Goal: Task Accomplishment & Management: Manage account settings

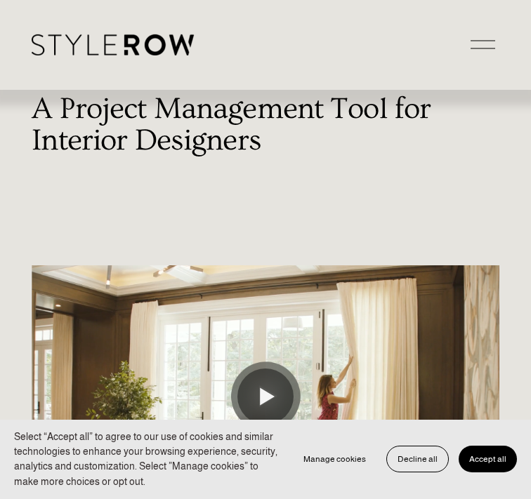
click at [466, 52] on button "Open Menu Close Menu" at bounding box center [482, 45] width 33 height 26
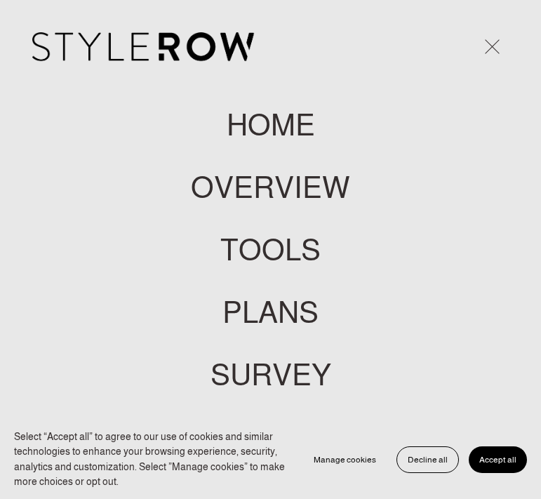
click at [503, 461] on span "Accept all" at bounding box center [498, 460] width 37 height 10
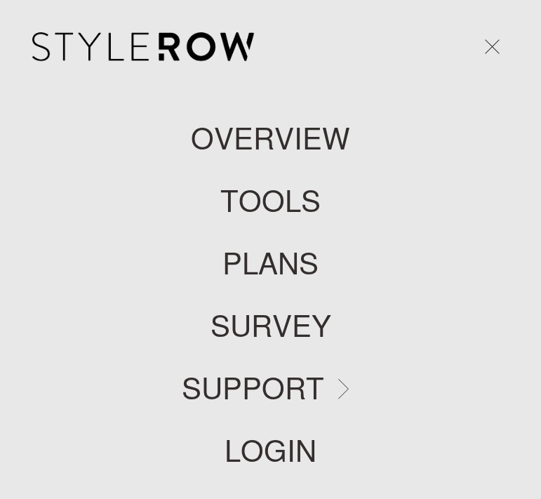
scroll to position [56, 0]
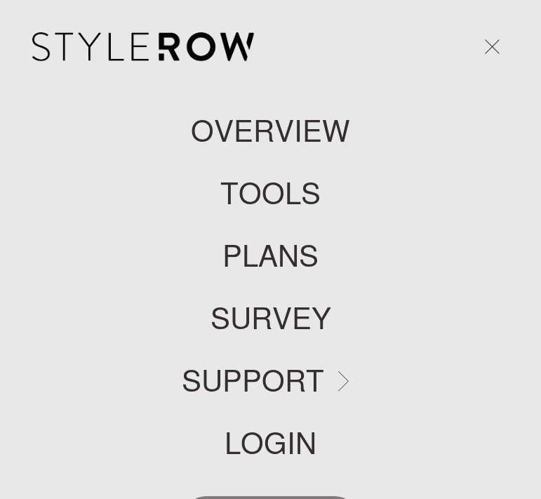
click at [270, 442] on link "LOGIN" at bounding box center [271, 443] width 92 height 30
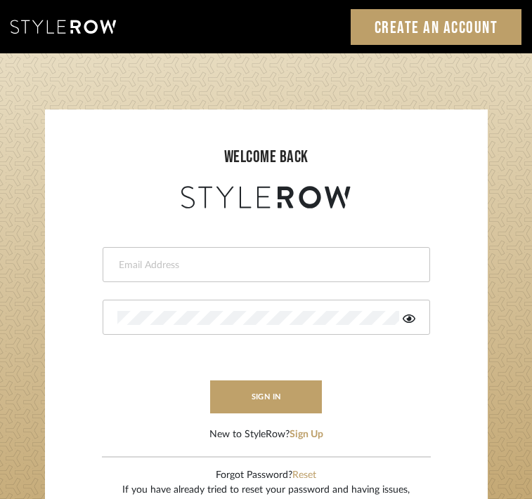
type input "divya.aok@gmail.com"
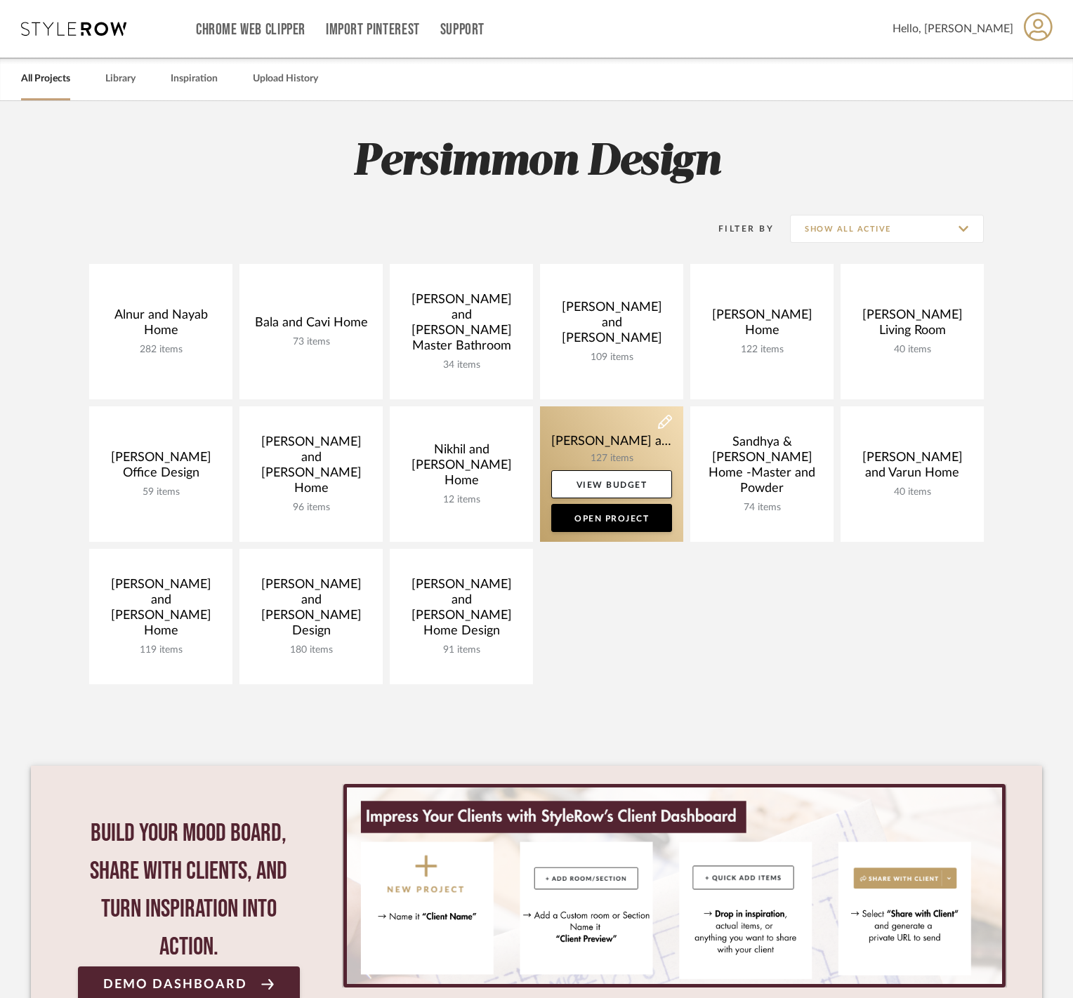
click at [617, 451] on link at bounding box center [611, 475] width 143 height 136
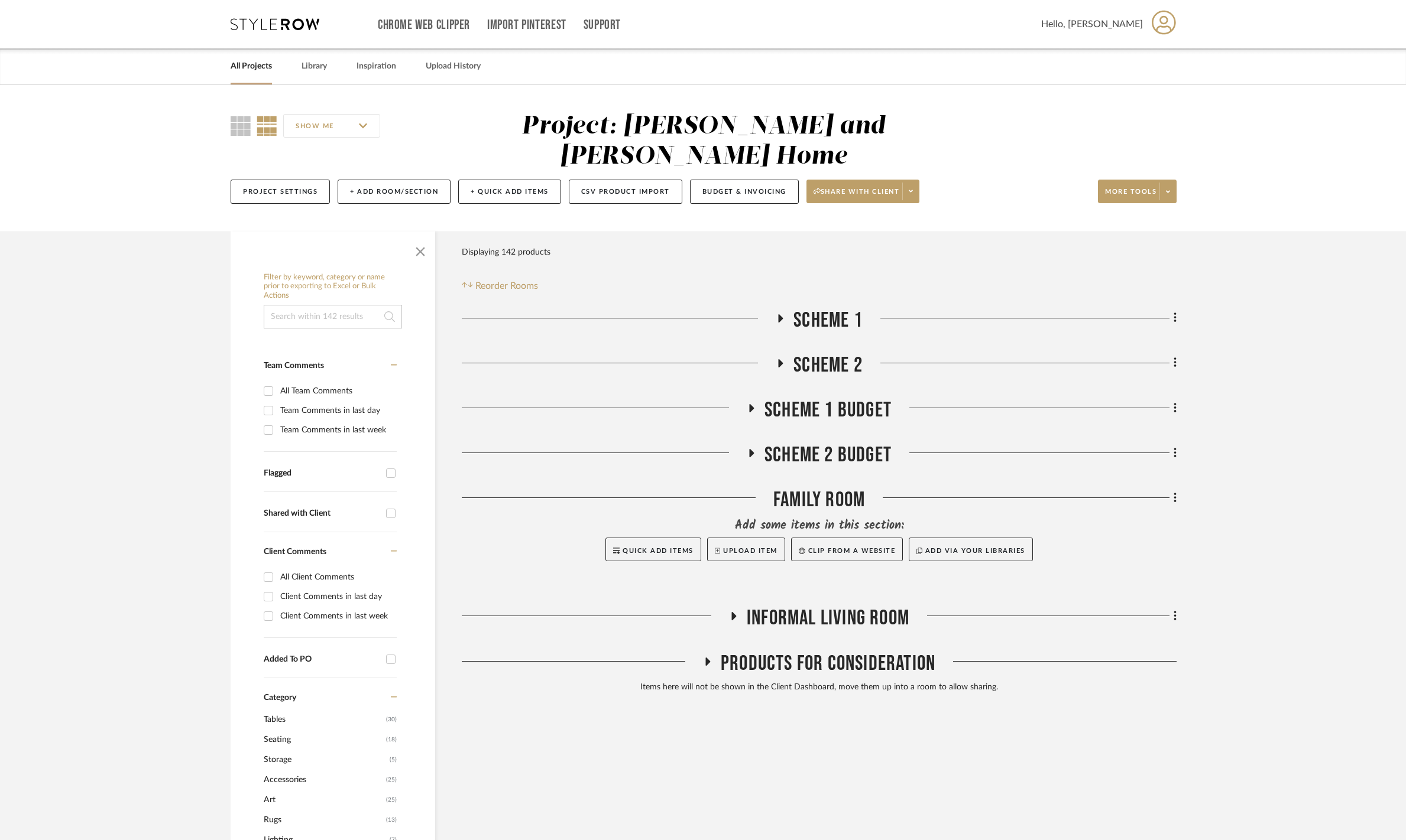
click at [779, 308] on h3 "Scheme 1" at bounding box center [818, 321] width 87 height 25
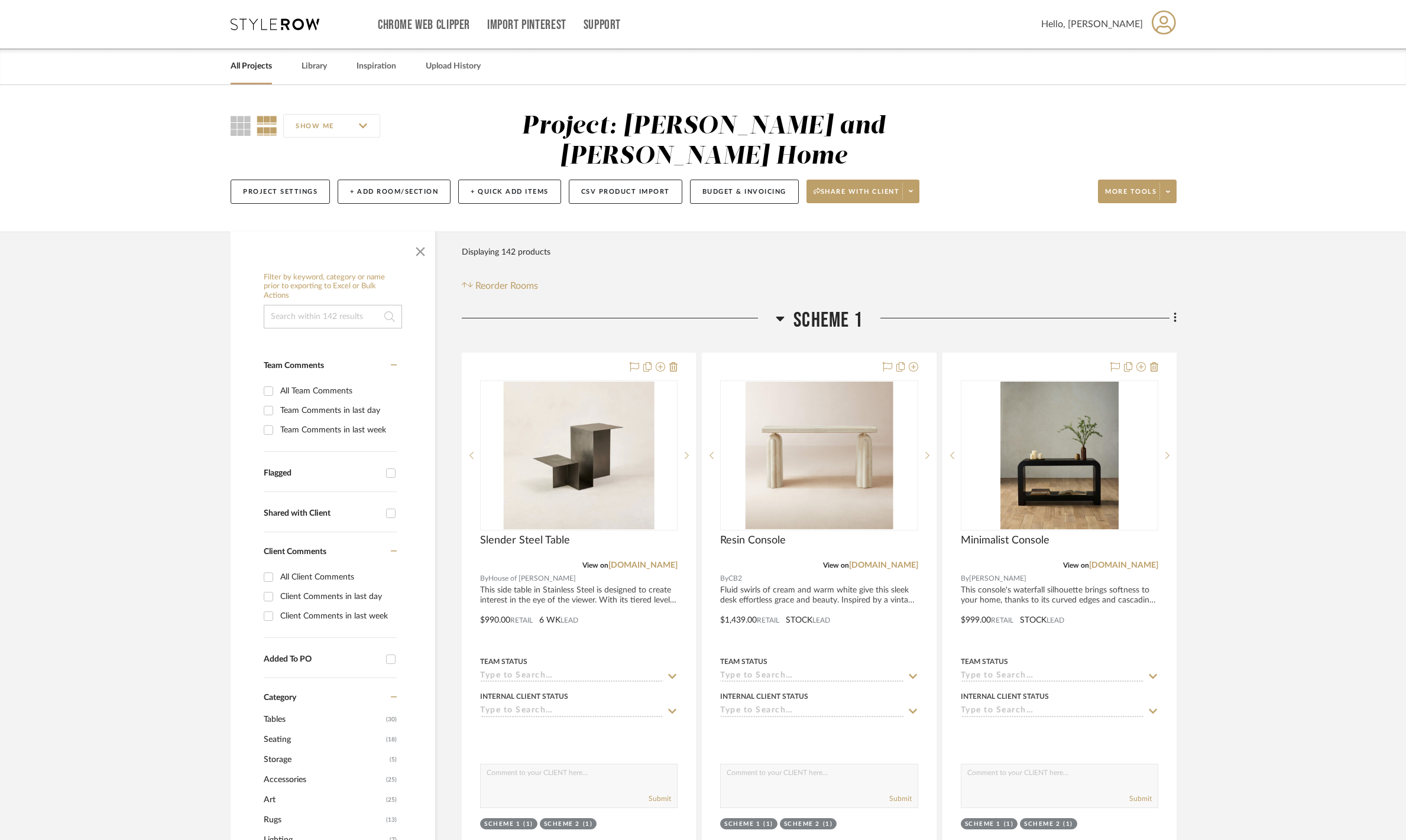
click at [775, 311] on icon at bounding box center [780, 318] width 9 height 14
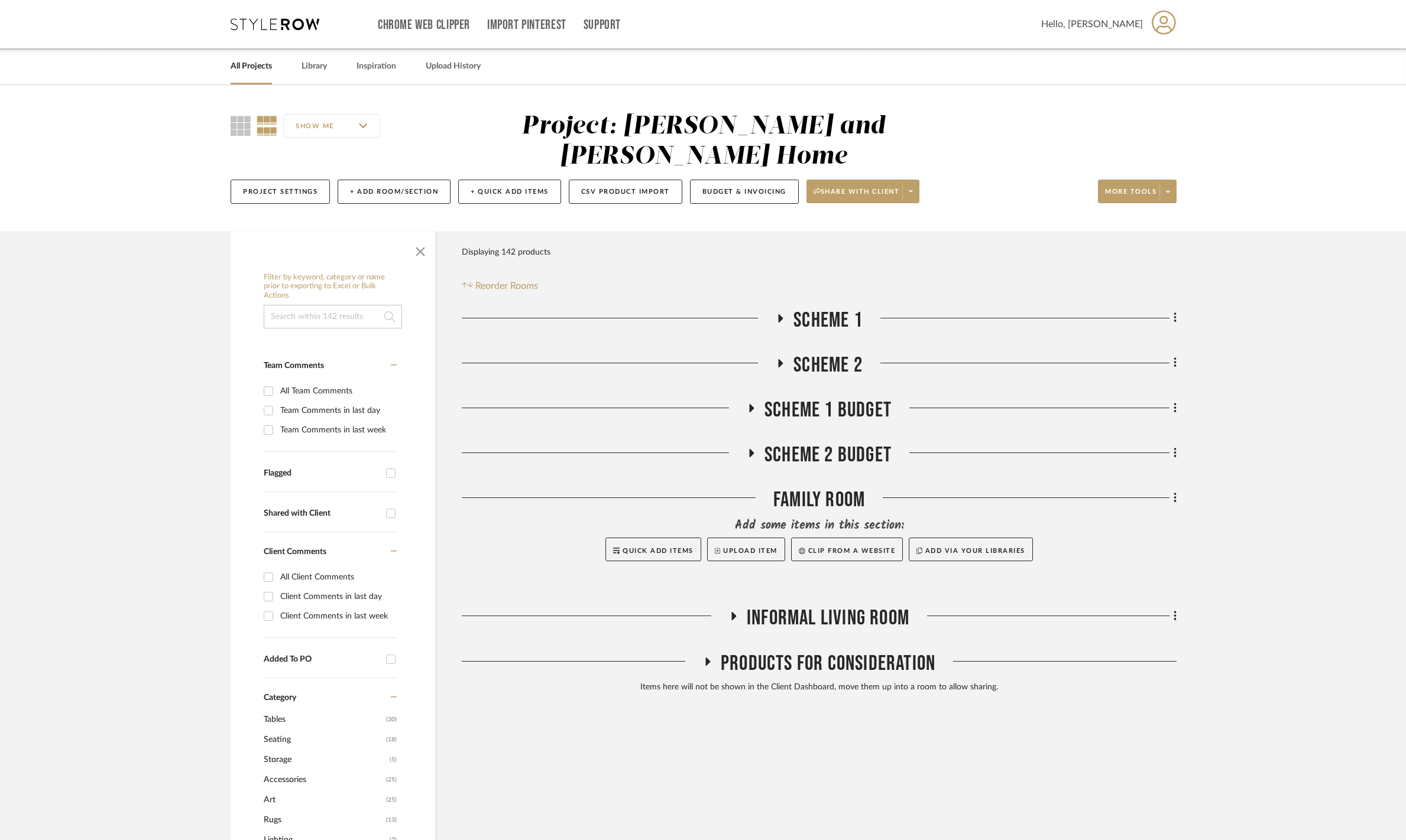
click at [839, 172] on div "Project Settings + Add Room/Section + Quick Add Items CSV Product Import Budget…" at bounding box center [703, 191] width 945 height 40
click at [799, 179] on button "Budget & Invoicing" at bounding box center [743, 191] width 109 height 24
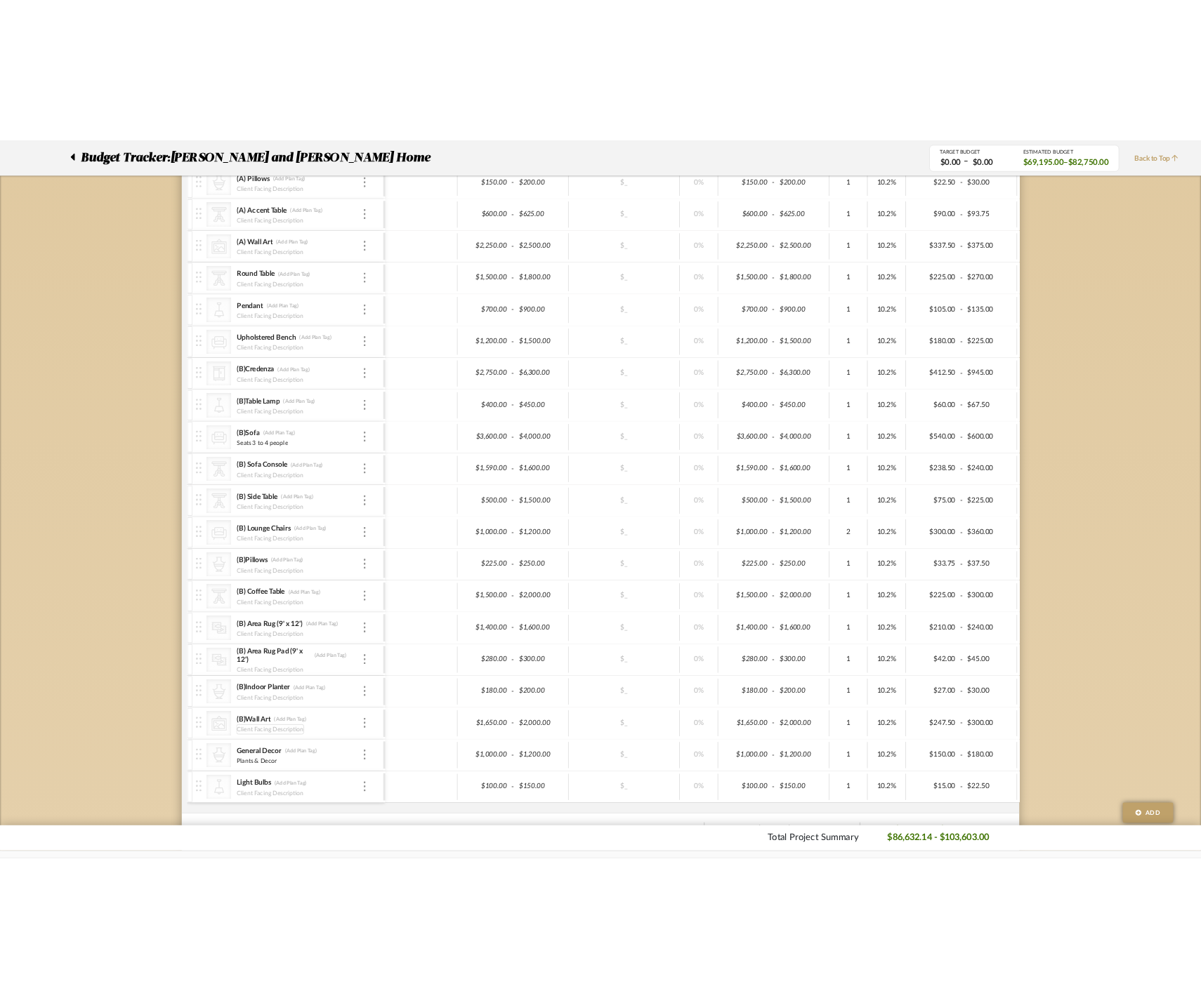
scroll to position [716, 0]
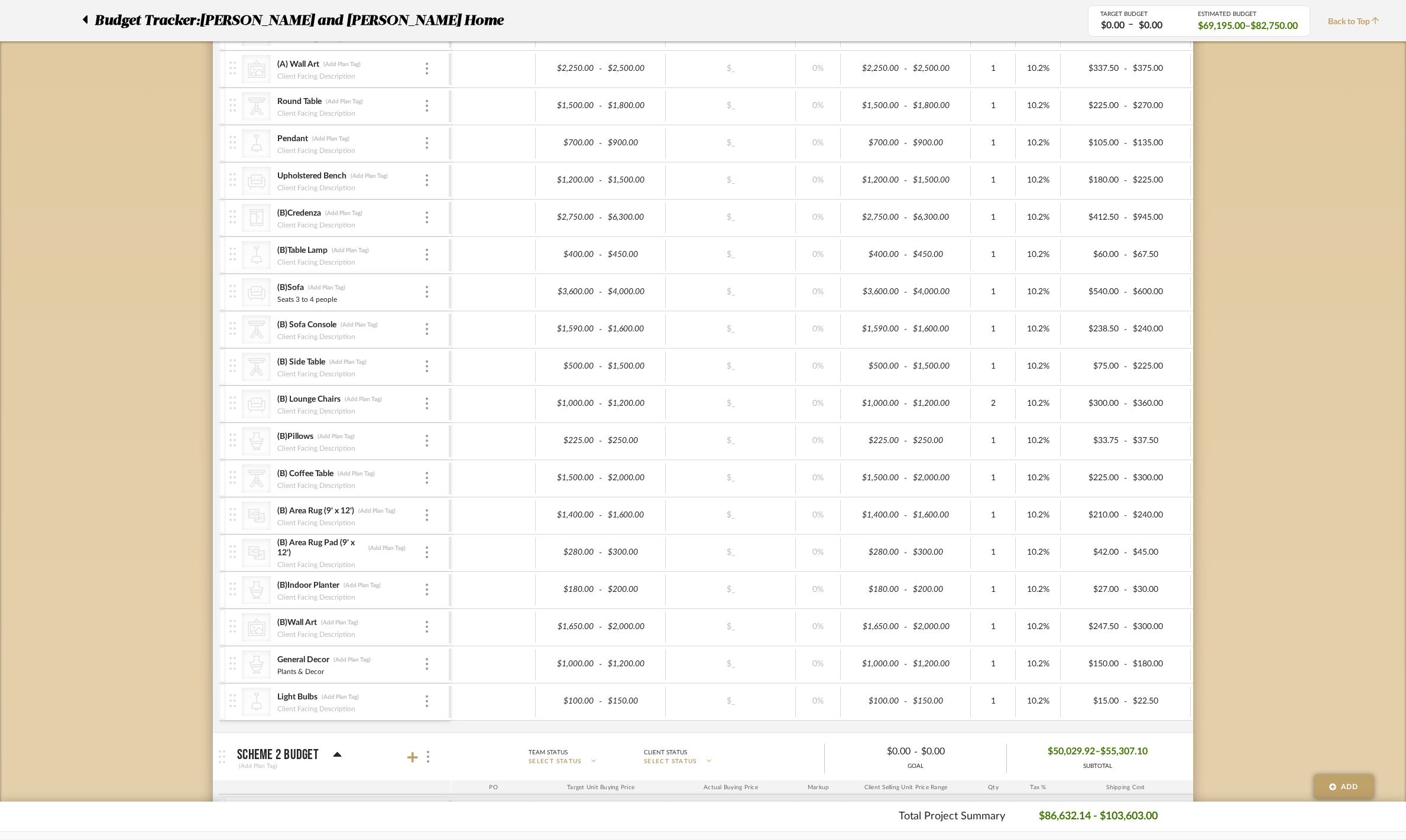
click at [911, 196] on div "Budget Tracker: Ramneek and Ginny Home Non-Transparent Last Updated: Anu Kurup …" at bounding box center [703, 772] width 1406 height 2579
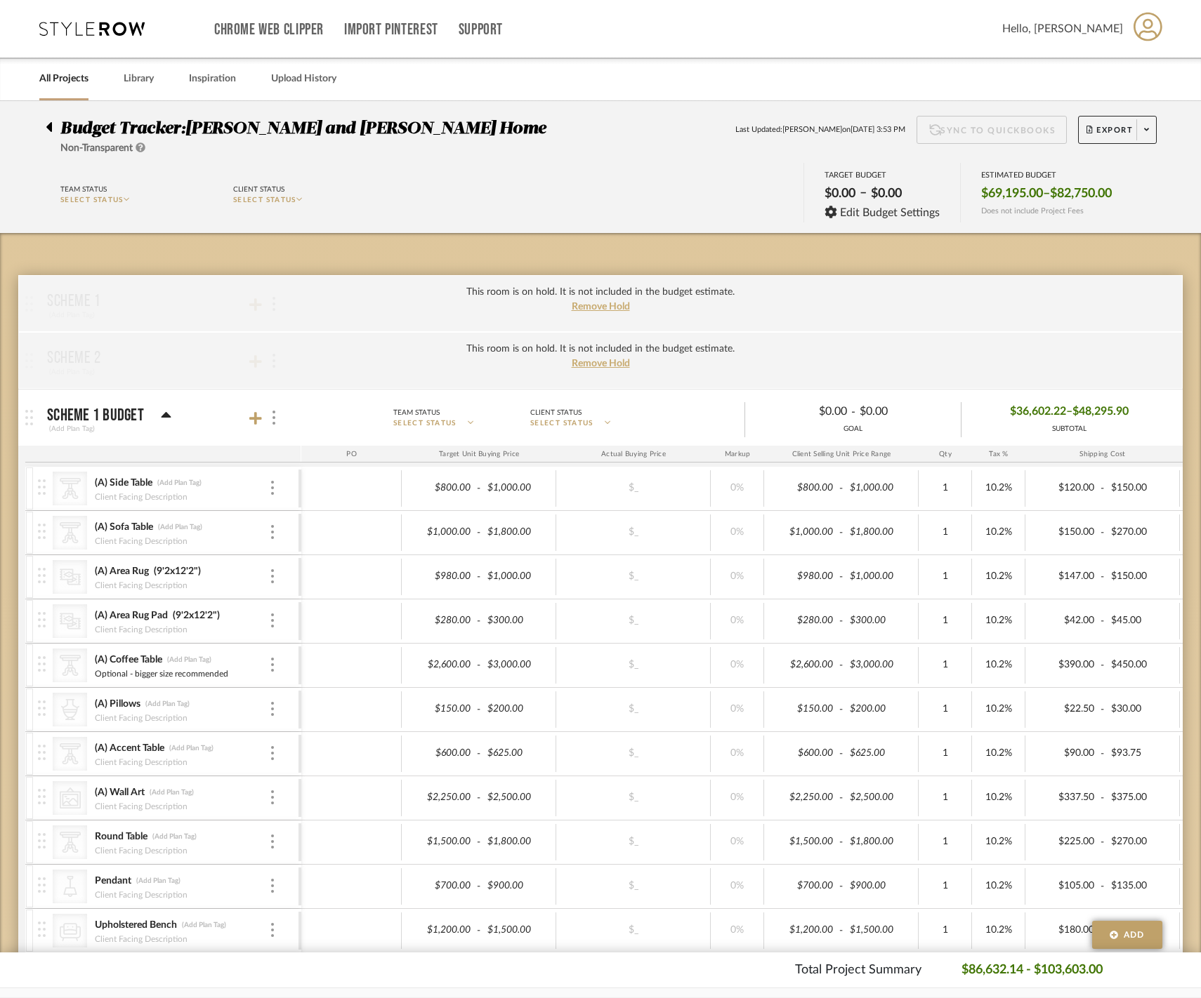
scroll to position [0, 0]
click at [52, 129] on div at bounding box center [53, 124] width 15 height 17
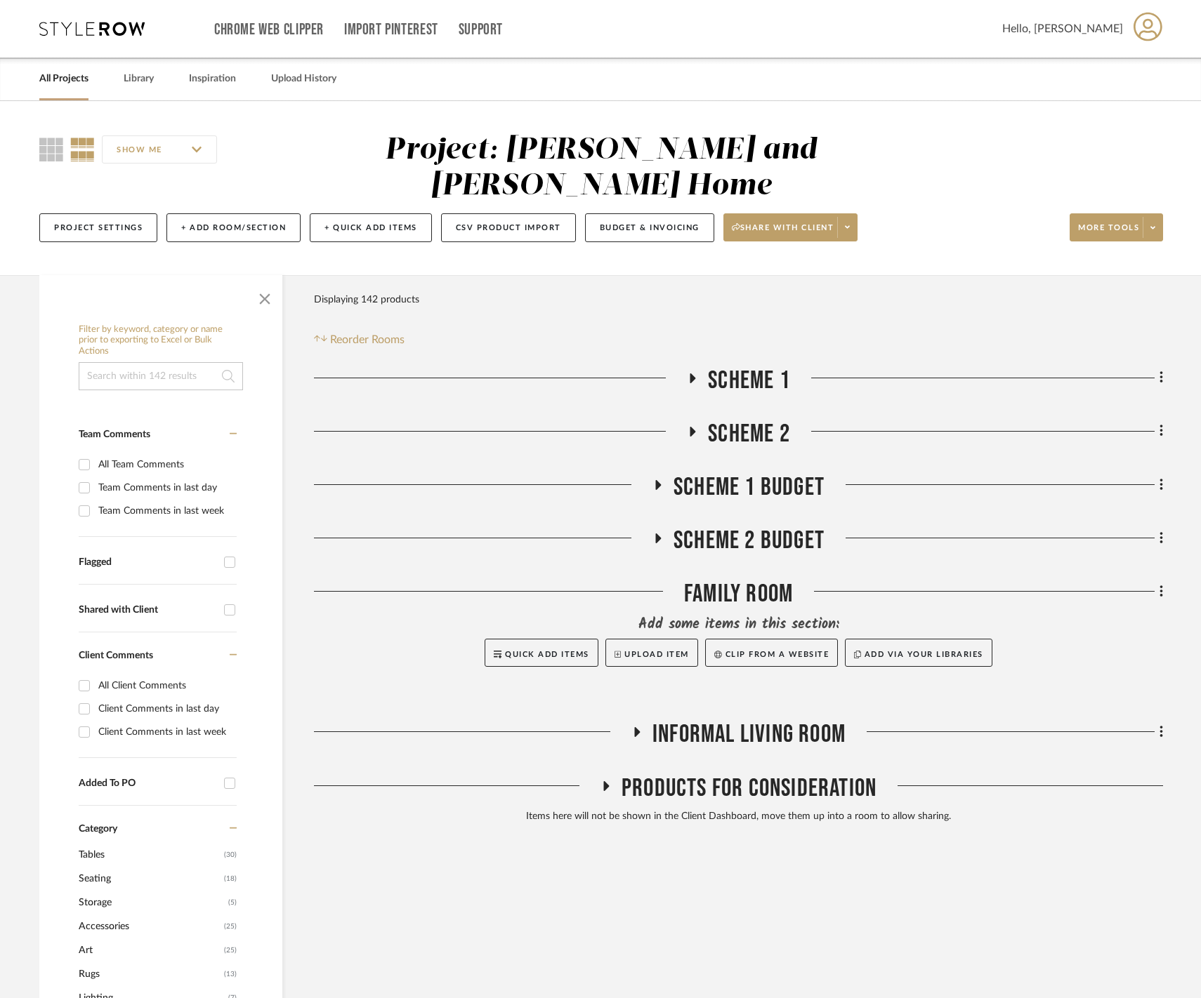
click at [87, 73] on link "All Projects" at bounding box center [63, 79] width 49 height 19
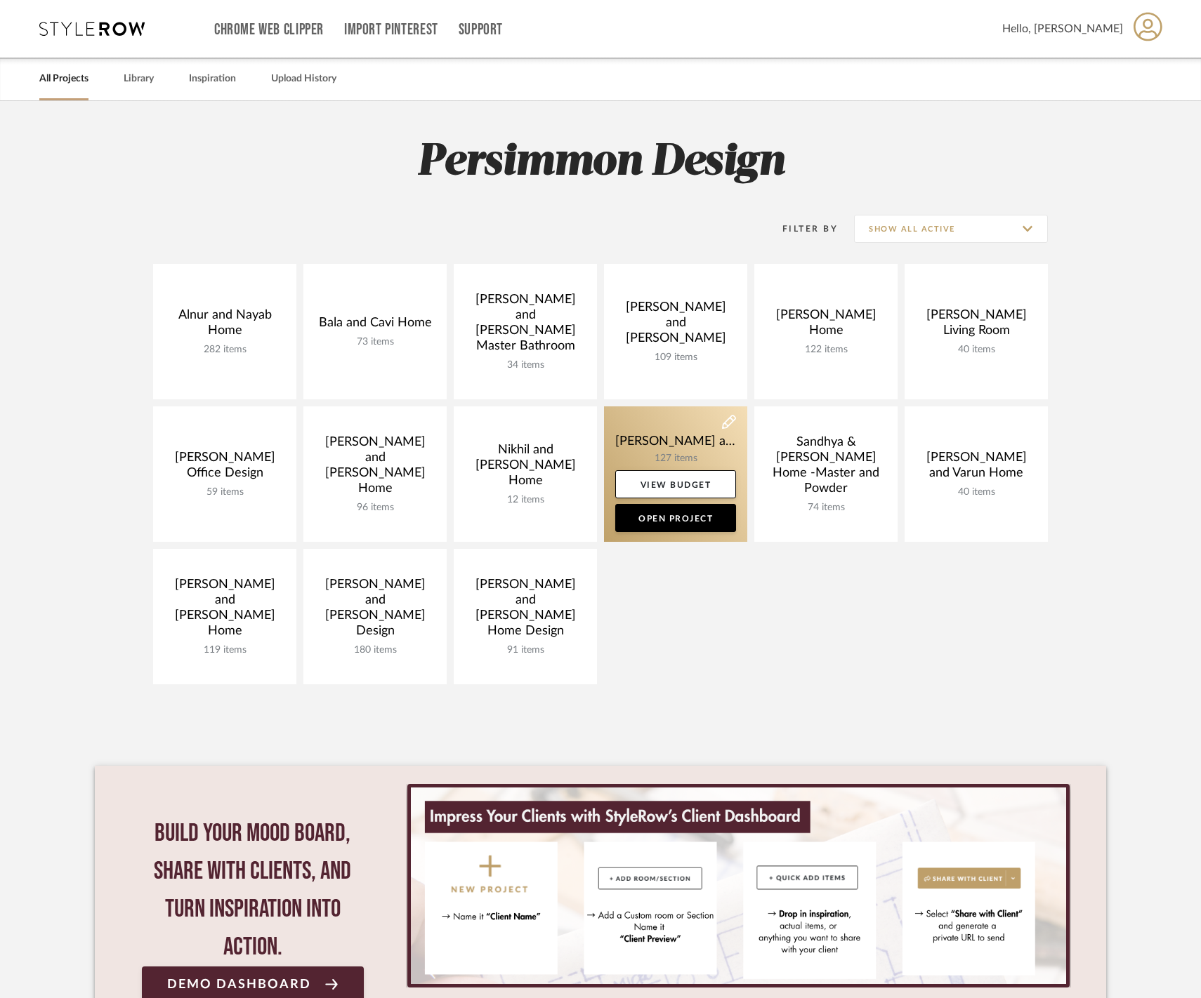
click at [649, 448] on link at bounding box center [675, 475] width 143 height 136
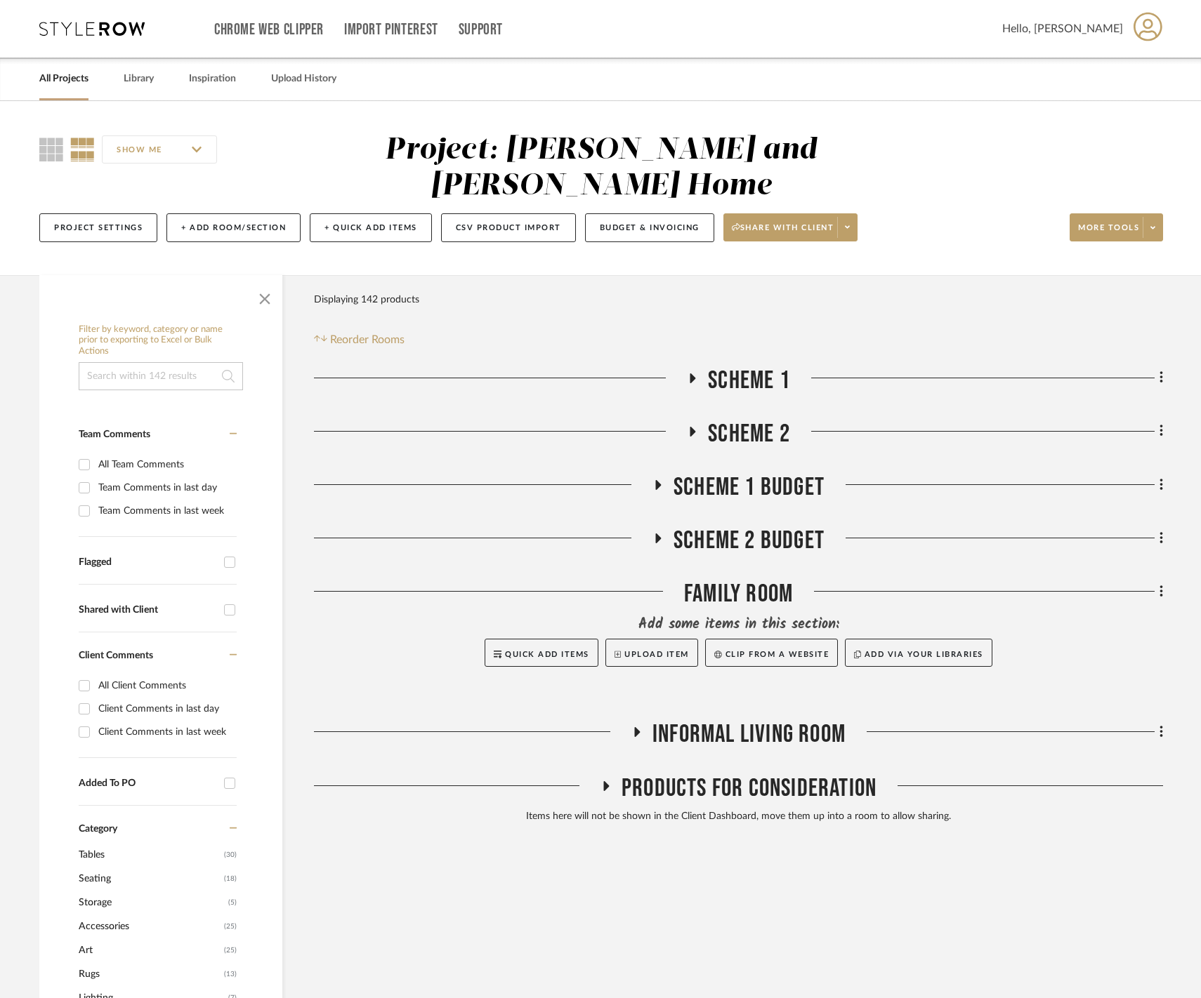
click at [687, 373] on icon at bounding box center [692, 378] width 17 height 11
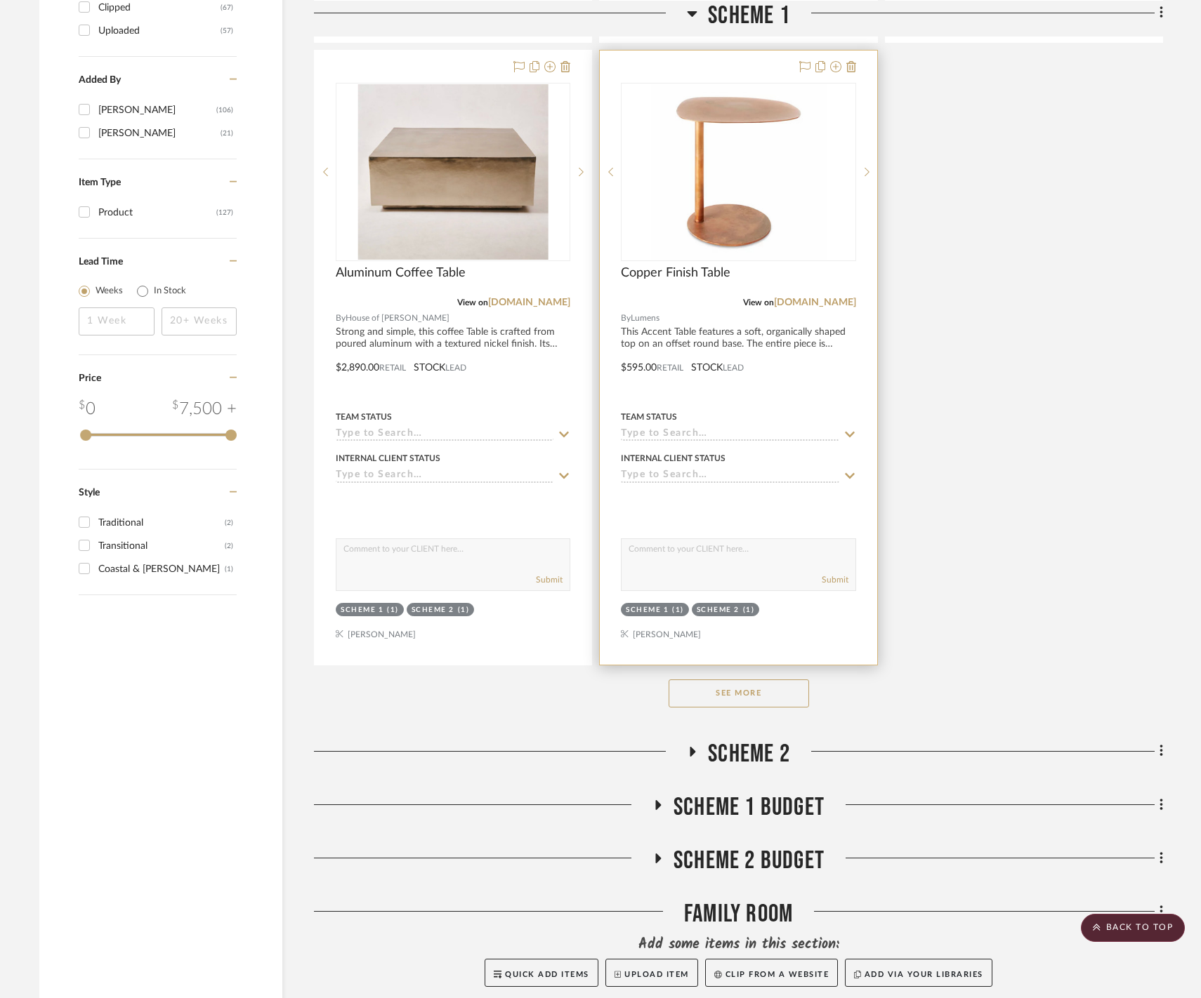
scroll to position [1619, 0]
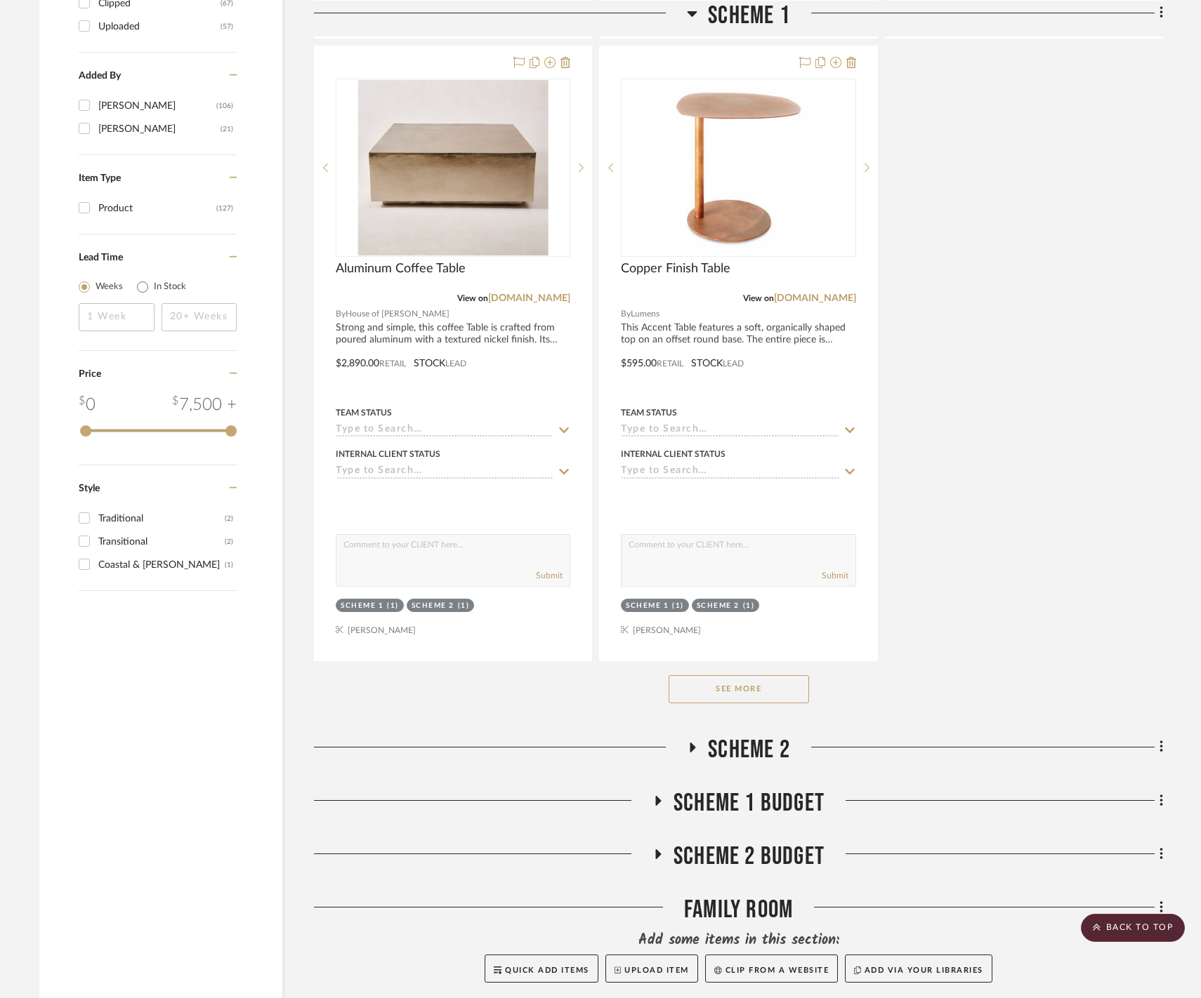
click at [737, 704] on button "See More" at bounding box center [738, 689] width 140 height 28
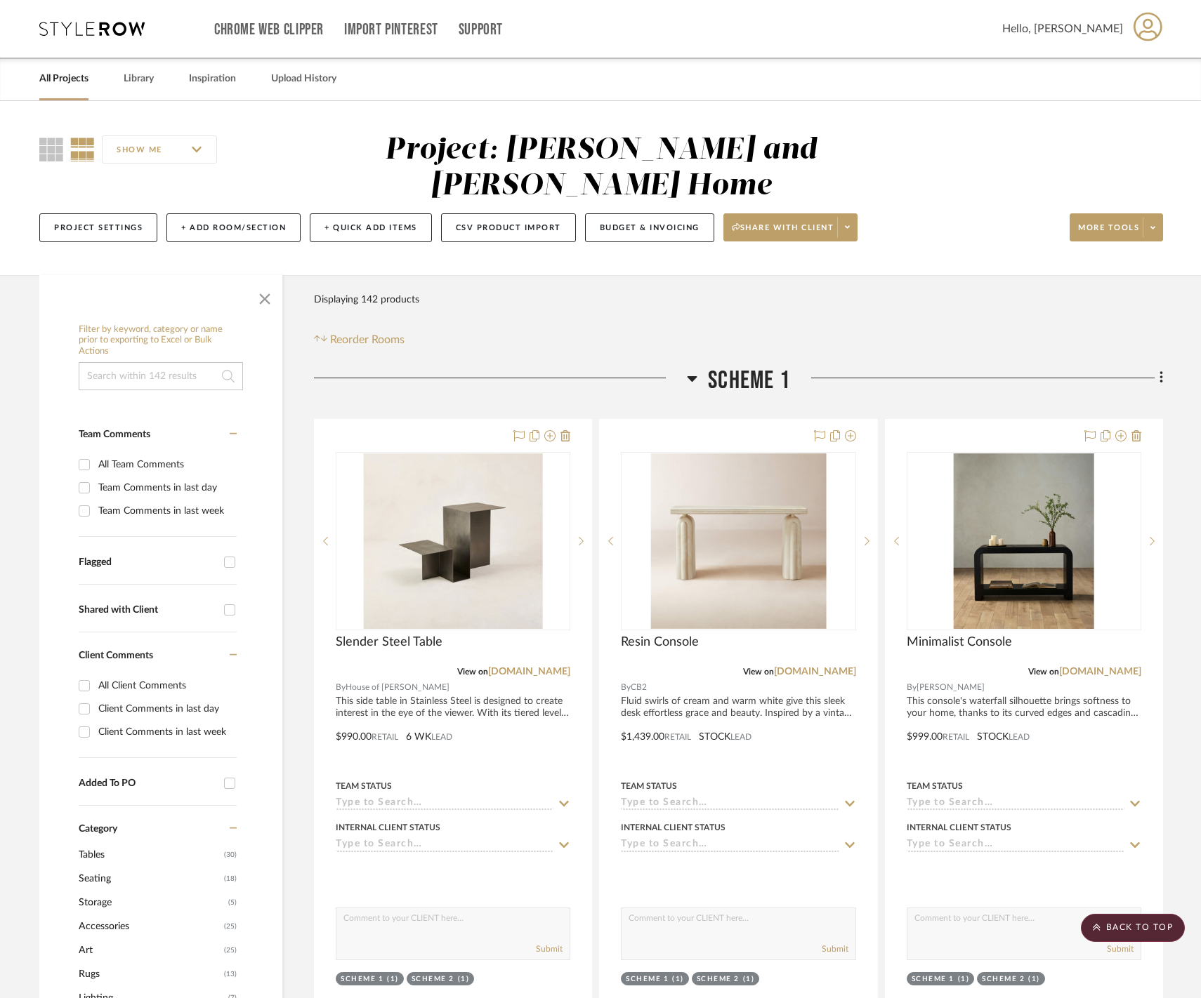
scroll to position [0, 0]
click at [699, 367] on h3 "Scheme 1" at bounding box center [738, 381] width 103 height 30
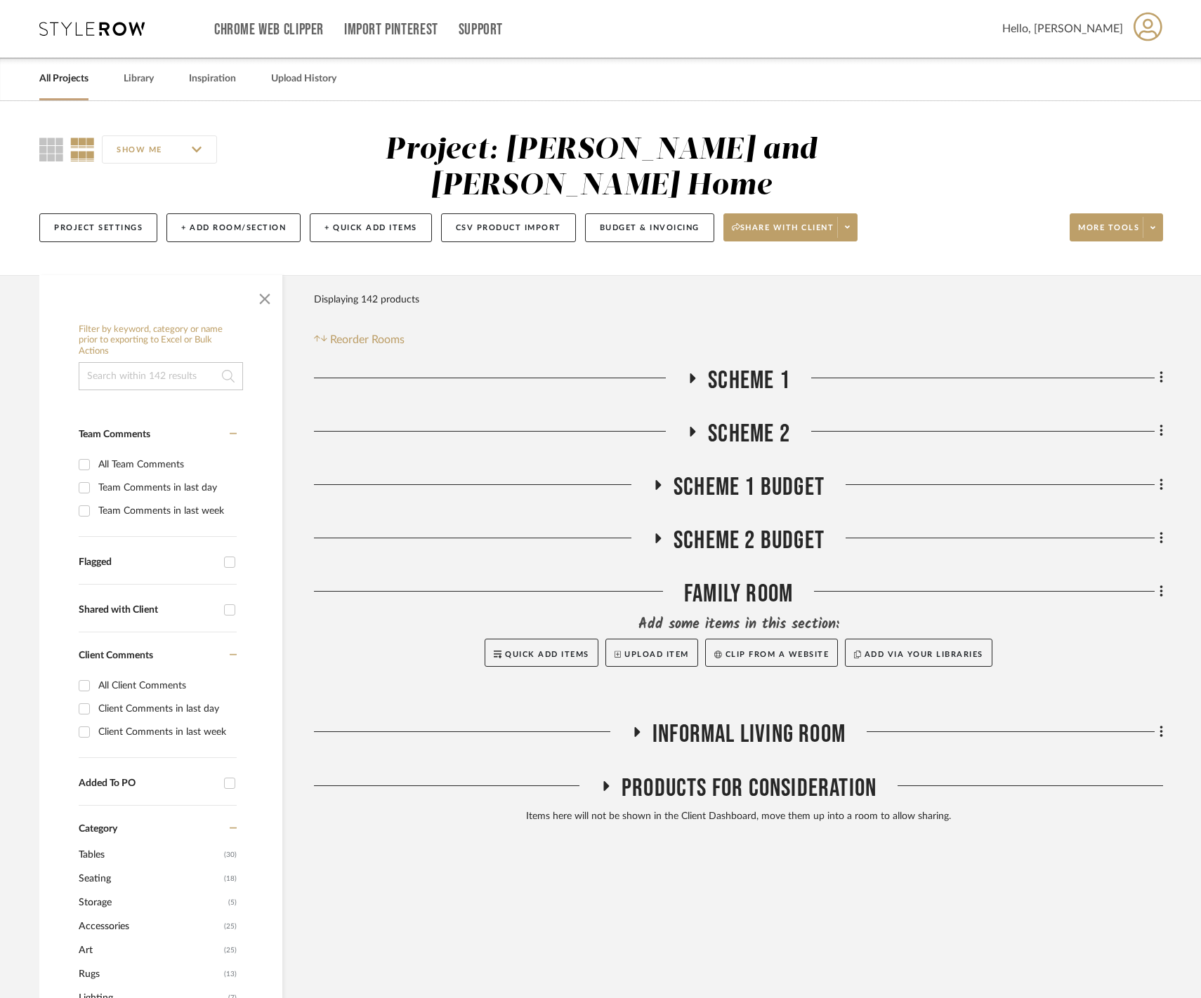
click at [690, 433] on fa-icon at bounding box center [692, 436] width 11 height 20
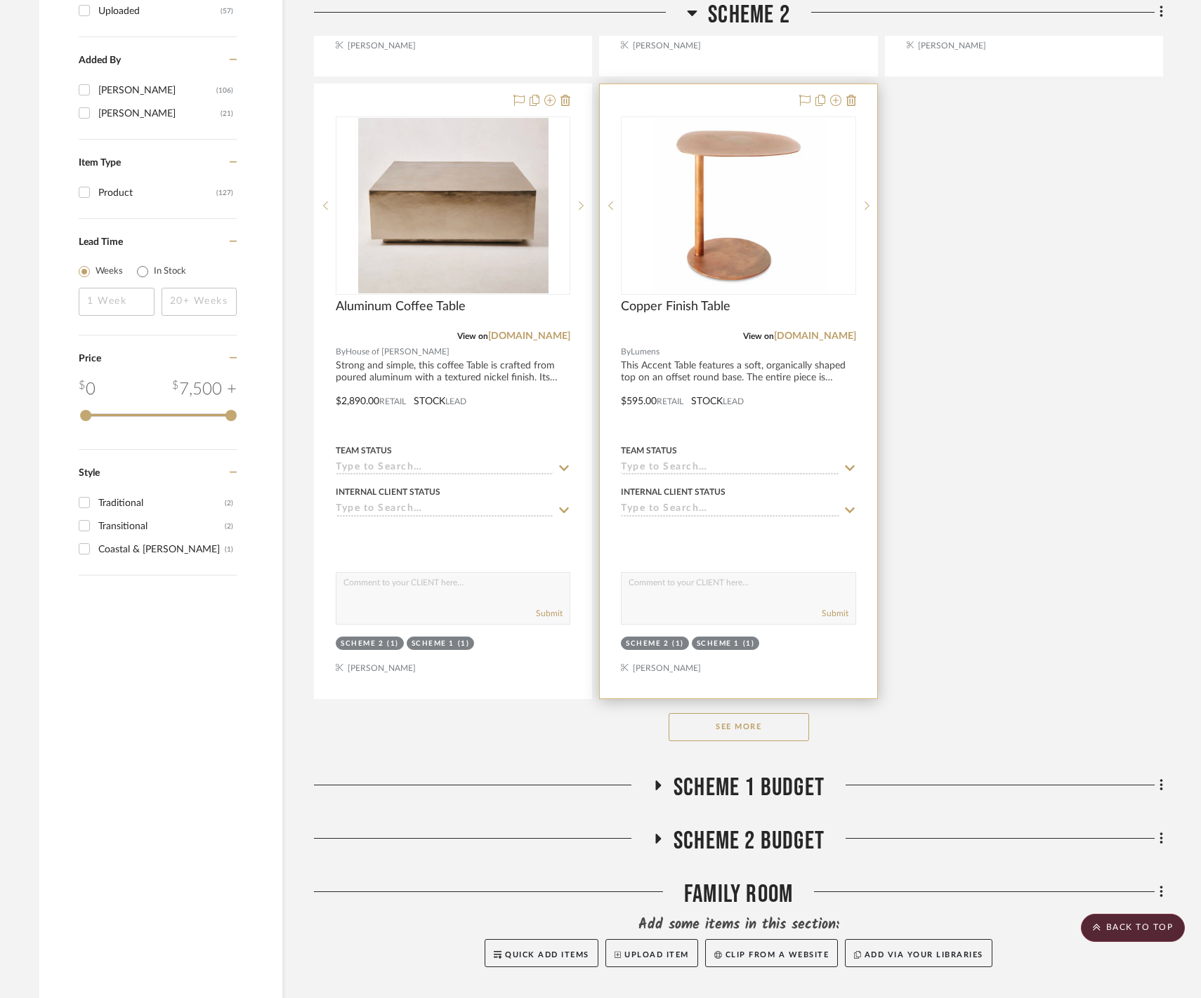
scroll to position [1654, 0]
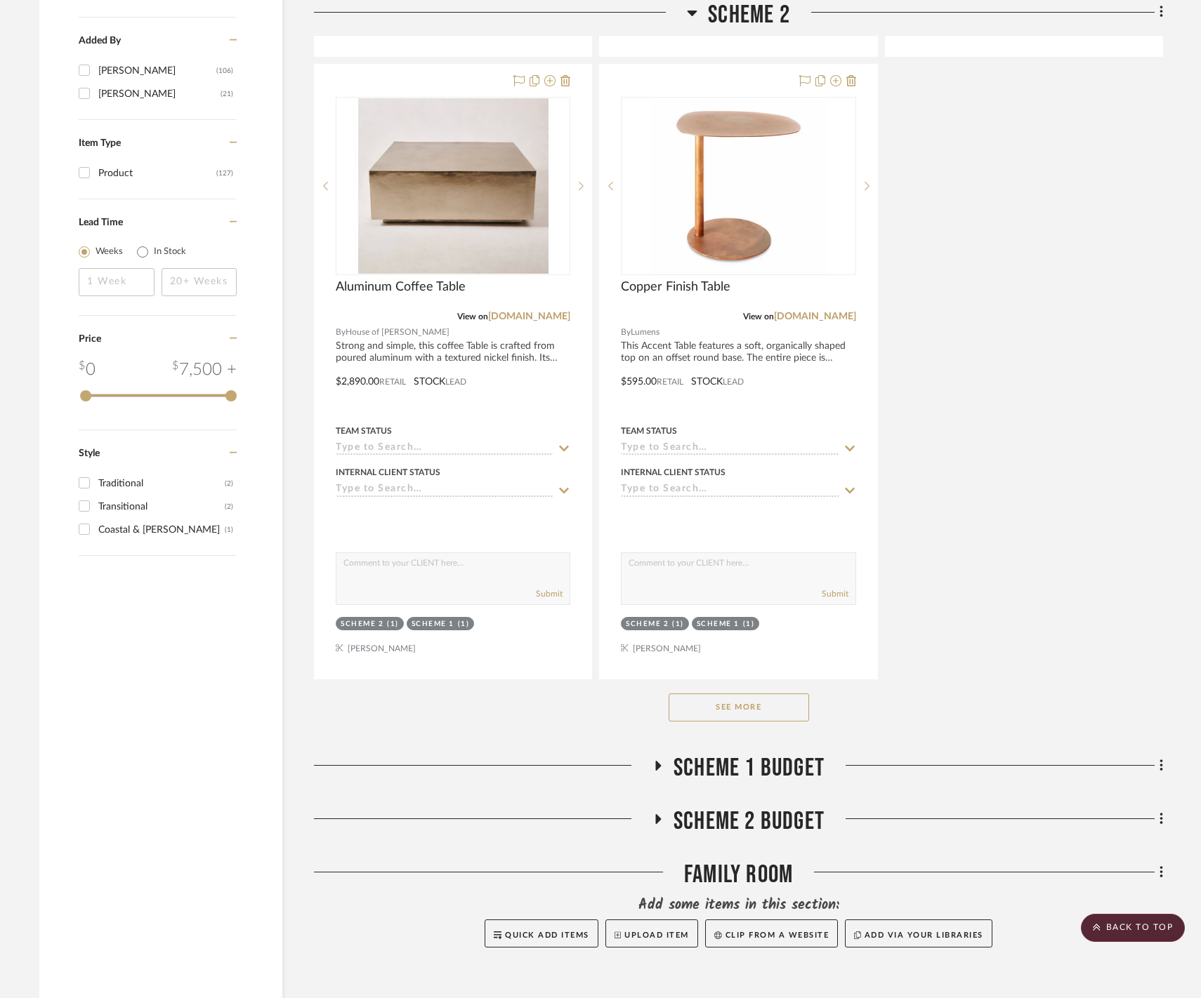
click at [747, 722] on button "See More" at bounding box center [738, 708] width 140 height 28
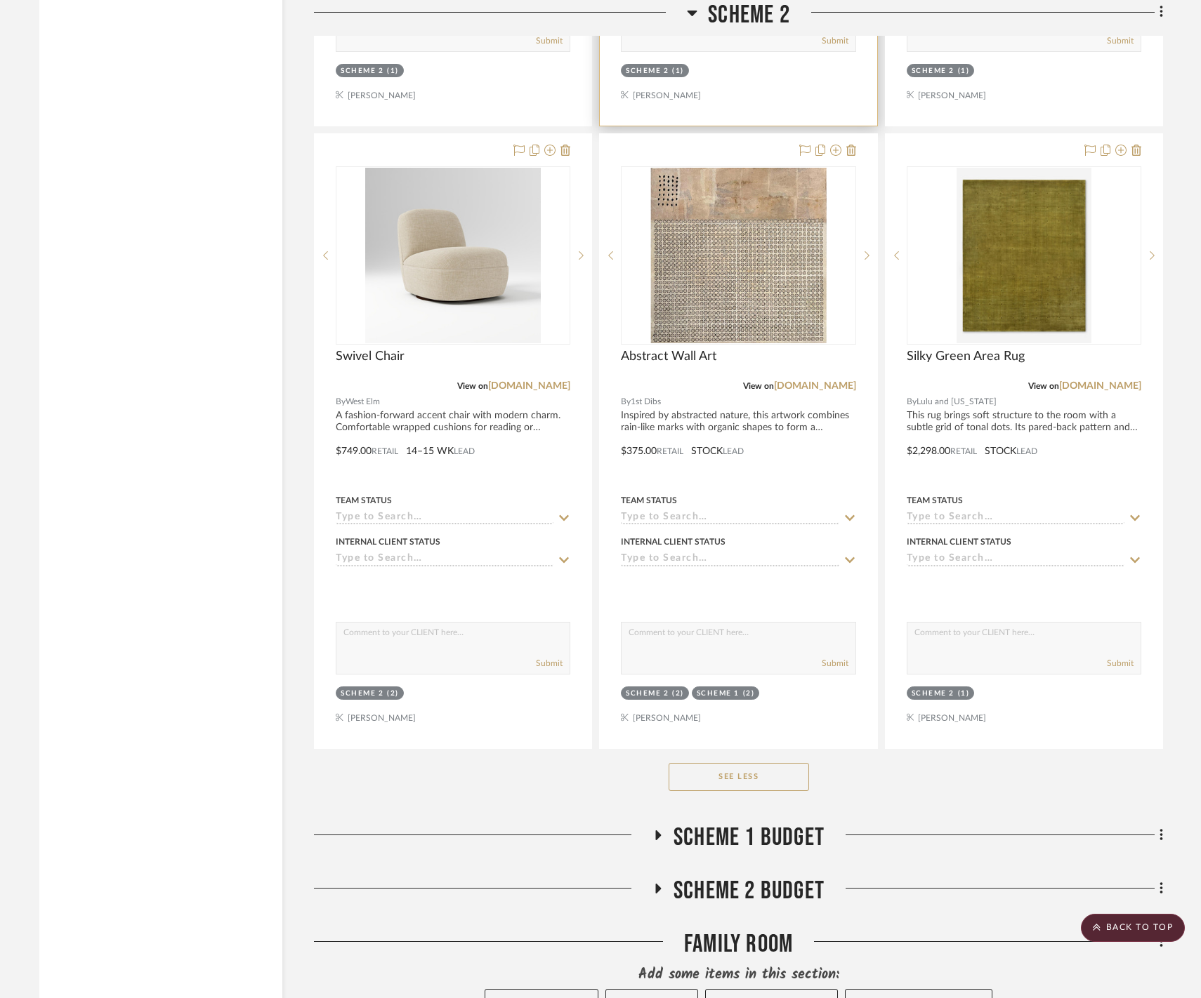
scroll to position [4709, 0]
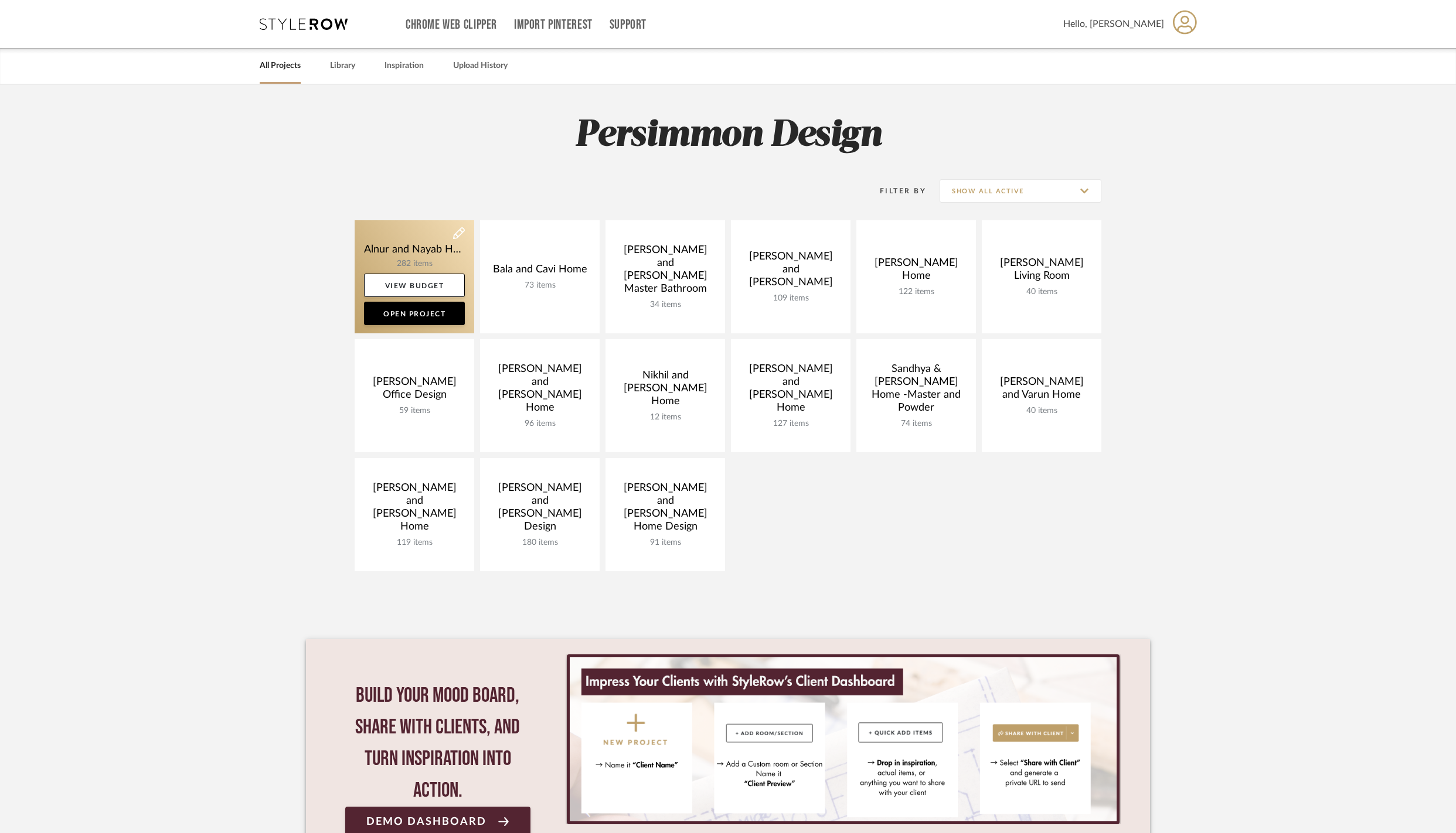
click at [412, 249] on link at bounding box center [414, 277] width 119 height 114
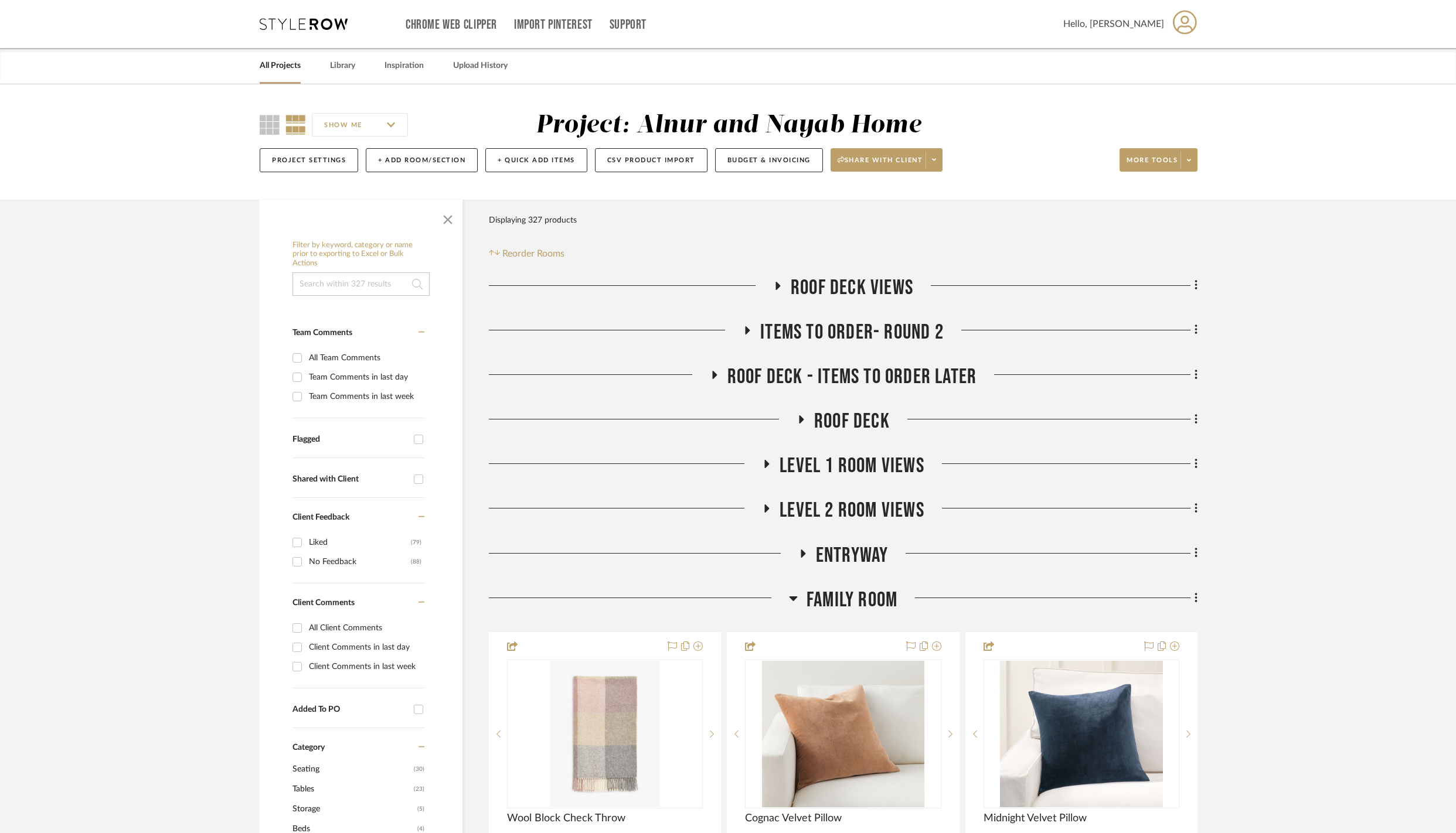
click at [789, 605] on icon at bounding box center [793, 598] width 9 height 14
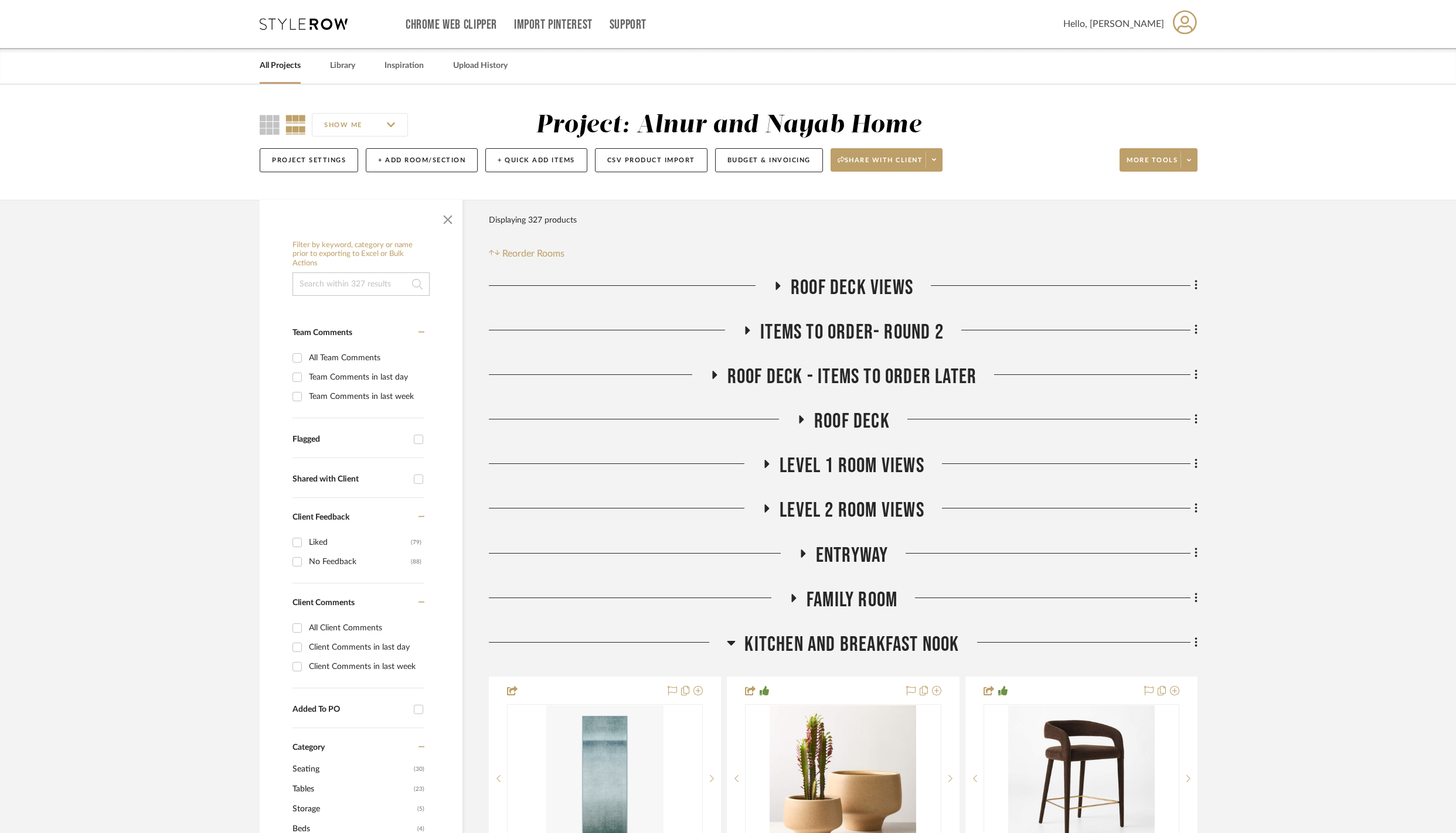
click at [733, 650] on icon at bounding box center [731, 643] width 9 height 14
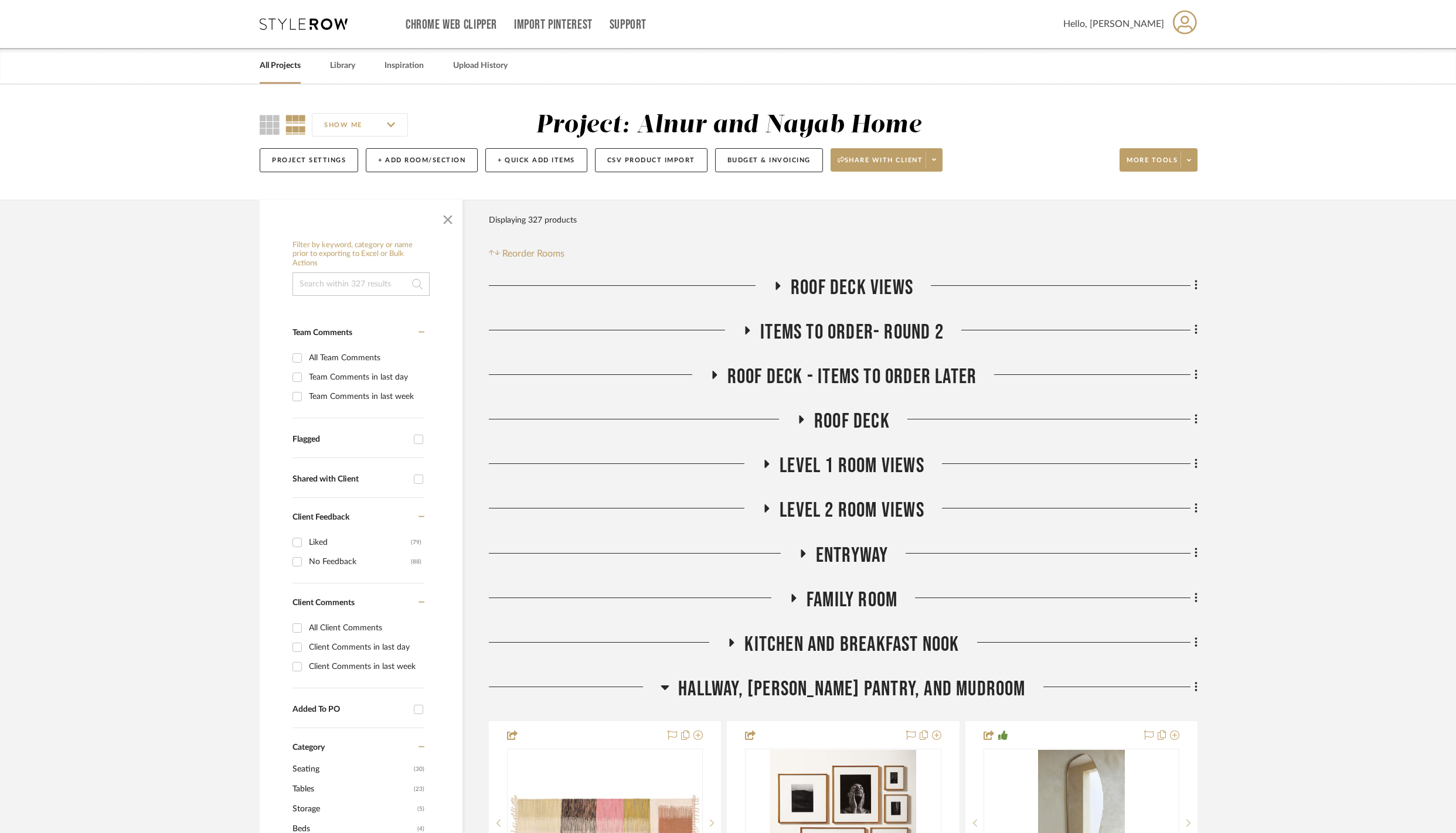
click at [695, 702] on h3 "Hallway, Butler's Pantry, and Mudroom" at bounding box center [842, 689] width 365 height 25
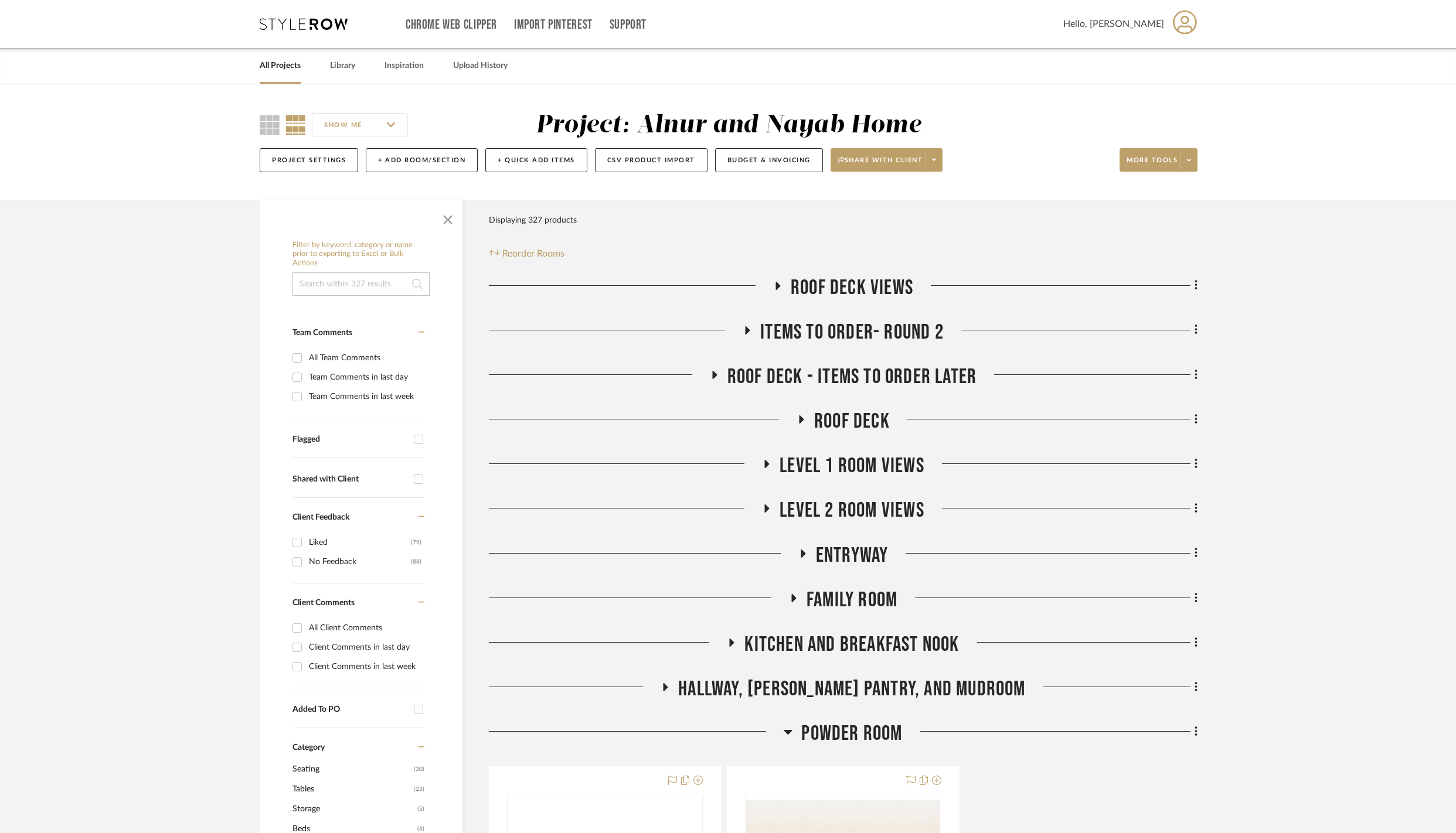
click at [794, 747] on h3 "Powder Room" at bounding box center [843, 734] width 119 height 25
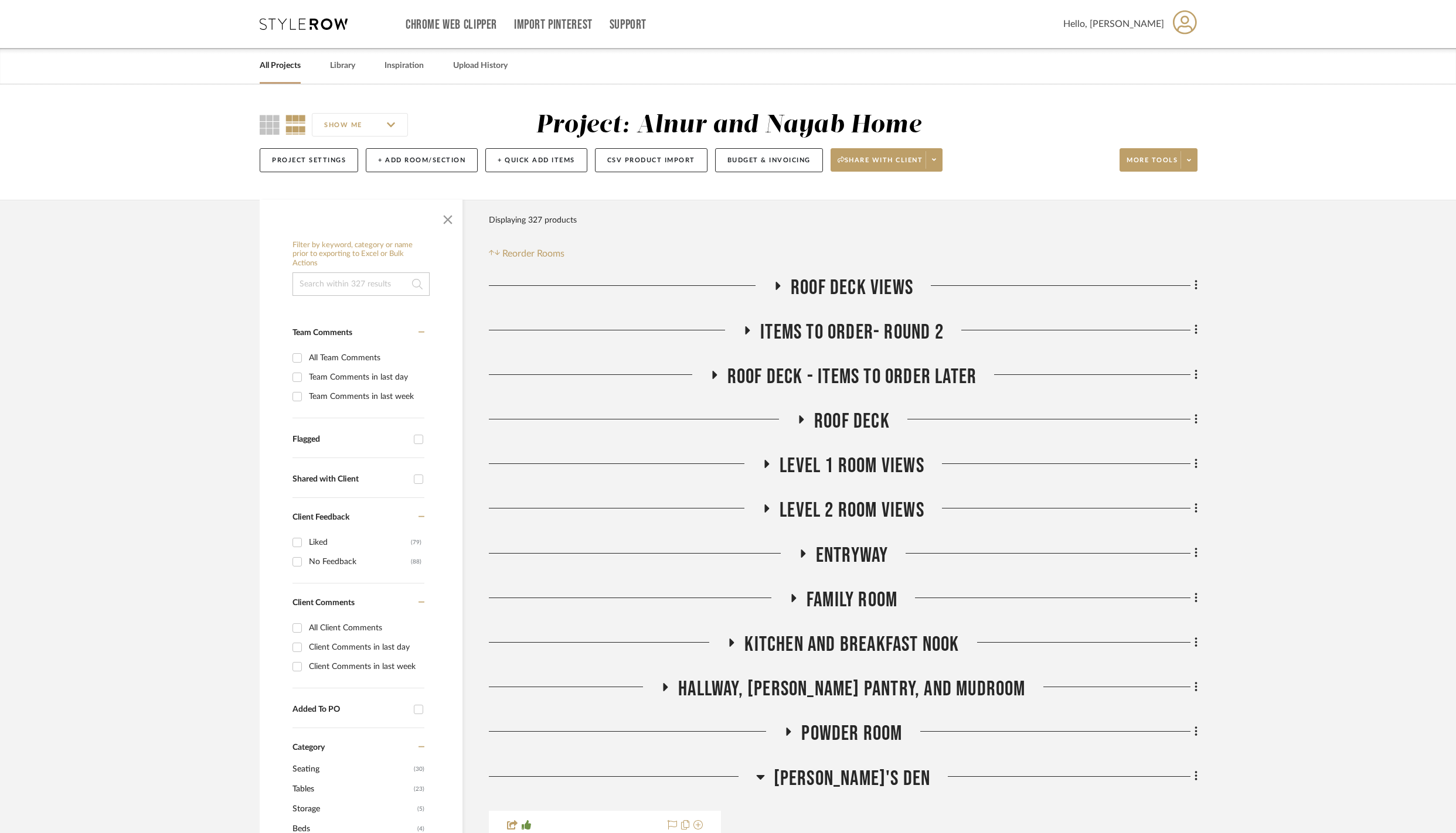
click at [765, 784] on icon at bounding box center [761, 777] width 9 height 14
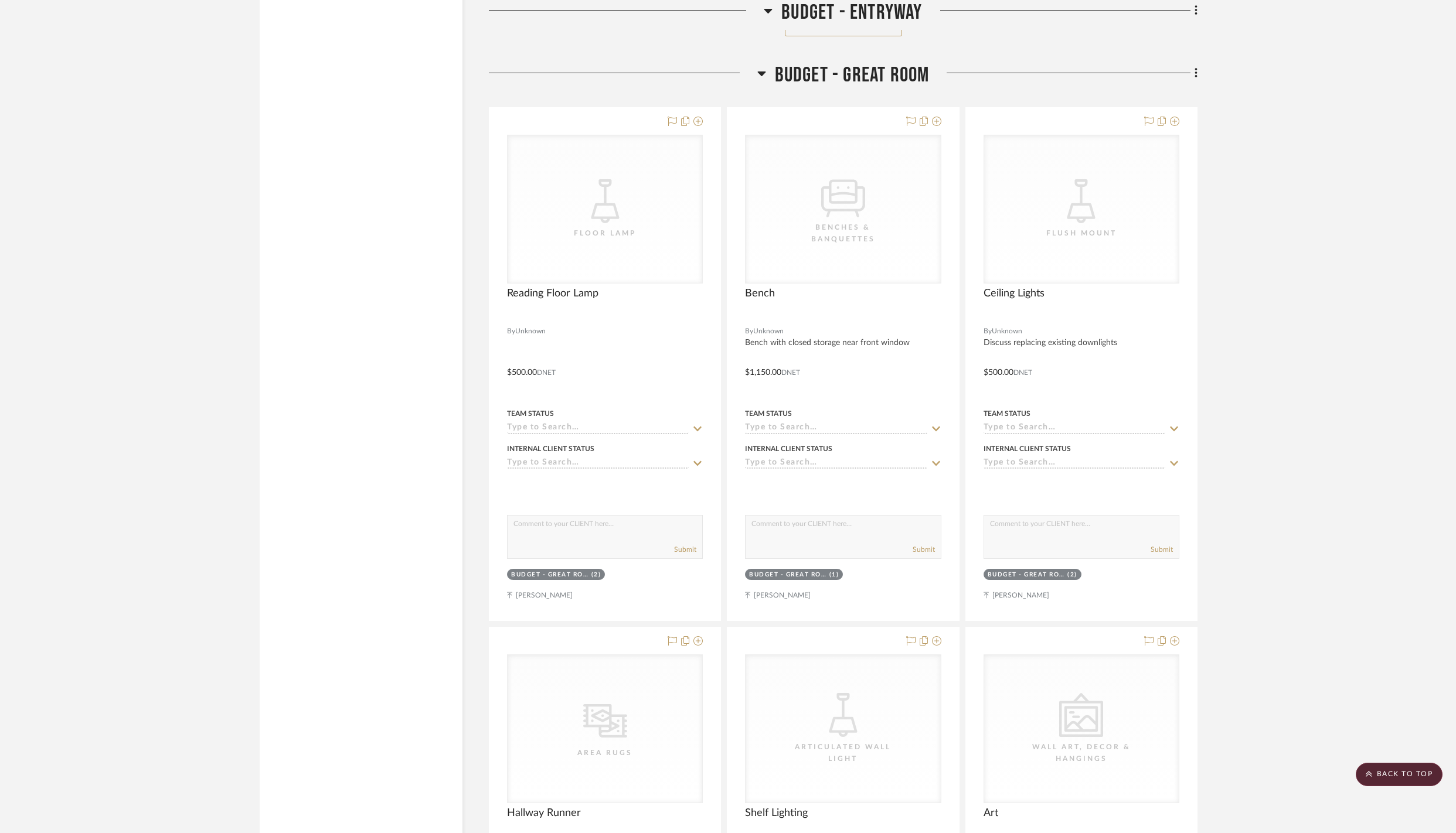
scroll to position [2762, 0]
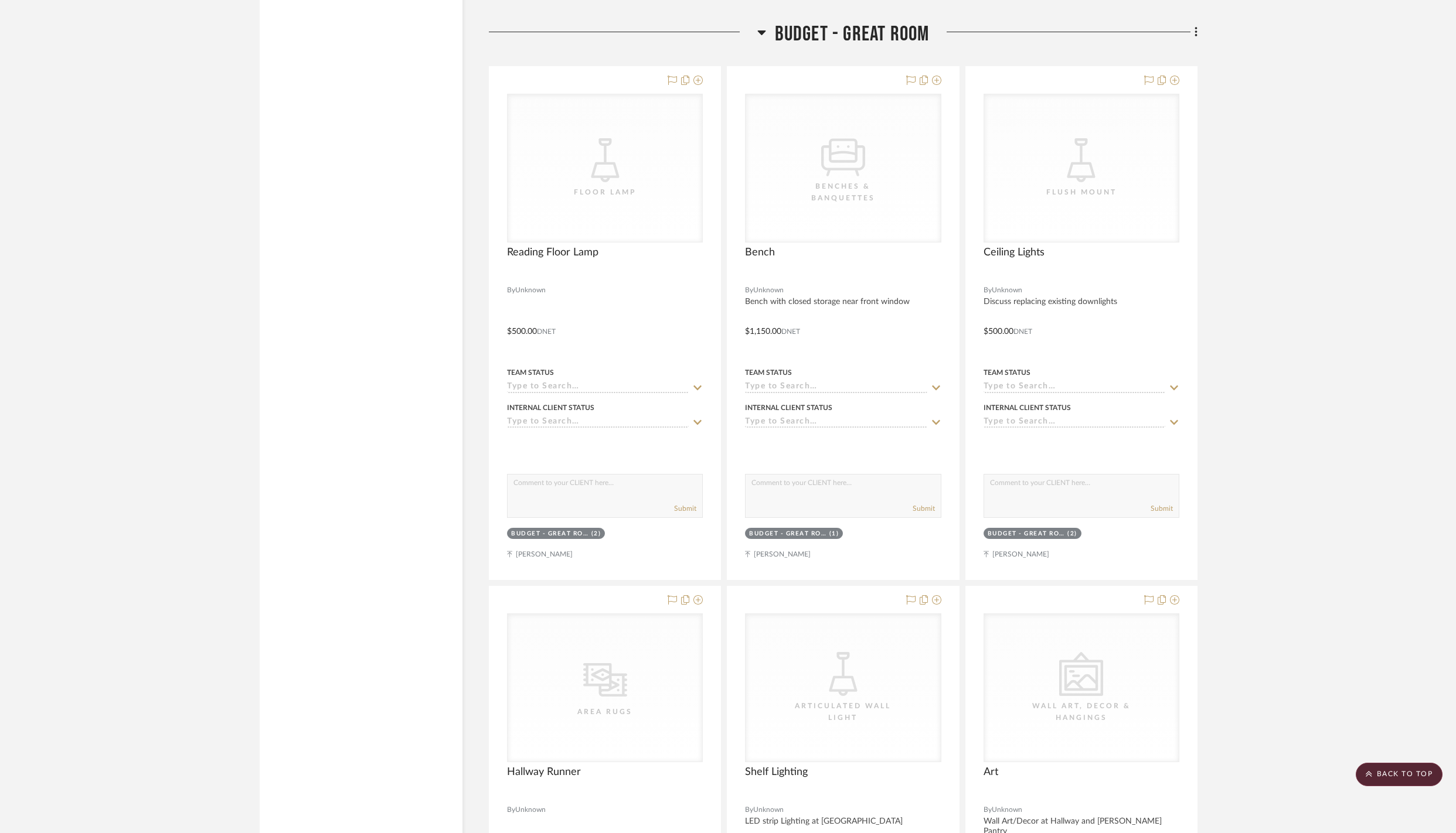
click at [762, 39] on icon at bounding box center [761, 32] width 9 height 14
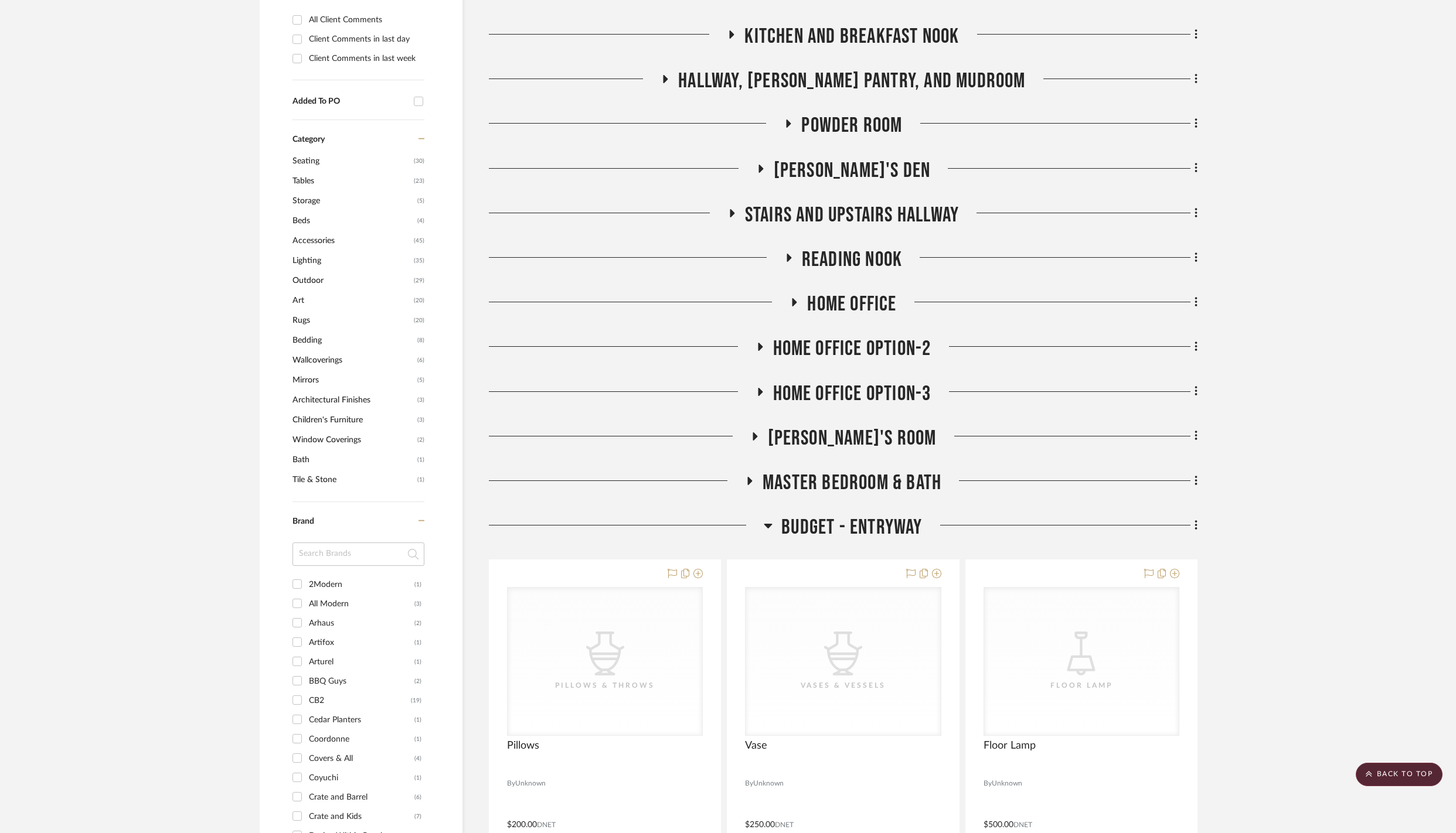
scroll to position [664, 0]
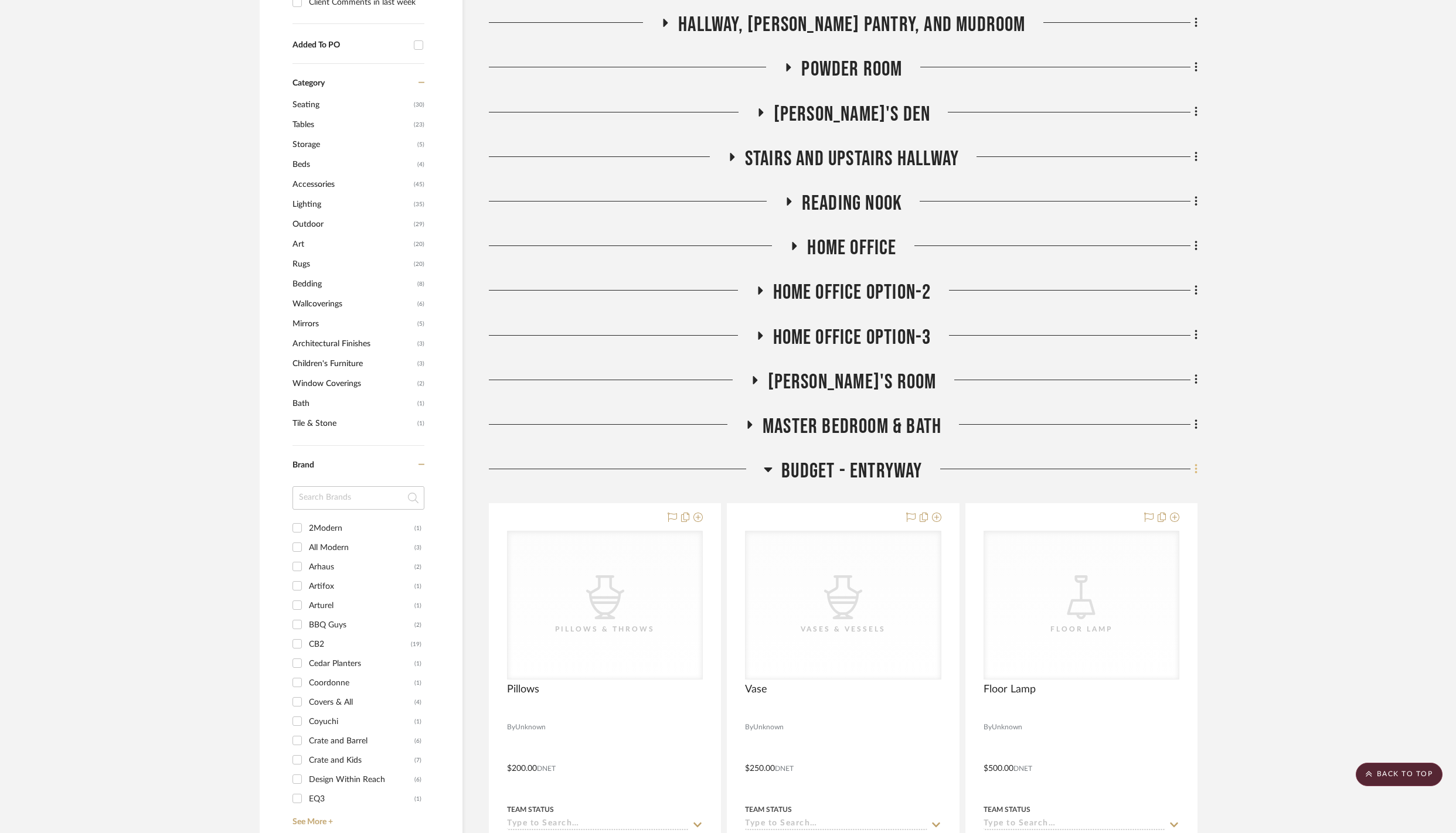
click at [1196, 474] on icon at bounding box center [1196, 469] width 3 height 10
click at [1300, 504] on div at bounding box center [728, 416] width 1456 height 833
click at [768, 477] on icon at bounding box center [768, 469] width 9 height 14
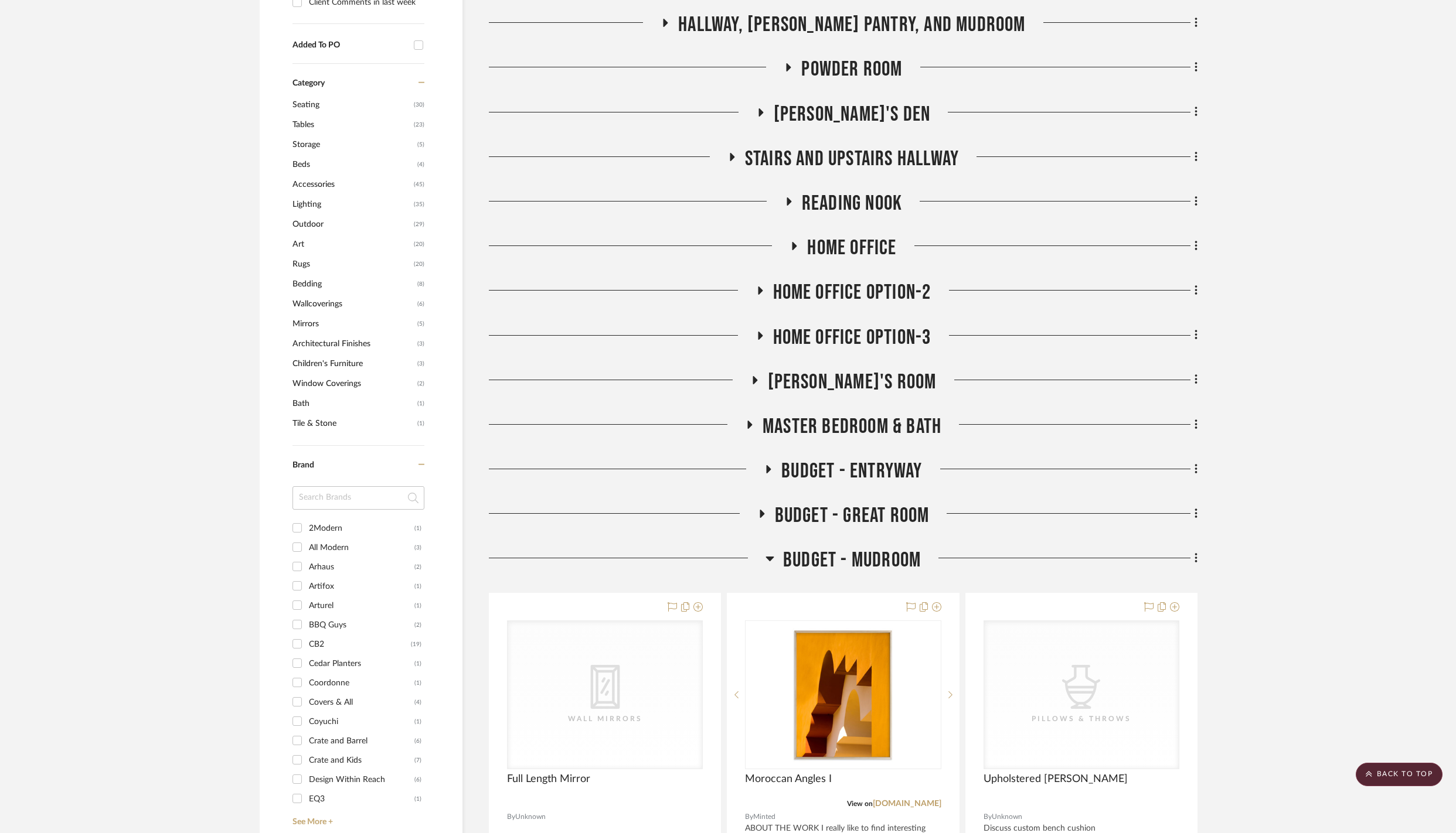
click at [771, 562] on icon at bounding box center [770, 559] width 8 height 5
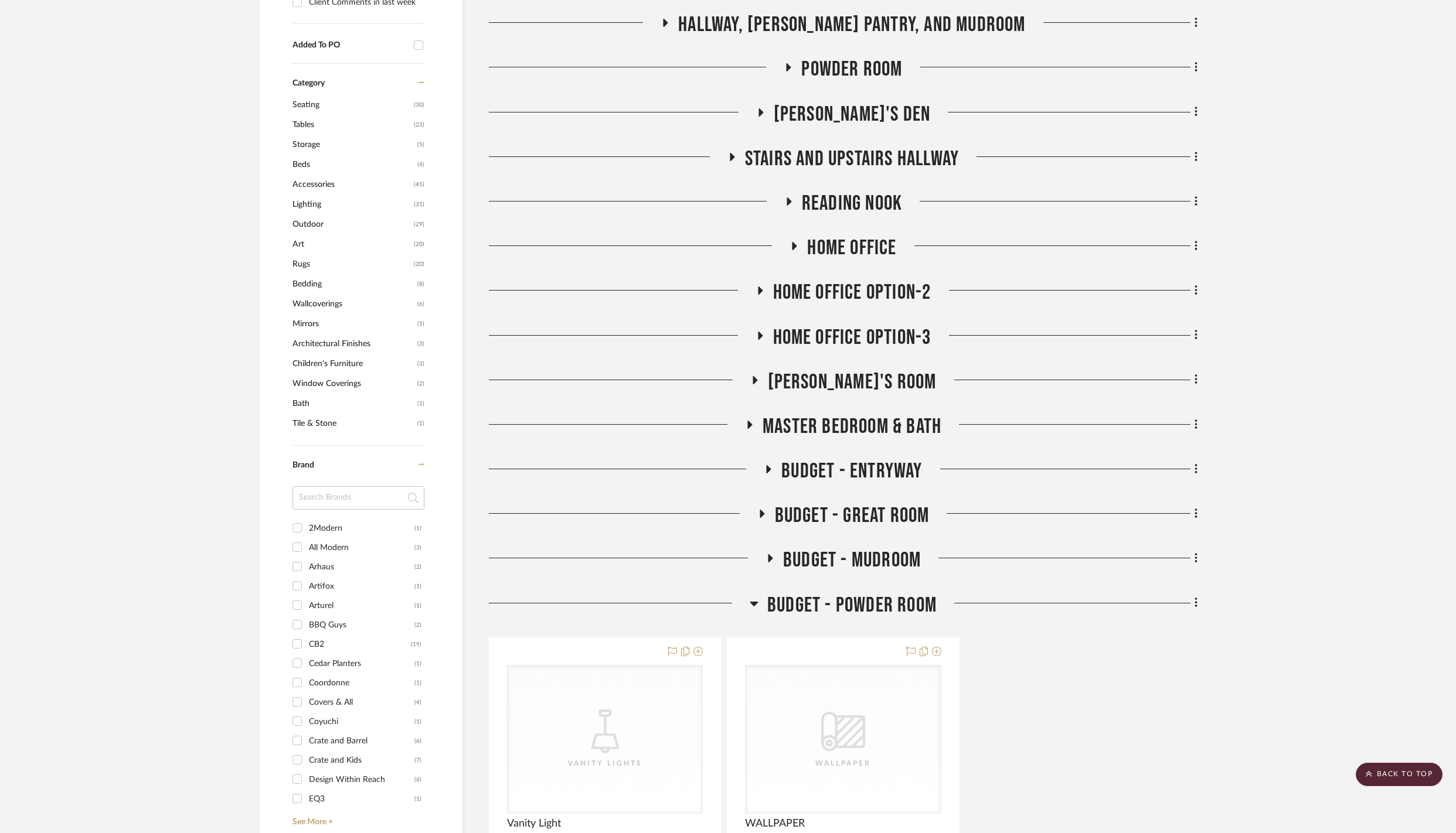
click at [1196, 608] on icon at bounding box center [1196, 603] width 3 height 10
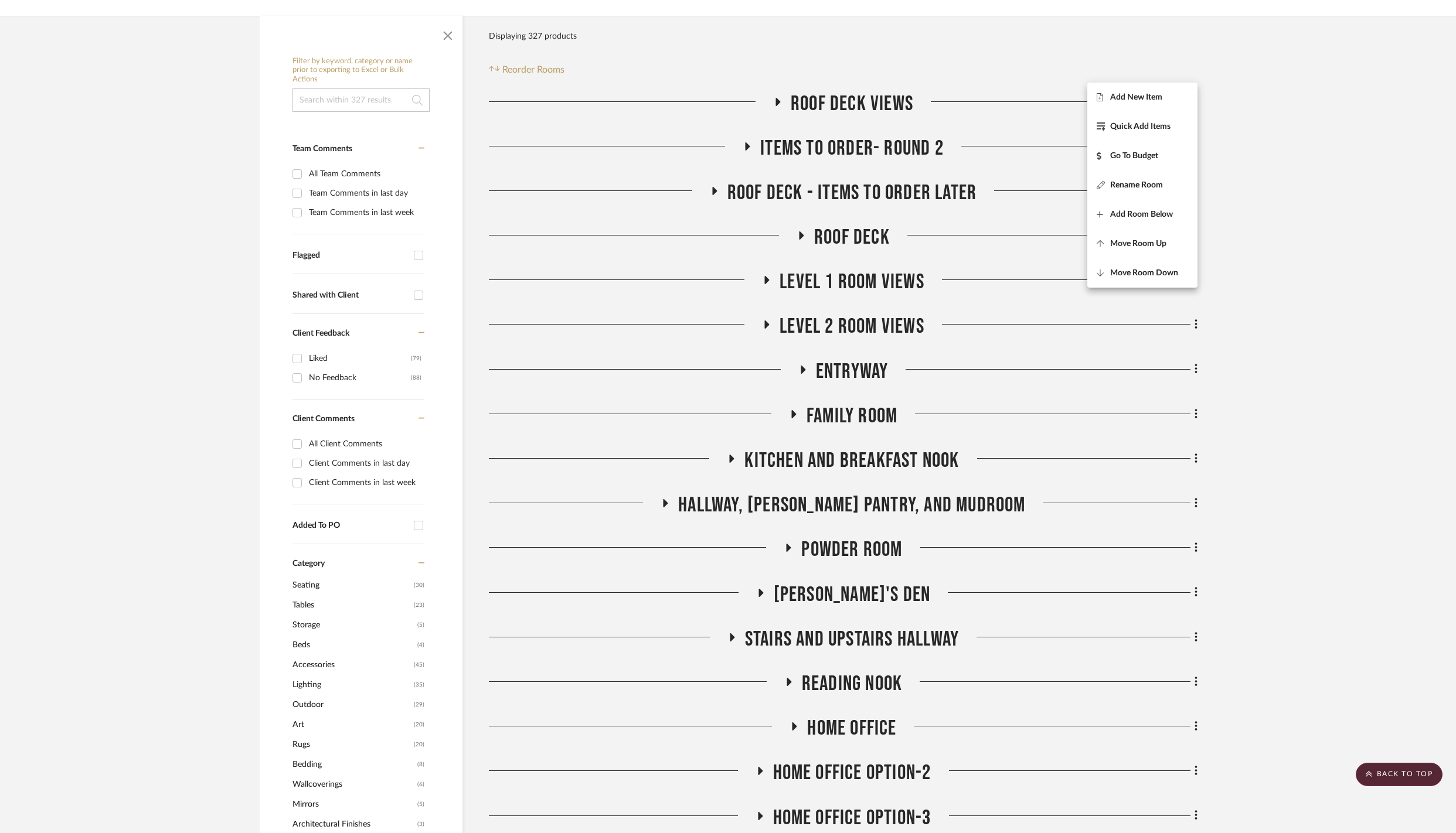
scroll to position [0, 0]
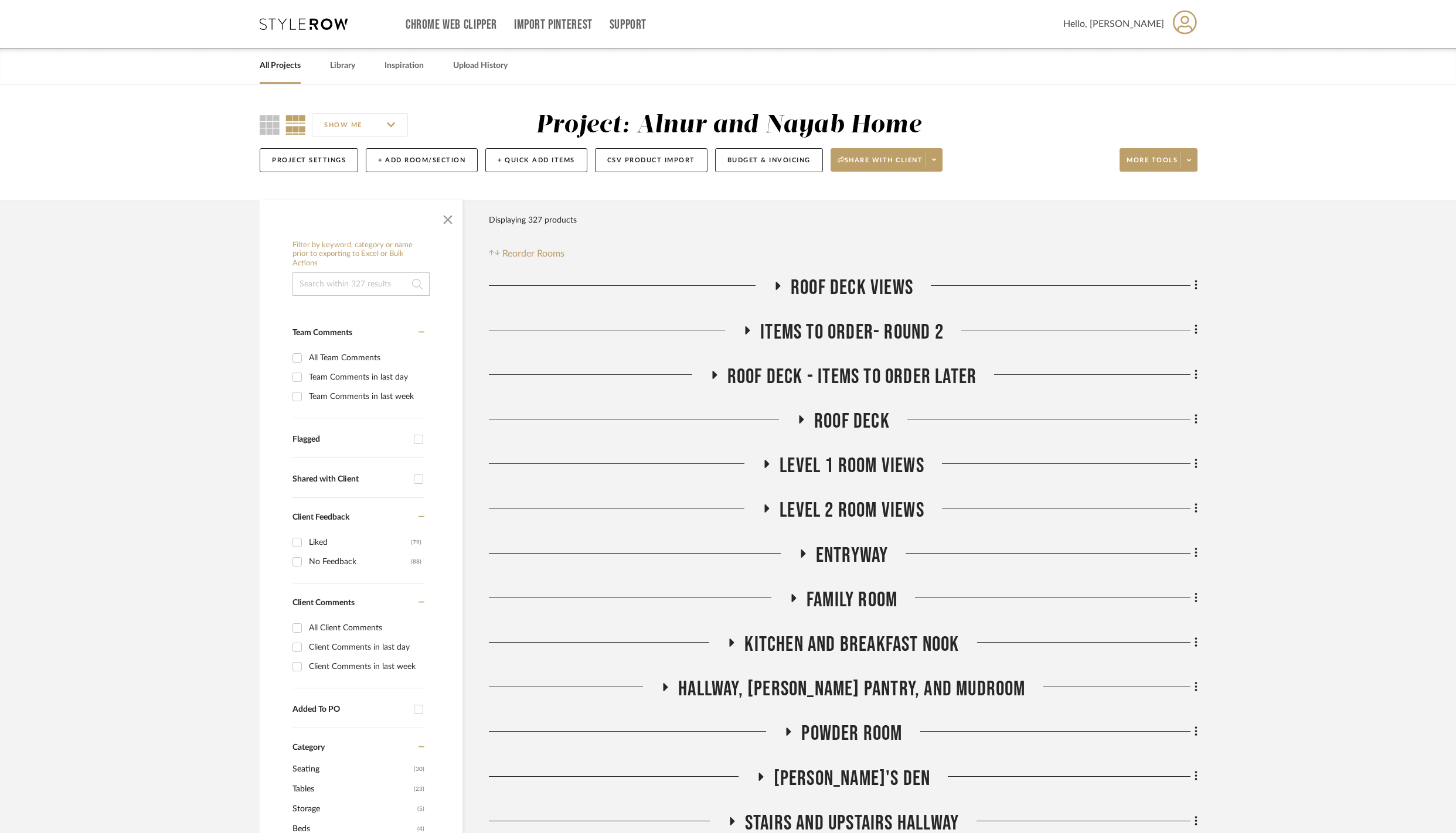
click at [1279, 174] on div at bounding box center [728, 416] width 1456 height 833
click at [1170, 174] on span "More tools" at bounding box center [1152, 164] width 51 height 18
click at [1290, 345] on div at bounding box center [728, 416] width 1456 height 833
click at [358, 159] on button "Project Settings" at bounding box center [309, 160] width 99 height 24
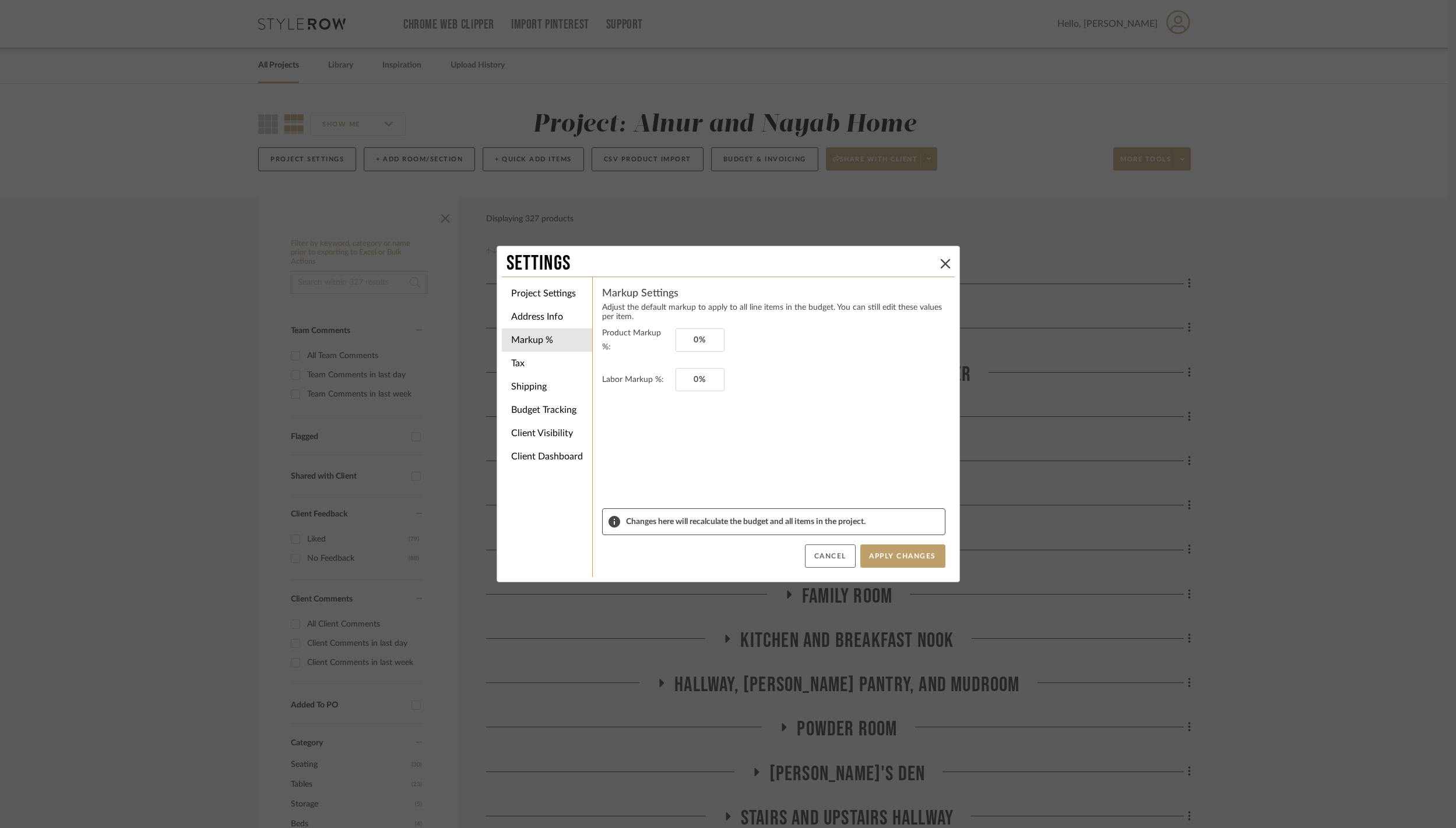
click at [818, 564] on button "Cancel" at bounding box center [830, 557] width 51 height 23
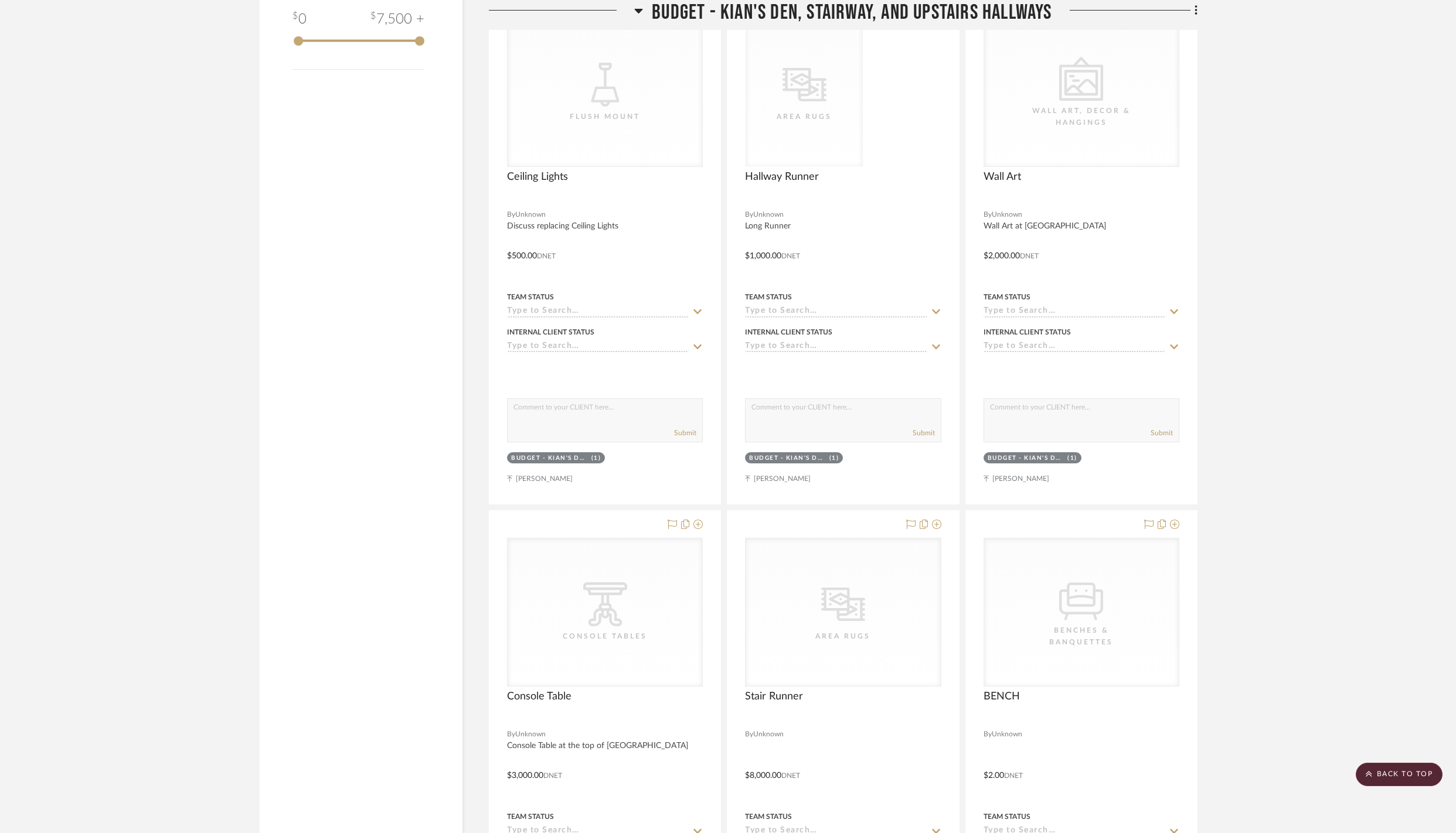
scroll to position [742, 0]
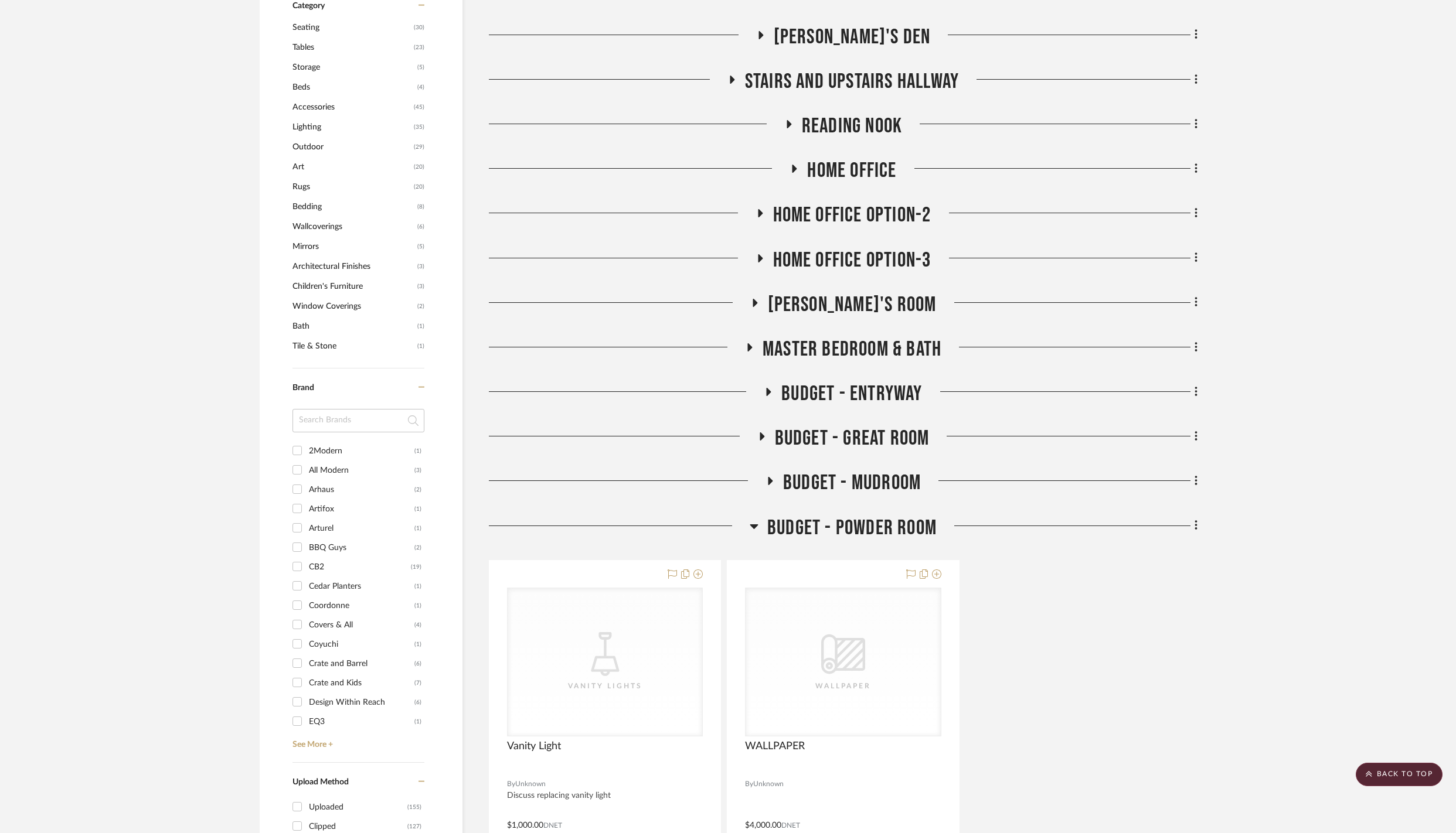
click at [755, 529] on icon at bounding box center [755, 527] width 8 height 5
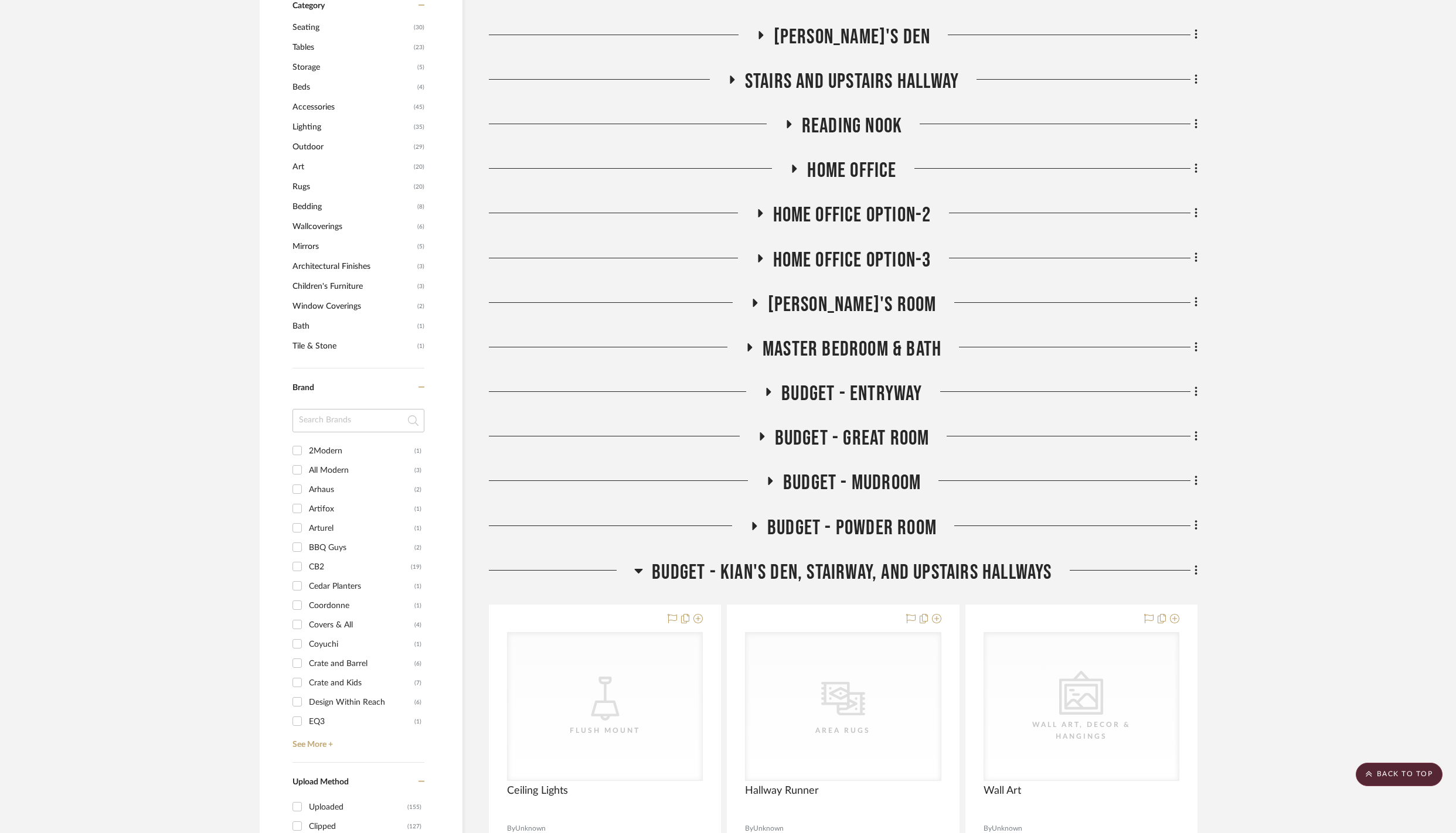
click at [806, 541] on span "BUDGET - POWDER ROOM" at bounding box center [852, 528] width 169 height 25
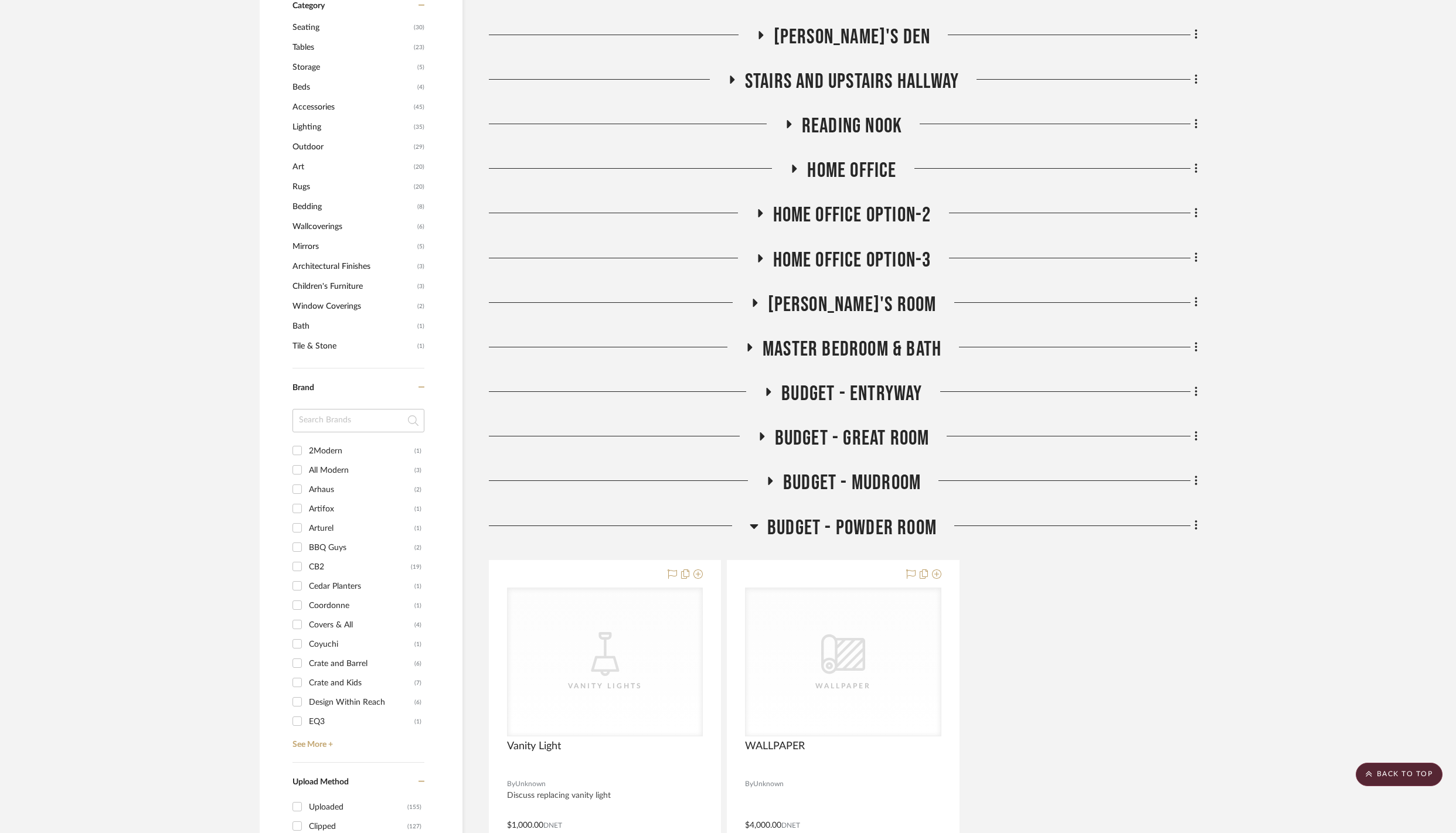
click at [850, 541] on span "BUDGET - POWDER ROOM" at bounding box center [852, 528] width 169 height 25
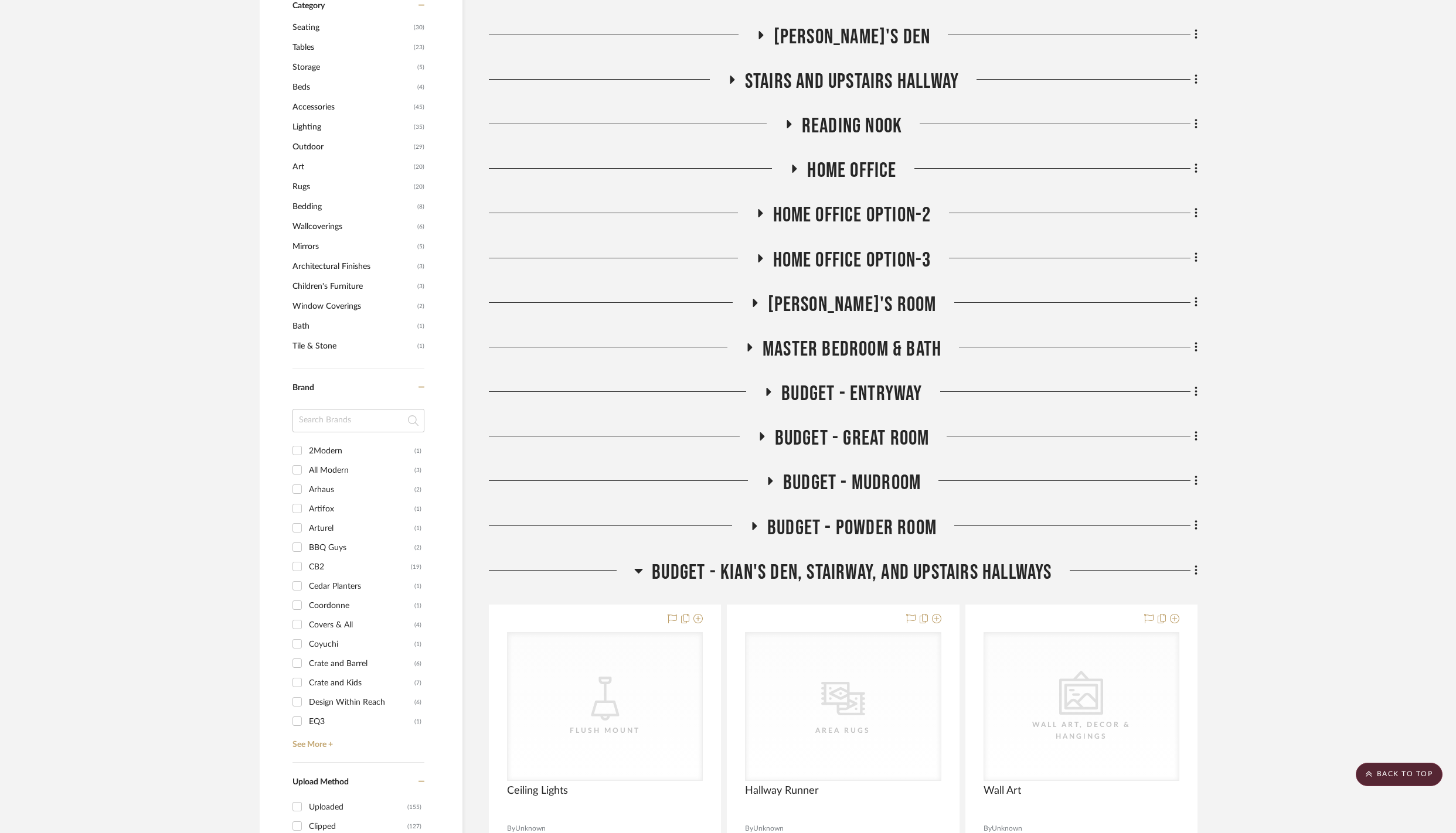
click at [855, 541] on span "BUDGET - POWDER ROOM" at bounding box center [852, 528] width 169 height 25
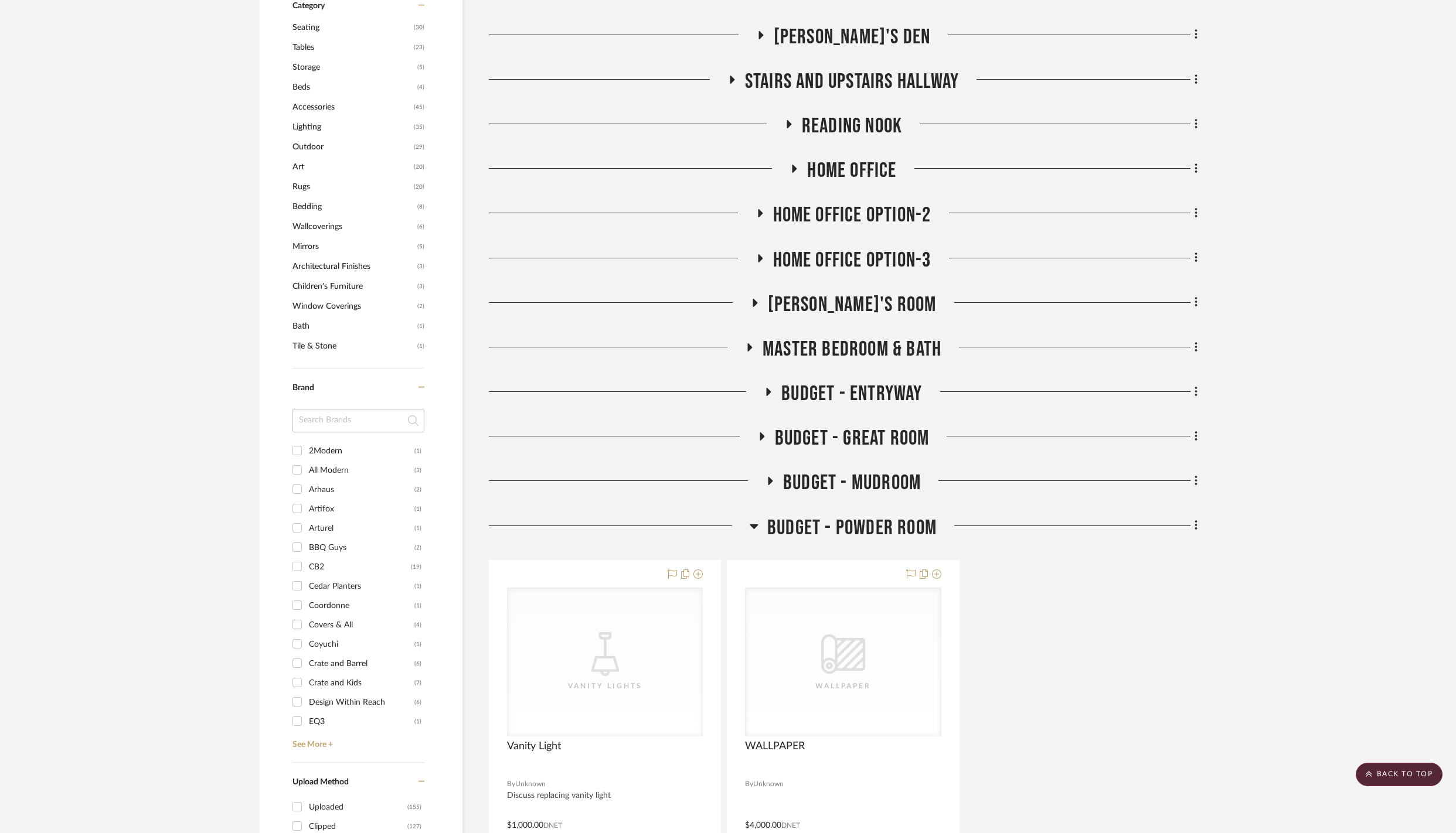
click at [1195, 533] on icon at bounding box center [1196, 525] width 3 height 13
click at [1163, 659] on span "Rename Room" at bounding box center [1136, 660] width 53 height 10
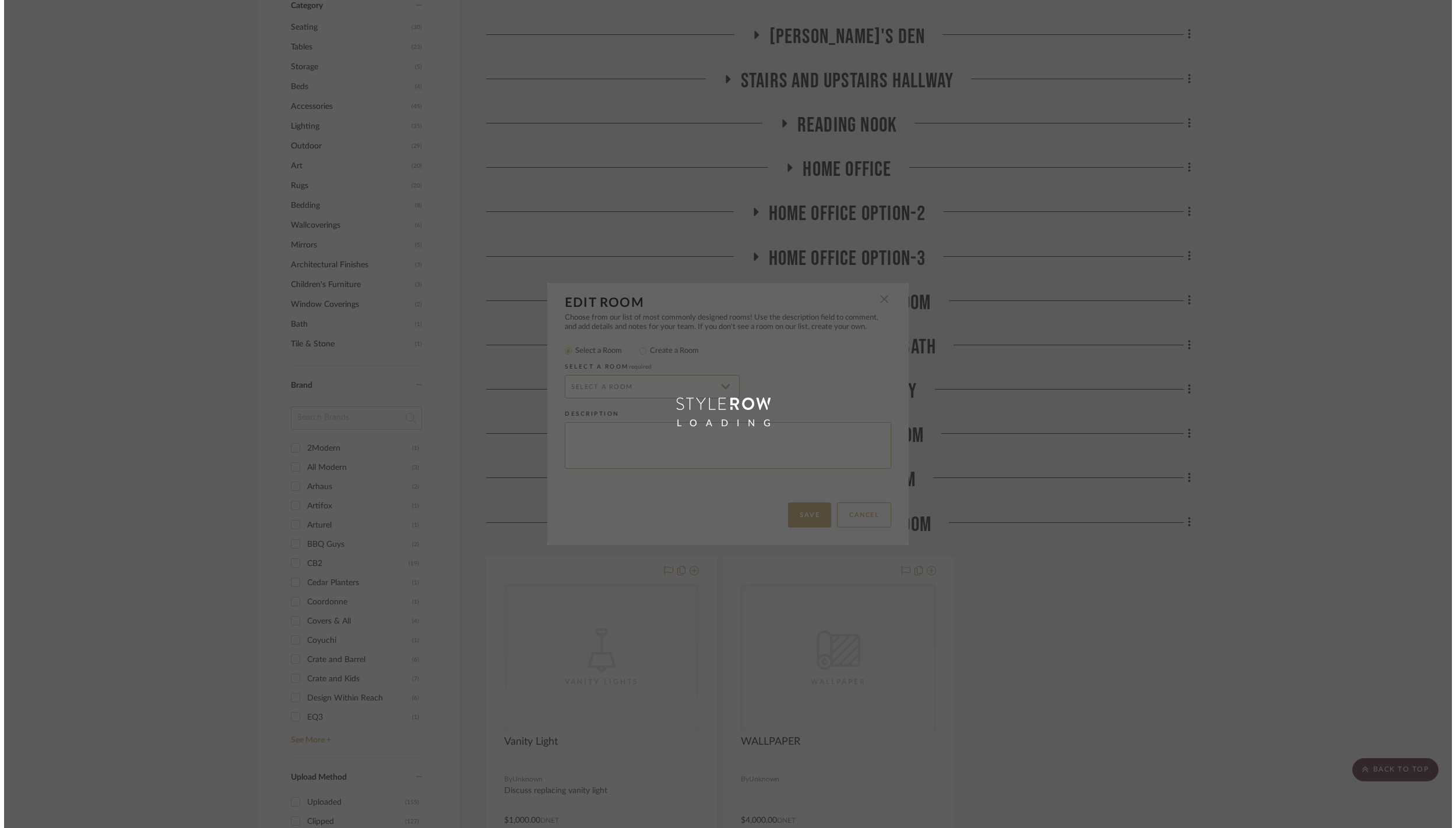
scroll to position [0, 0]
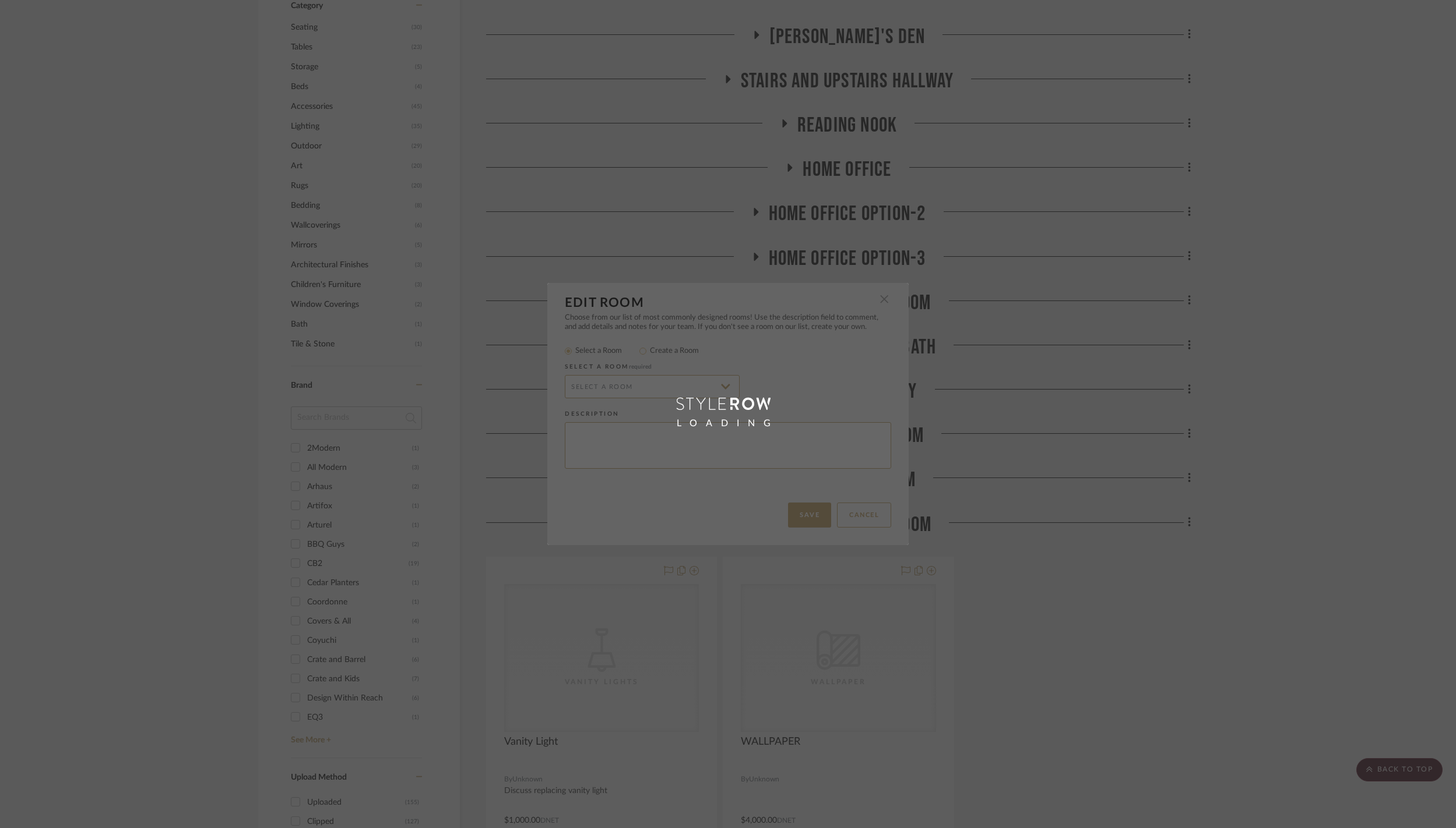
radio input "false"
radio input "true"
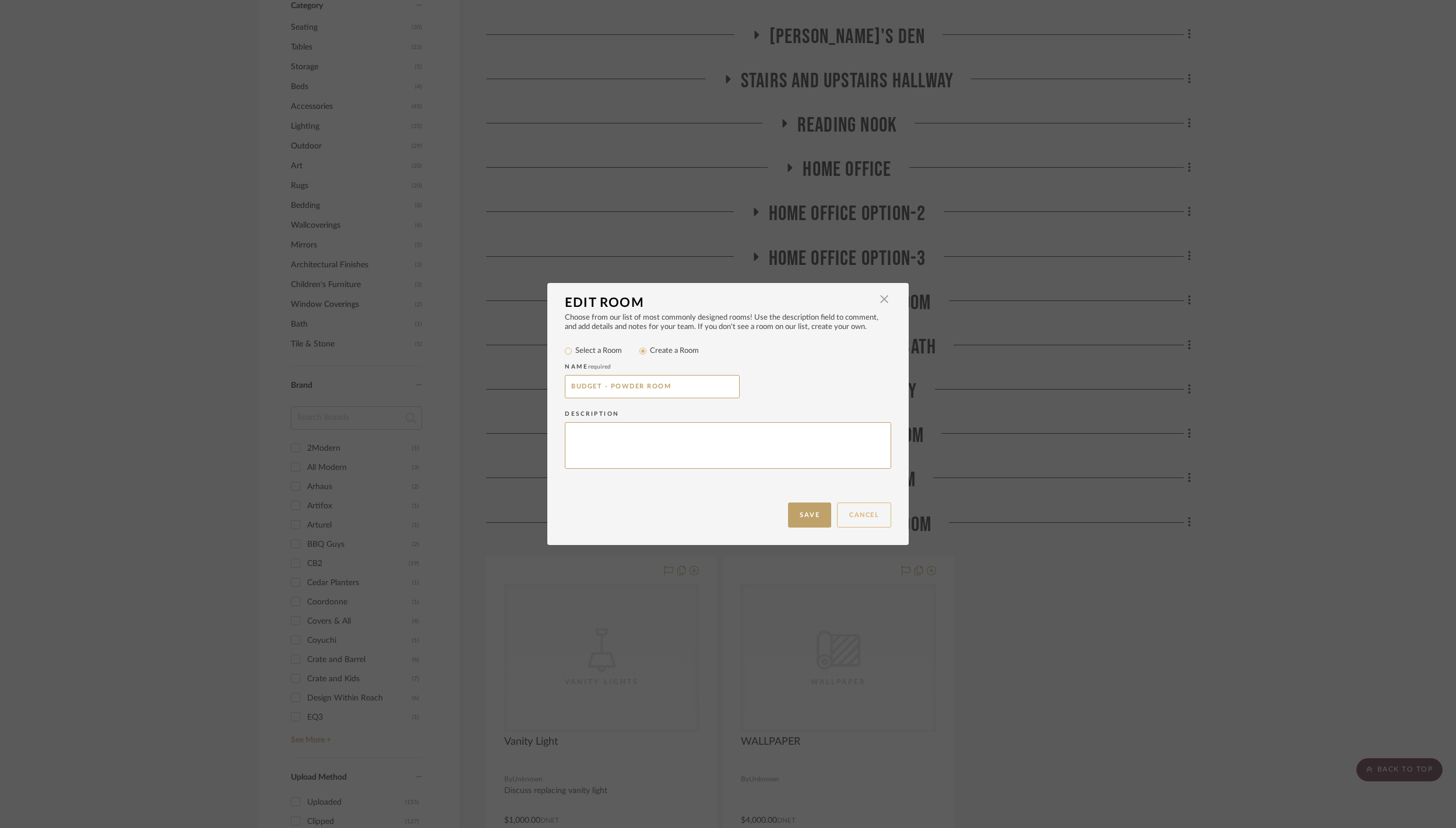
click at [859, 518] on button "Cancel" at bounding box center [863, 515] width 54 height 25
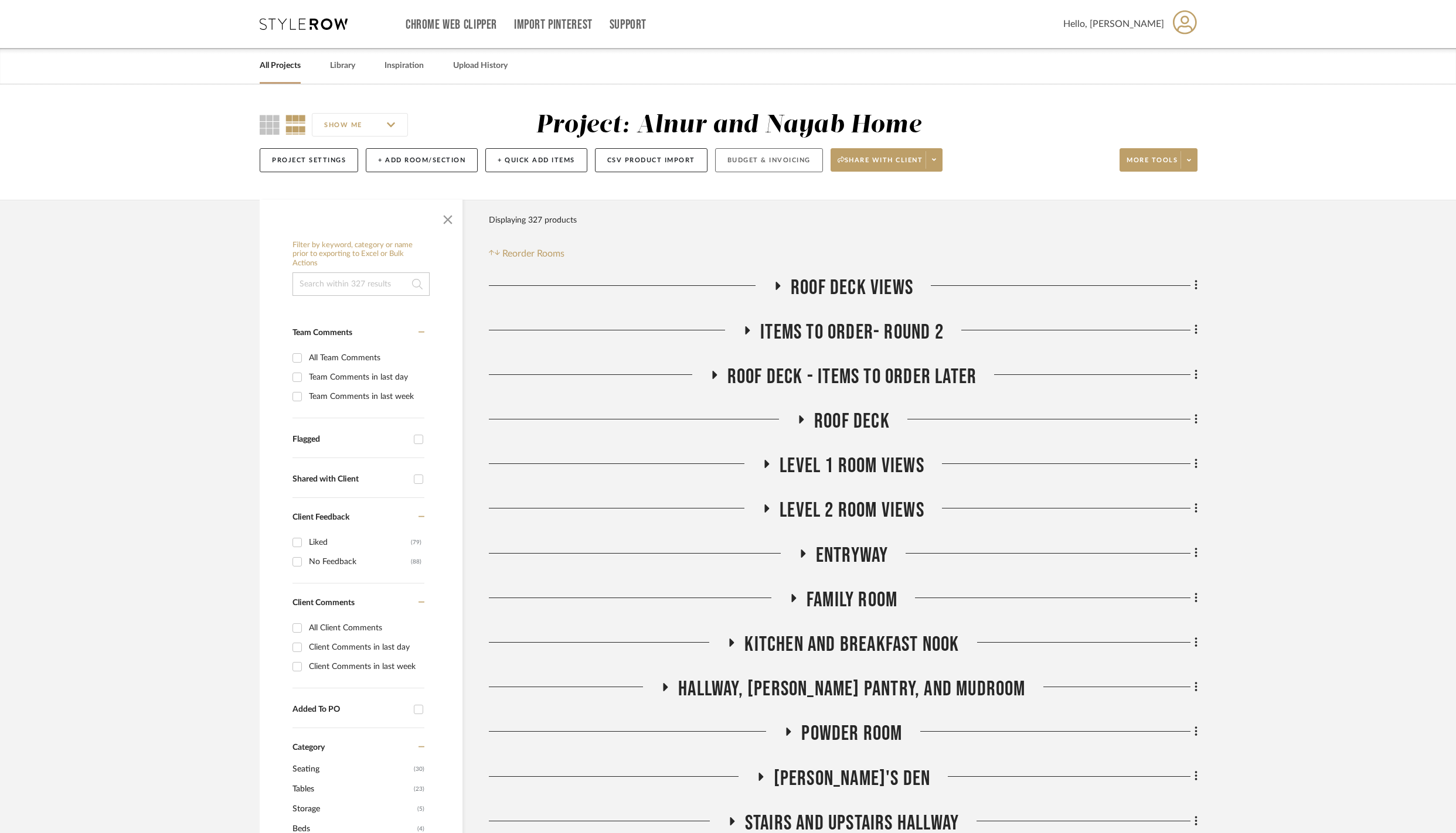
click at [823, 172] on button "Budget & Invoicing" at bounding box center [769, 160] width 108 height 24
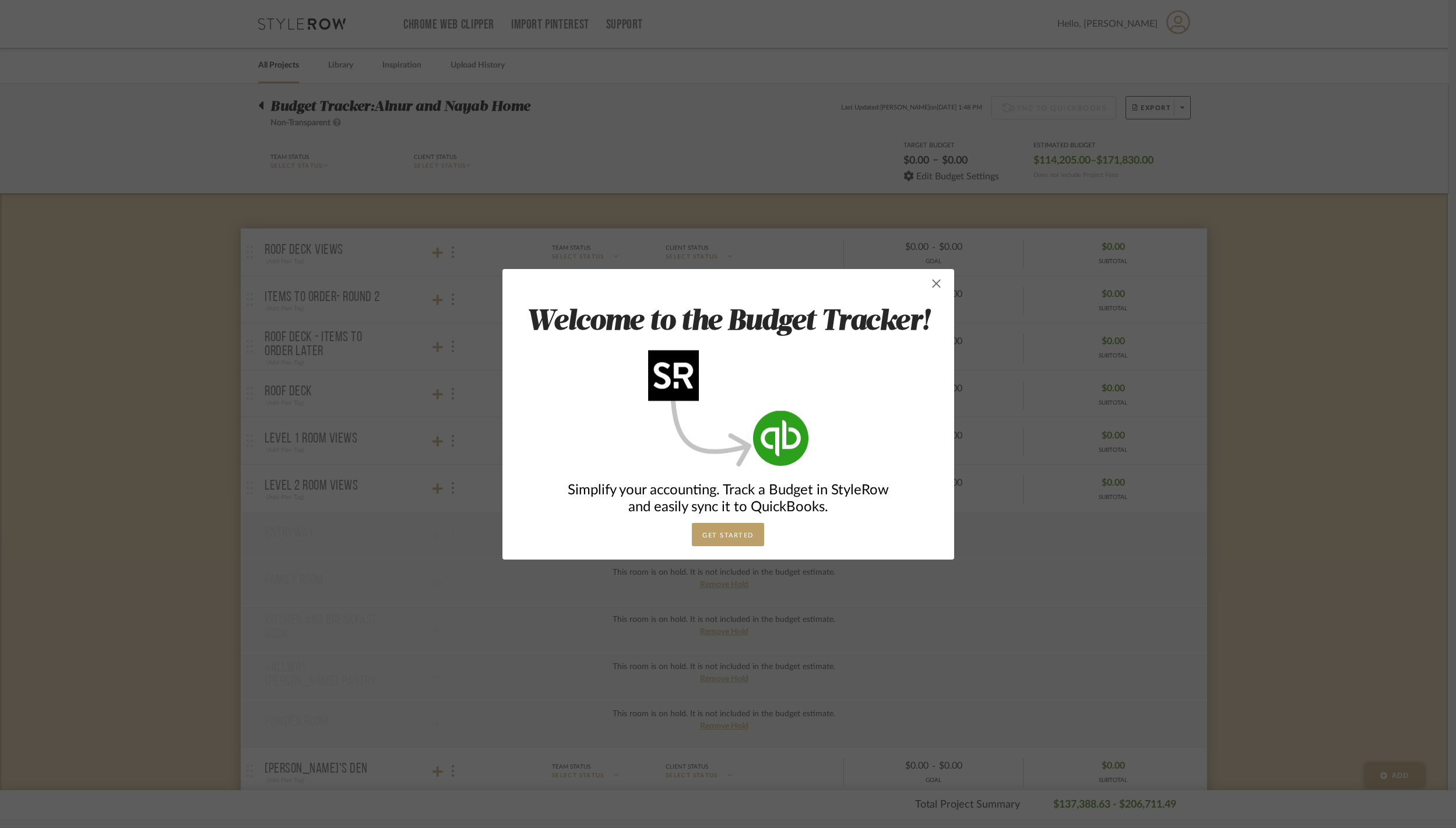
click at [929, 289] on span "button" at bounding box center [936, 284] width 23 height 23
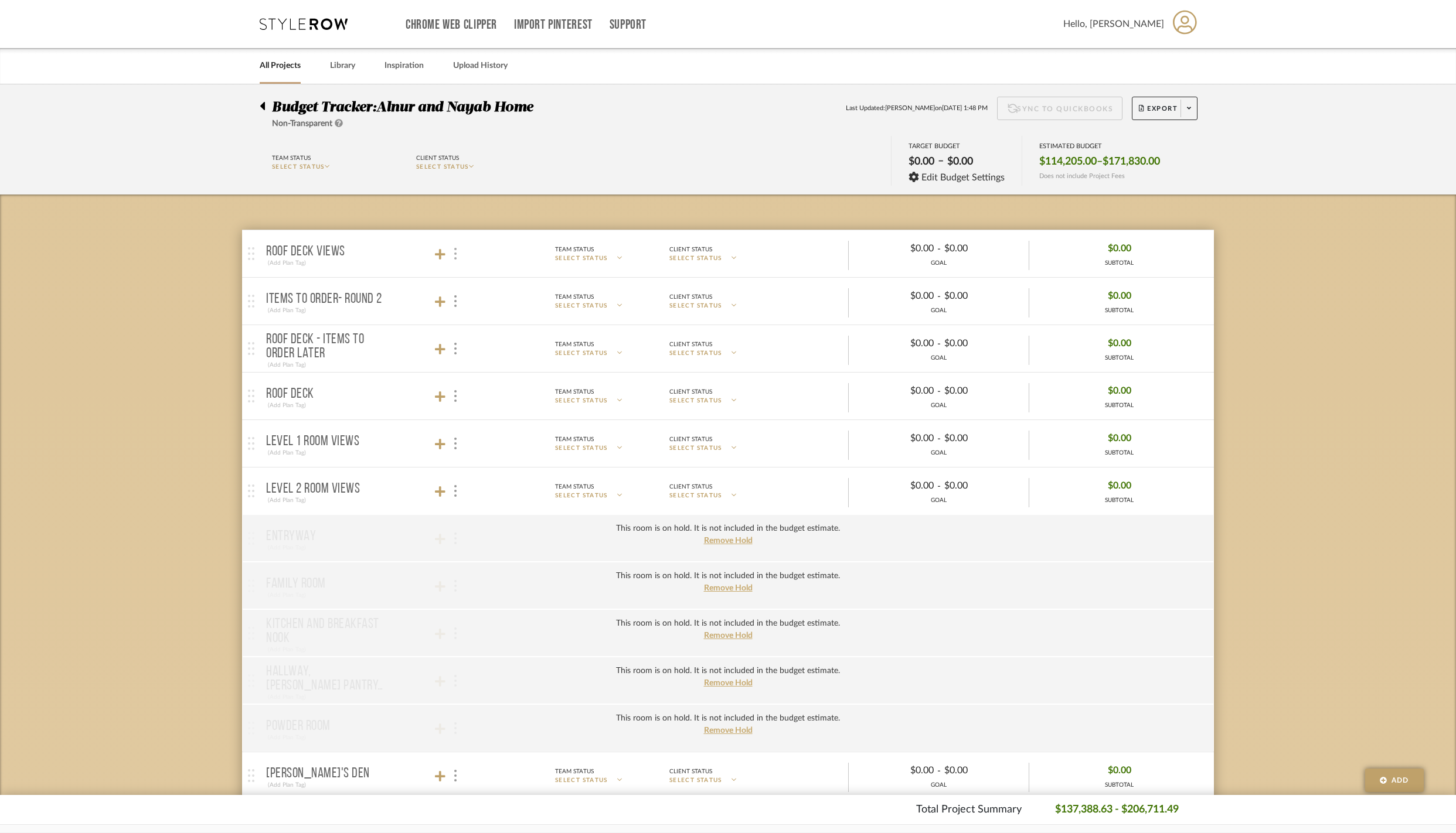
click at [458, 262] on div at bounding box center [454, 254] width 13 height 16
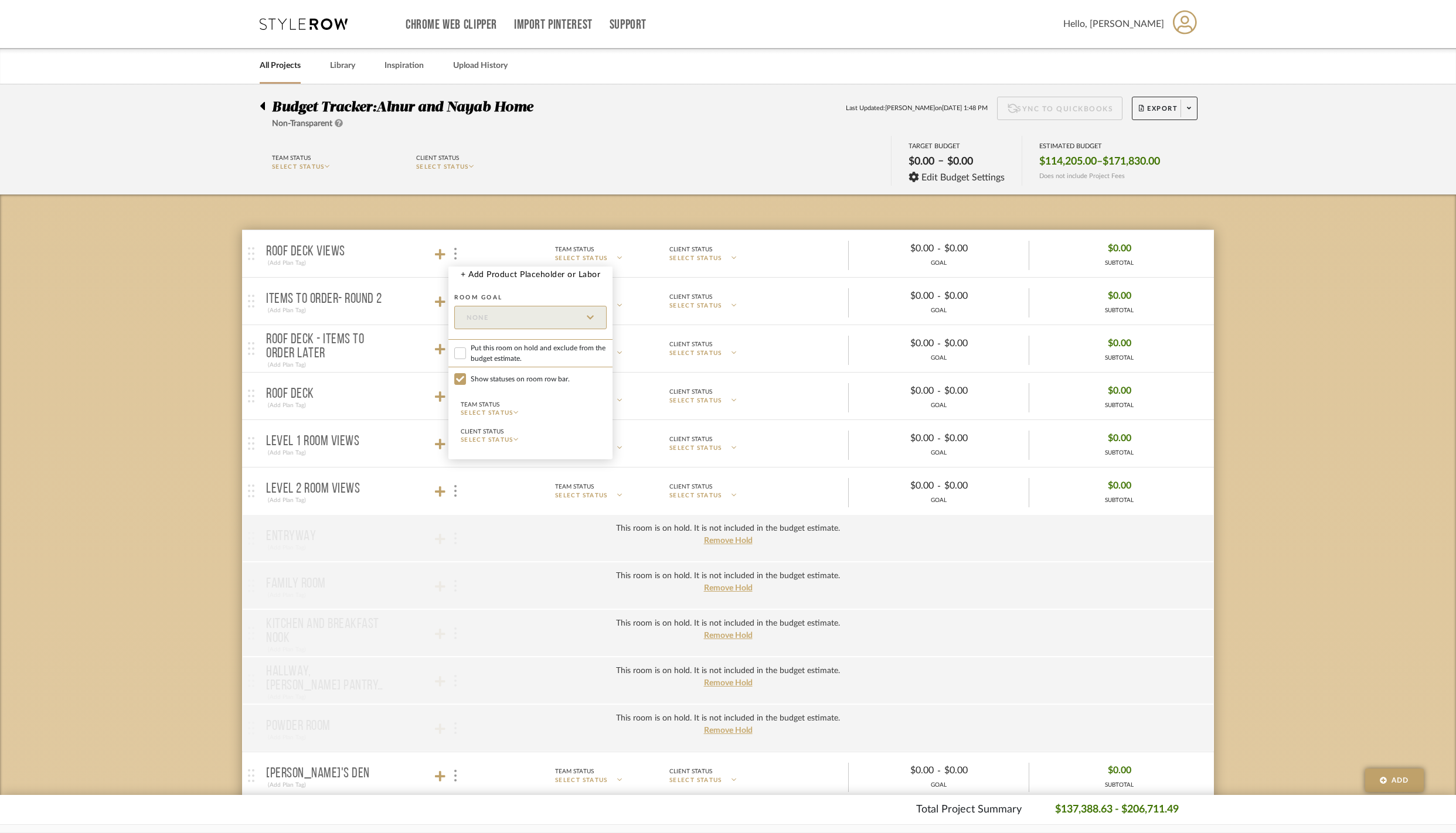
click at [217, 341] on div at bounding box center [728, 416] width 1456 height 833
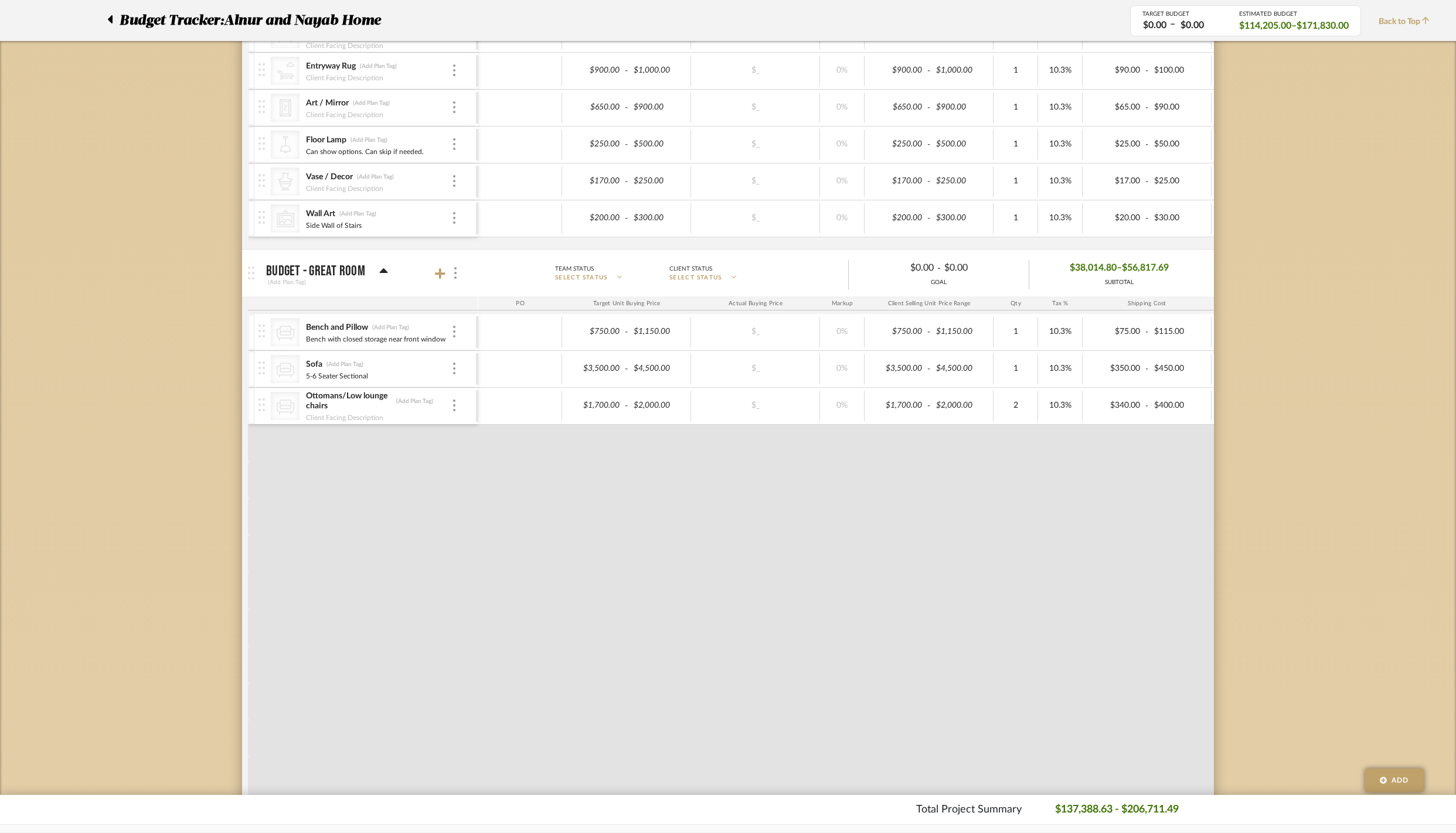
scroll to position [1995, 0]
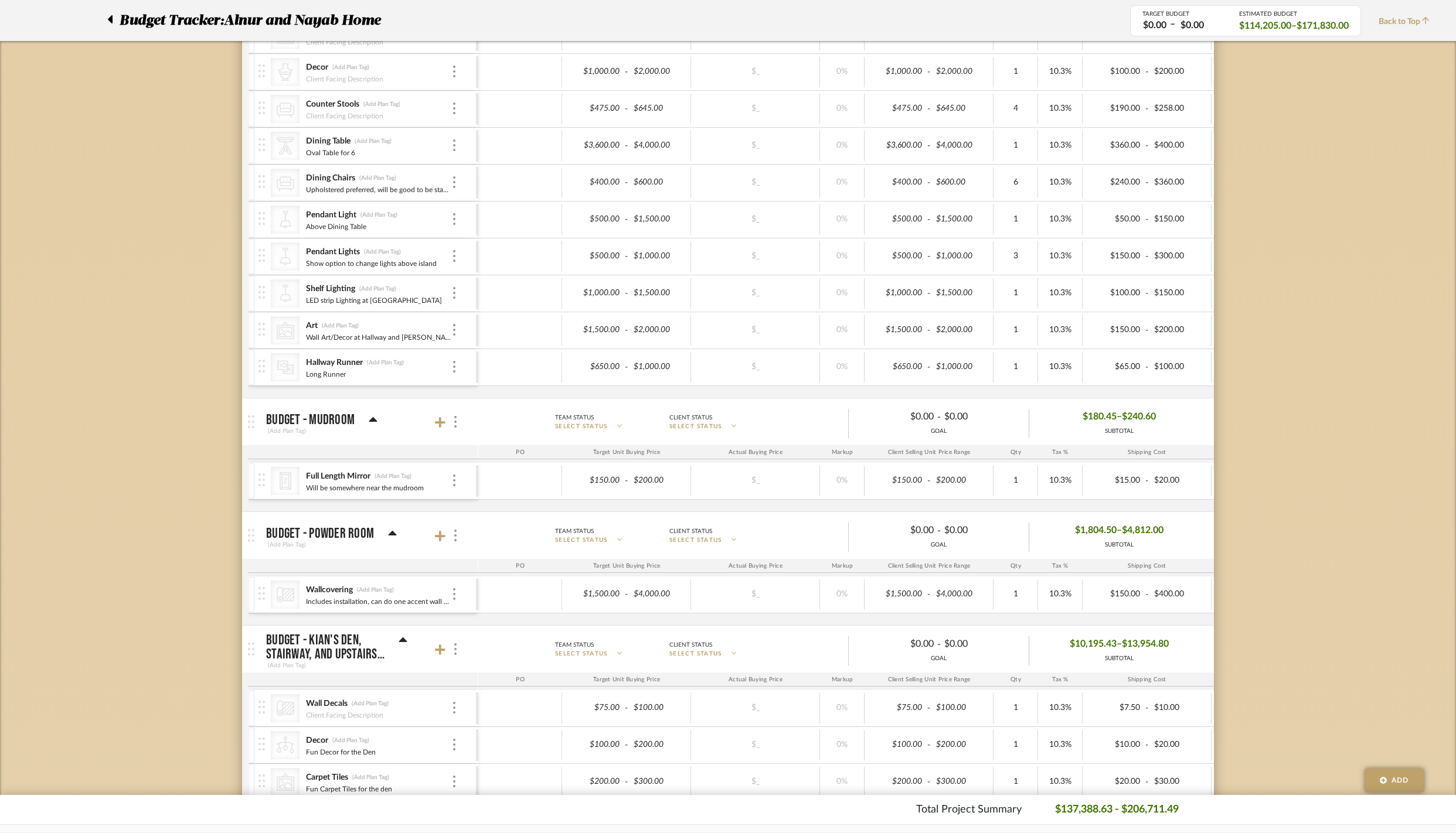
click at [369, 422] on icon at bounding box center [373, 420] width 8 height 5
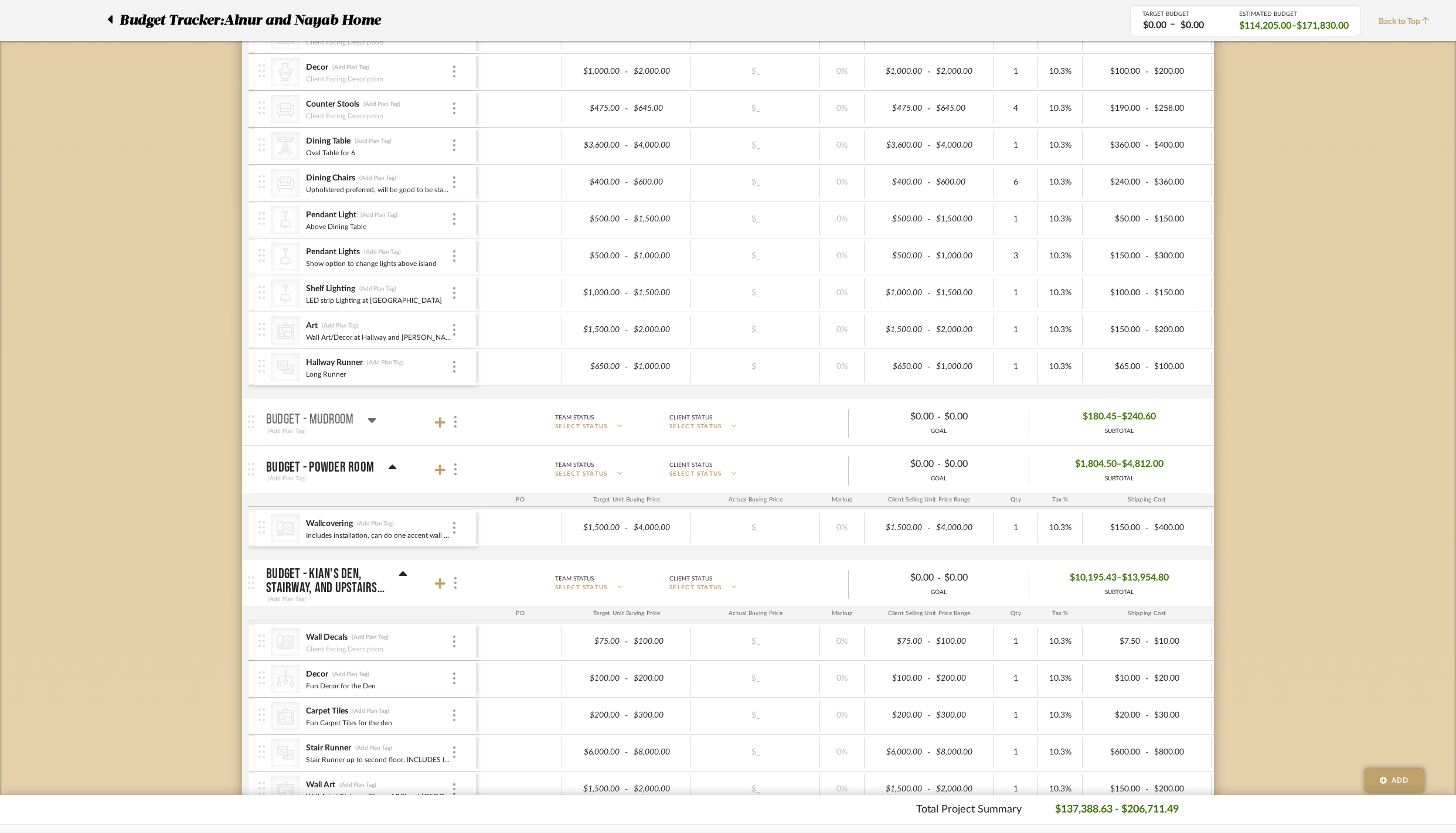
click at [392, 469] on icon at bounding box center [393, 467] width 8 height 5
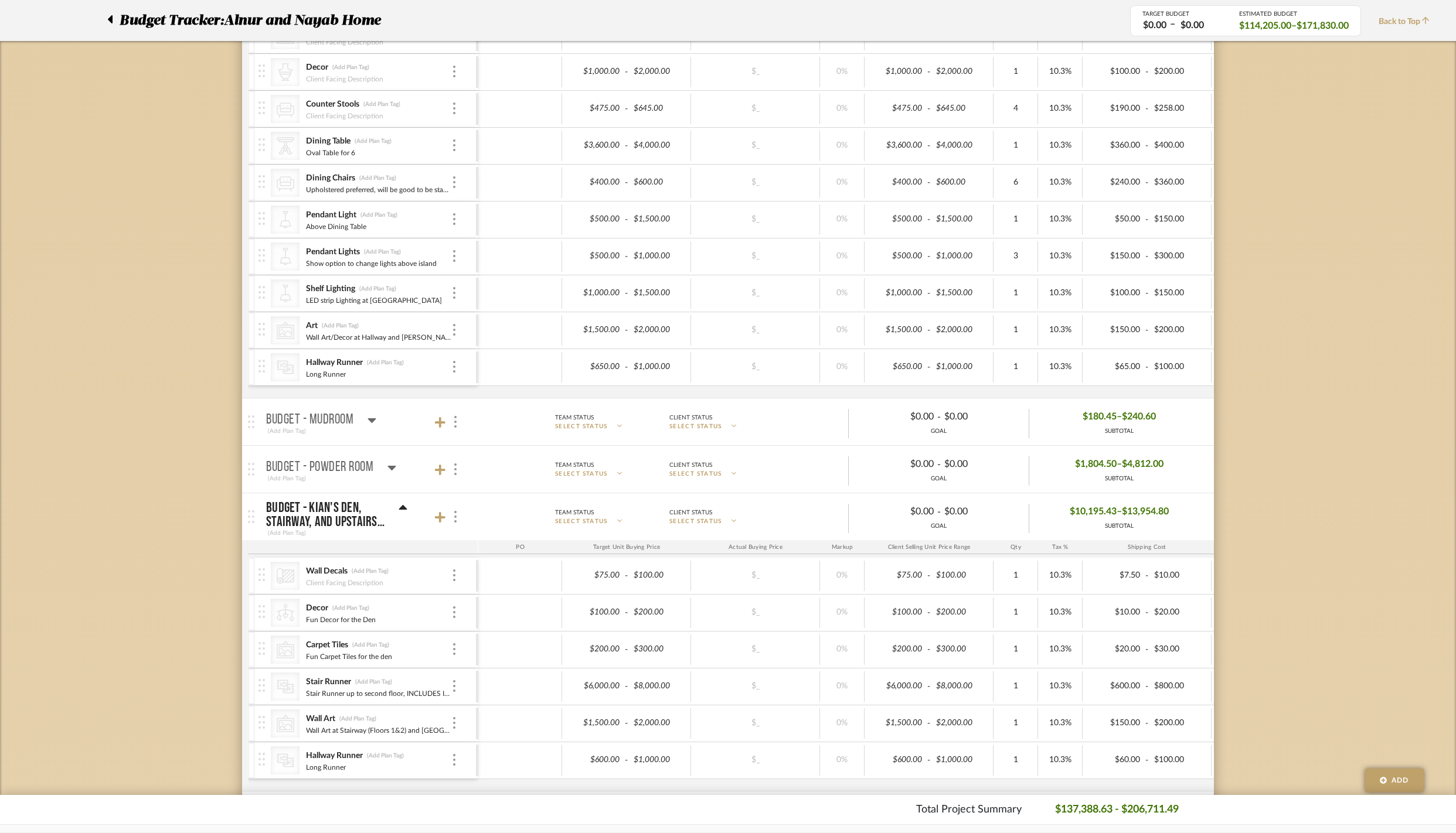
click at [401, 515] on icon at bounding box center [402, 507] width 9 height 14
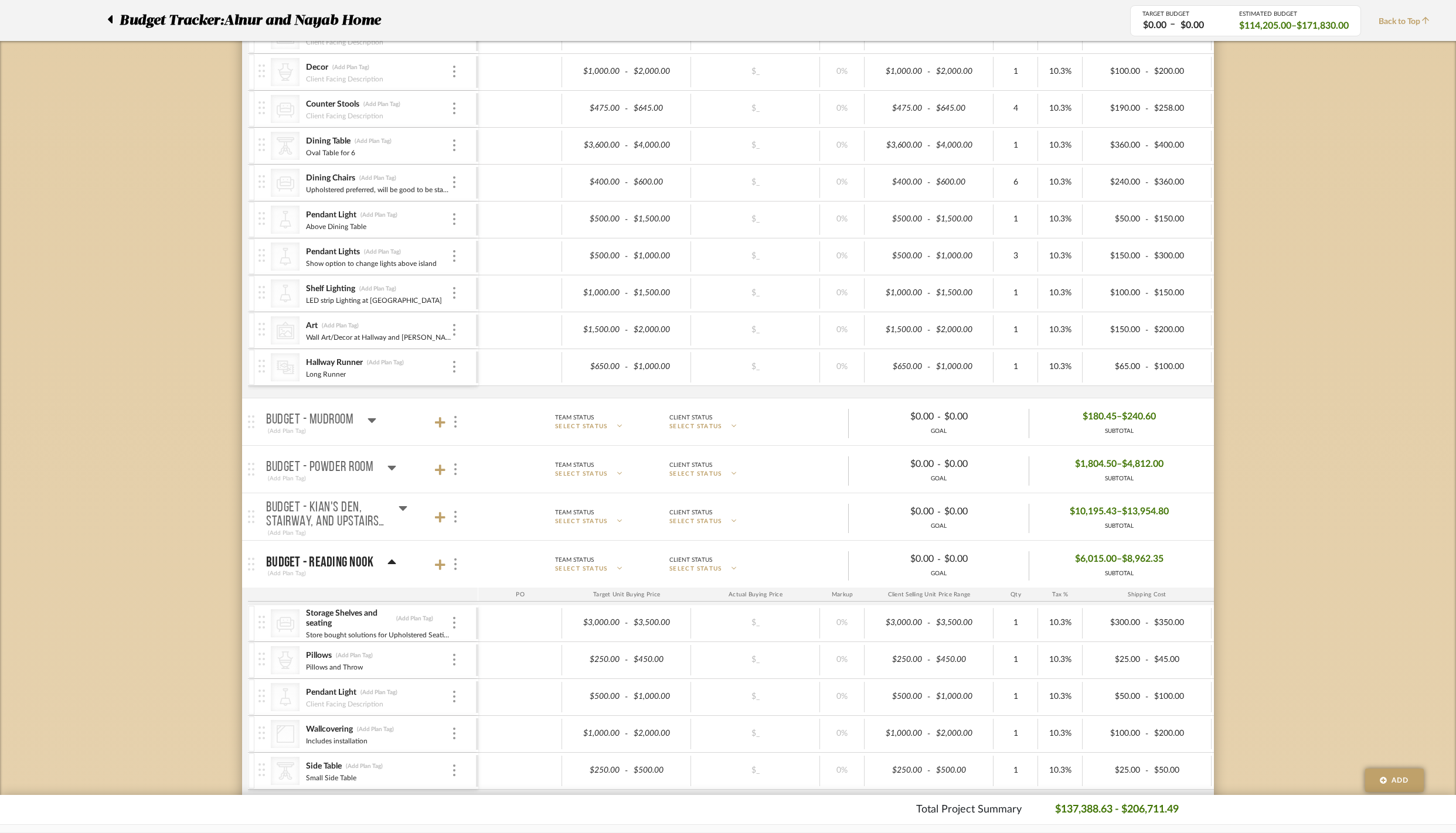
click at [392, 570] on icon at bounding box center [392, 563] width 9 height 14
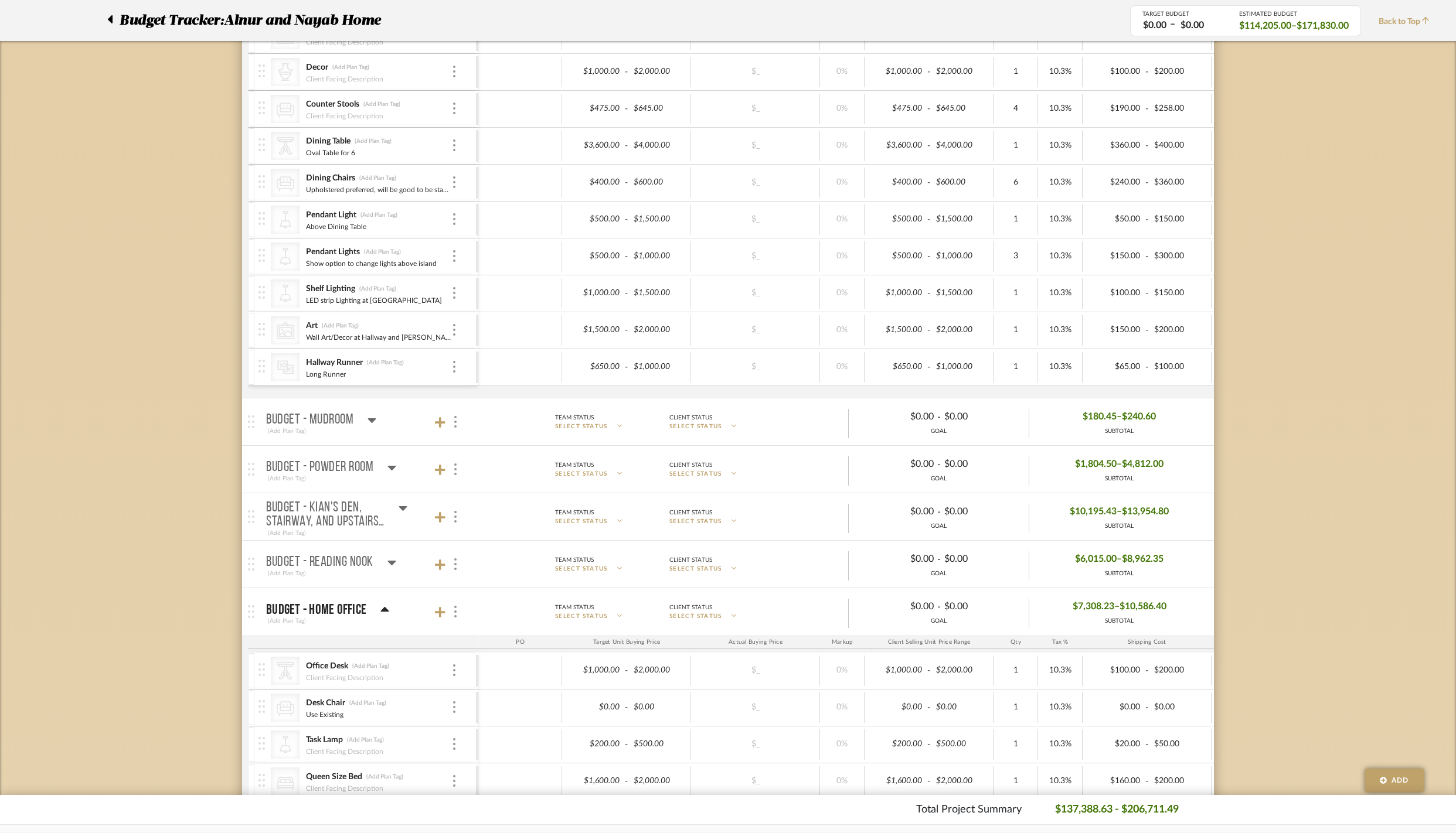
click at [382, 617] on icon at bounding box center [385, 610] width 9 height 14
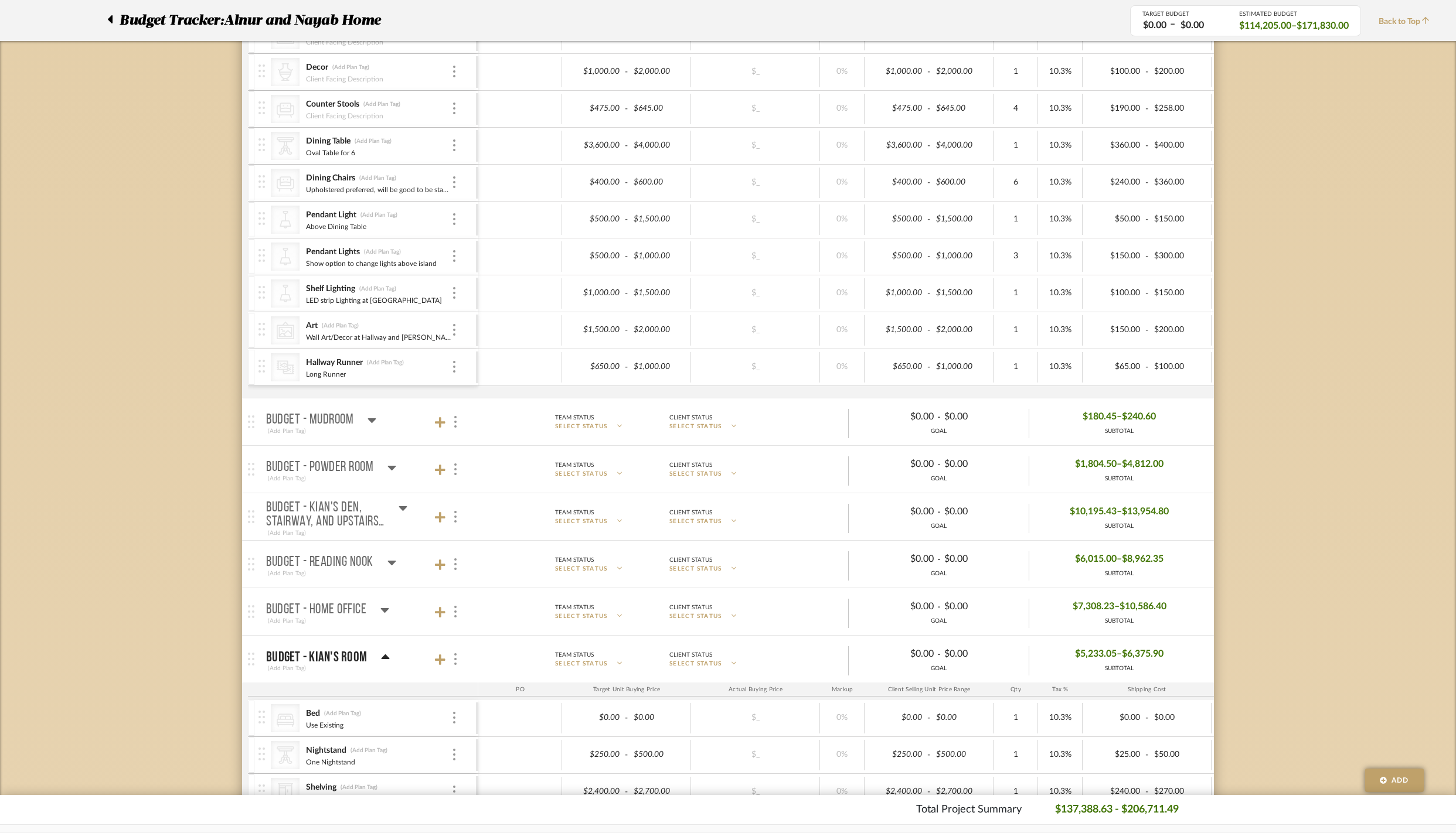
click at [385, 664] on icon at bounding box center [385, 657] width 9 height 14
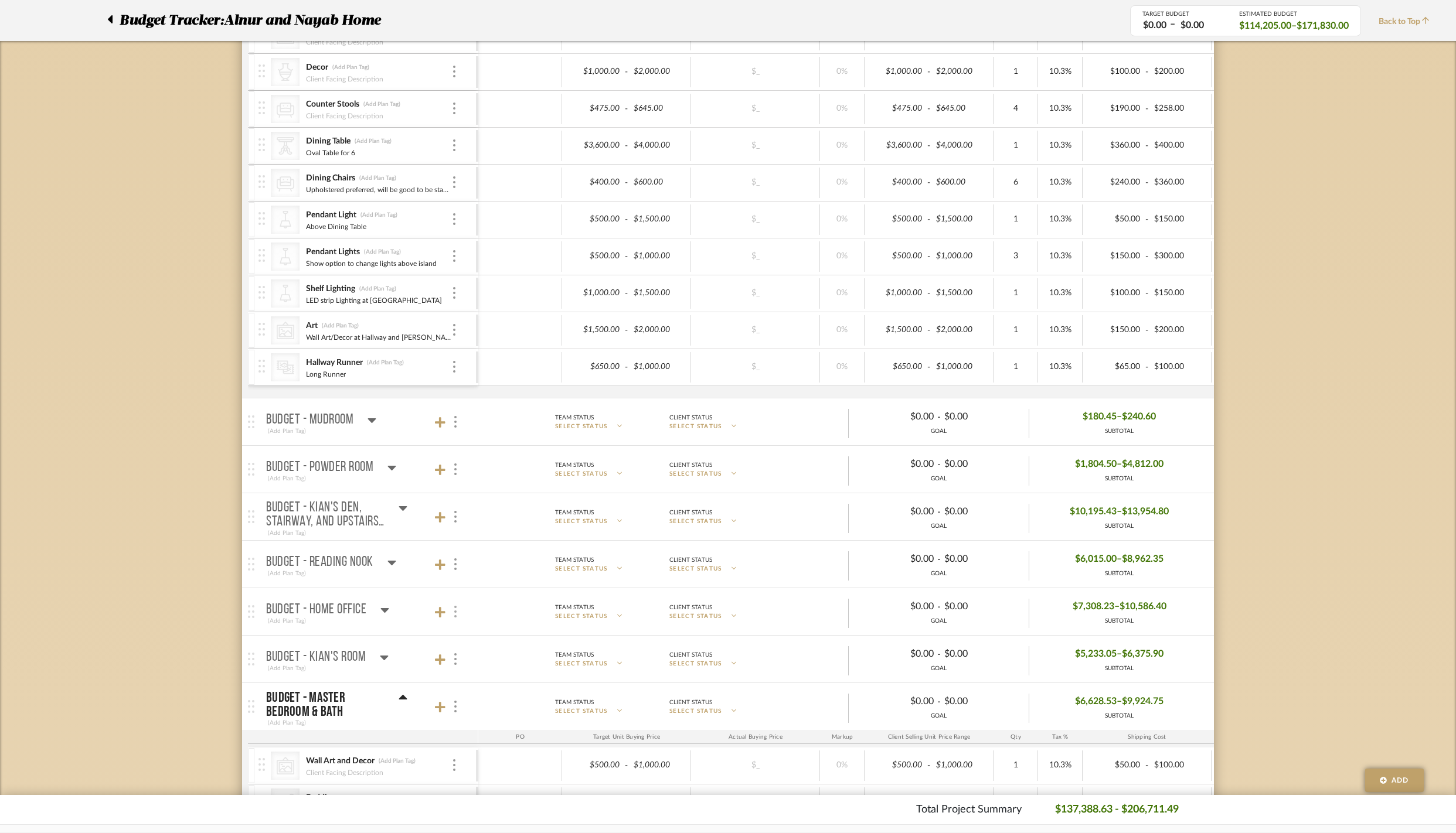
scroll to position [2450, 0]
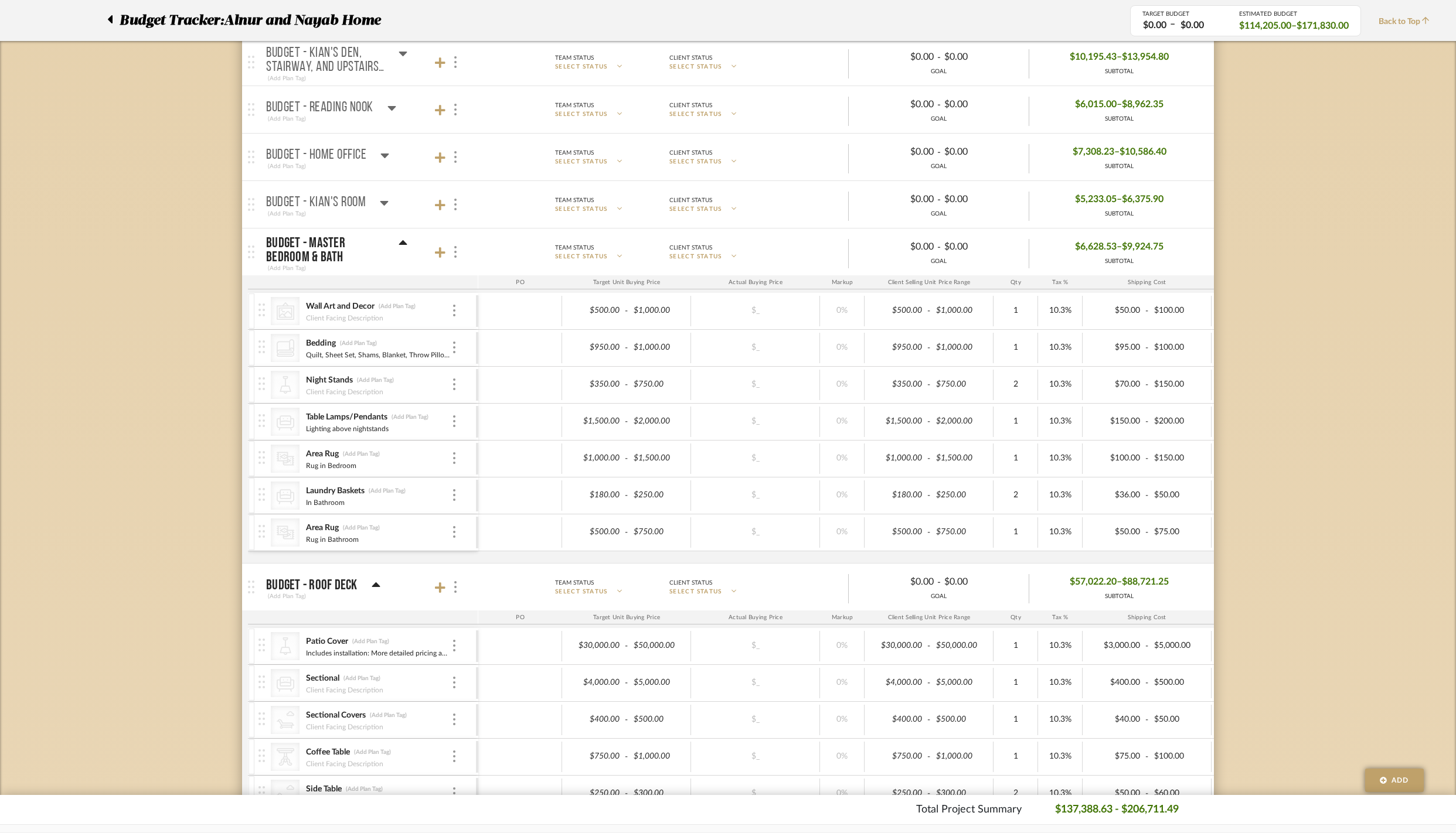
click at [404, 250] on icon at bounding box center [402, 243] width 9 height 14
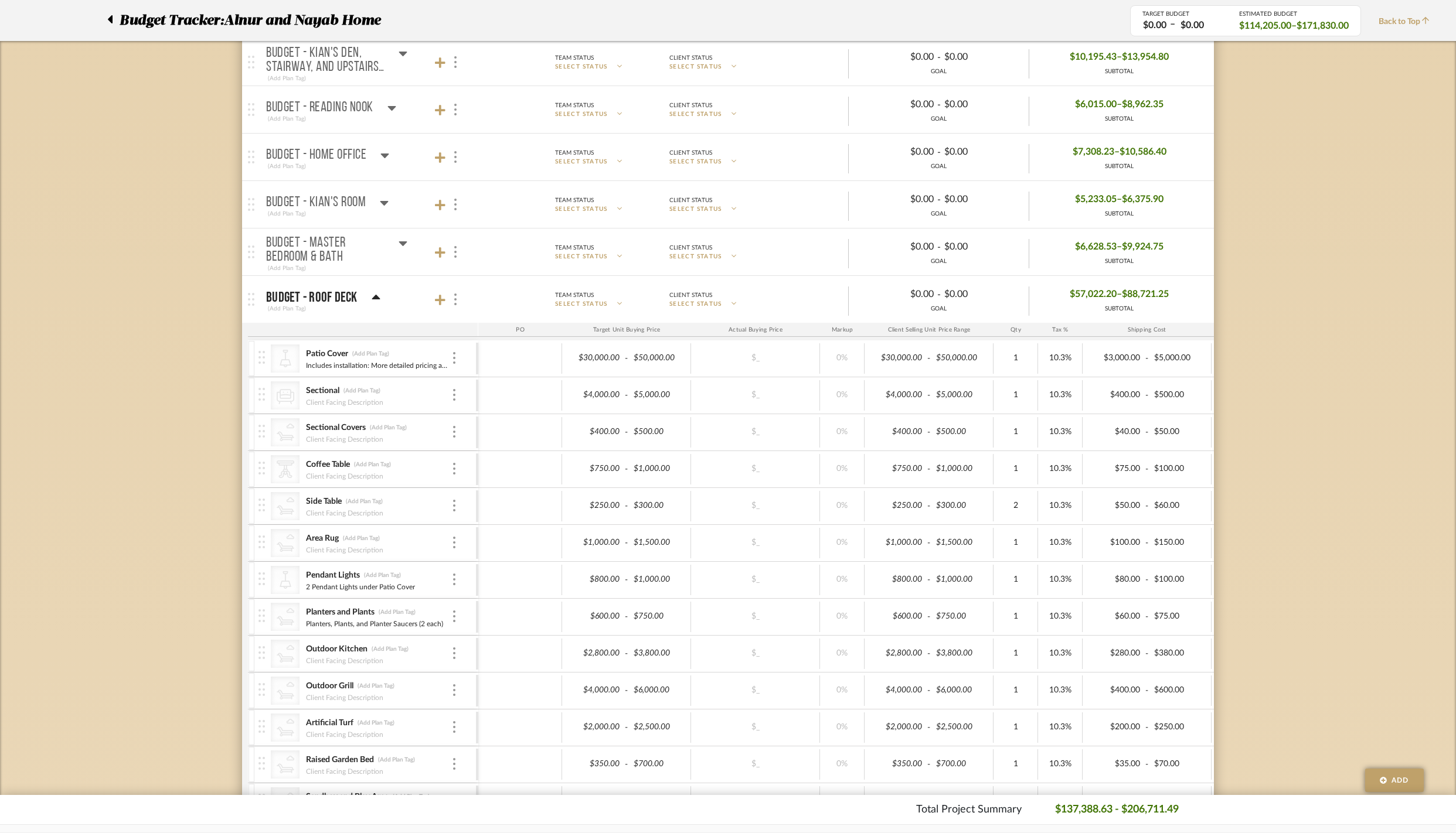
click at [377, 300] on icon at bounding box center [376, 297] width 8 height 5
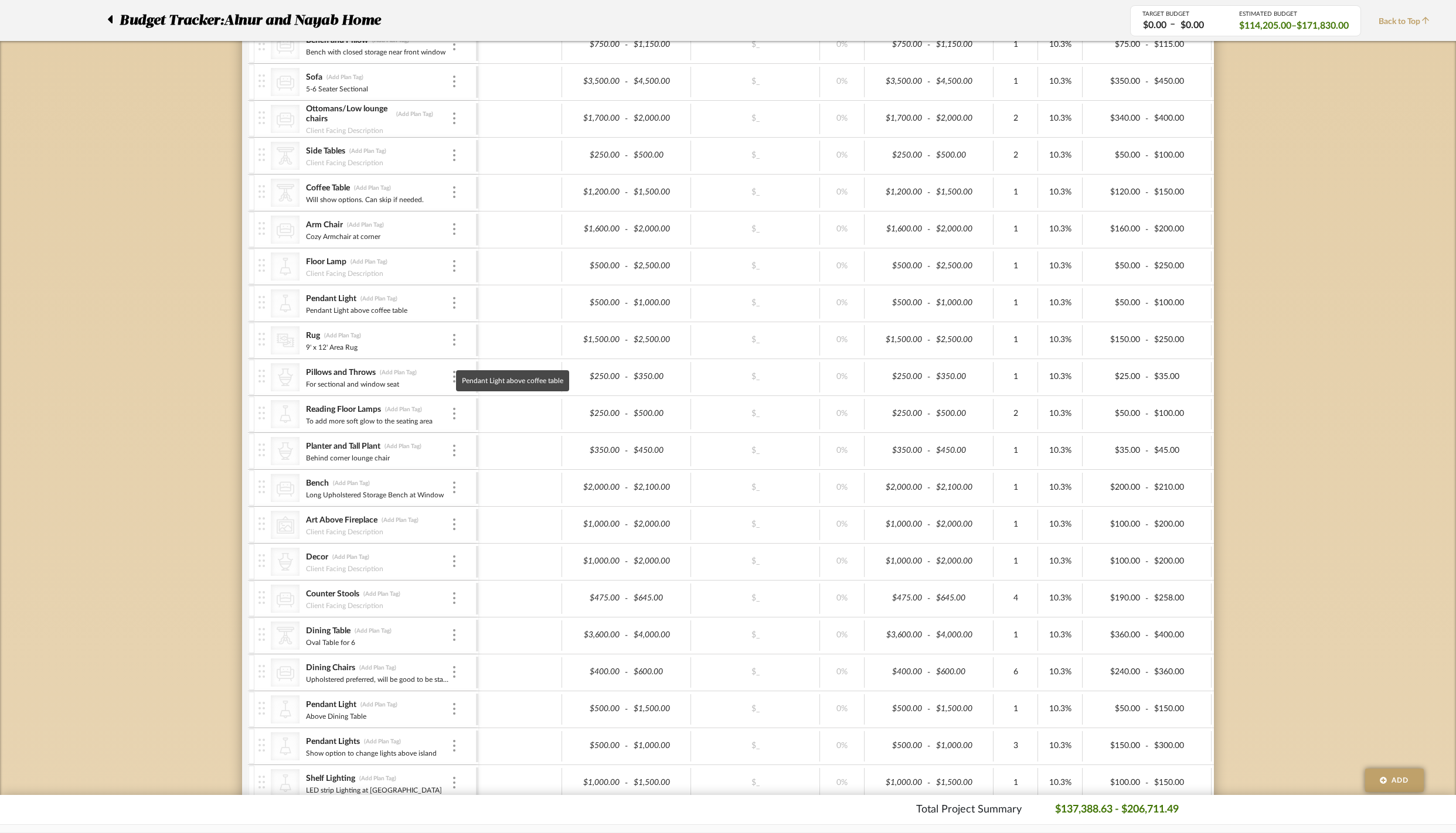
scroll to position [1298, 0]
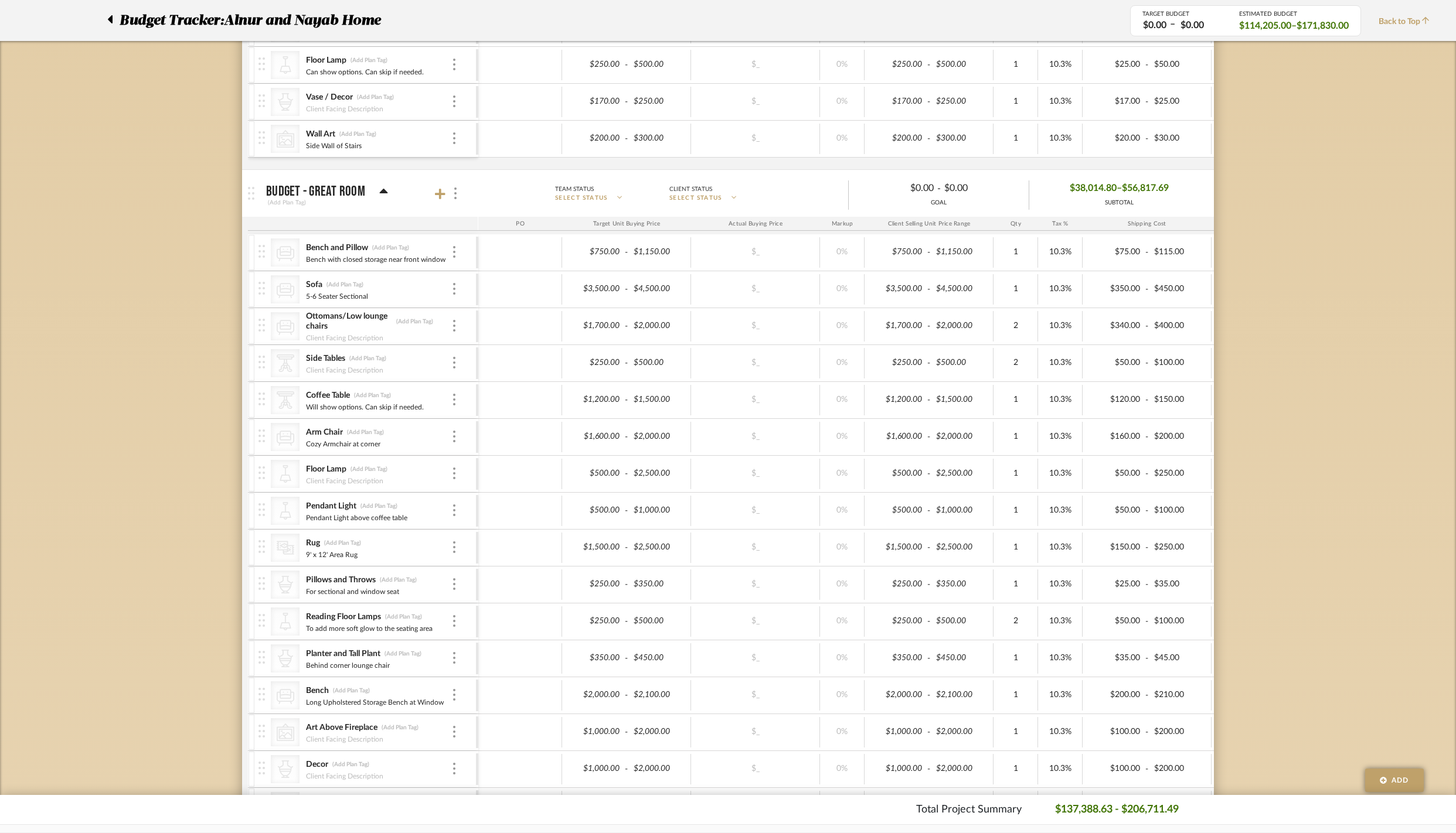
click at [383, 194] on icon at bounding box center [383, 191] width 8 height 5
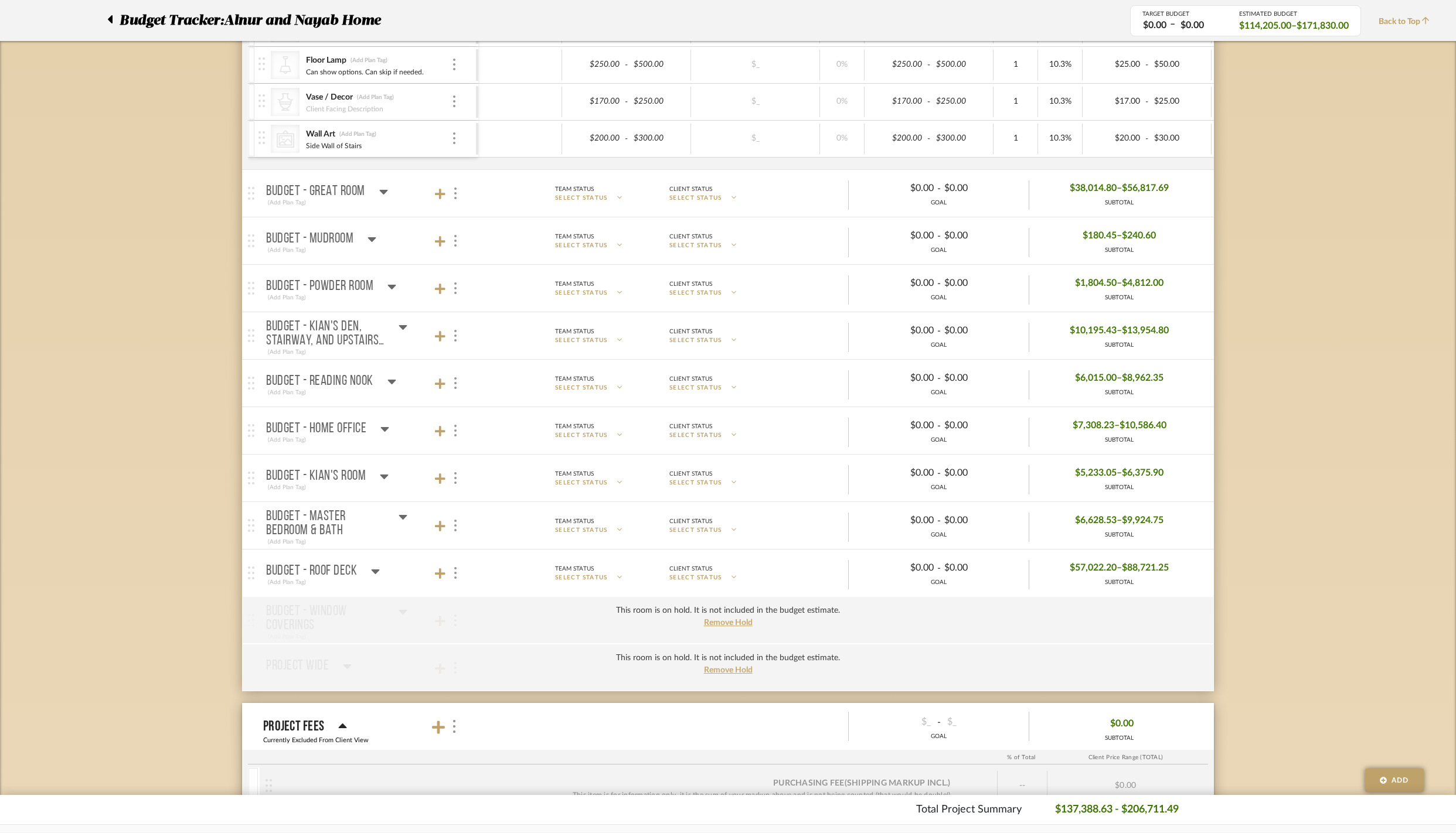
scroll to position [852, 0]
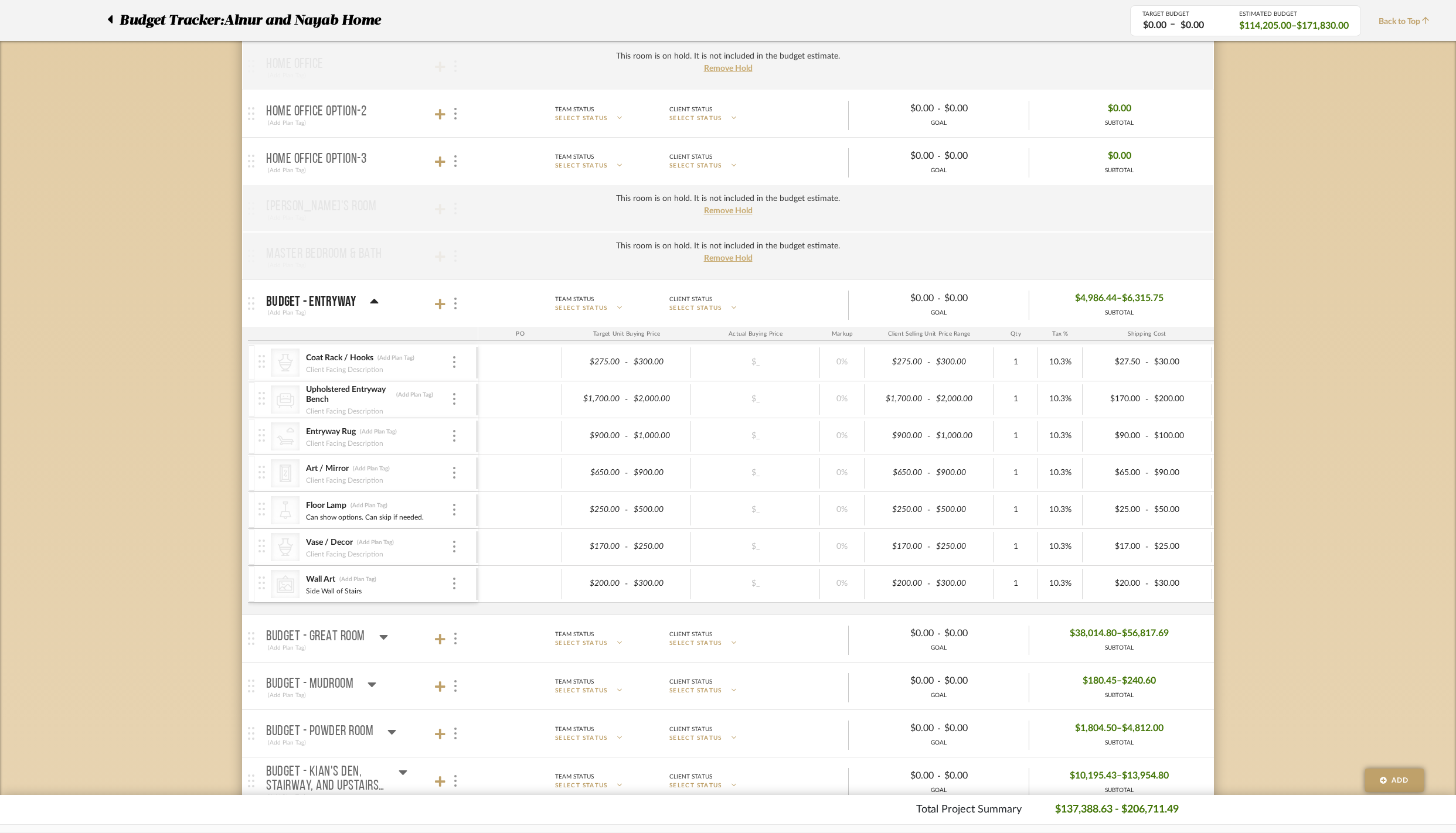
click at [377, 309] on icon at bounding box center [374, 301] width 9 height 14
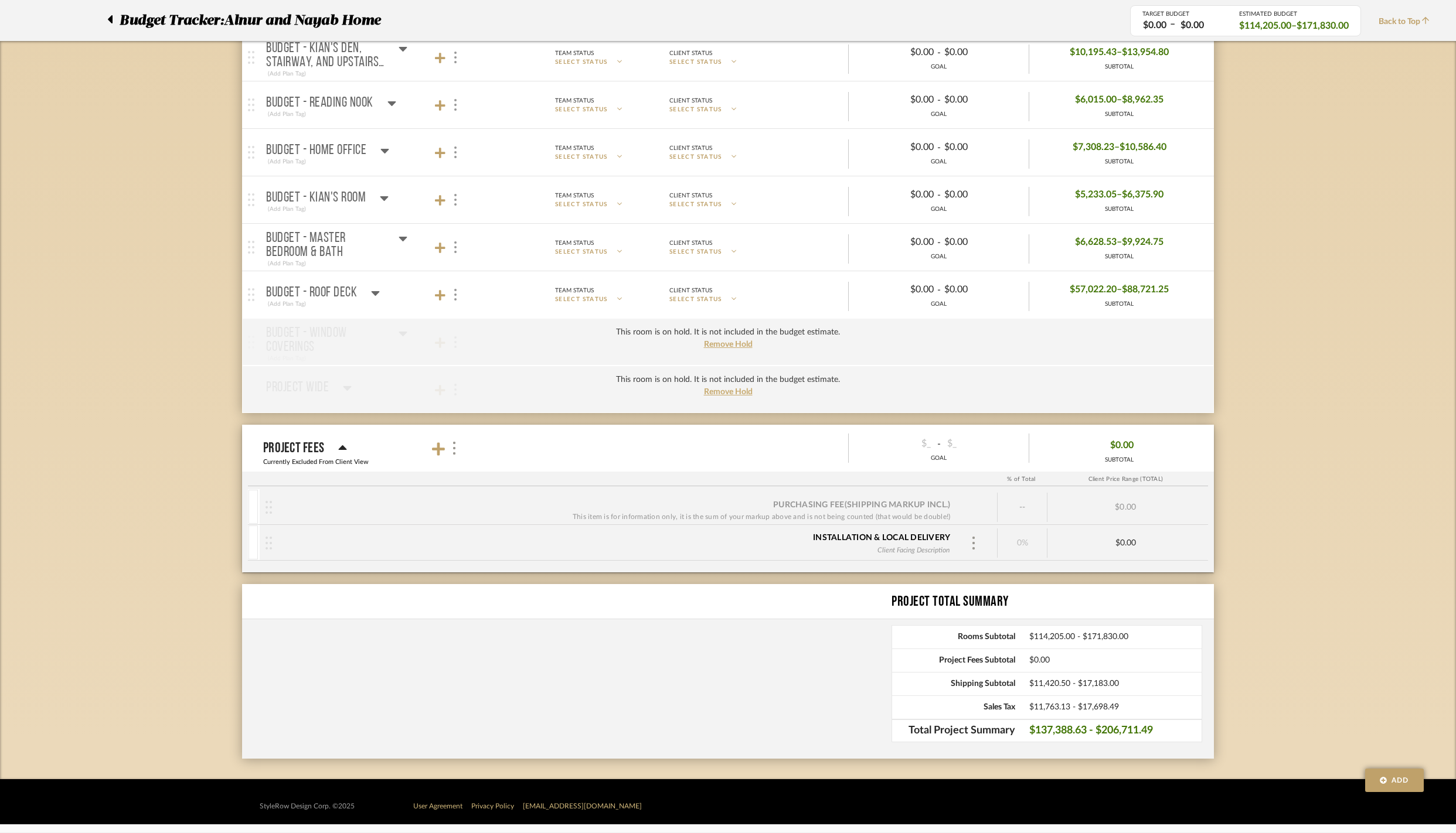
scroll to position [1110, 0]
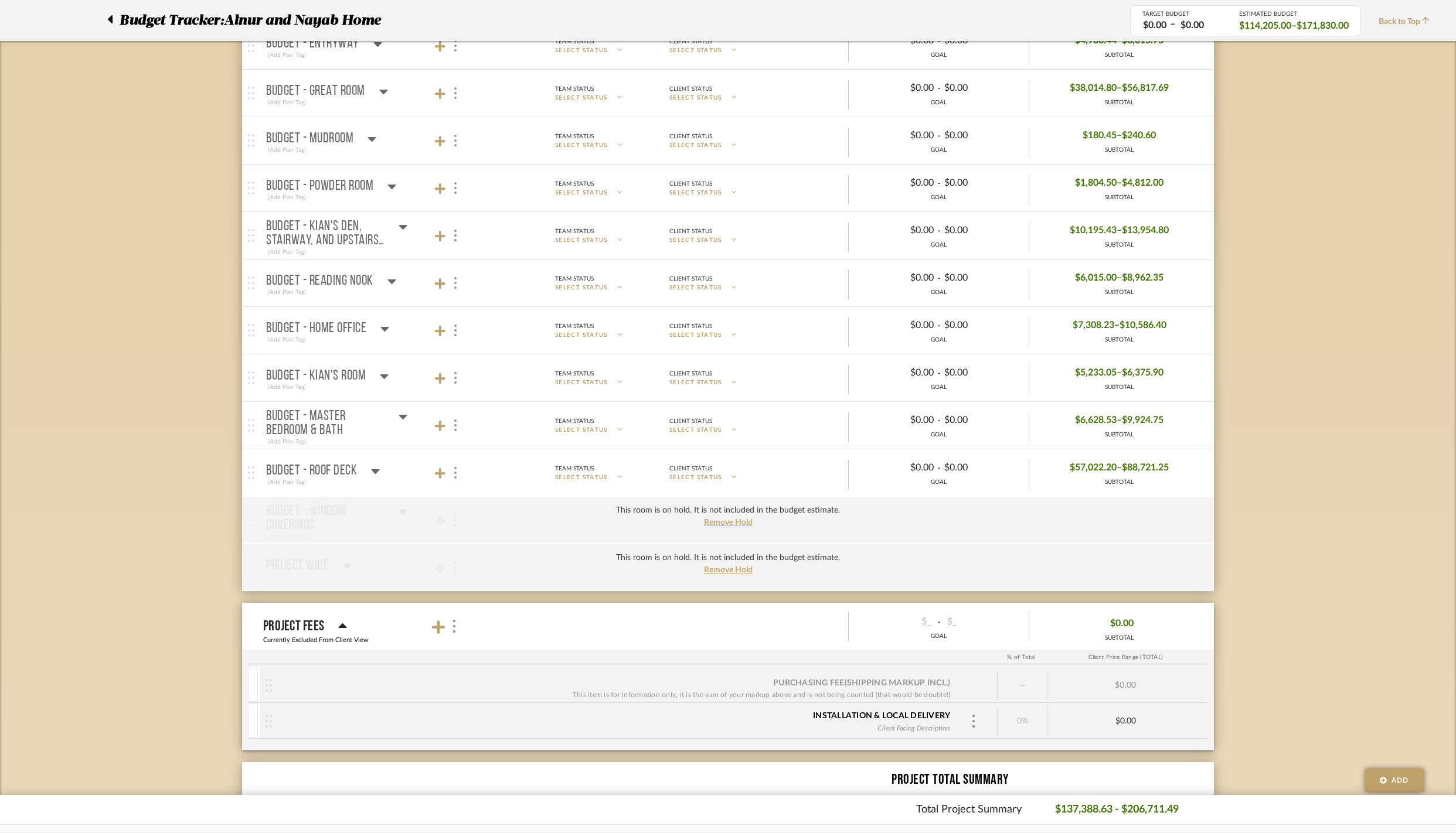
click at [461, 487] on mat-panel-title "Budget - Roof Deck (Add Plan Tag)" at bounding box center [369, 473] width 206 height 28
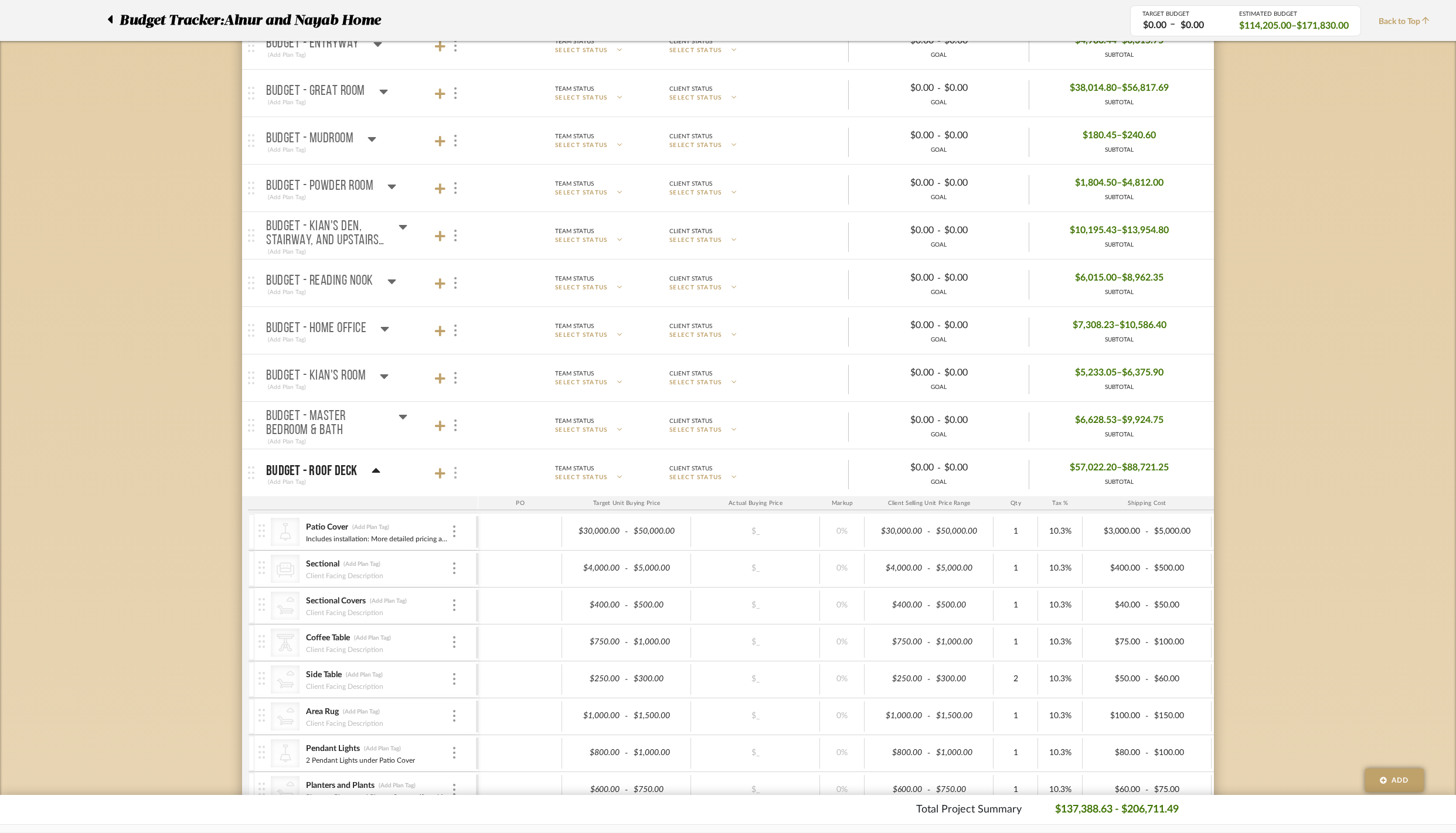
click at [456, 479] on img at bounding box center [455, 473] width 3 height 12
click at [408, 492] on div at bounding box center [728, 416] width 1456 height 833
click at [458, 481] on div at bounding box center [454, 473] width 13 height 16
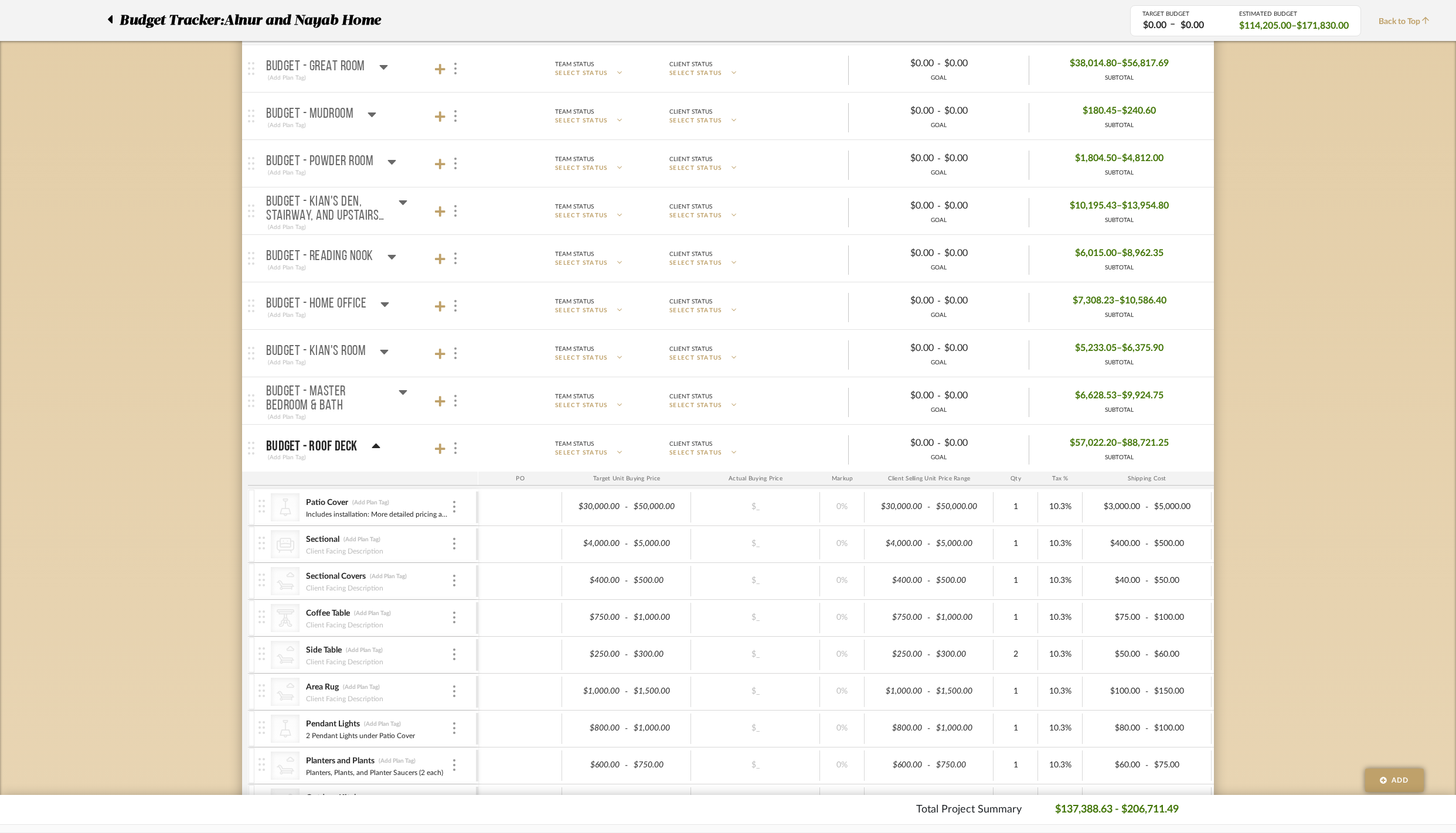
click at [196, 461] on div "Budget Tracker: Alnur and Nayab Home Non-Transparent Last Updated: Anu Kurup on…" at bounding box center [728, 196] width 1456 height 2492
click at [336, 453] on p "Budget - Roof Deck" at bounding box center [312, 447] width 92 height 14
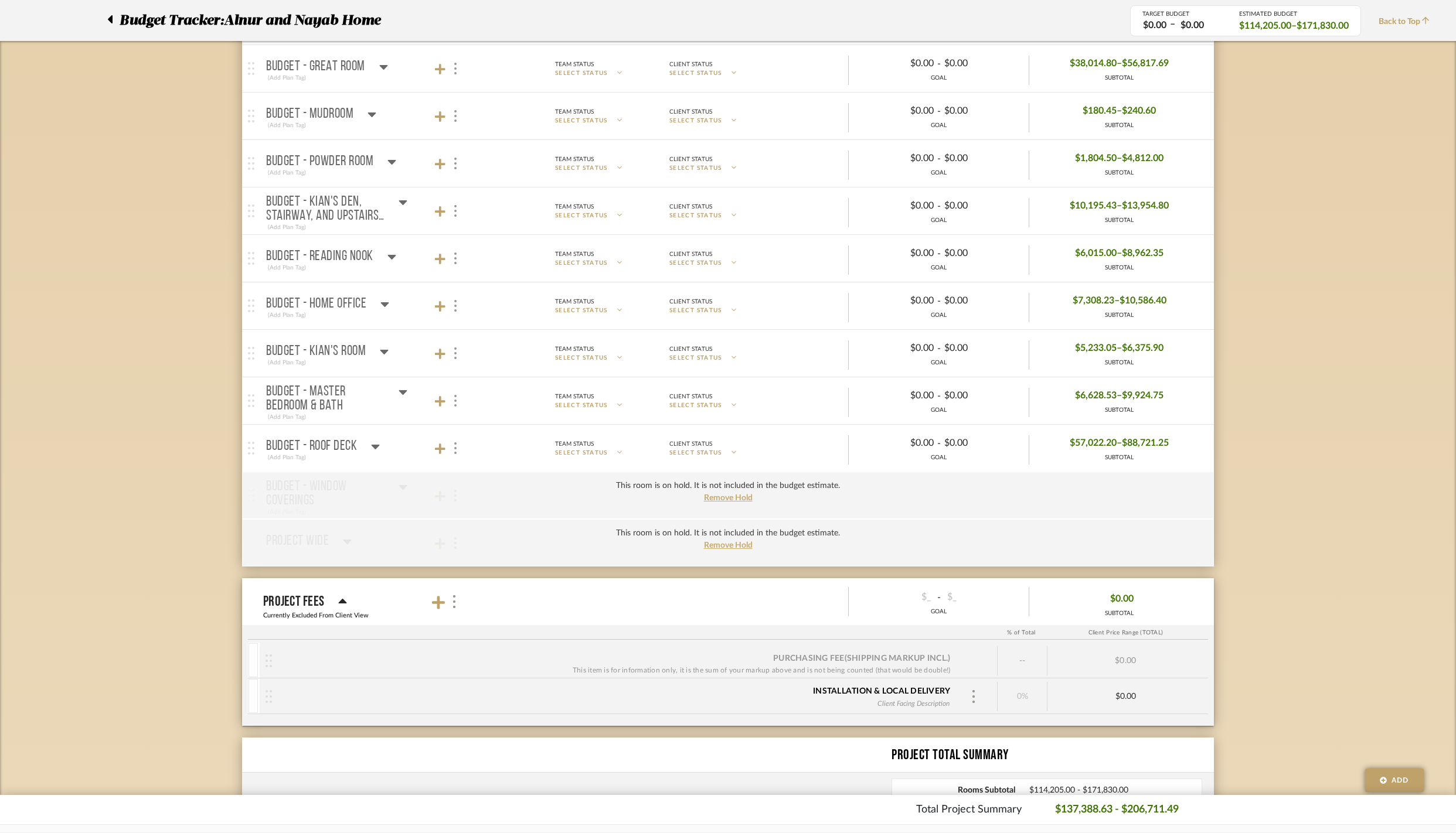
click at [251, 455] on img at bounding box center [251, 447] width 7 height 13
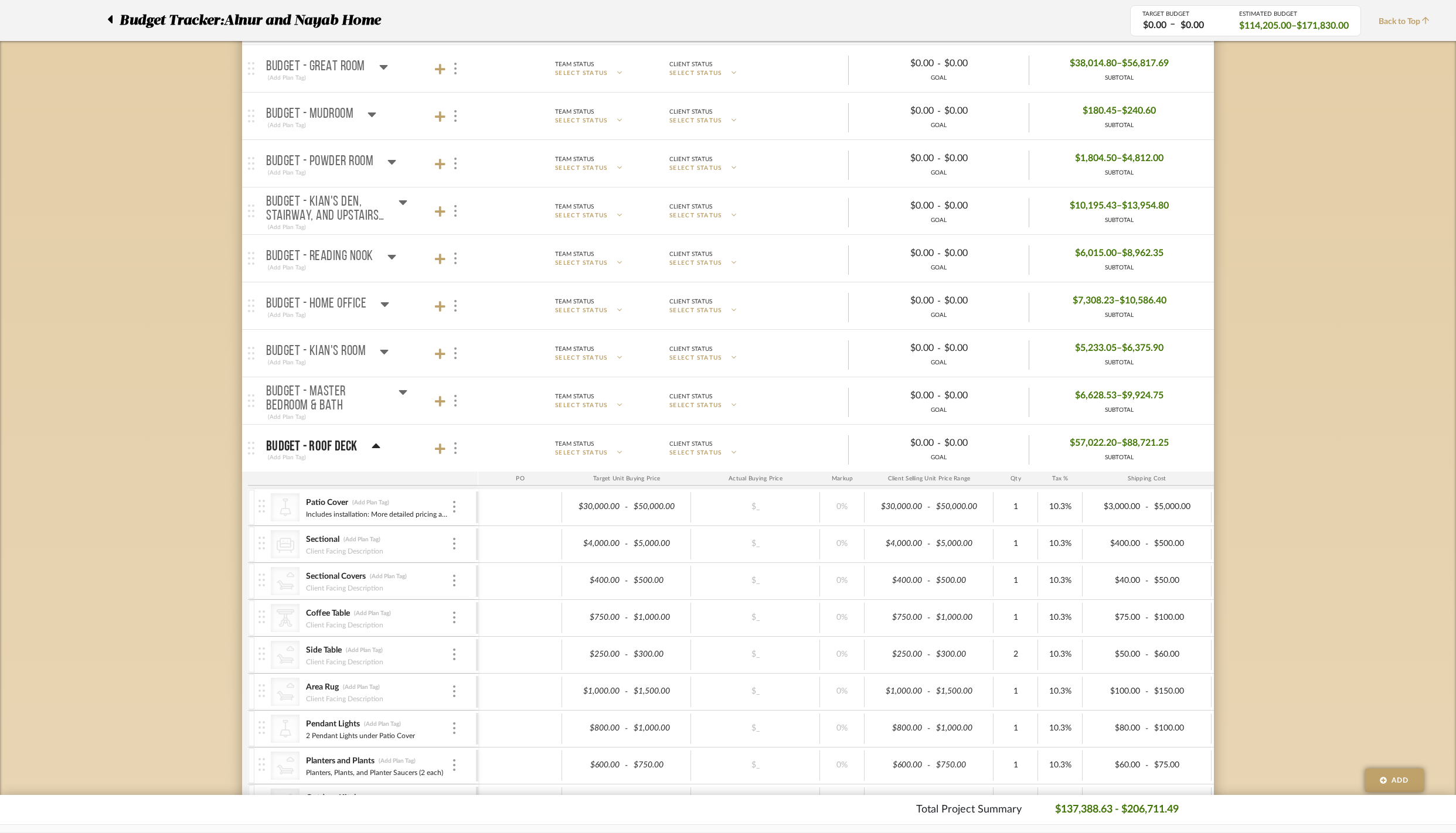
click at [255, 469] on div at bounding box center [254, 448] width 24 height 47
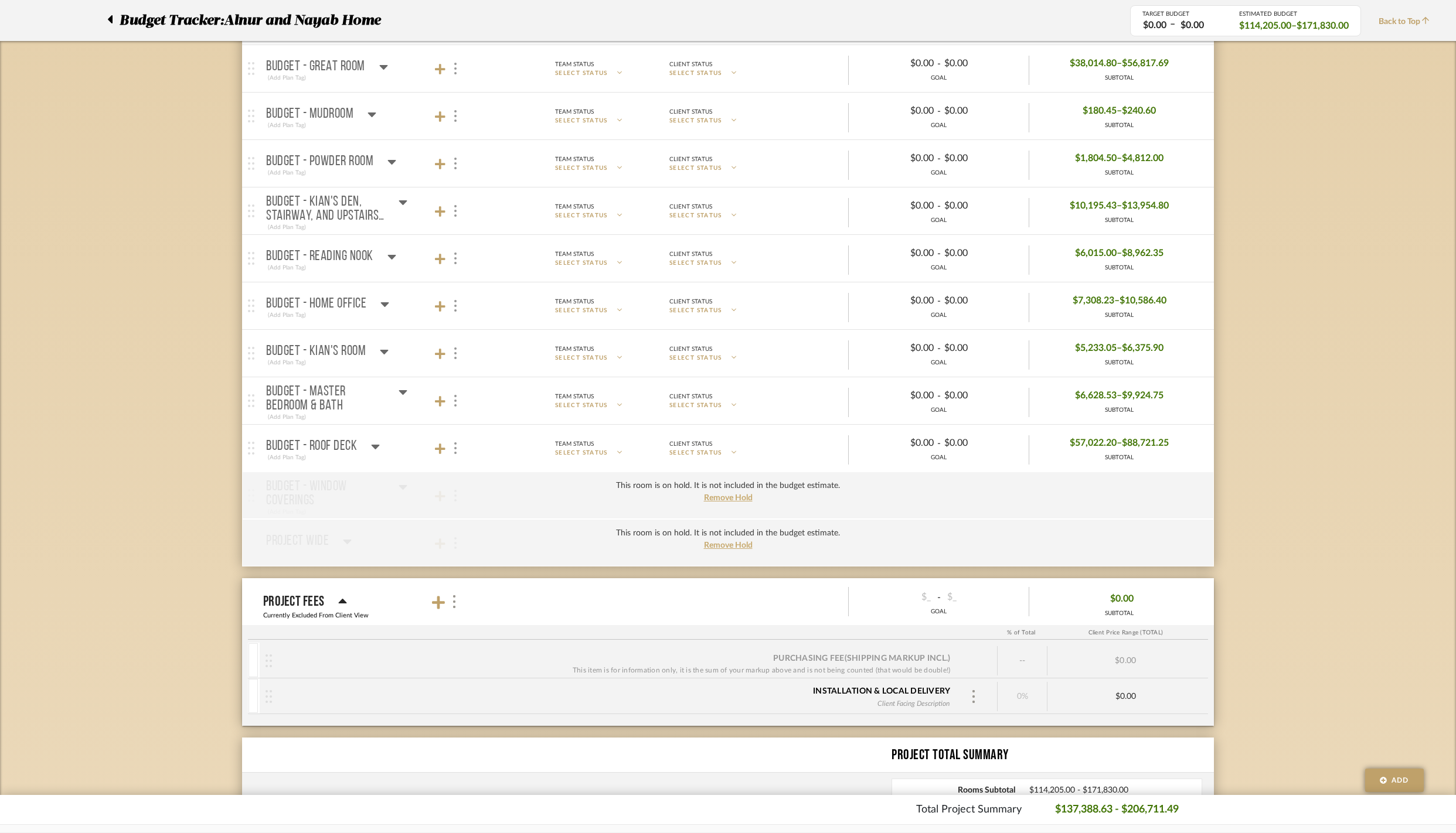
click at [296, 453] on p "Budget - Roof Deck" at bounding box center [311, 447] width 91 height 14
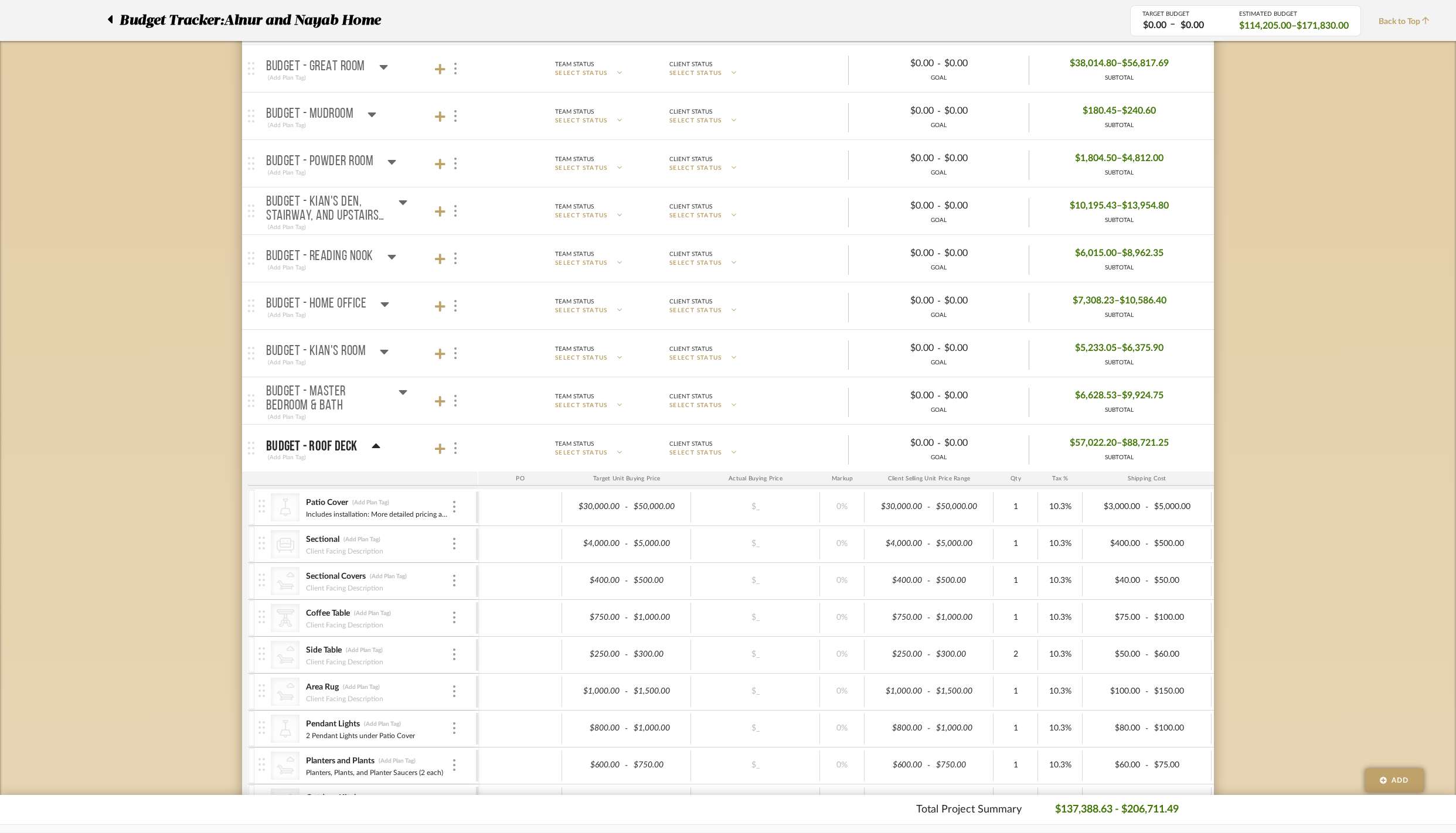
click at [307, 453] on p "Budget - Roof Deck" at bounding box center [312, 447] width 92 height 14
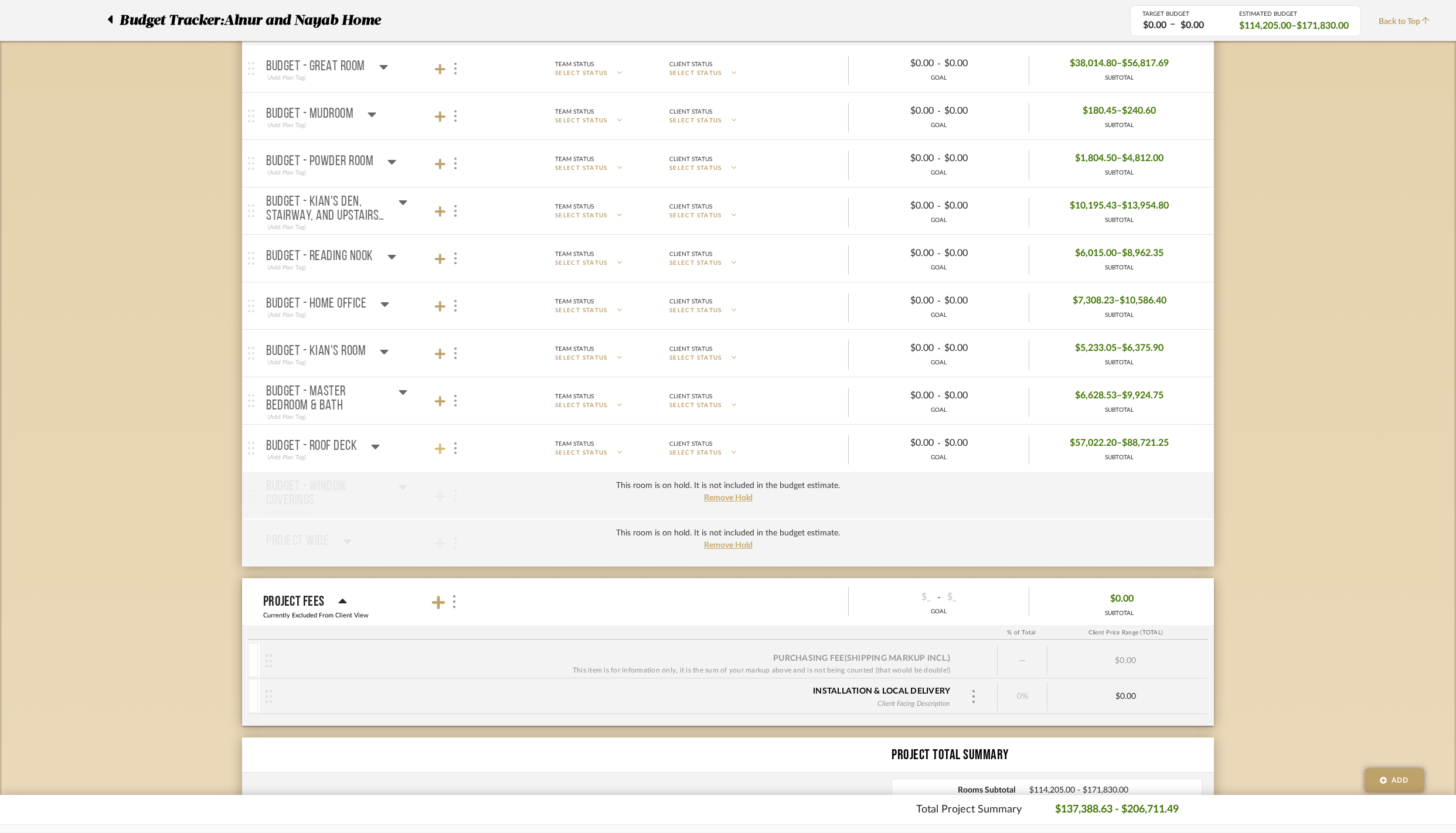
click at [440, 454] on icon at bounding box center [440, 449] width 11 height 11
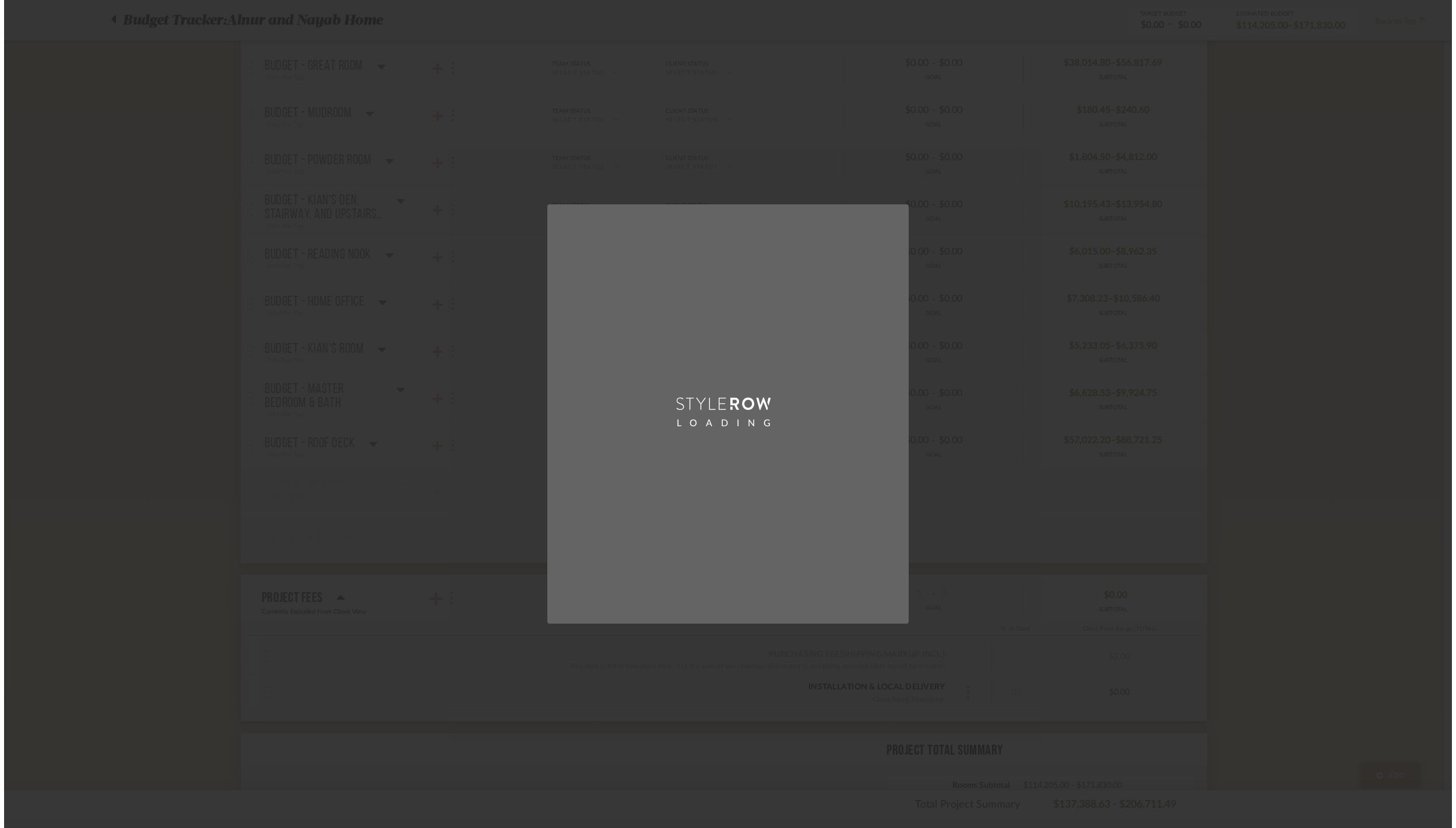
scroll to position [0, 0]
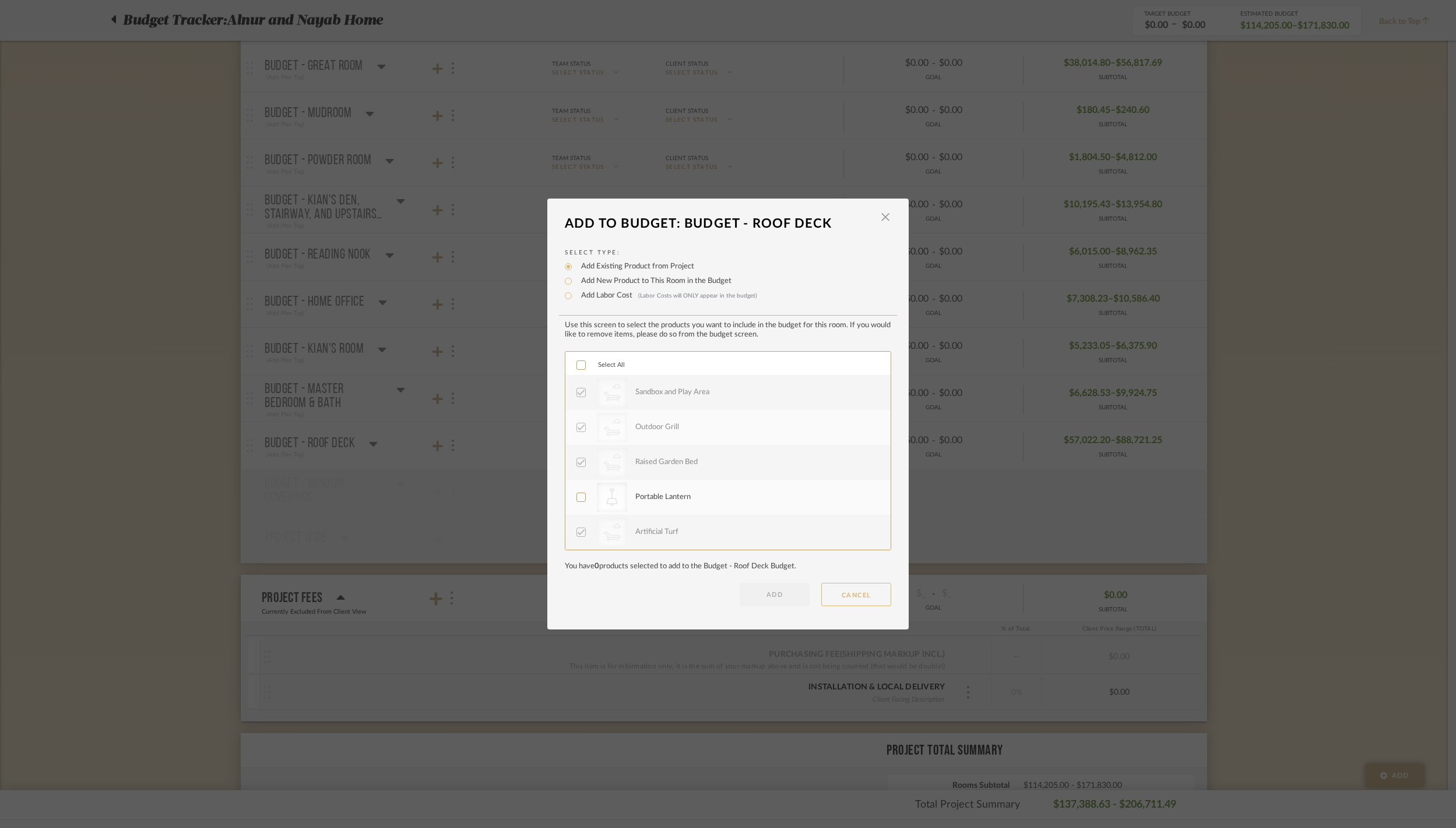
click at [848, 606] on button "CANCEL" at bounding box center [856, 595] width 70 height 23
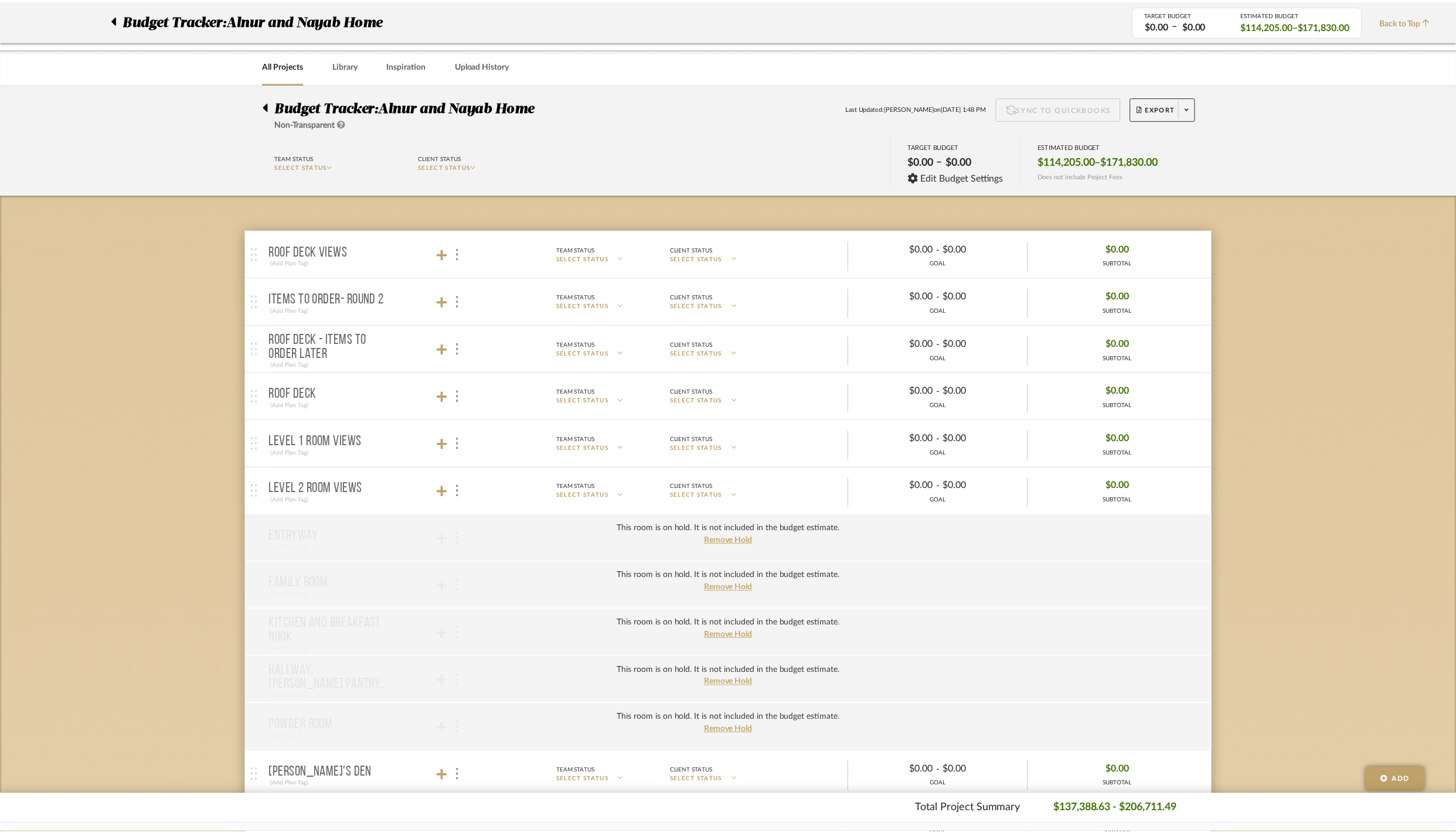
scroll to position [1134, 0]
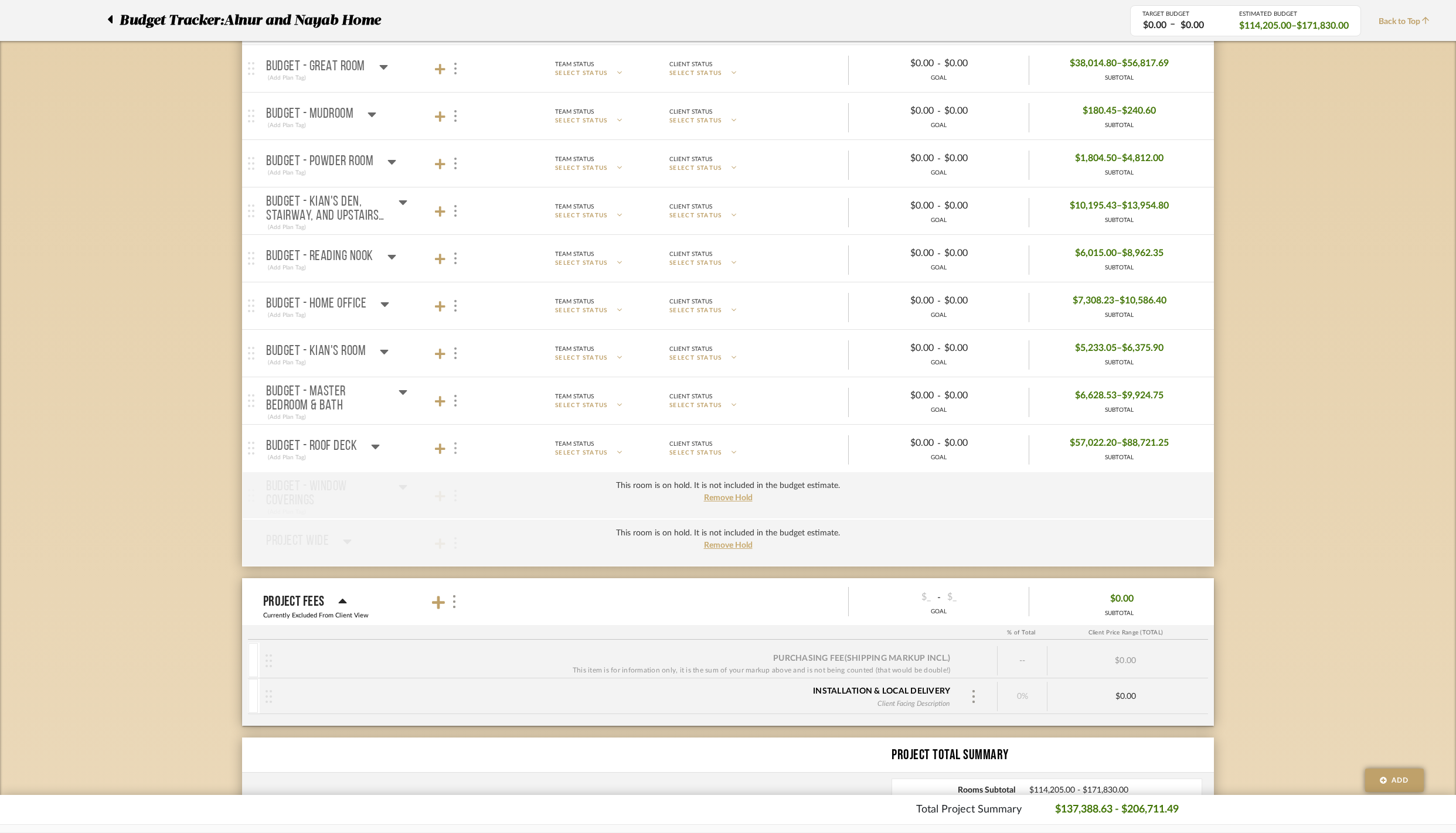
click at [459, 457] on div at bounding box center [454, 448] width 13 height 16
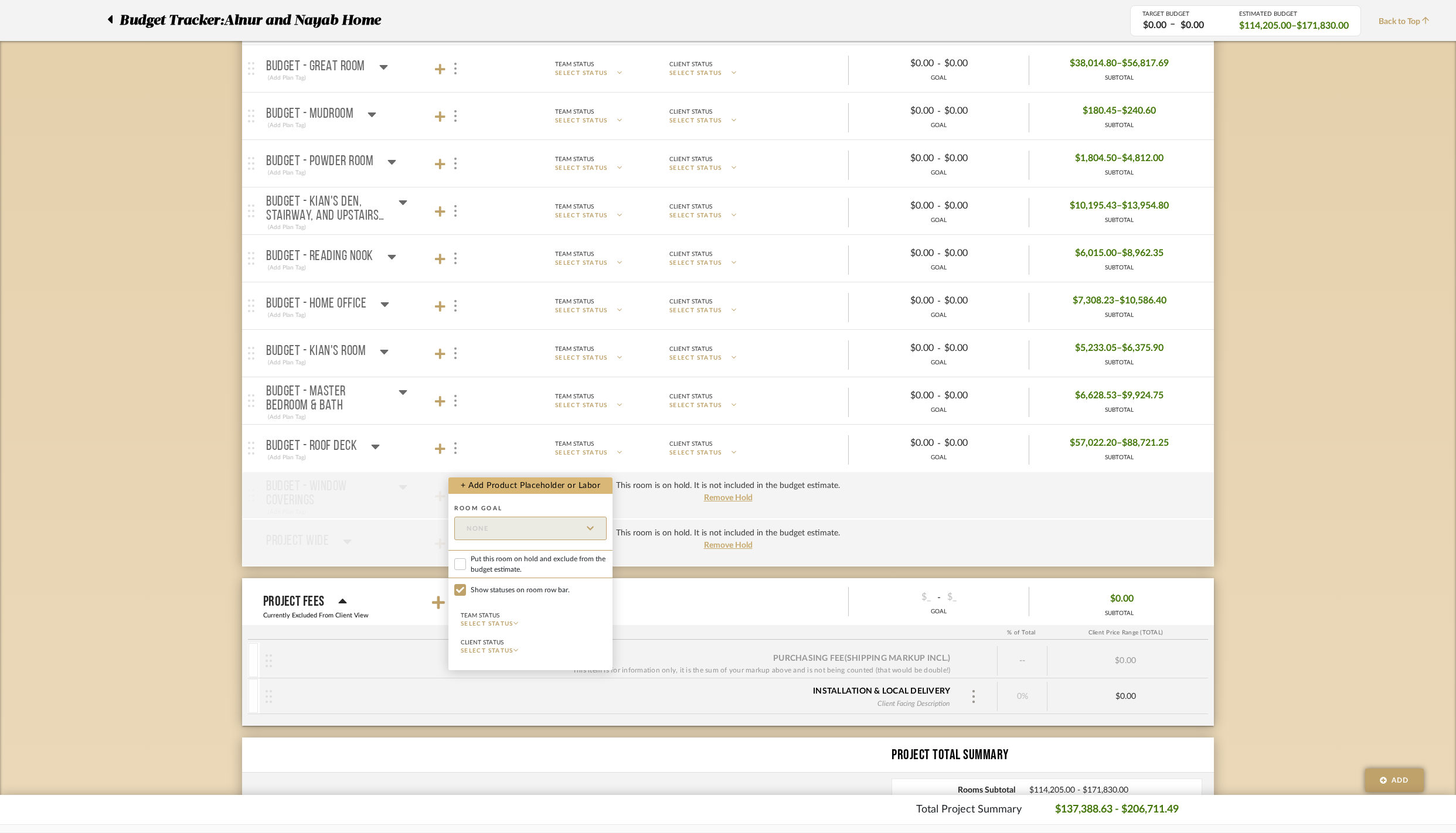
click at [495, 484] on button "+ Add Product Placeholder or Labor" at bounding box center [530, 486] width 164 height 17
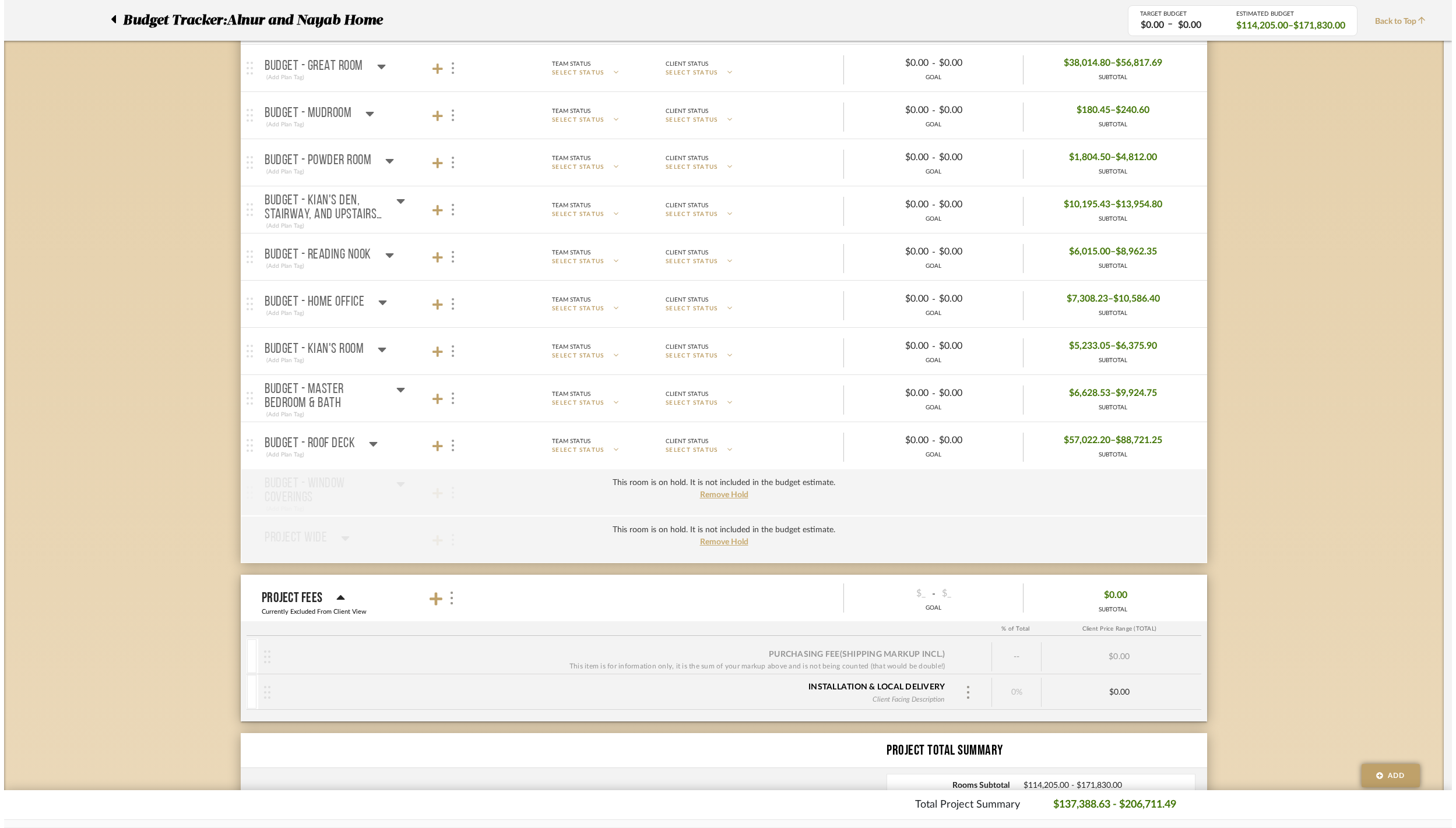
scroll to position [0, 0]
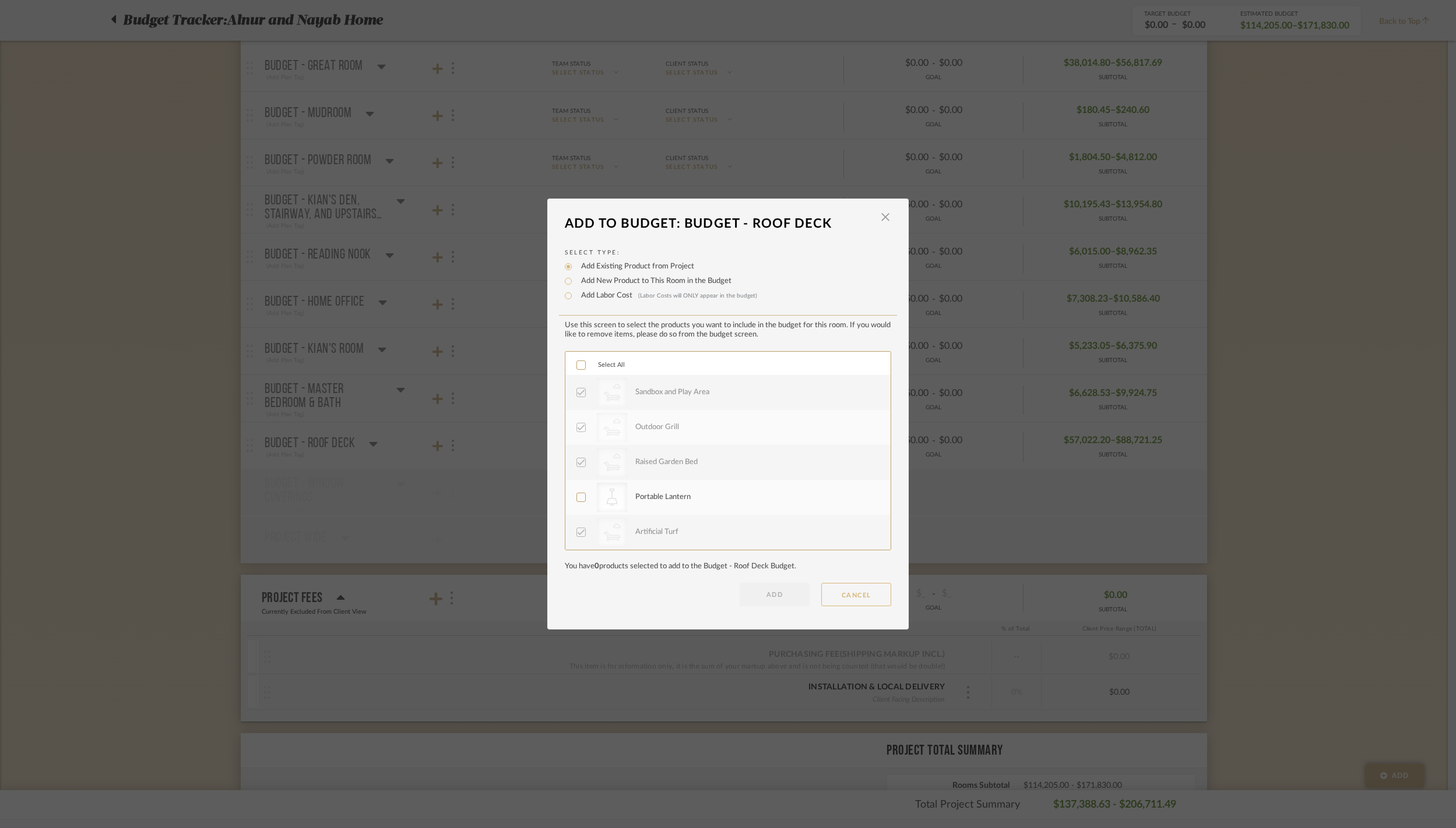
click at [835, 606] on button "CANCEL" at bounding box center [856, 595] width 70 height 23
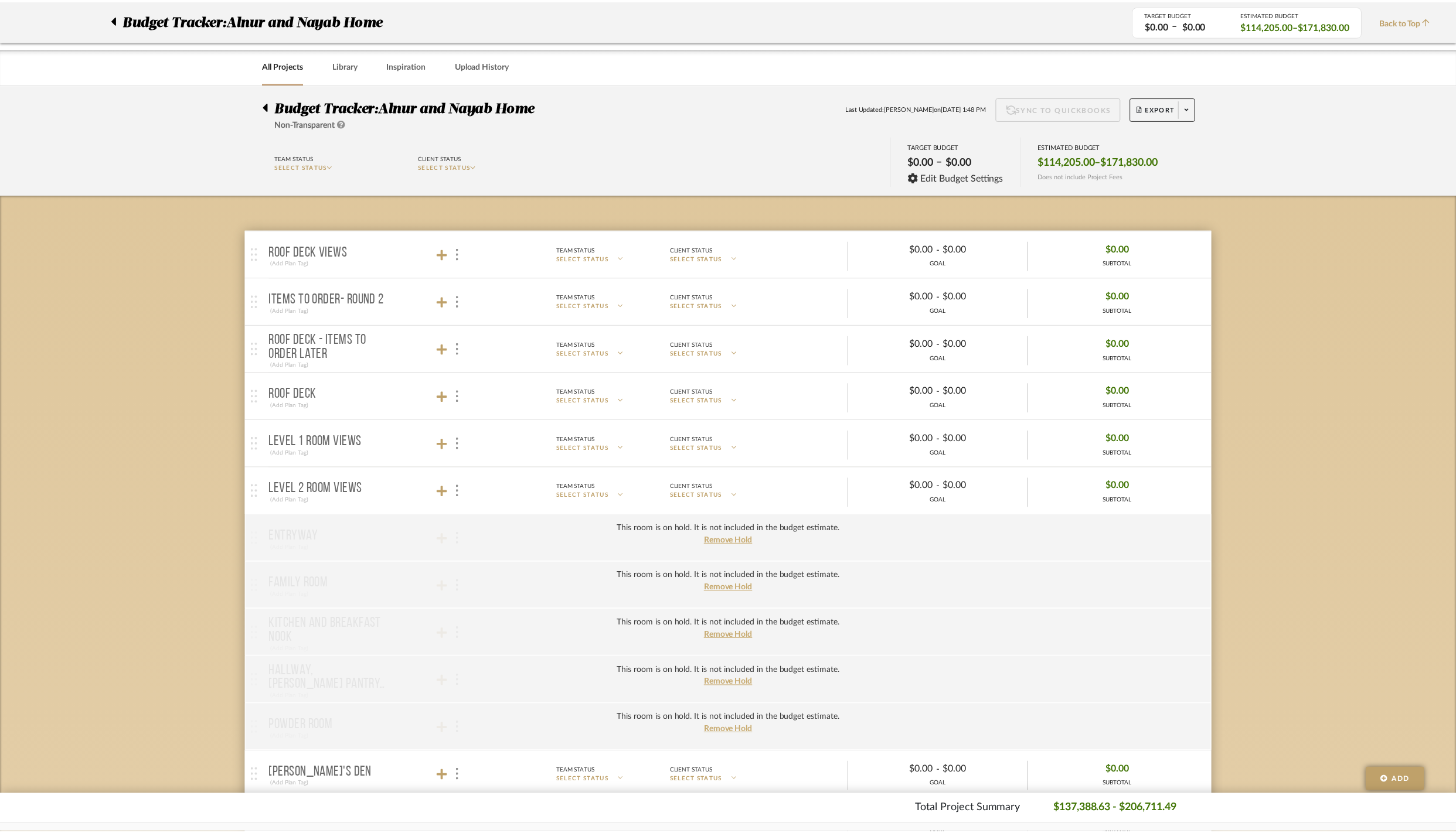
scroll to position [1134, 0]
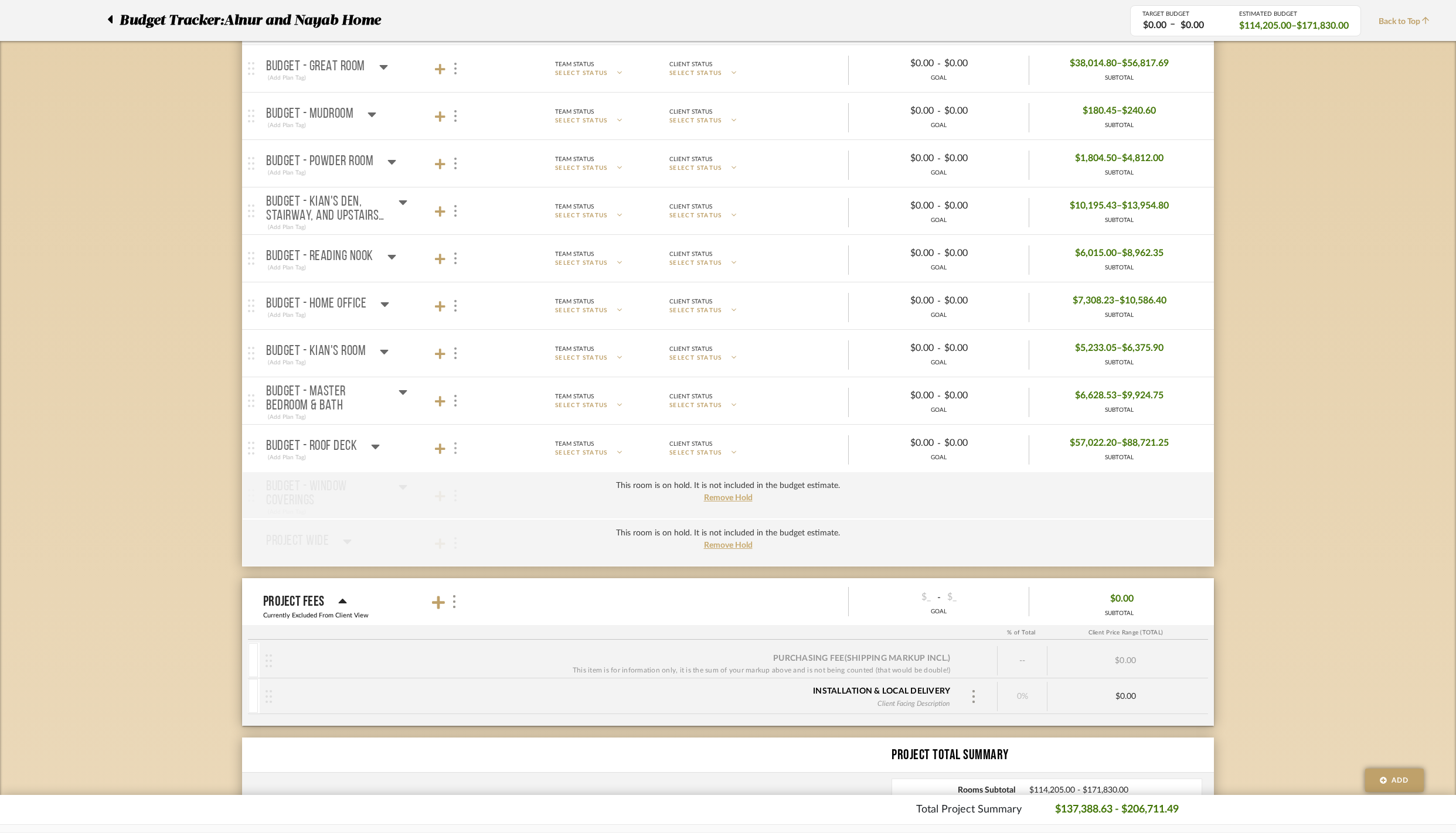
click at [458, 457] on div at bounding box center [454, 448] width 13 height 16
click at [518, 627] on icon at bounding box center [516, 623] width 5 height 6
click at [571, 701] on div at bounding box center [728, 416] width 1456 height 833
click at [458, 578] on label "Put this room on hold and exclude from the budget estimate." at bounding box center [530, 564] width 164 height 28
click at [458, 570] on input "Put this room on hold and exclude from the budget estimate." at bounding box center [460, 564] width 12 height 12
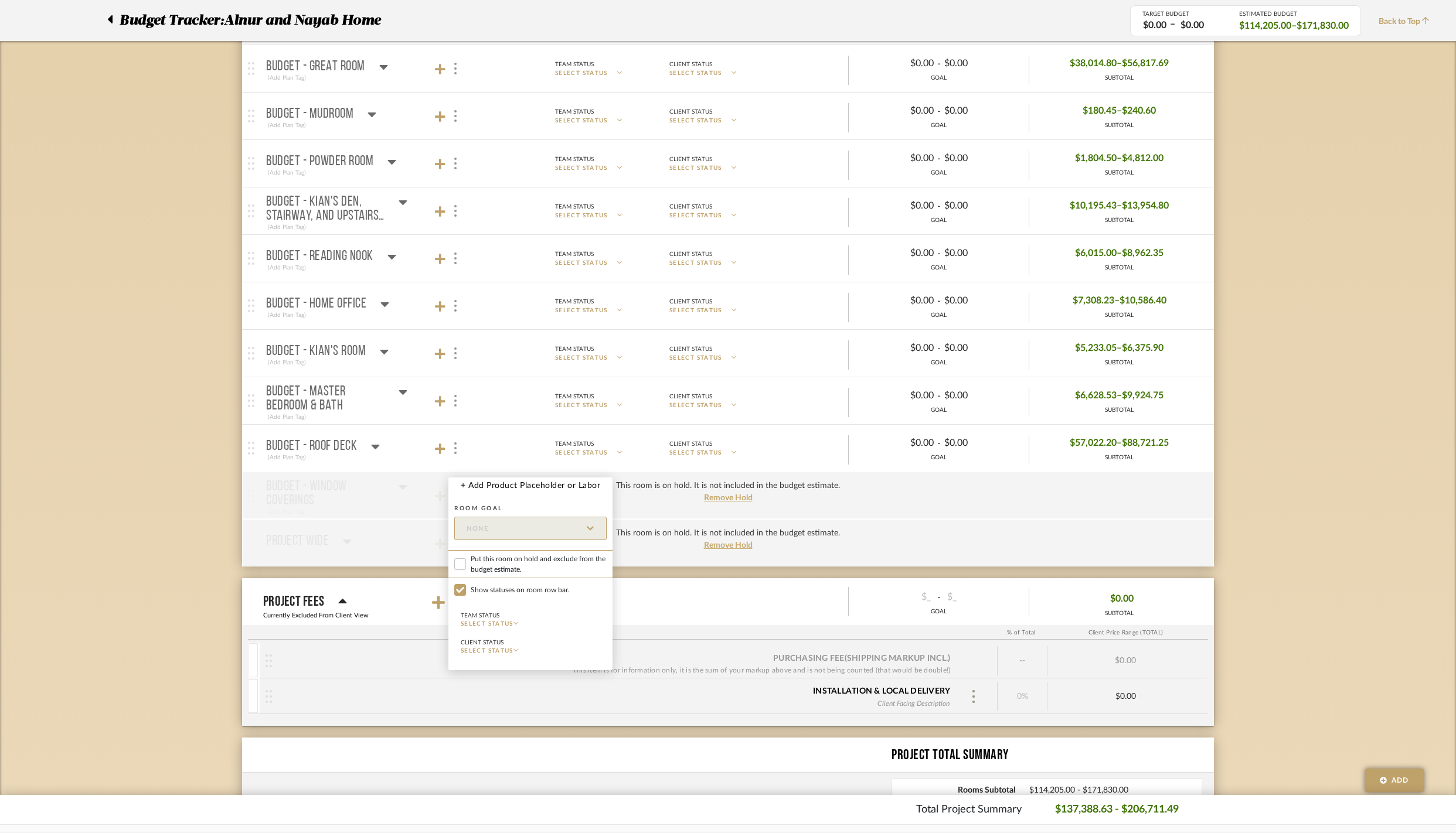
checkbox input "true"
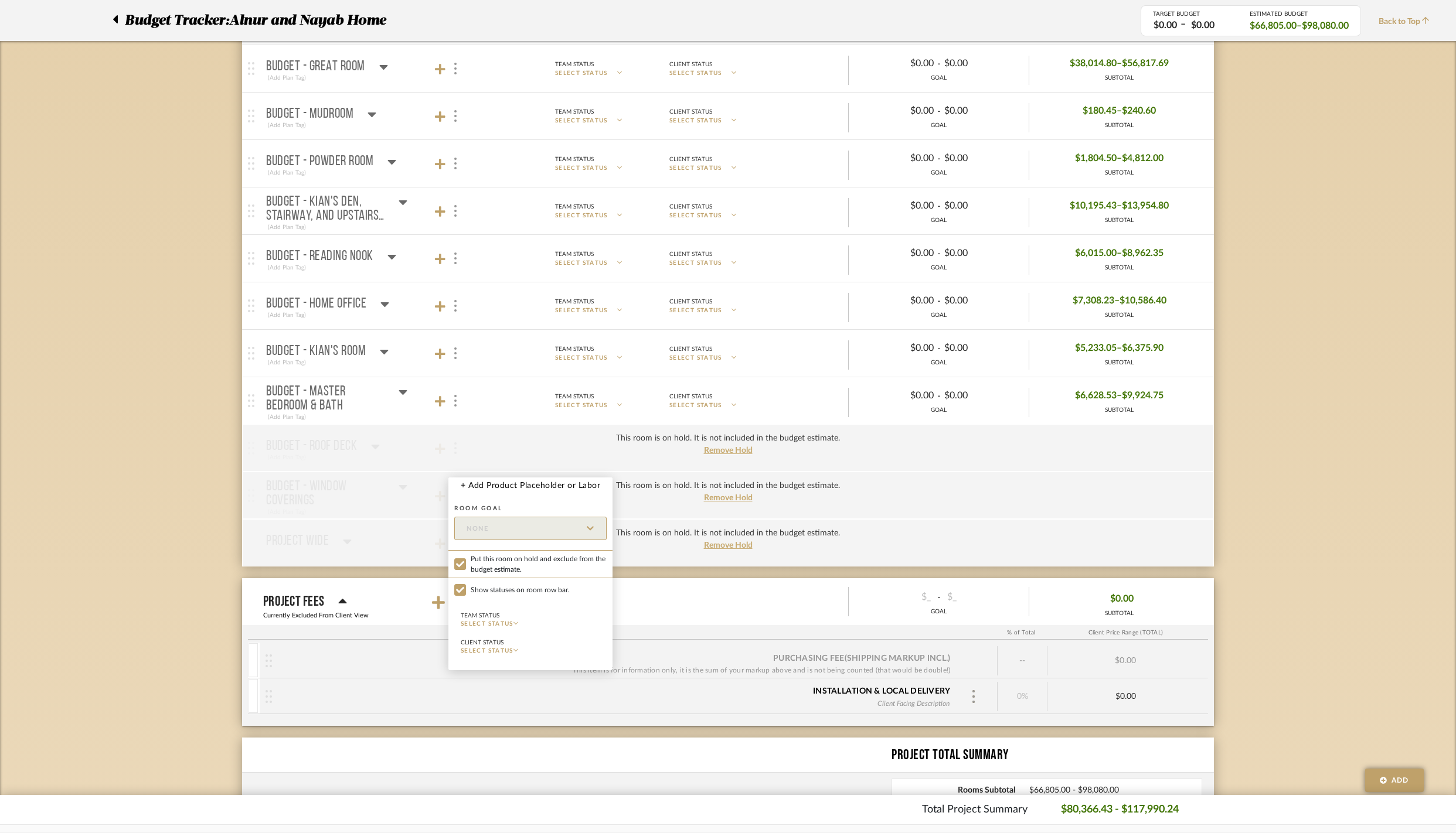
click at [154, 498] on div at bounding box center [728, 416] width 1456 height 833
click at [455, 406] on img at bounding box center [455, 401] width 3 height 12
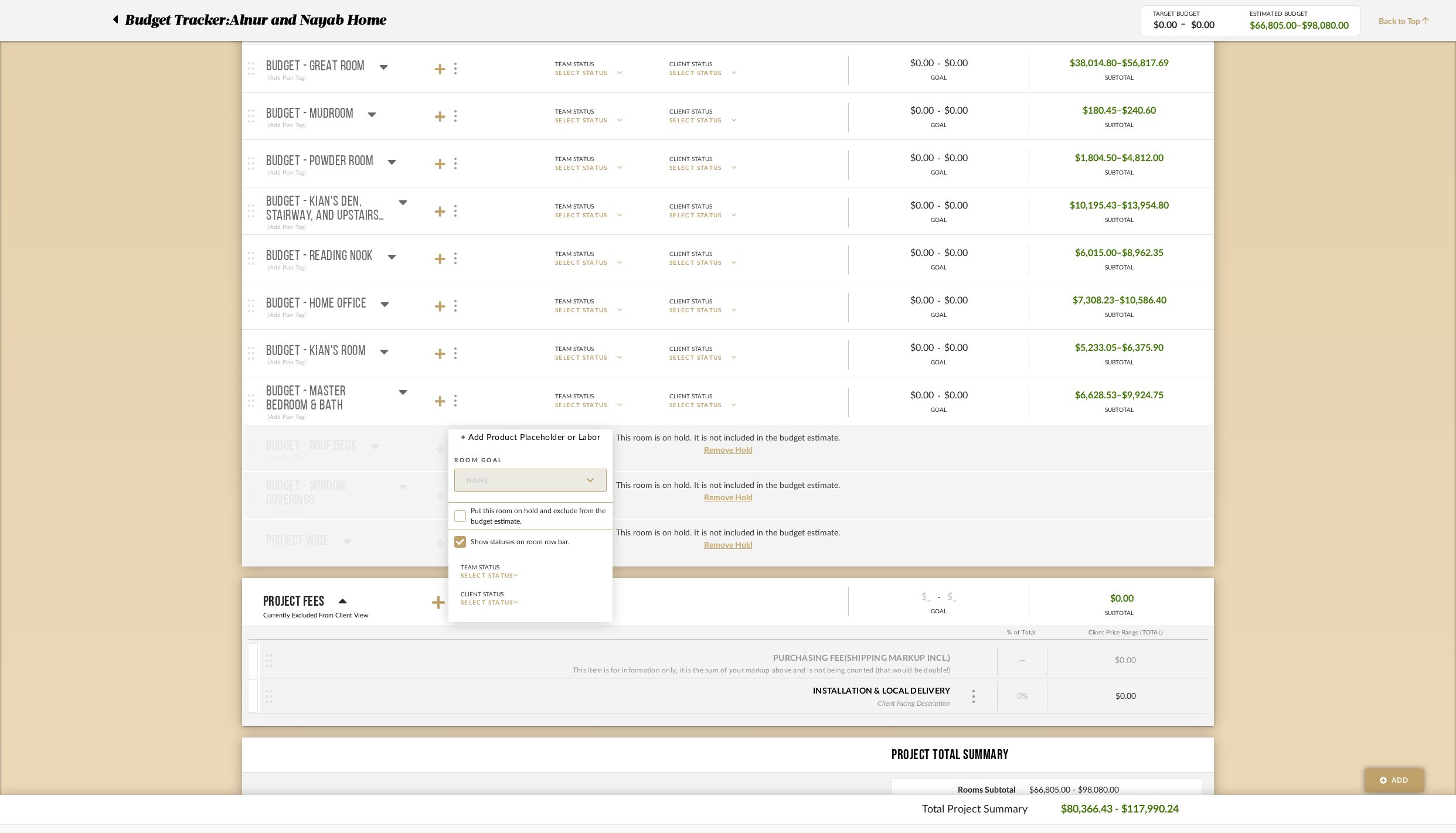
click at [455, 523] on input "Put this room on hold and exclude from the budget estimate." at bounding box center [460, 517] width 12 height 12
checkbox input "true"
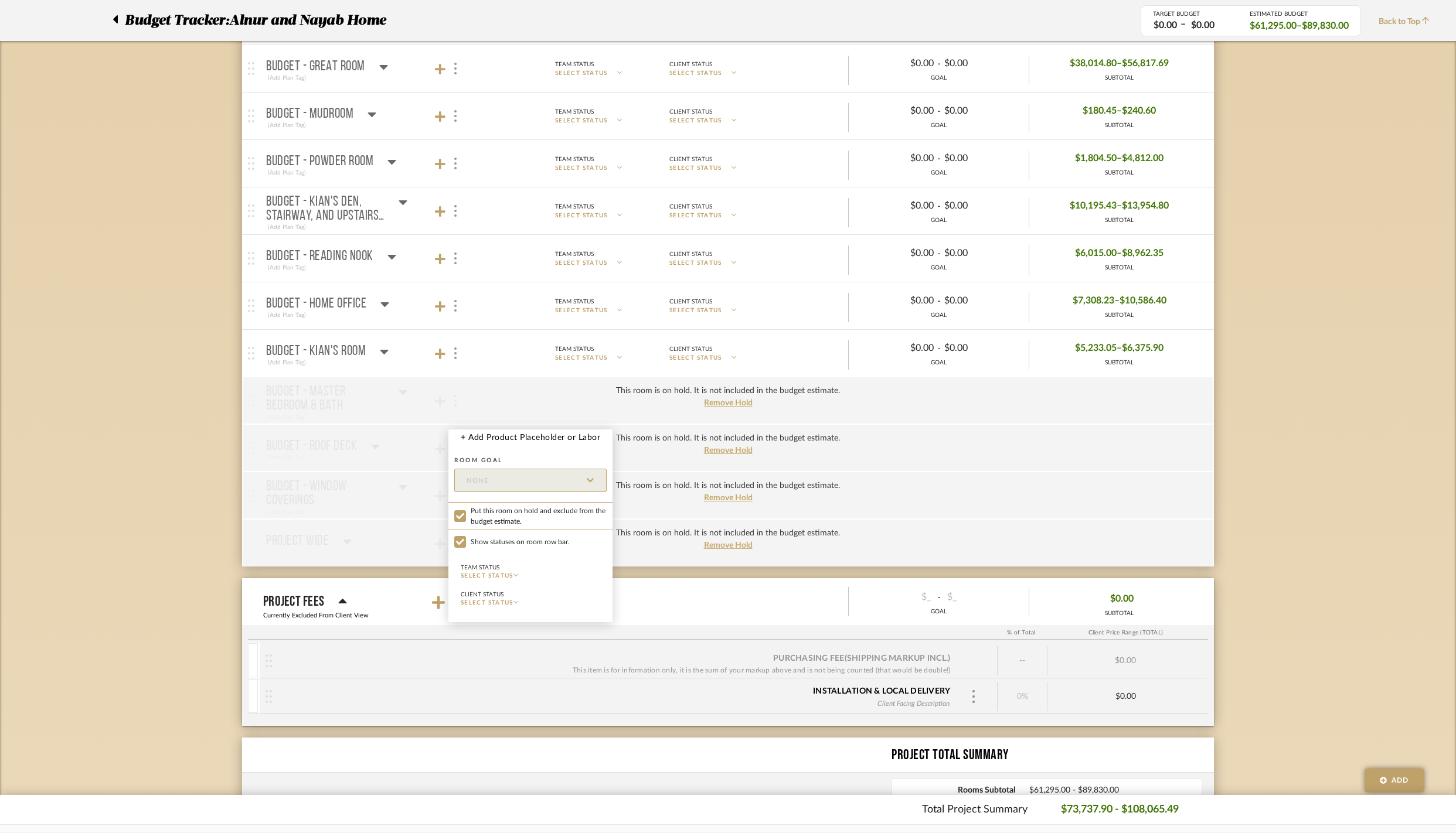
click at [714, 421] on div at bounding box center [728, 416] width 1456 height 833
click at [458, 361] on div at bounding box center [454, 353] width 13 height 16
click at [461, 474] on input "Put this room on hold and exclude from the budget estimate." at bounding box center [460, 468] width 12 height 12
checkbox input "true"
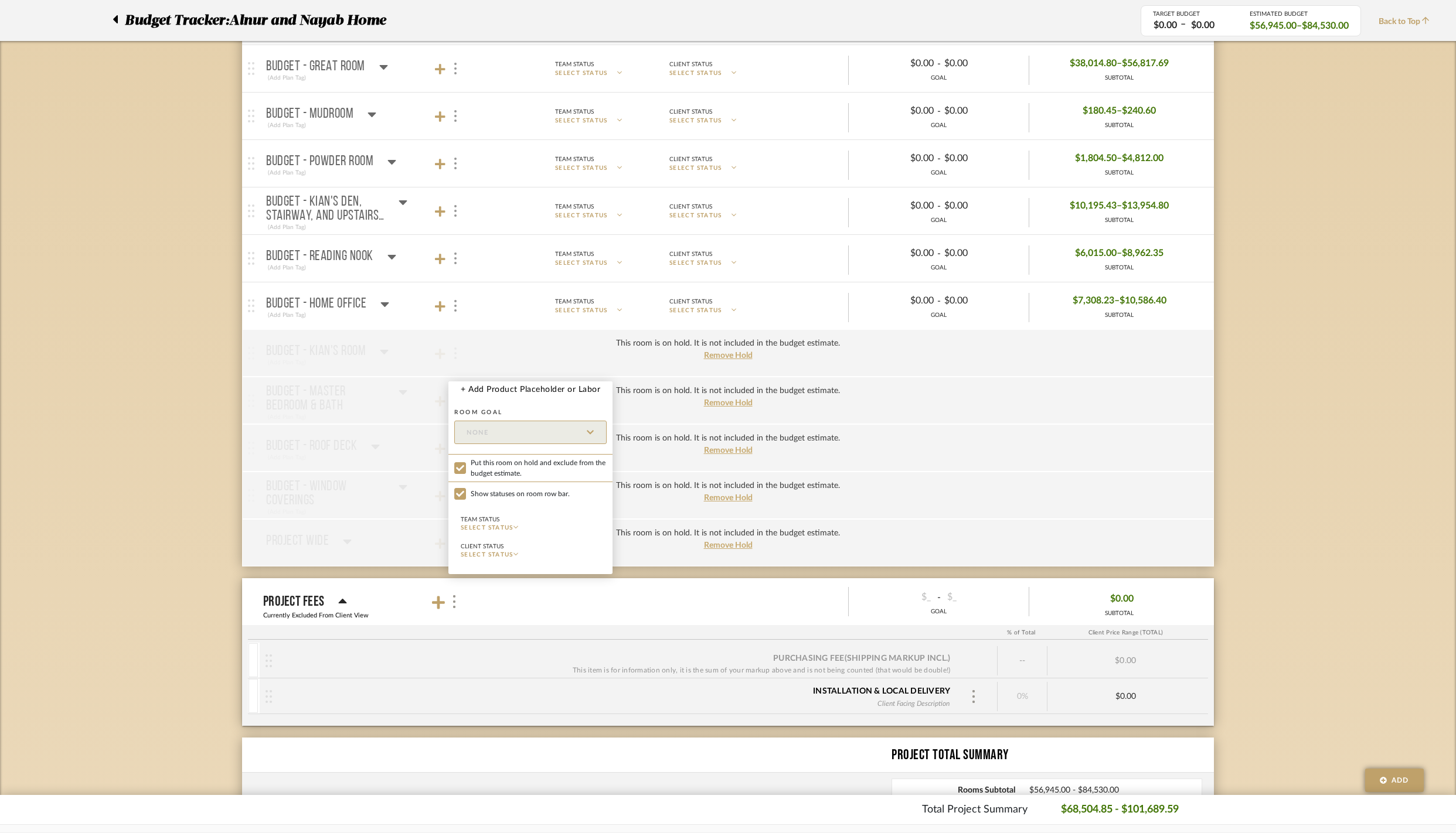
click at [452, 325] on div at bounding box center [728, 416] width 1456 height 833
click at [455, 312] on img at bounding box center [455, 306] width 3 height 12
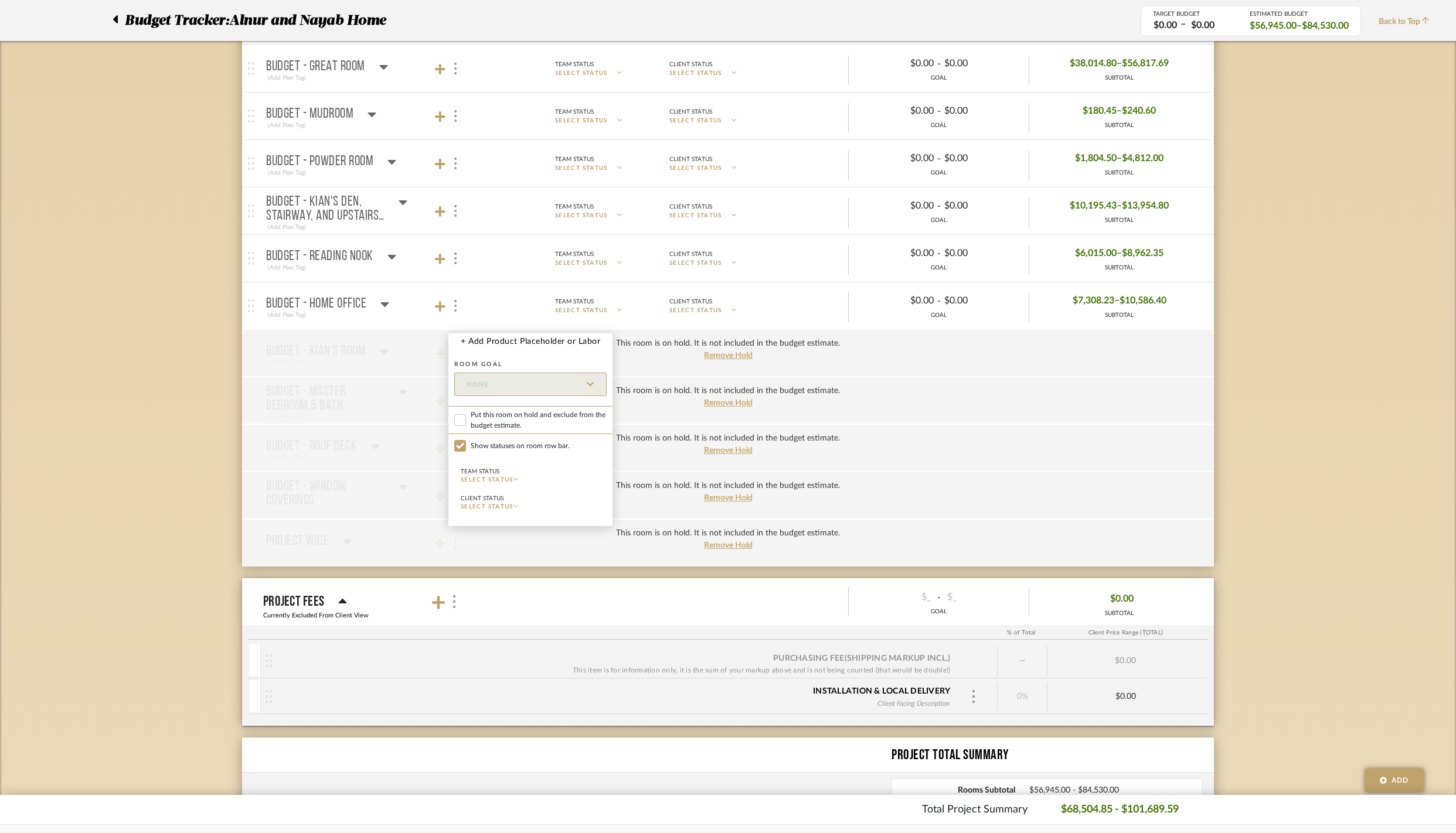
click at [466, 430] on label "Put this room on hold and exclude from the budget estimate." at bounding box center [530, 421] width 164 height 28
click at [466, 426] on input "Put this room on hold and exclude from the budget estimate." at bounding box center [460, 420] width 12 height 12
checkbox input "true"
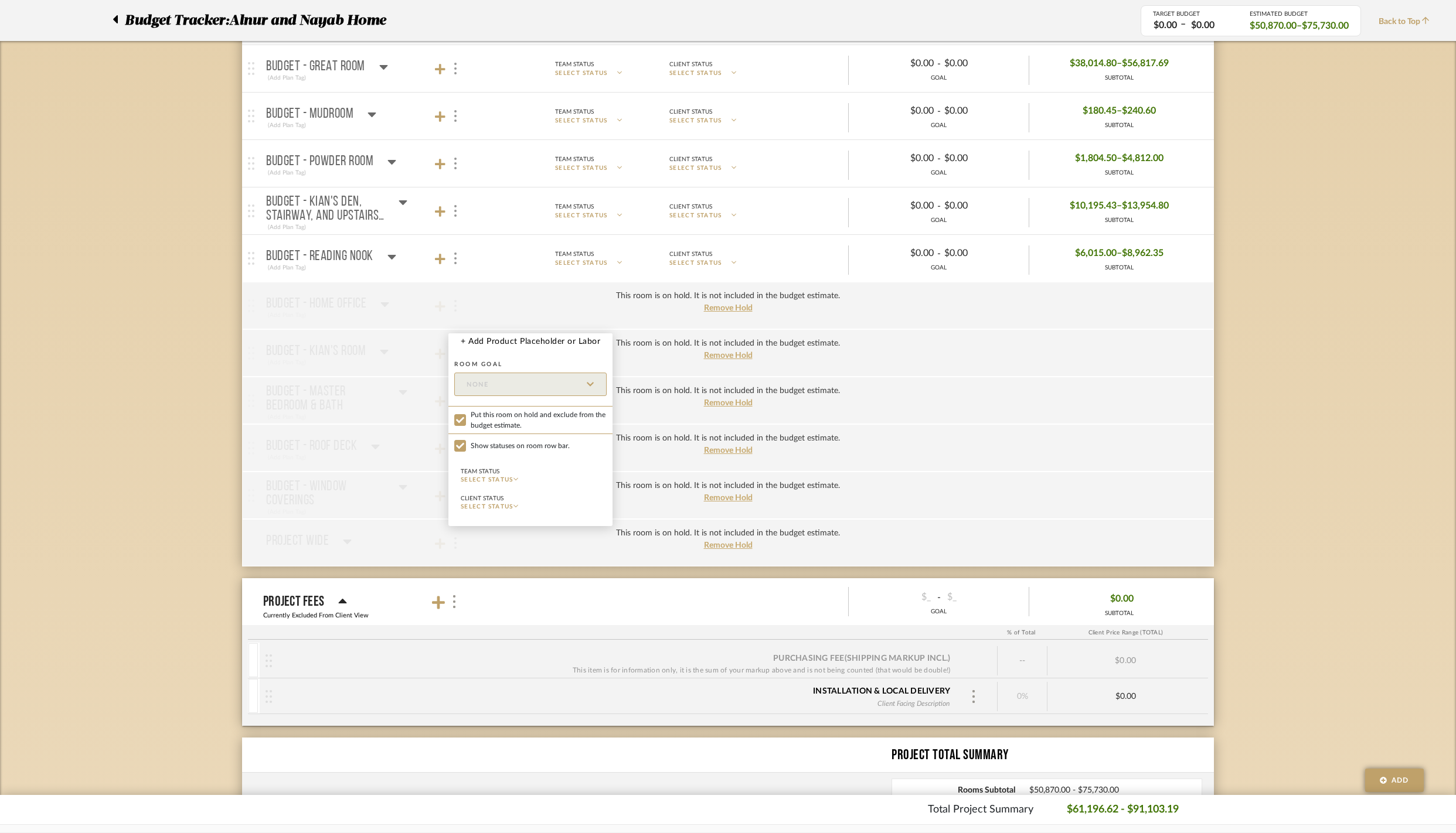
click at [456, 279] on div at bounding box center [728, 416] width 1456 height 833
click at [458, 266] on div at bounding box center [454, 259] width 13 height 16
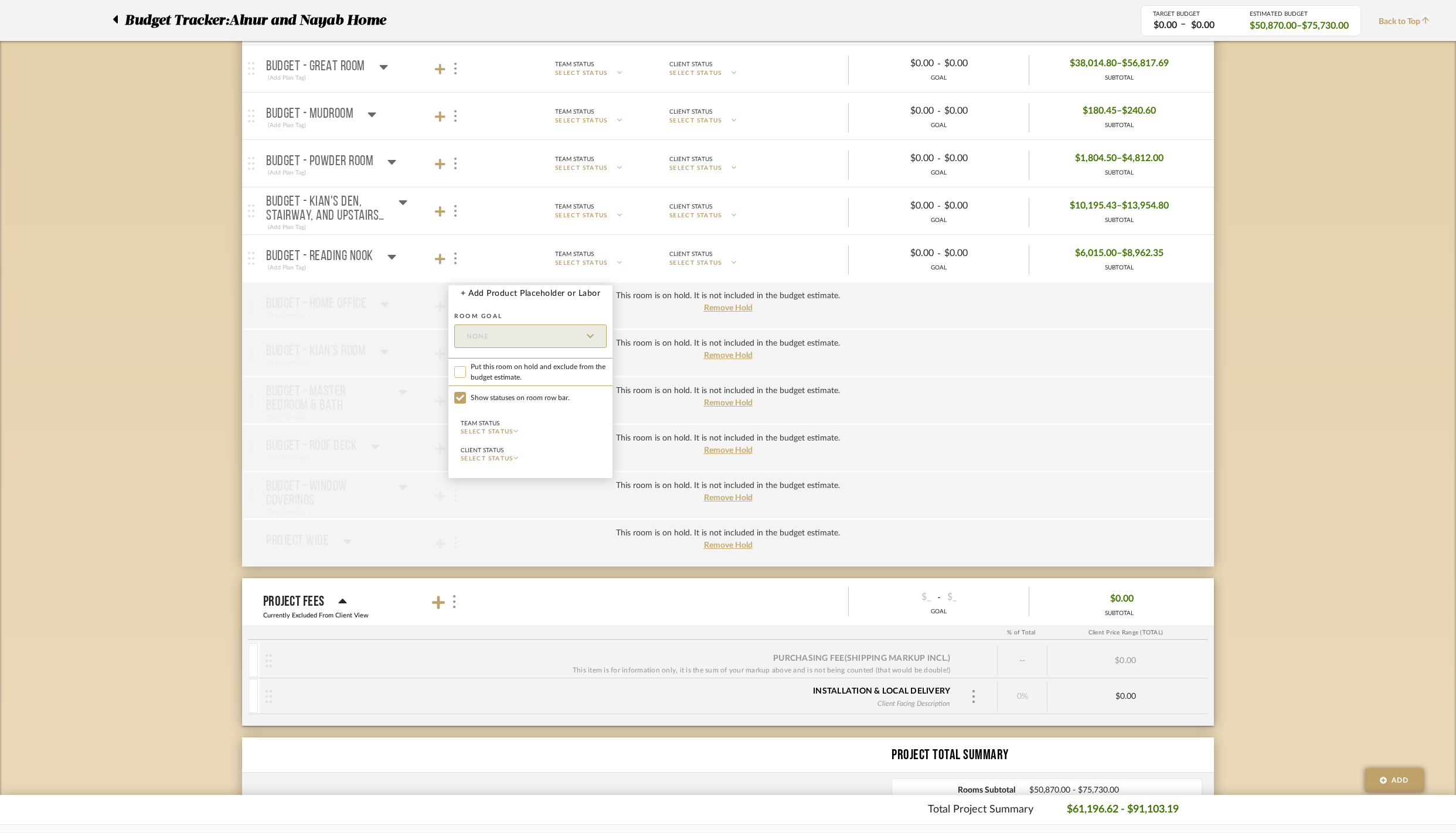
click at [462, 378] on input "Put this room on hold and exclude from the budget estimate." at bounding box center [460, 372] width 12 height 12
checkbox input "true"
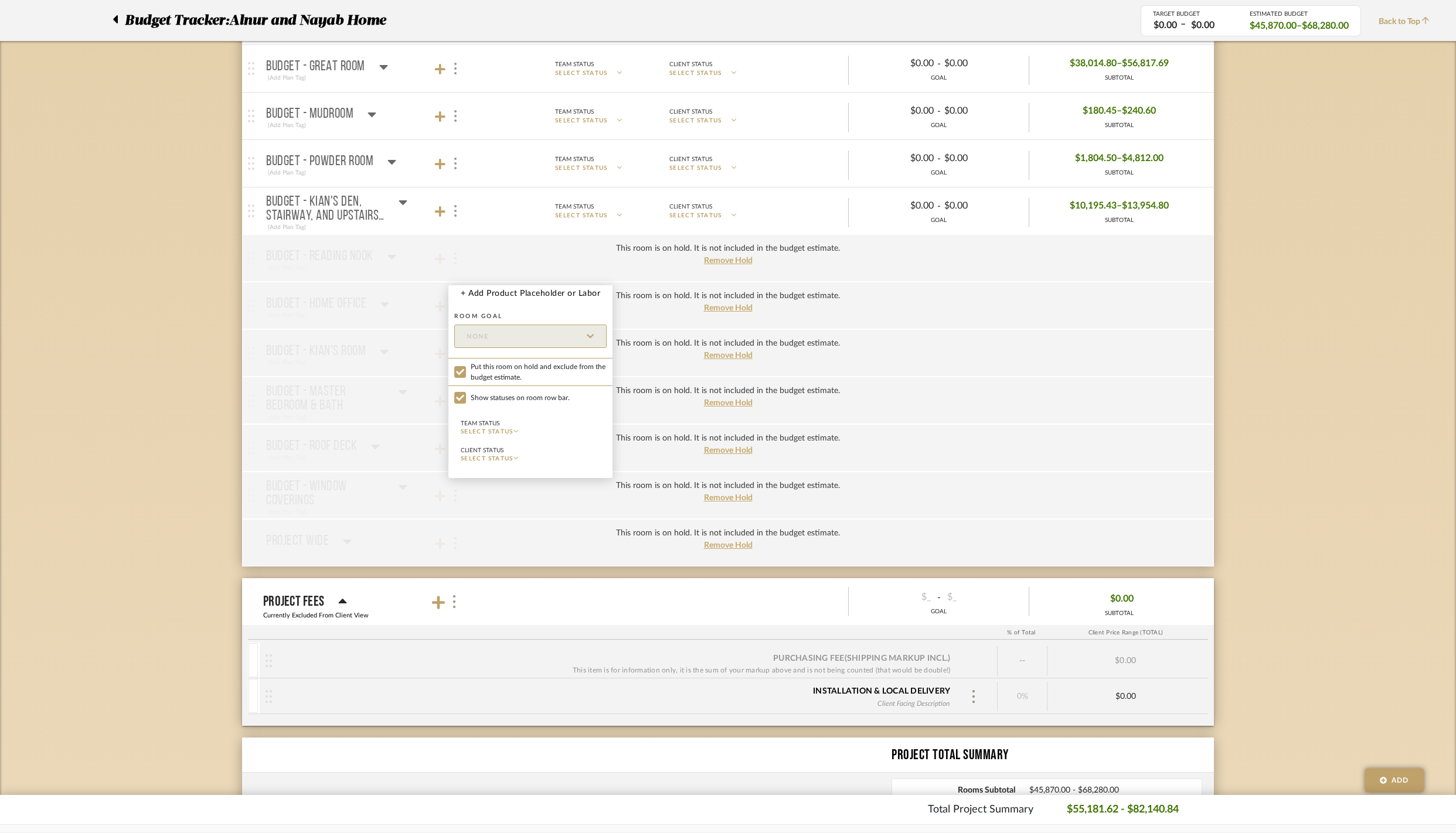
click at [458, 229] on div at bounding box center [728, 416] width 1456 height 833
click at [456, 217] on img at bounding box center [455, 211] width 3 height 12
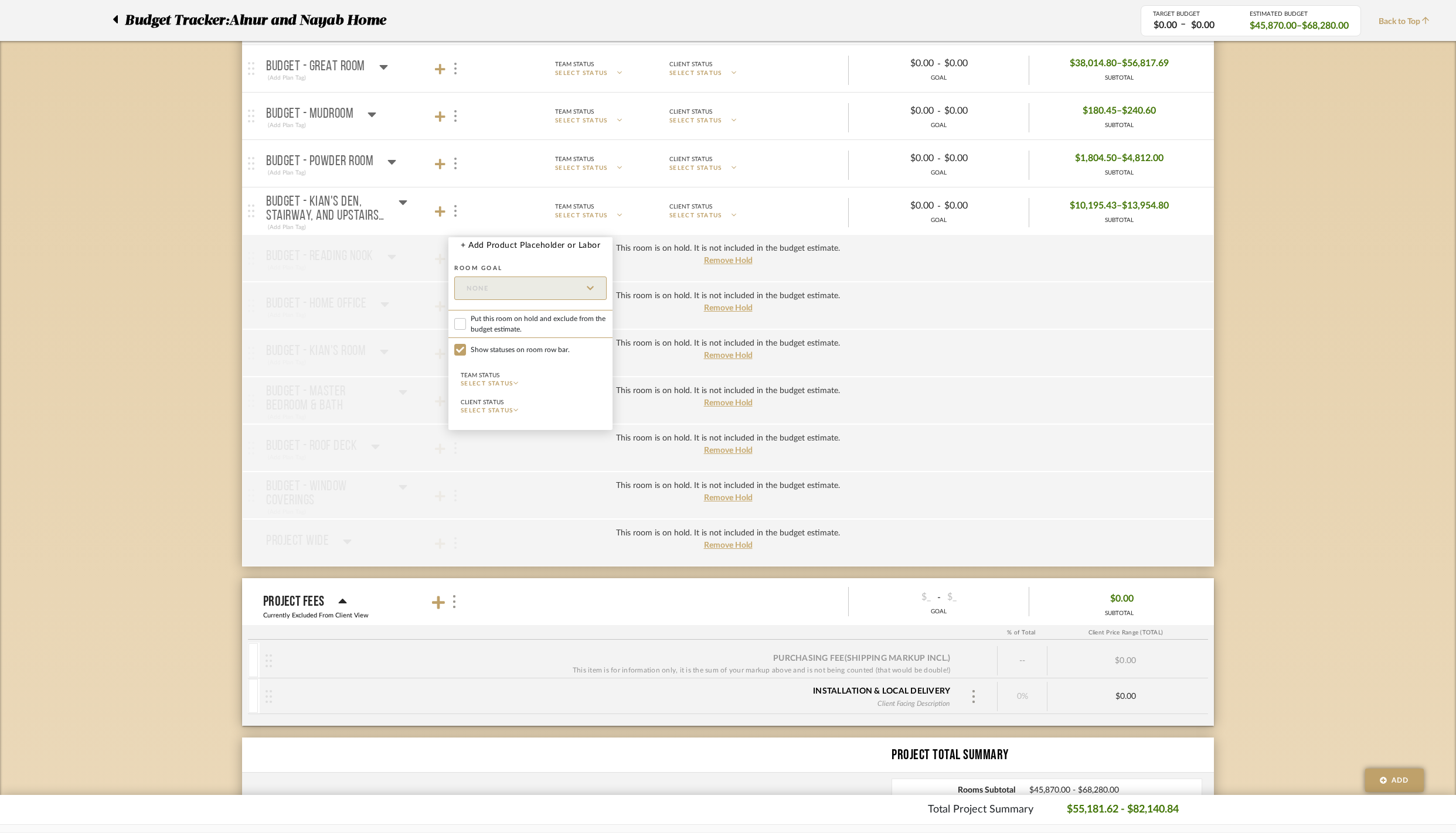
click at [468, 338] on label "Put this room on hold and exclude from the budget estimate." at bounding box center [530, 324] width 164 height 28
click at [466, 330] on input "Put this room on hold and exclude from the budget estimate." at bounding box center [460, 324] width 12 height 12
checkbox input "true"
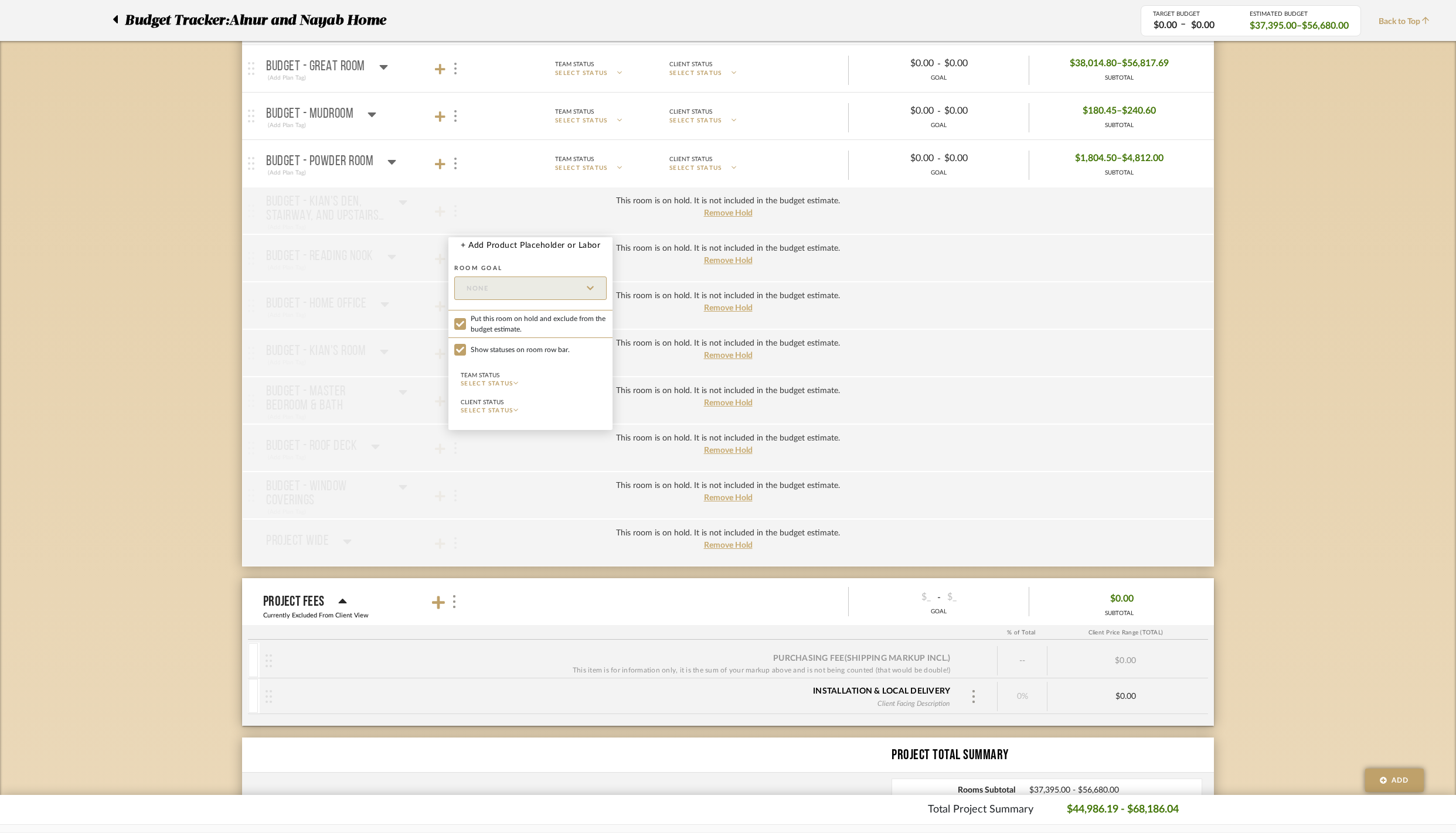
click at [458, 182] on div at bounding box center [728, 416] width 1456 height 833
click at [458, 172] on div at bounding box center [454, 164] width 13 height 16
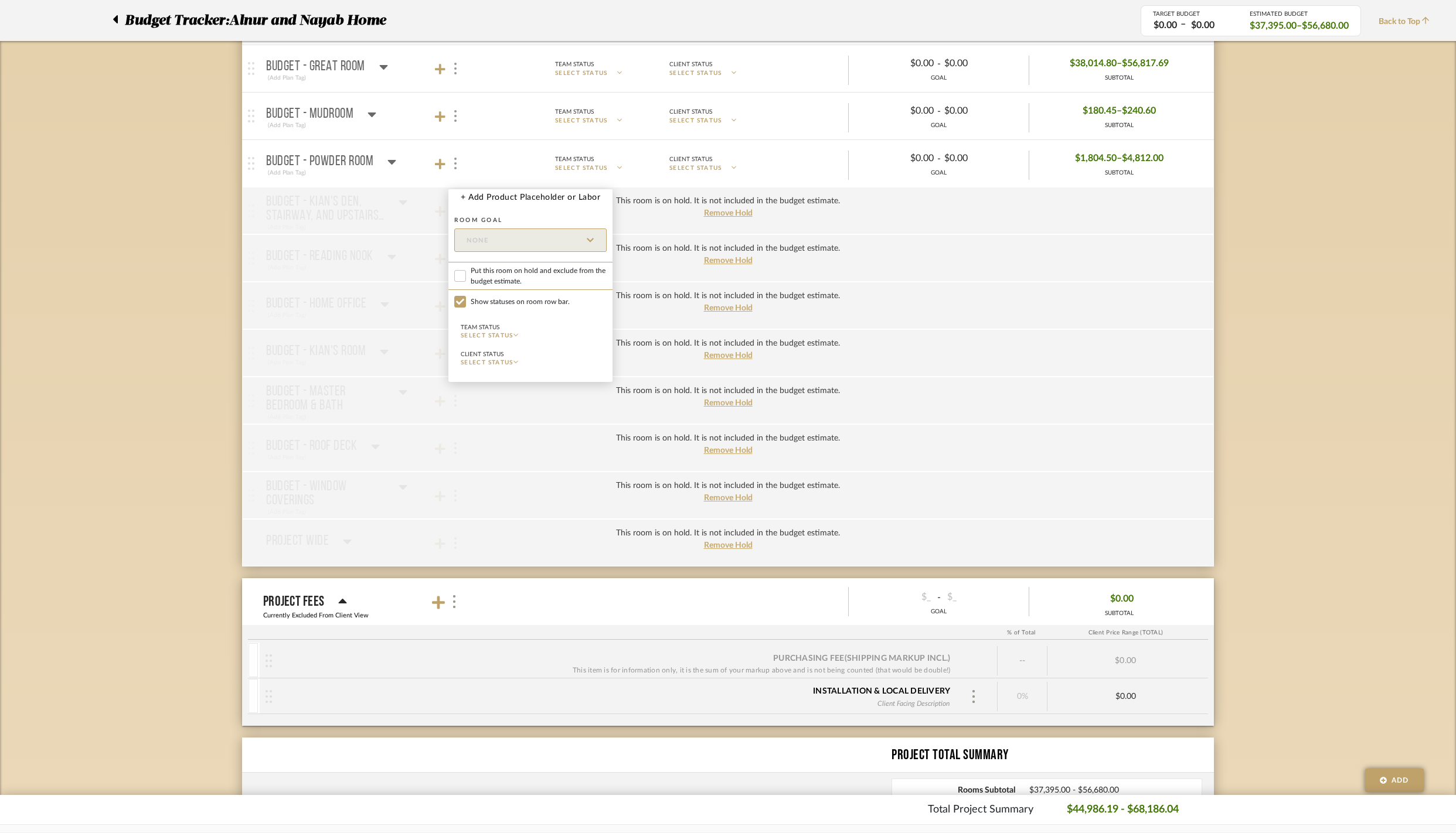
click at [476, 286] on span "Put this room on hold and exclude from the budget estimate." at bounding box center [538, 275] width 136 height 21
click at [466, 282] on input "Put this room on hold and exclude from the budget estimate." at bounding box center [460, 276] width 12 height 12
checkbox input "true"
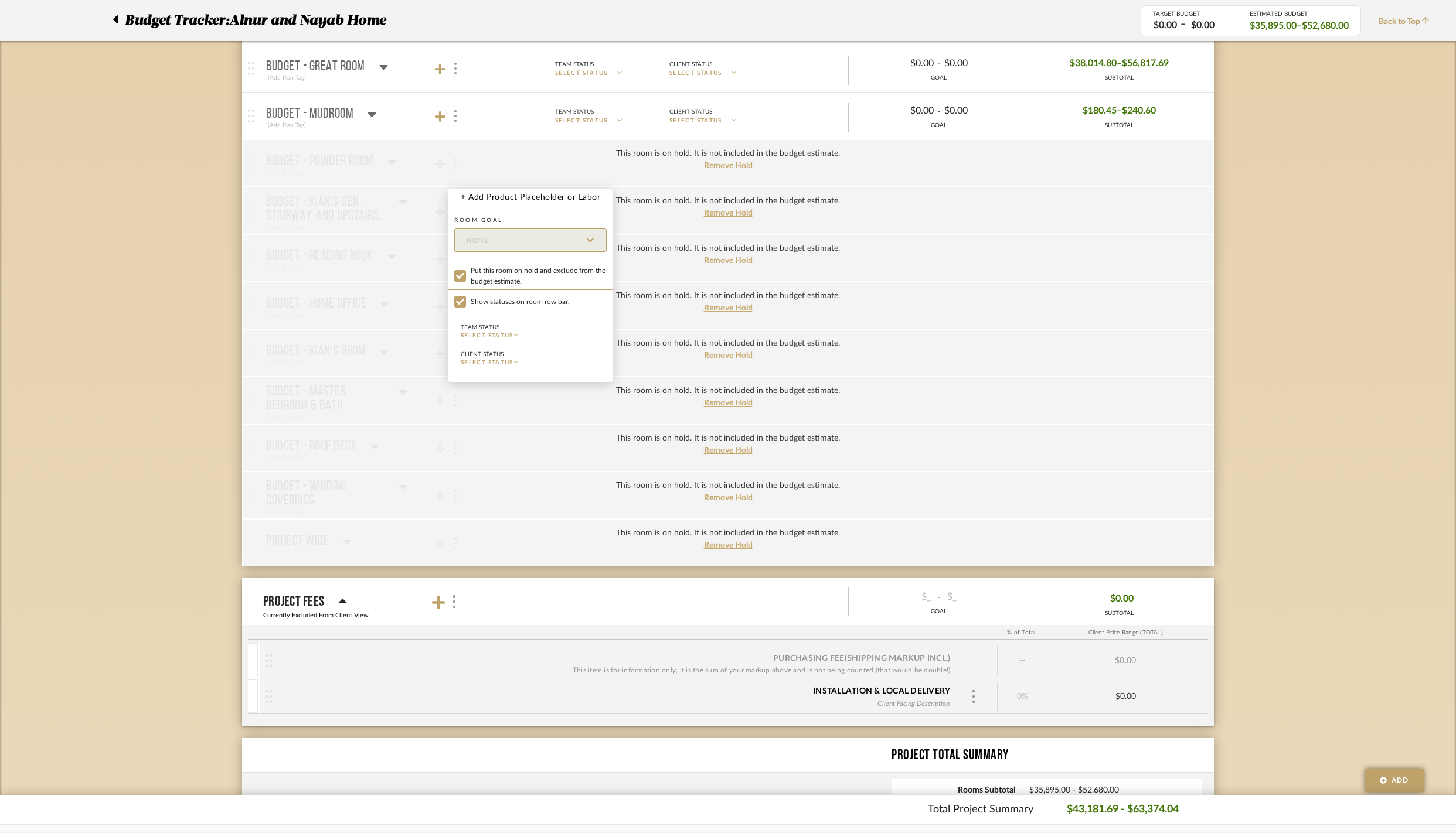
click at [192, 558] on div at bounding box center [728, 416] width 1456 height 833
click at [729, 502] on span "Remove Hold" at bounding box center [728, 498] width 48 height 8
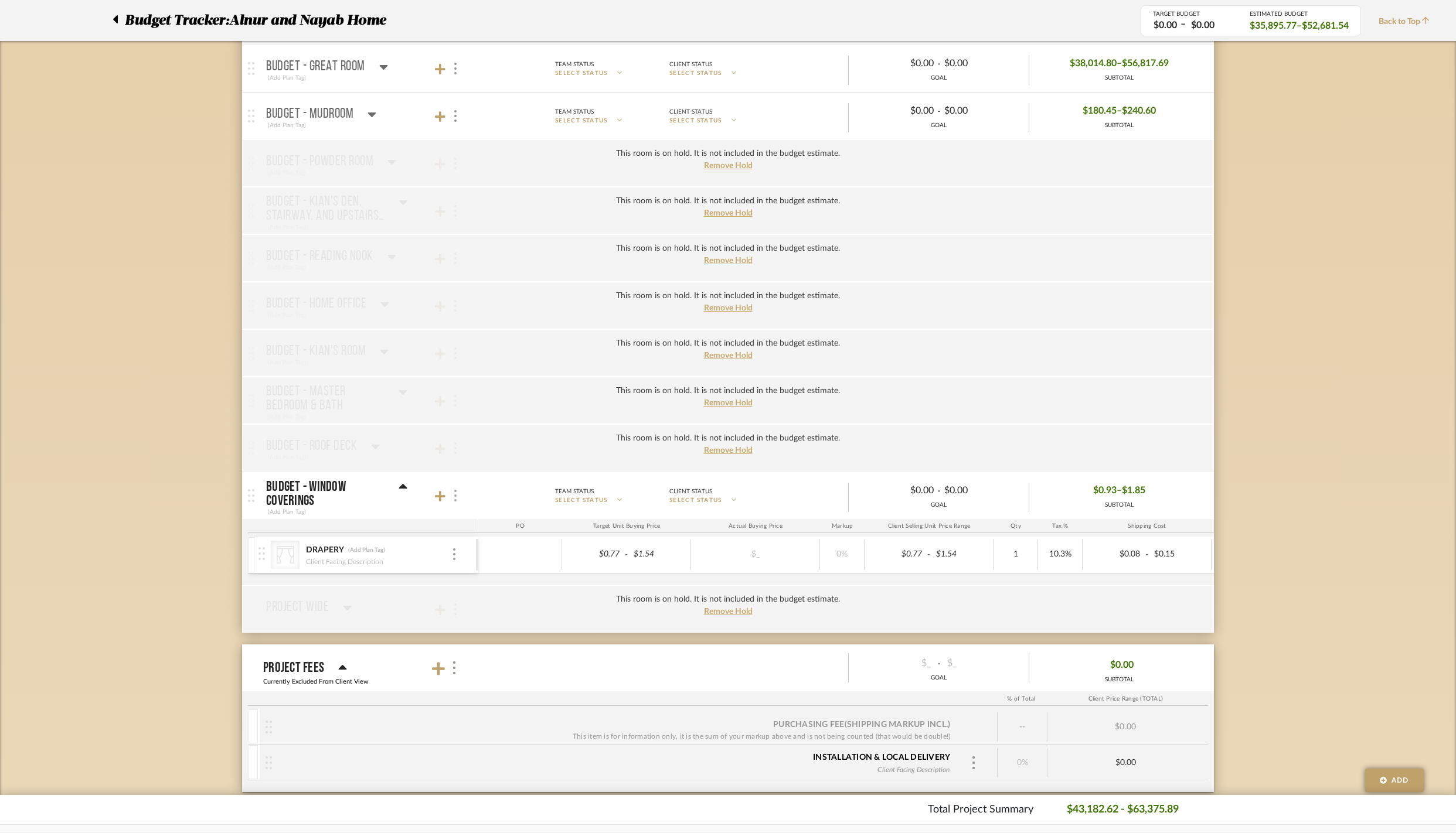
click at [458, 504] on div at bounding box center [454, 496] width 13 height 16
click at [489, 623] on span "Put this room on hold and exclude from the budget estimate." at bounding box center [538, 612] width 136 height 21
click at [466, 618] on input "Put this room on hold and exclude from the budget estimate." at bounding box center [460, 613] width 12 height 12
checkbox input "true"
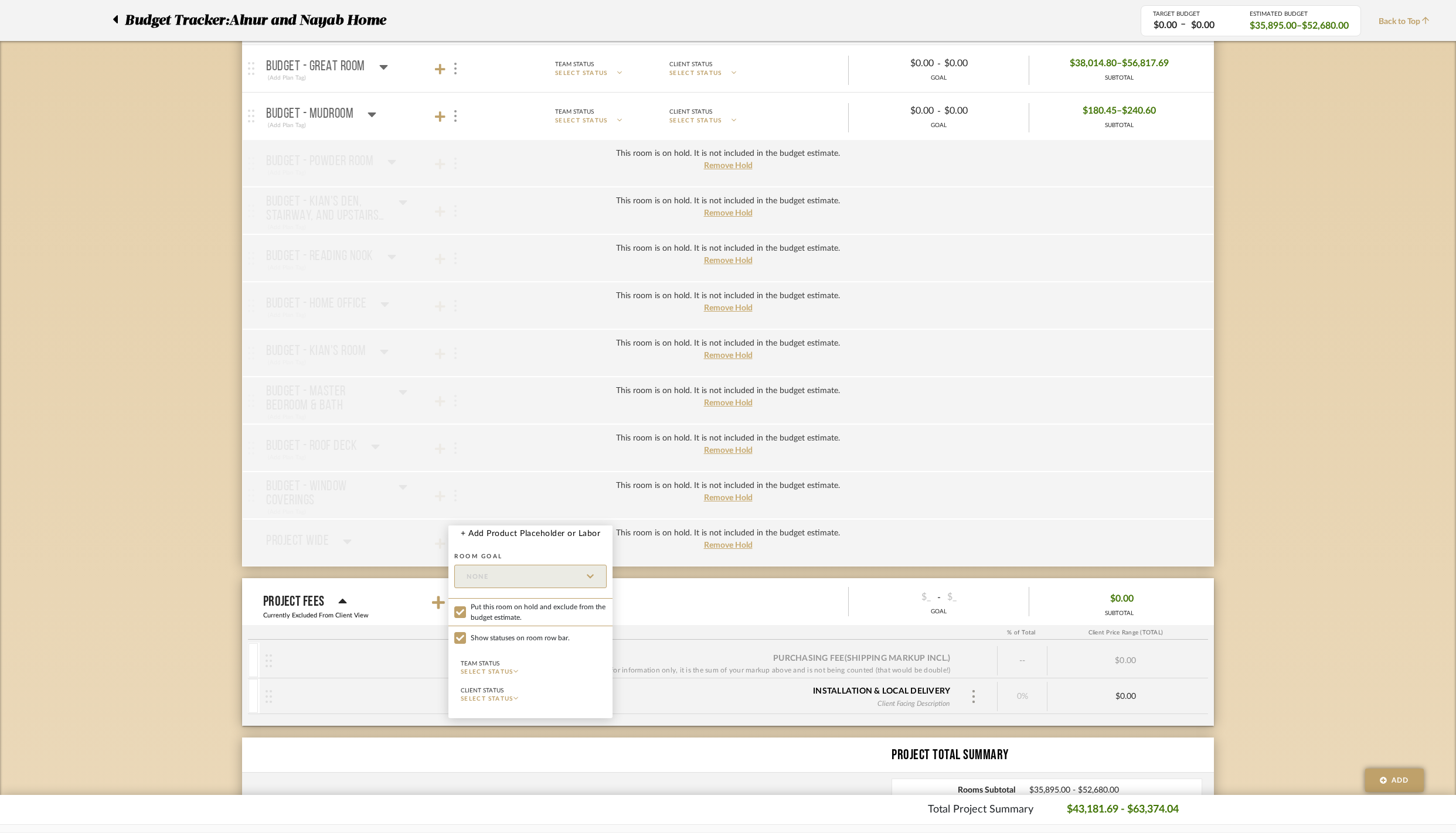
click at [482, 644] on span "Show statuses on room row bar." at bounding box center [520, 638] width 99 height 11
click at [466, 644] on input "Show statuses on room row bar." at bounding box center [460, 639] width 12 height 12
checkbox input "false"
click at [1237, 166] on div at bounding box center [728, 416] width 1456 height 833
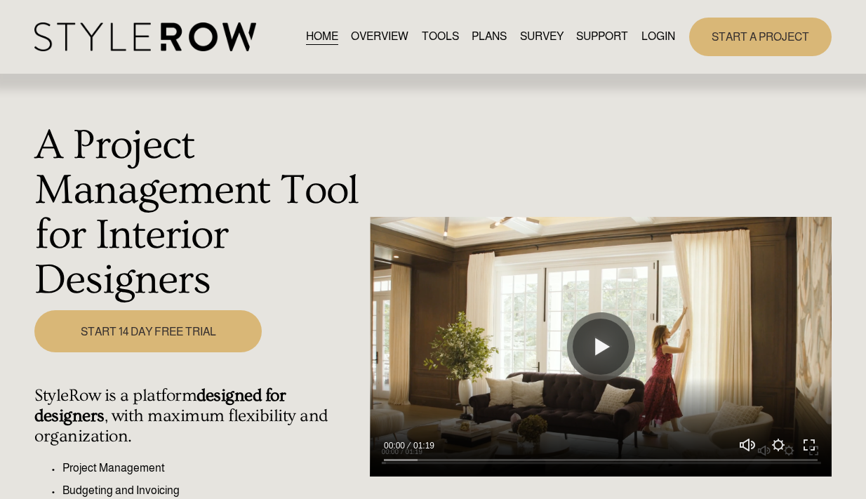
click at [654, 37] on link "LOGIN" at bounding box center [659, 36] width 34 height 19
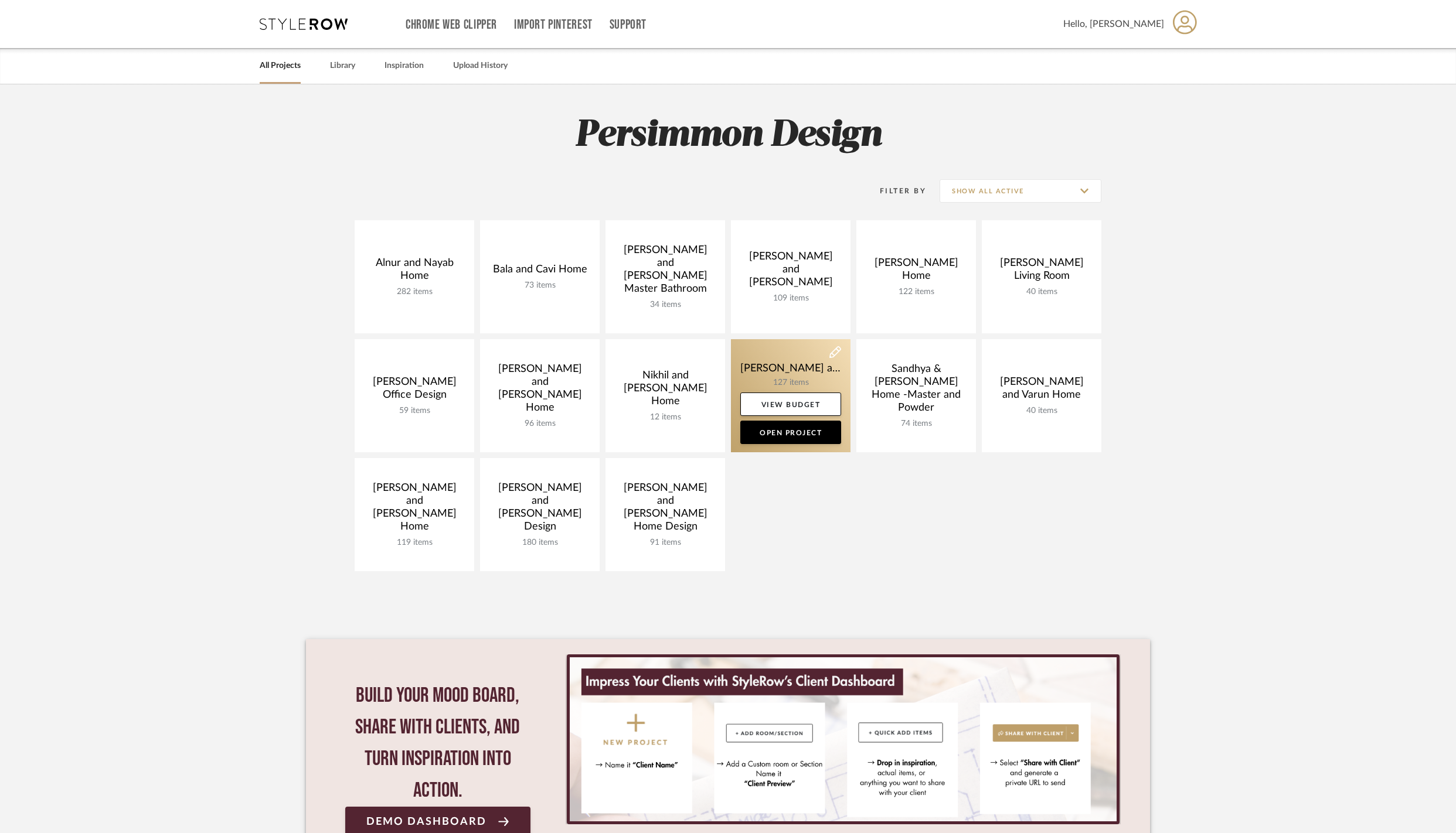
click at [760, 371] on link at bounding box center [791, 396] width 119 height 114
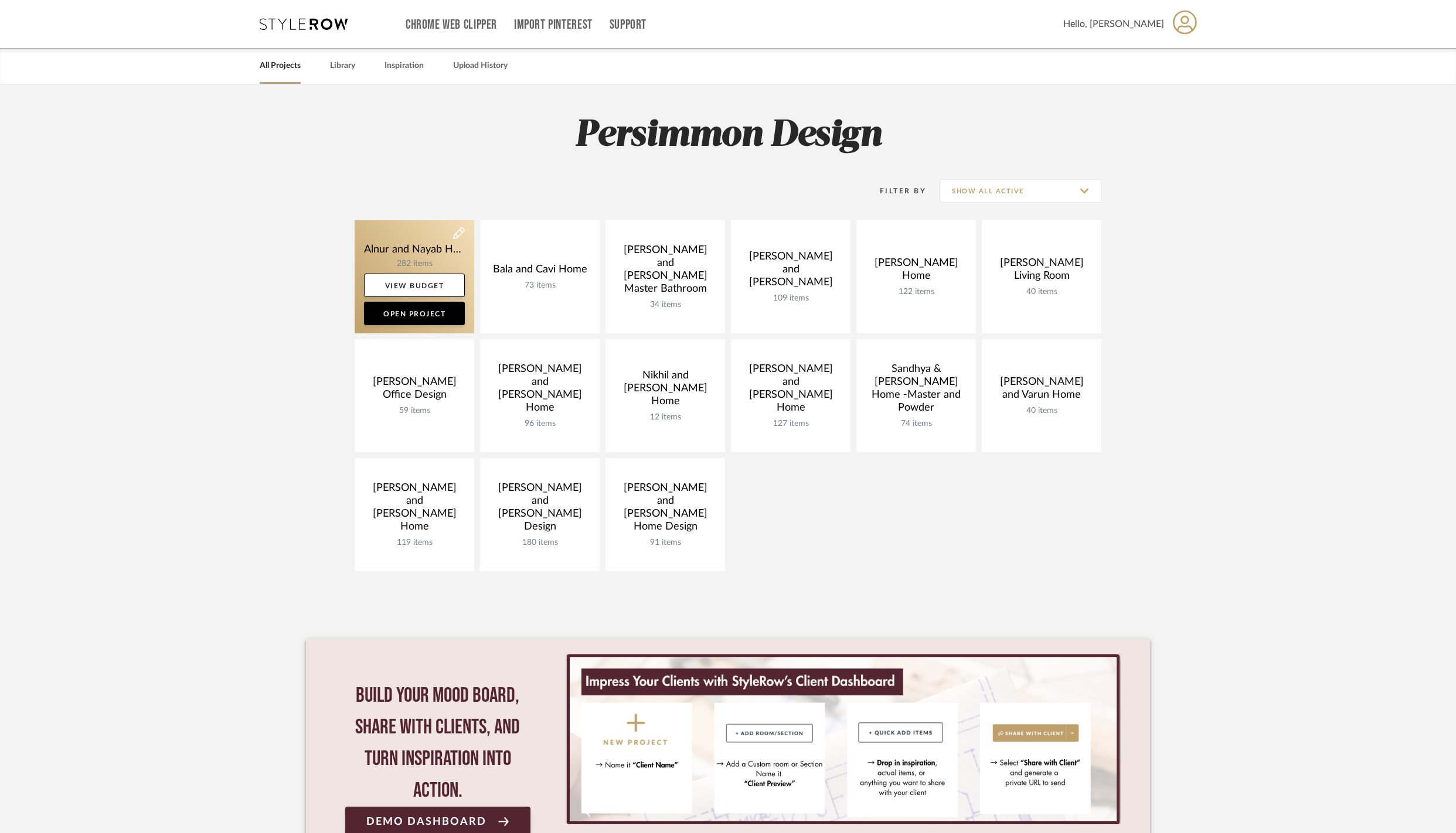
click at [392, 238] on link at bounding box center [414, 277] width 119 height 114
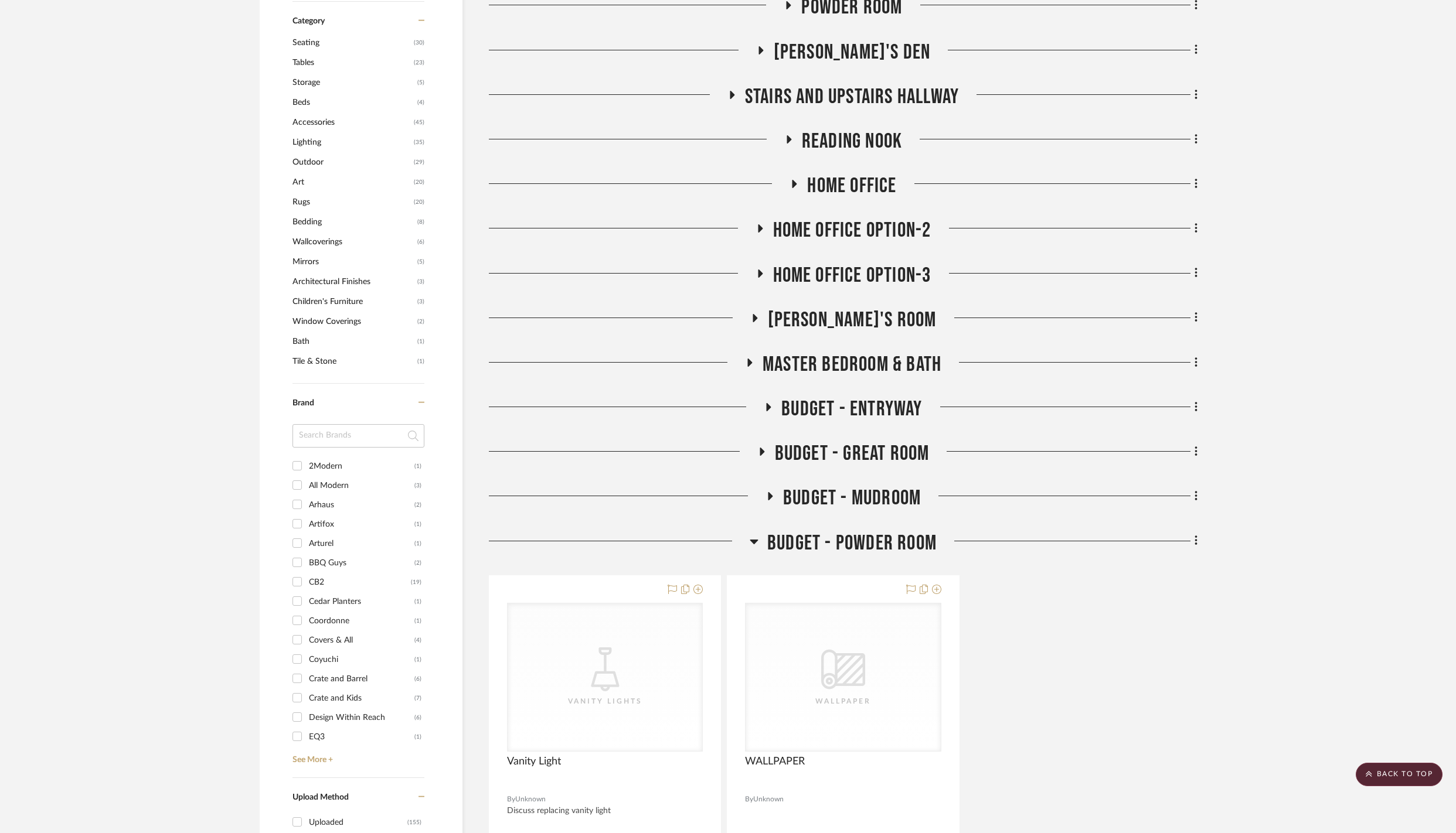
scroll to position [723, 0]
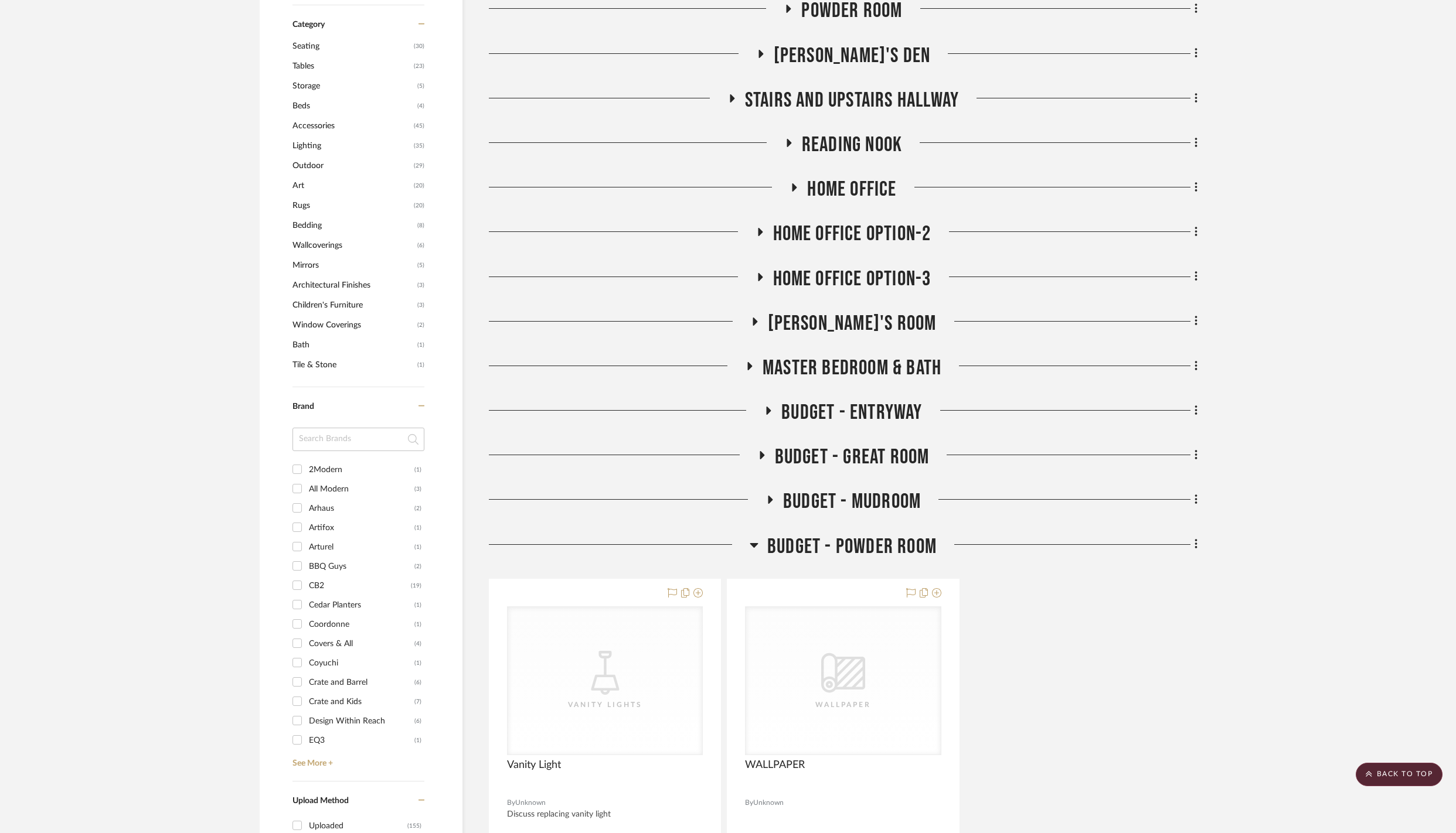
click at [753, 548] on icon at bounding box center [755, 546] width 8 height 5
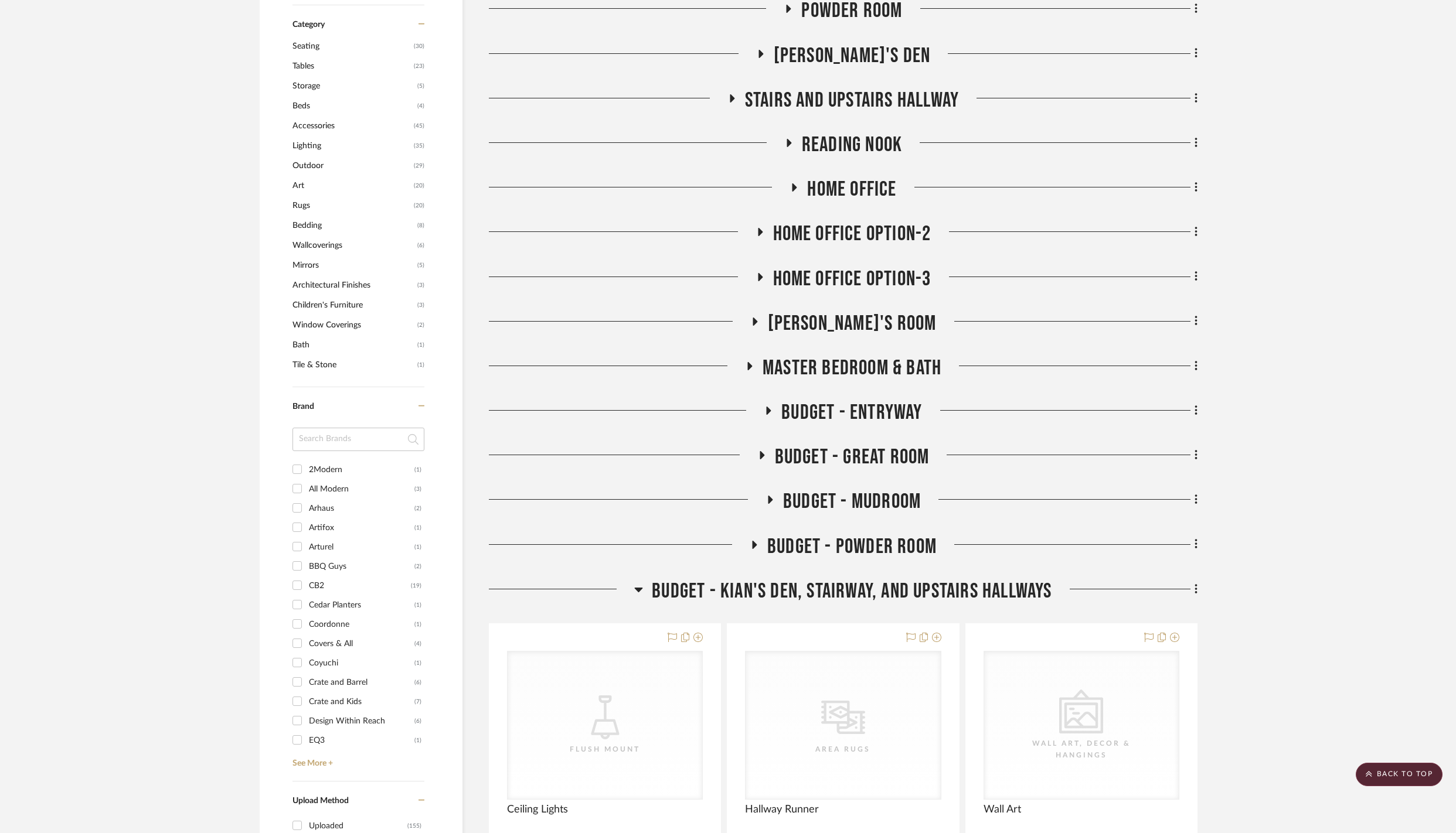
click at [635, 597] on icon at bounding box center [639, 589] width 9 height 14
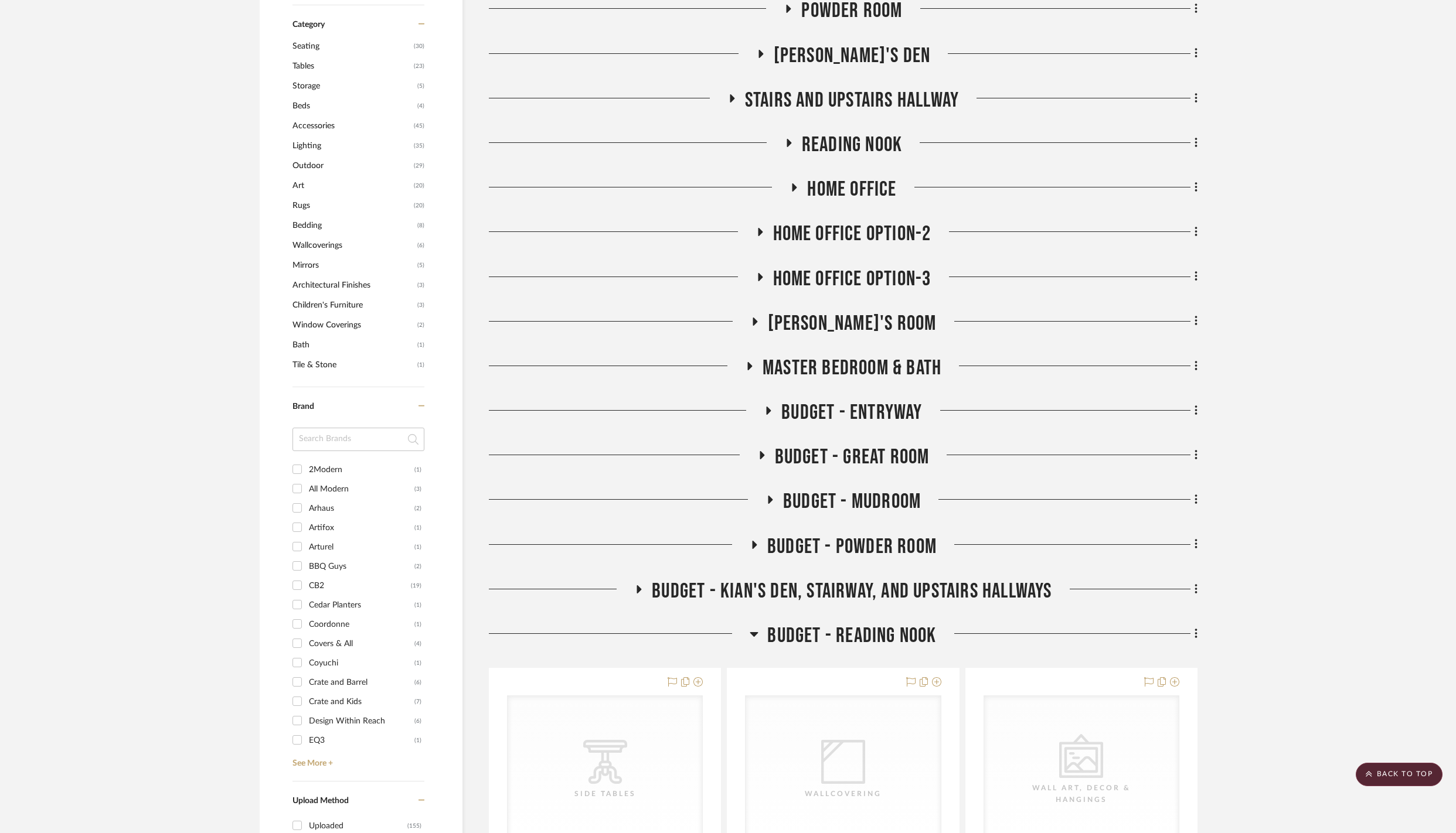
click at [757, 641] on icon at bounding box center [754, 634] width 9 height 14
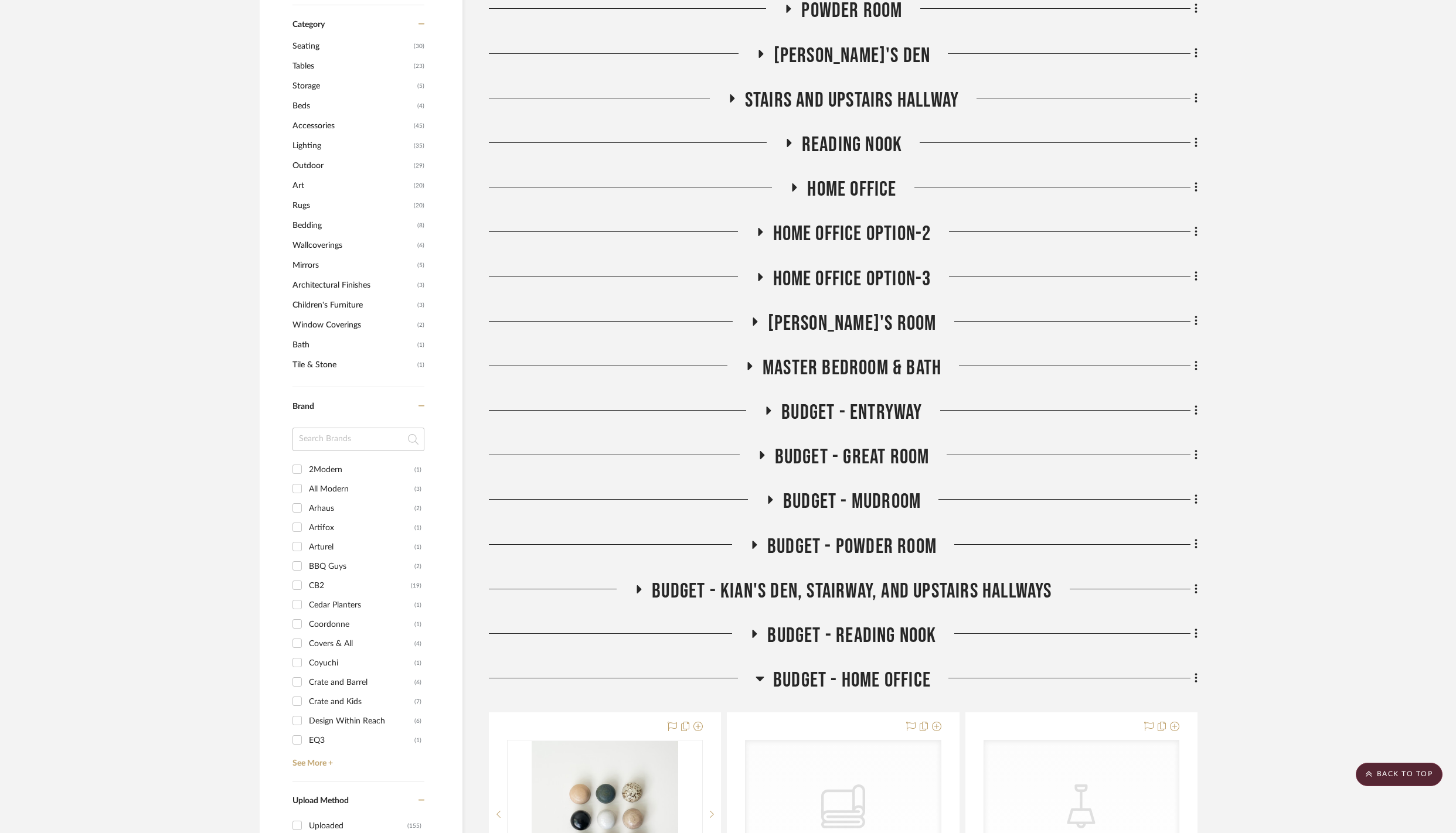
click at [760, 686] on icon at bounding box center [760, 679] width 9 height 14
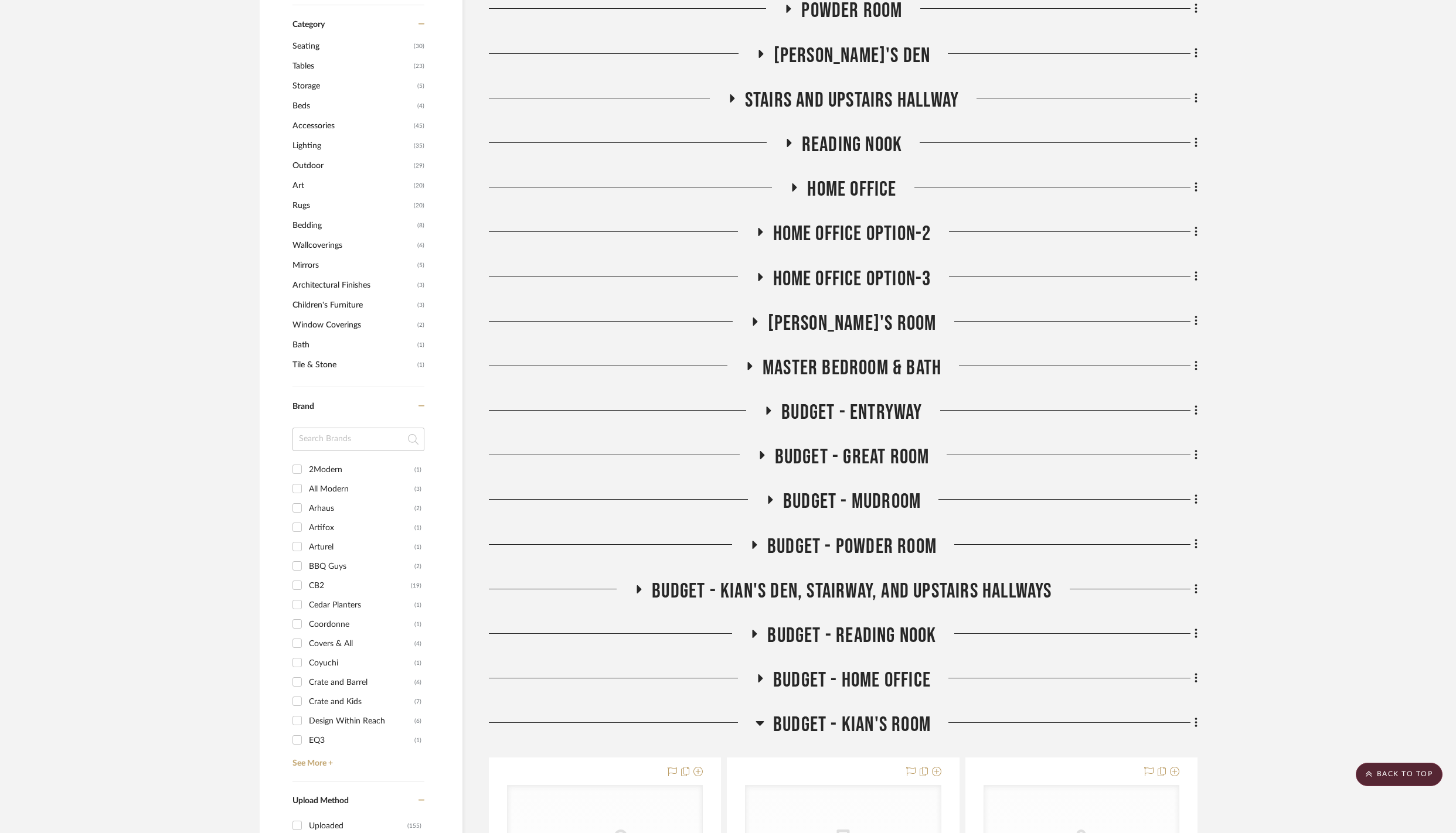
click at [754, 737] on div at bounding box center [622, 728] width 266 height 30
click at [757, 730] on icon at bounding box center [760, 723] width 9 height 14
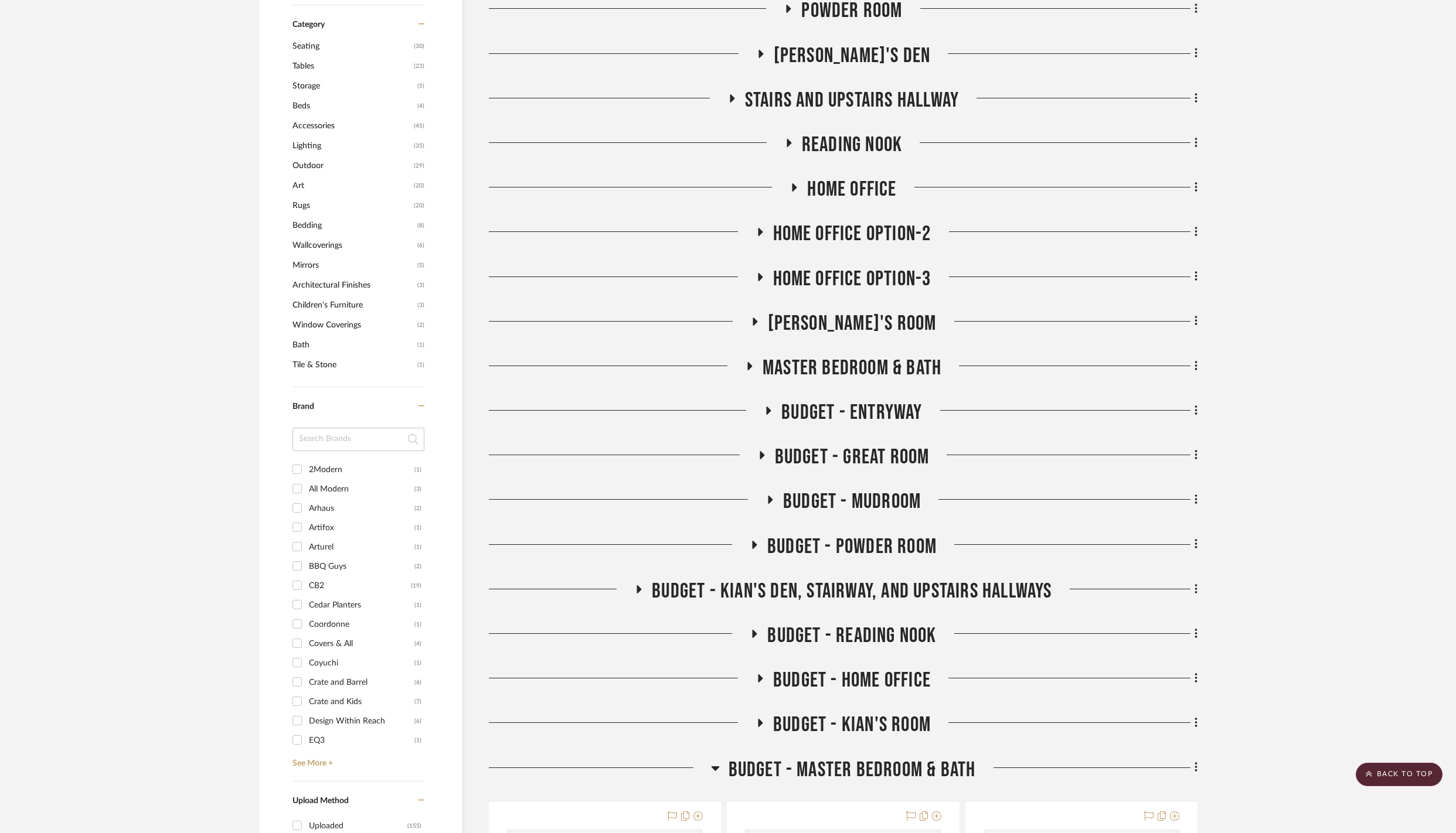
click at [716, 771] on icon at bounding box center [715, 769] width 8 height 5
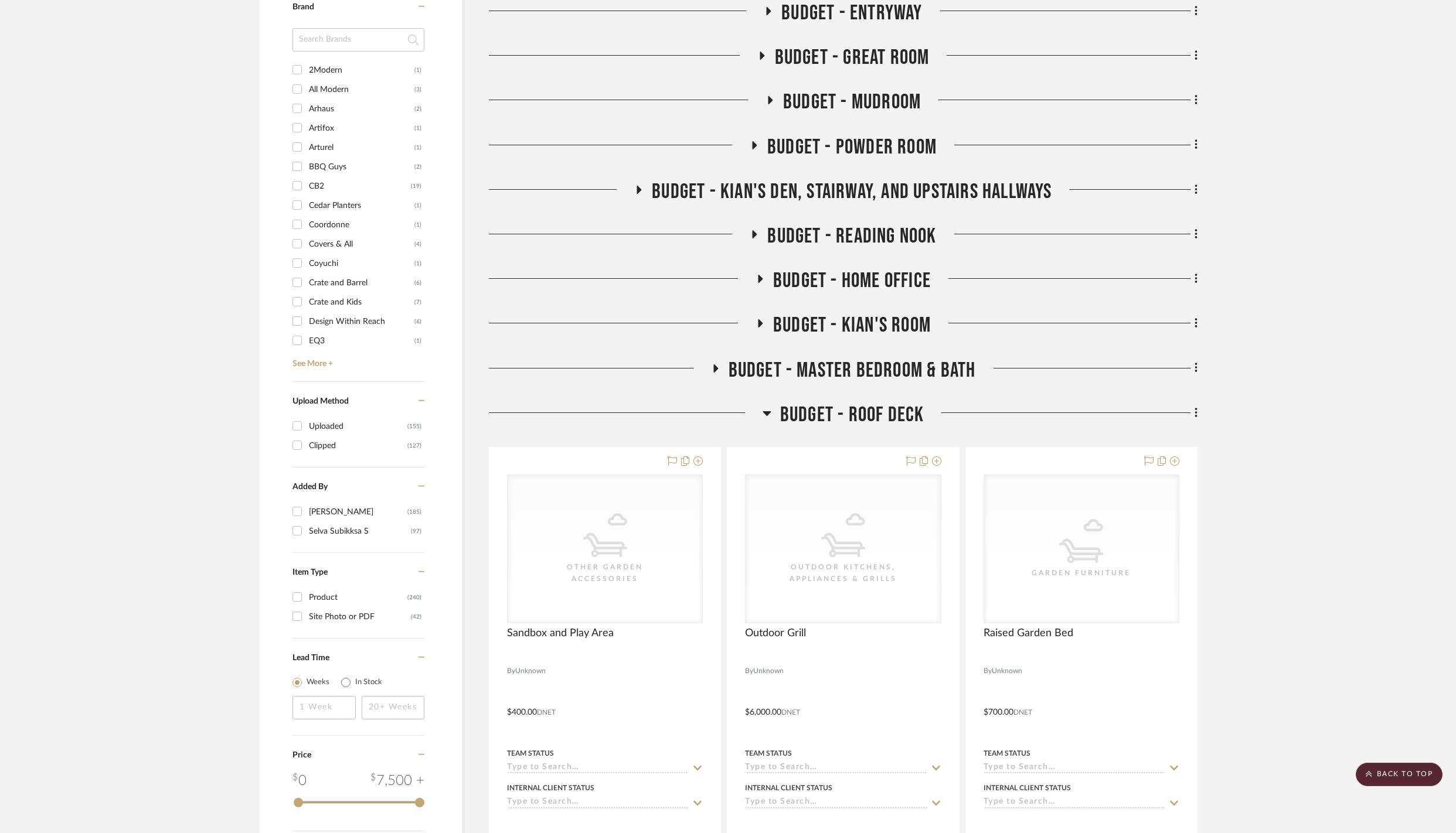
scroll to position [1328, 0]
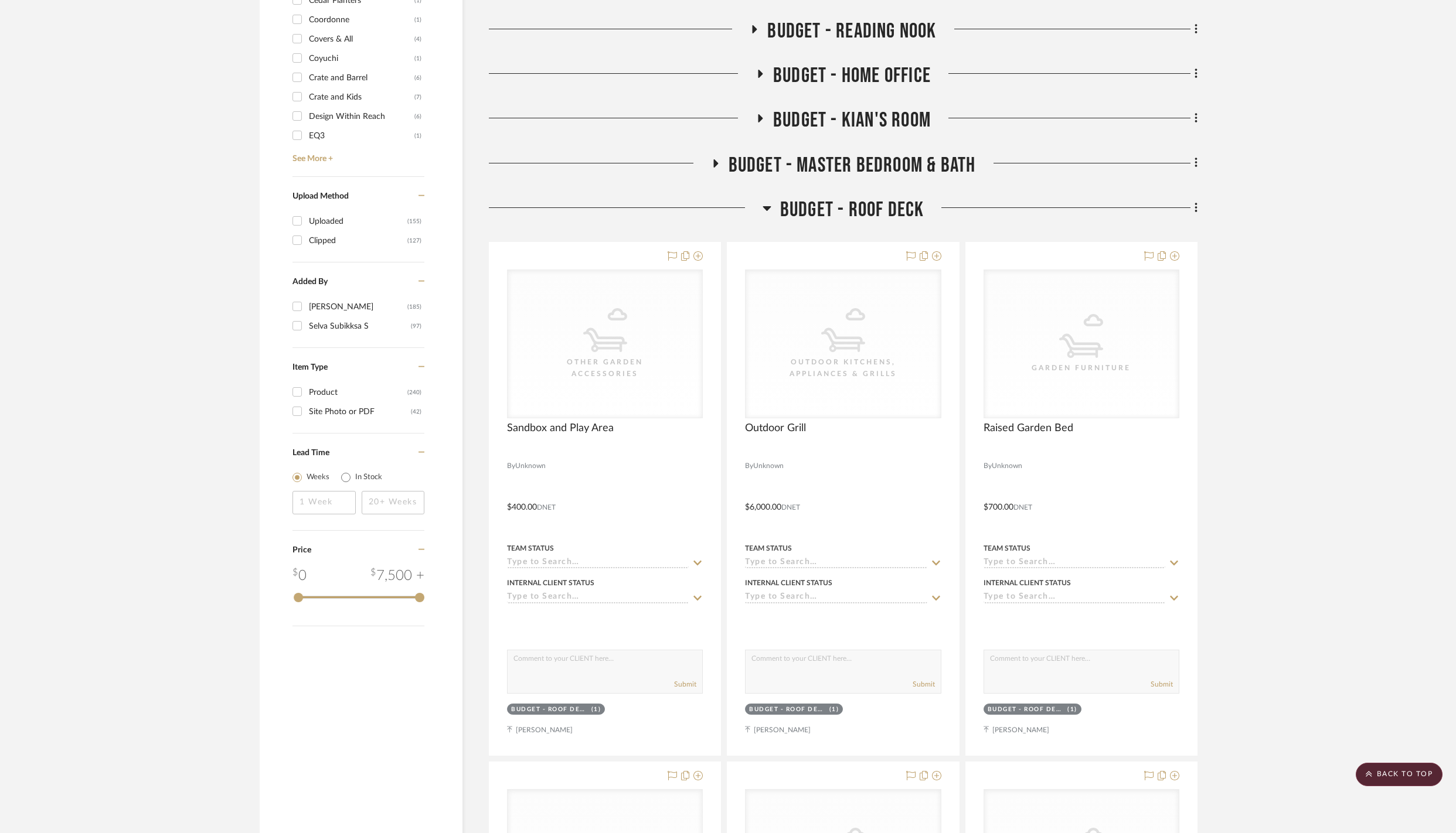
click at [763, 220] on fa-icon at bounding box center [767, 212] width 9 height 17
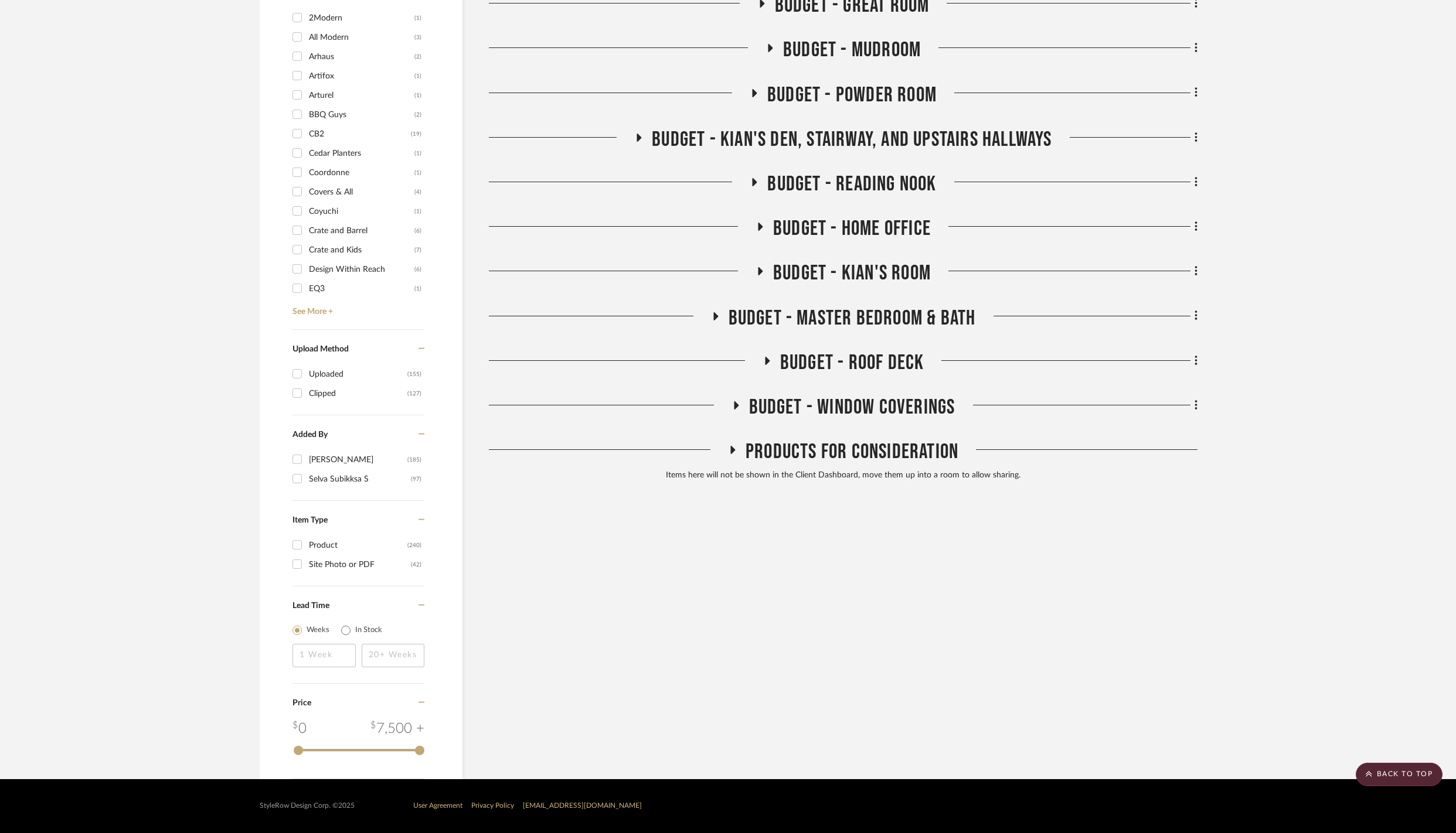
scroll to position [1219, 0]
click at [1196, 399] on icon at bounding box center [1196, 405] width 3 height 13
click at [1143, 437] on span "Quick Add Items" at bounding box center [1140, 437] width 60 height 10
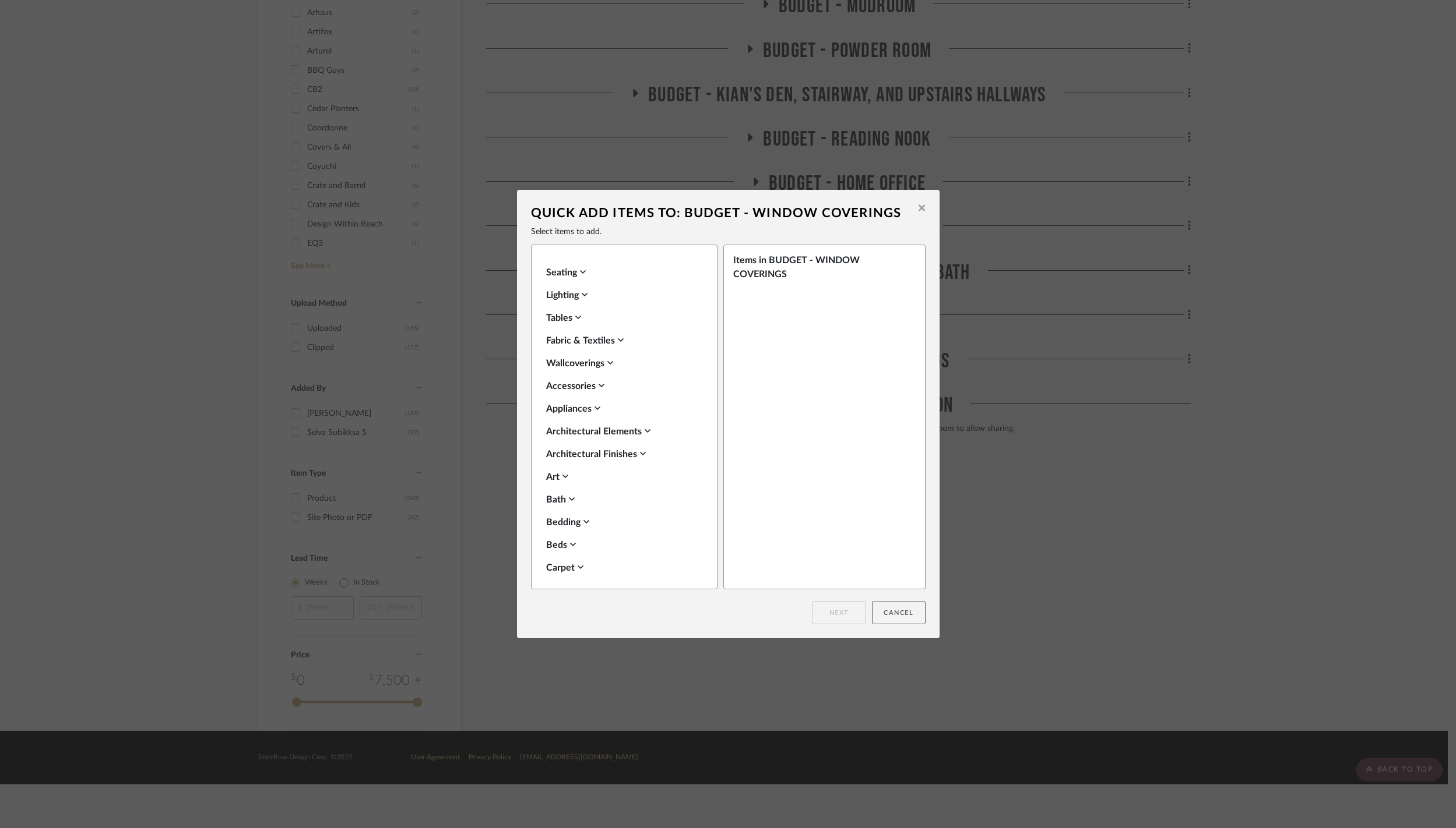
click at [880, 613] on button "Cancel" at bounding box center [898, 613] width 54 height 23
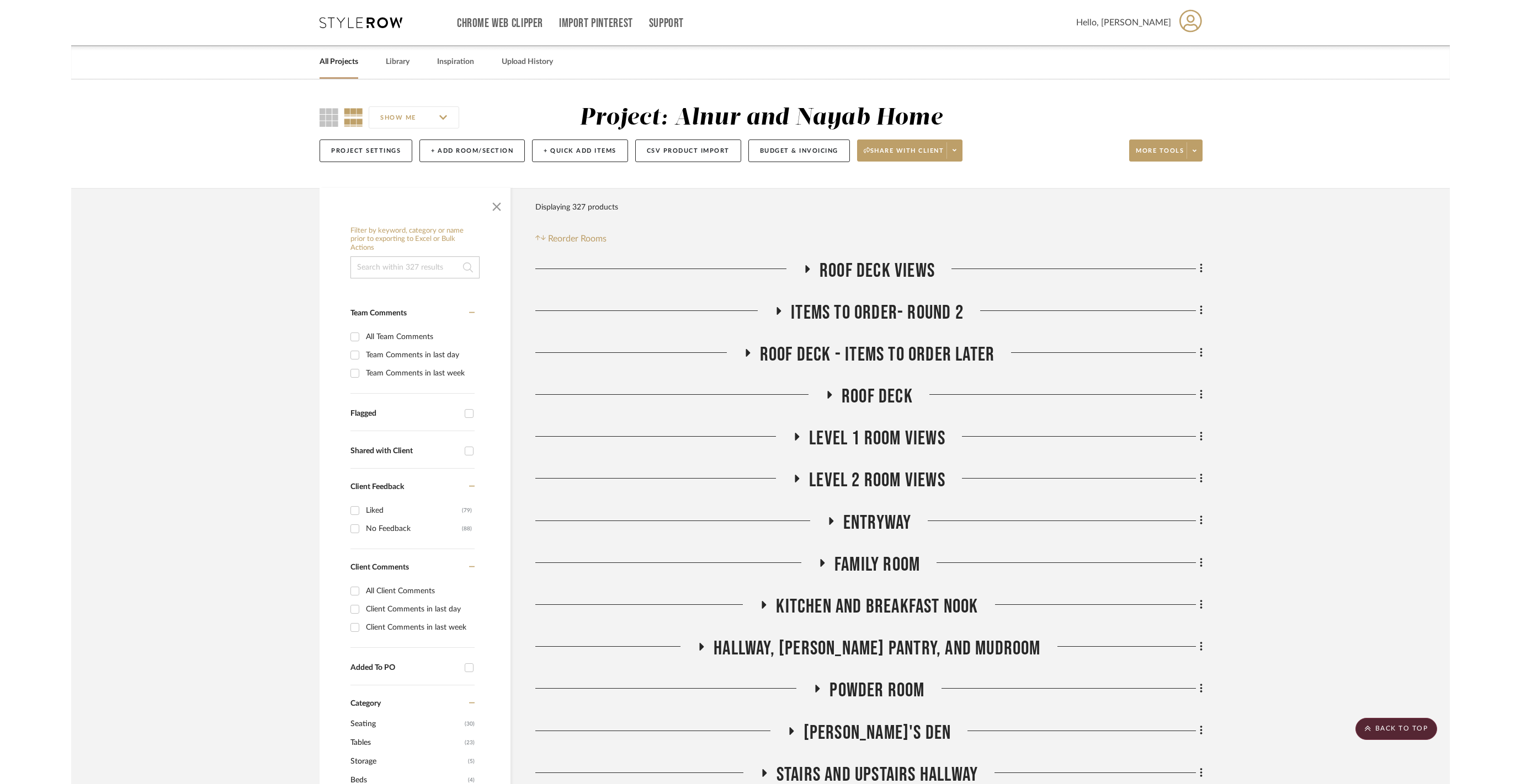
scroll to position [1148, 0]
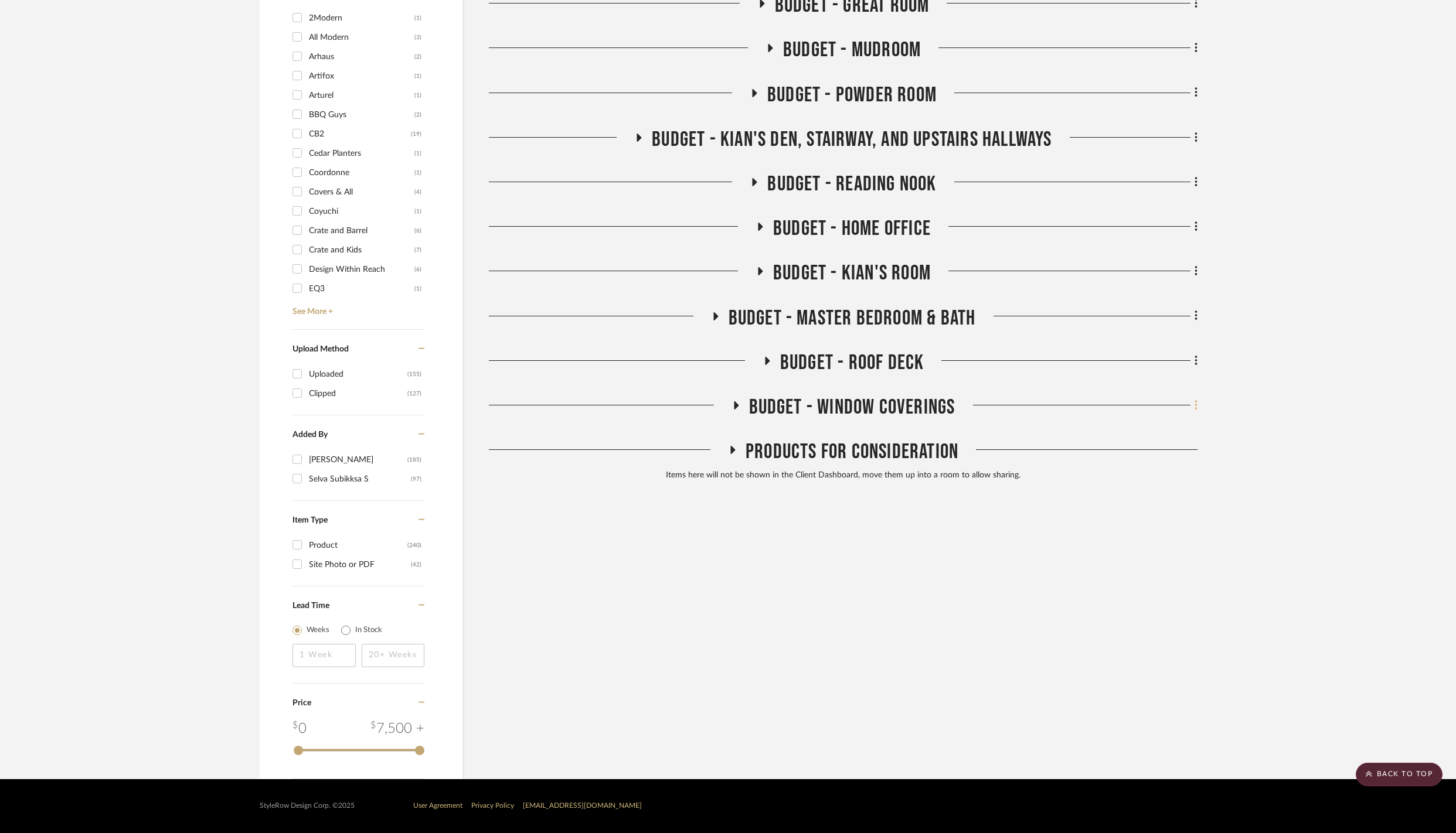
click at [1196, 401] on icon at bounding box center [1196, 406] width 3 height 10
click at [1343, 458] on div at bounding box center [728, 416] width 1456 height 833
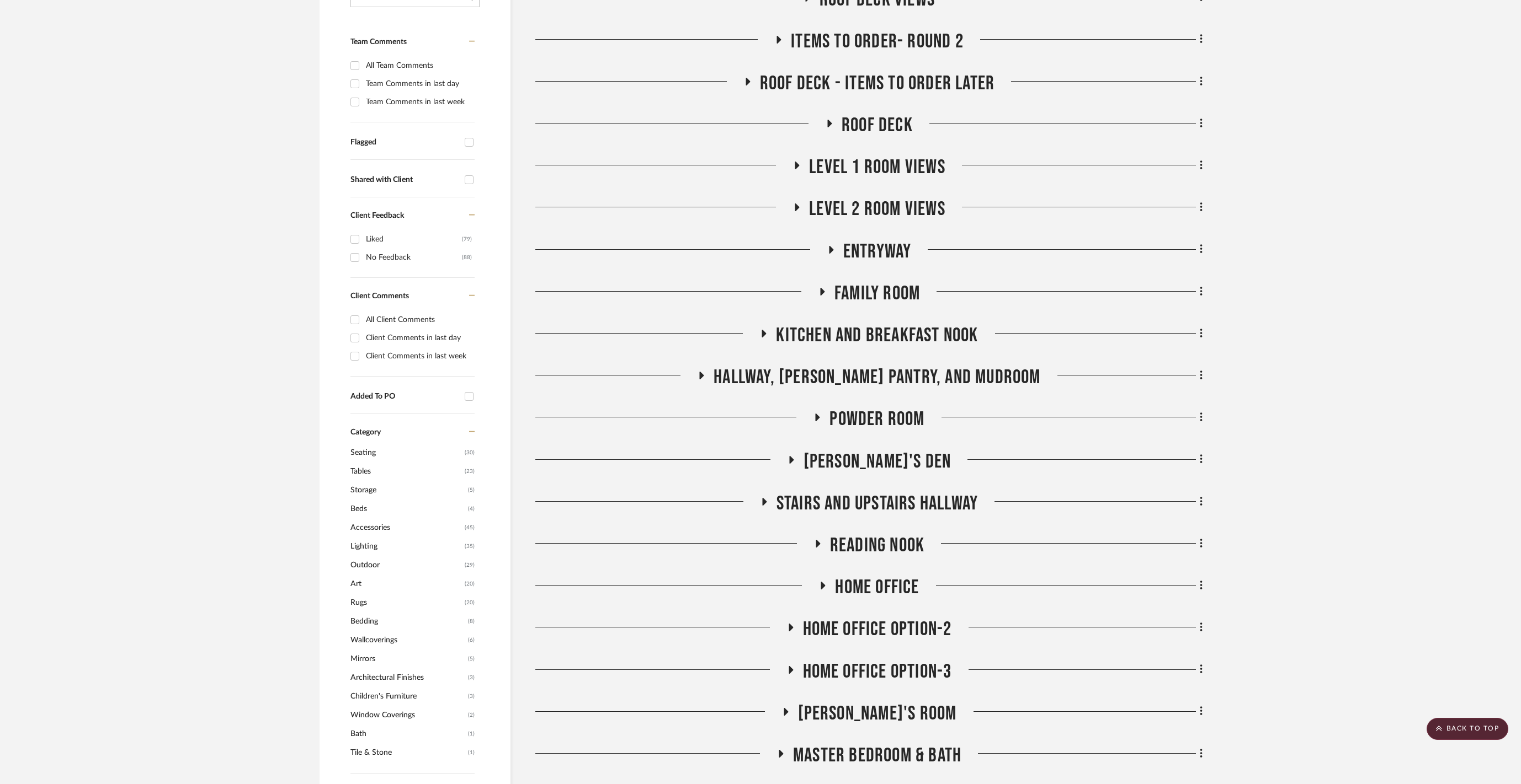
scroll to position [0, 0]
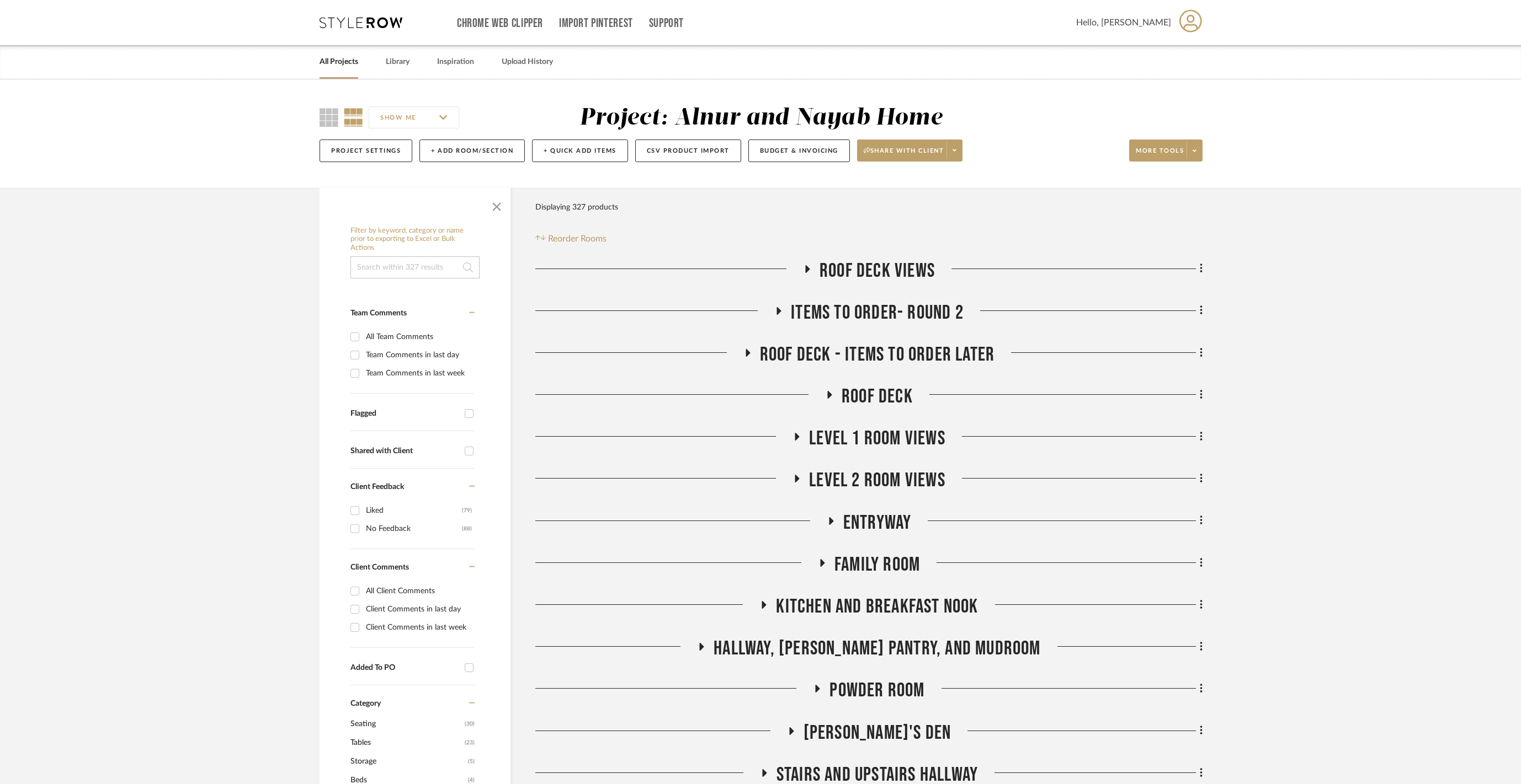
click at [418, 118] on input "SHOW ME" at bounding box center [413, 118] width 90 height 22
click at [549, 98] on div "SHOW ME Project: Alnur and Nayab Home Project Settings + Add Room/Section + Qui…" at bounding box center [760, 134] width 1521 height 108
click at [544, 243] on fa-icon at bounding box center [543, 238] width 5 height 9
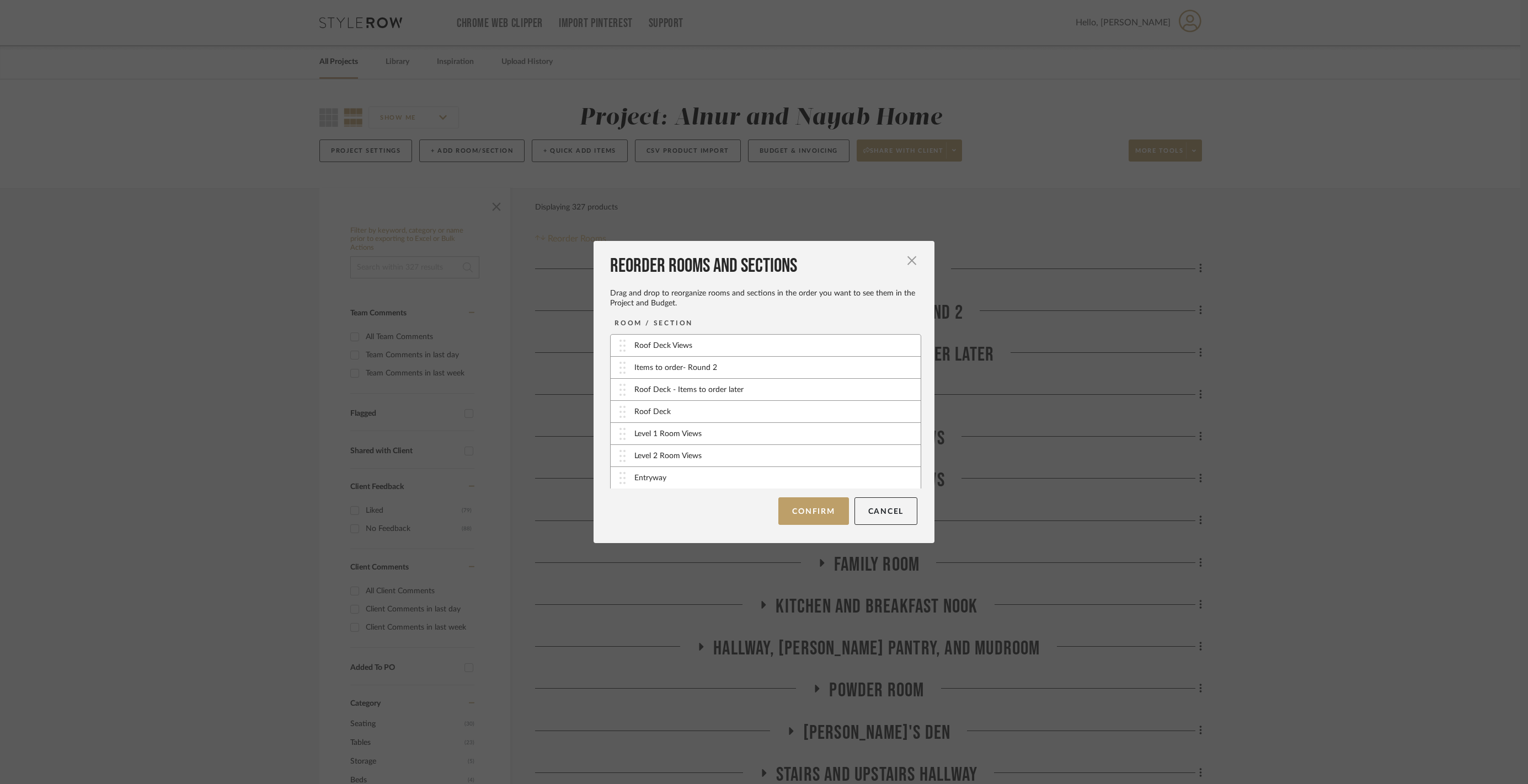
click at [544, 264] on div "Reorder Rooms and Sections Drag and drop to reorganize rooms and sections in th…" at bounding box center [764, 392] width 1528 height 784
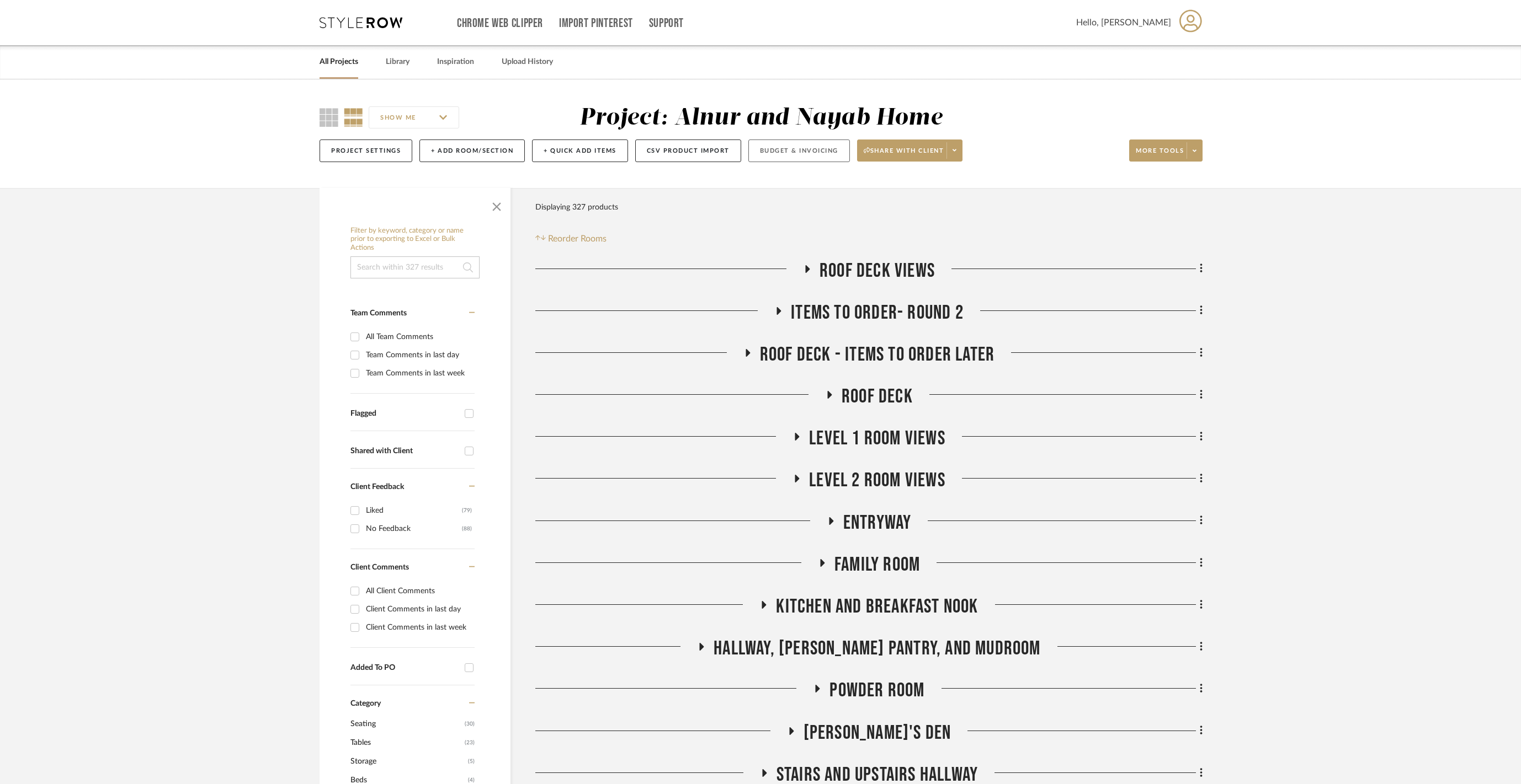
click at [850, 158] on button "Budget & Invoicing" at bounding box center [799, 151] width 101 height 23
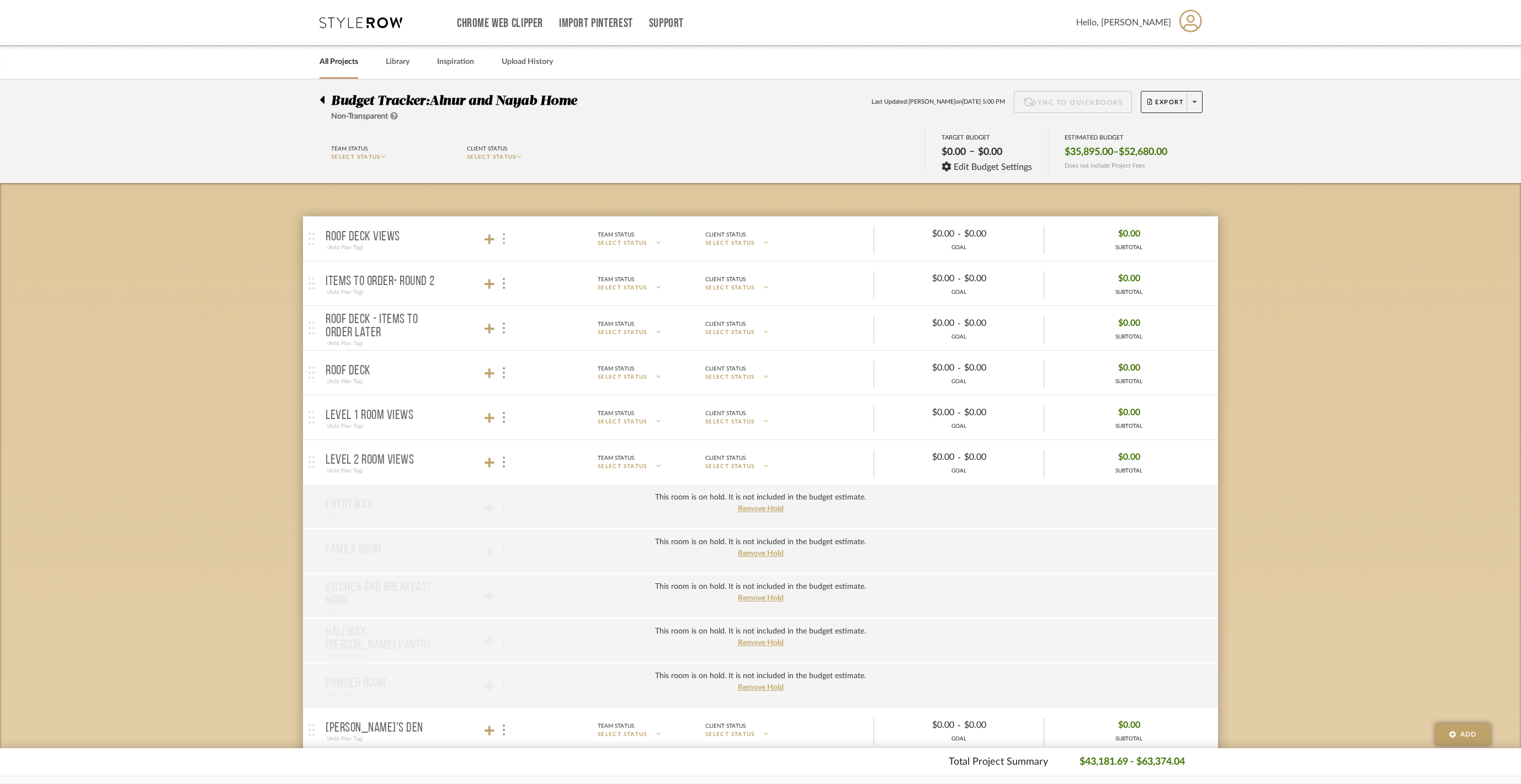
click at [505, 245] on div at bounding box center [503, 239] width 12 height 15
click at [563, 286] on div "Room Goal" at bounding box center [575, 280] width 144 height 11
click at [502, 247] on div at bounding box center [503, 239] width 12 height 15
click at [560, 286] on div "Room Goal" at bounding box center [575, 280] width 144 height 11
click at [509, 244] on mat-panel-title "Roof Deck Views (Add Plan Tag)" at bounding box center [422, 239] width 194 height 27
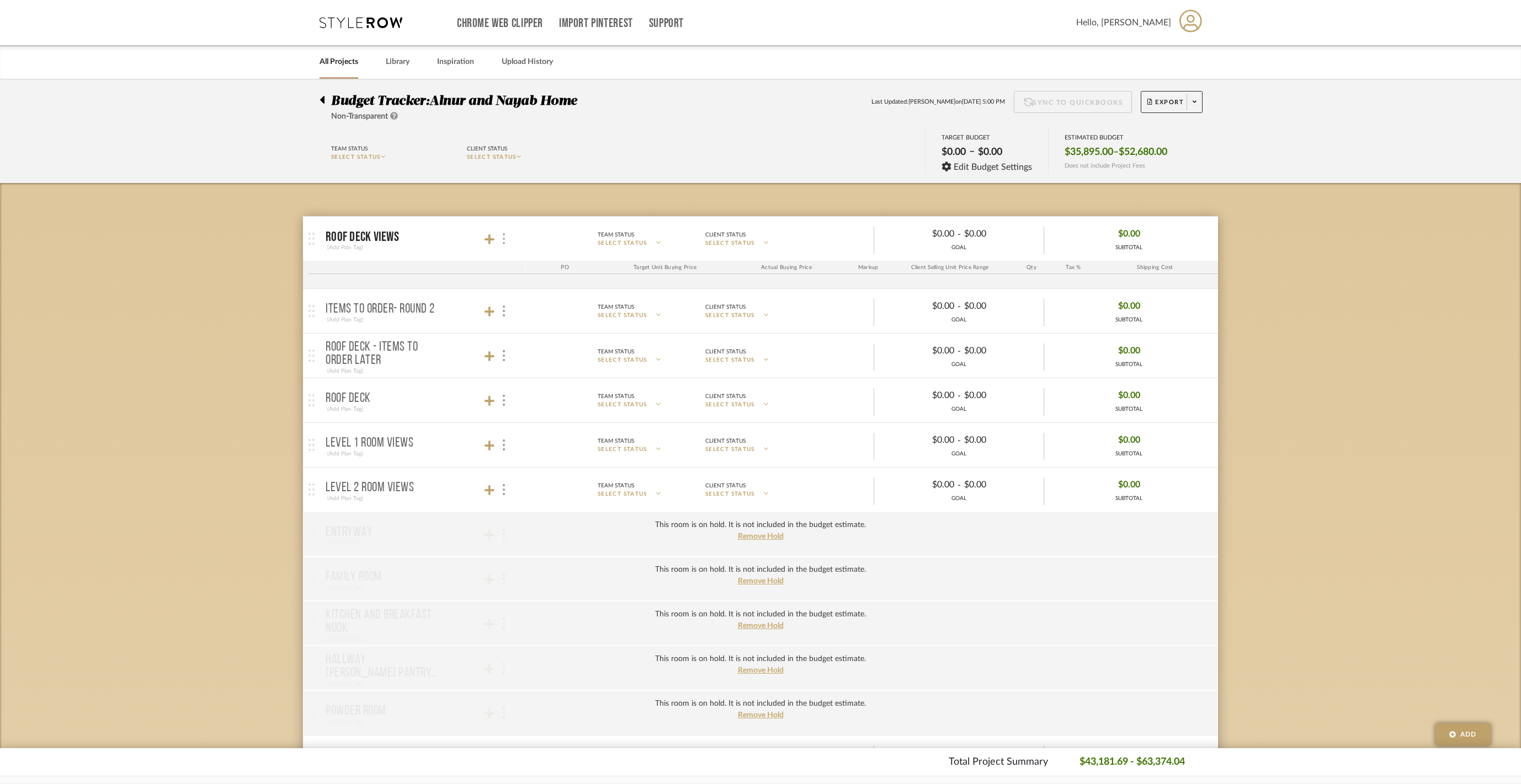
click at [505, 244] on img at bounding box center [504, 239] width 2 height 11
click at [505, 247] on div at bounding box center [760, 392] width 1521 height 784
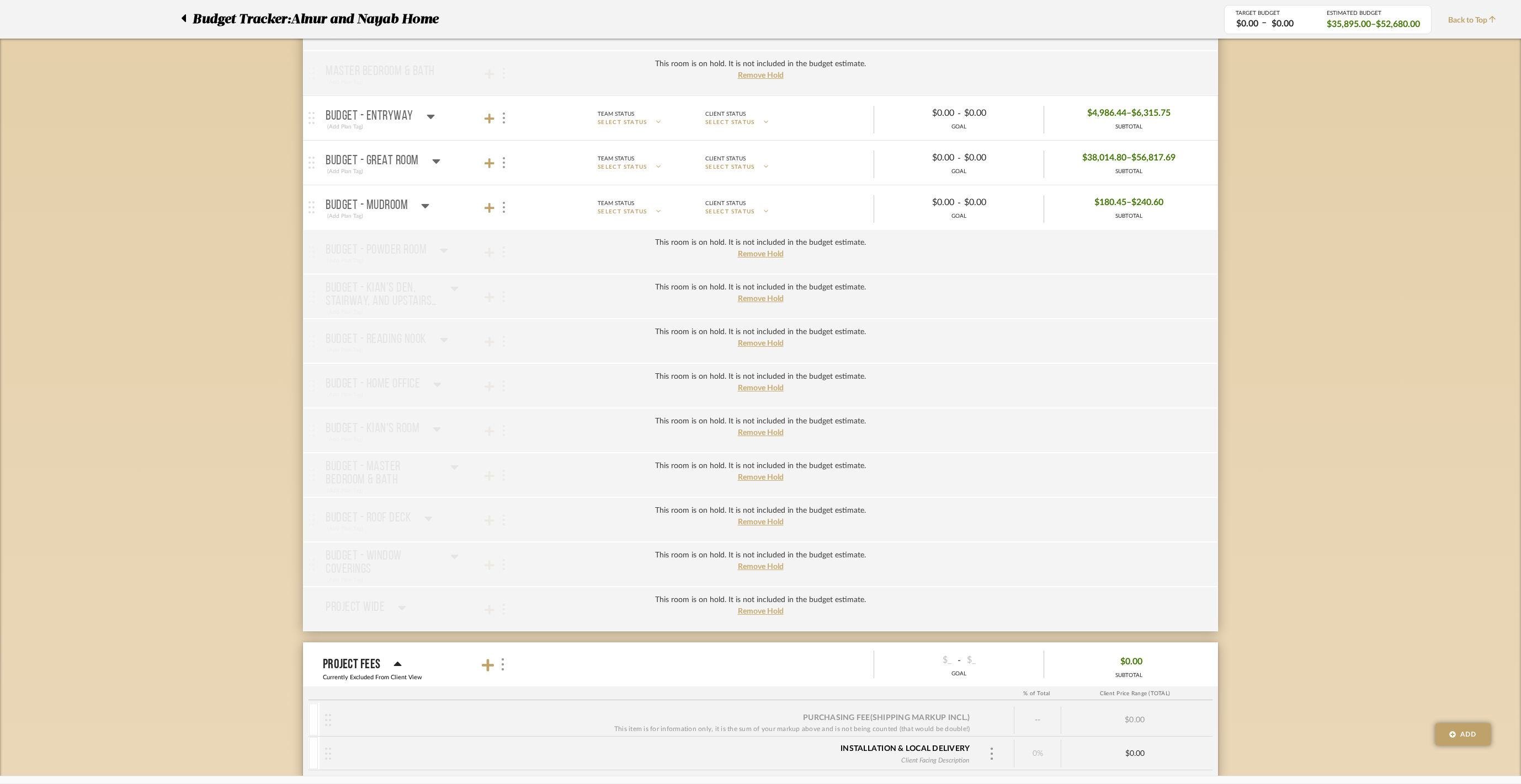
scroll to position [995, 0]
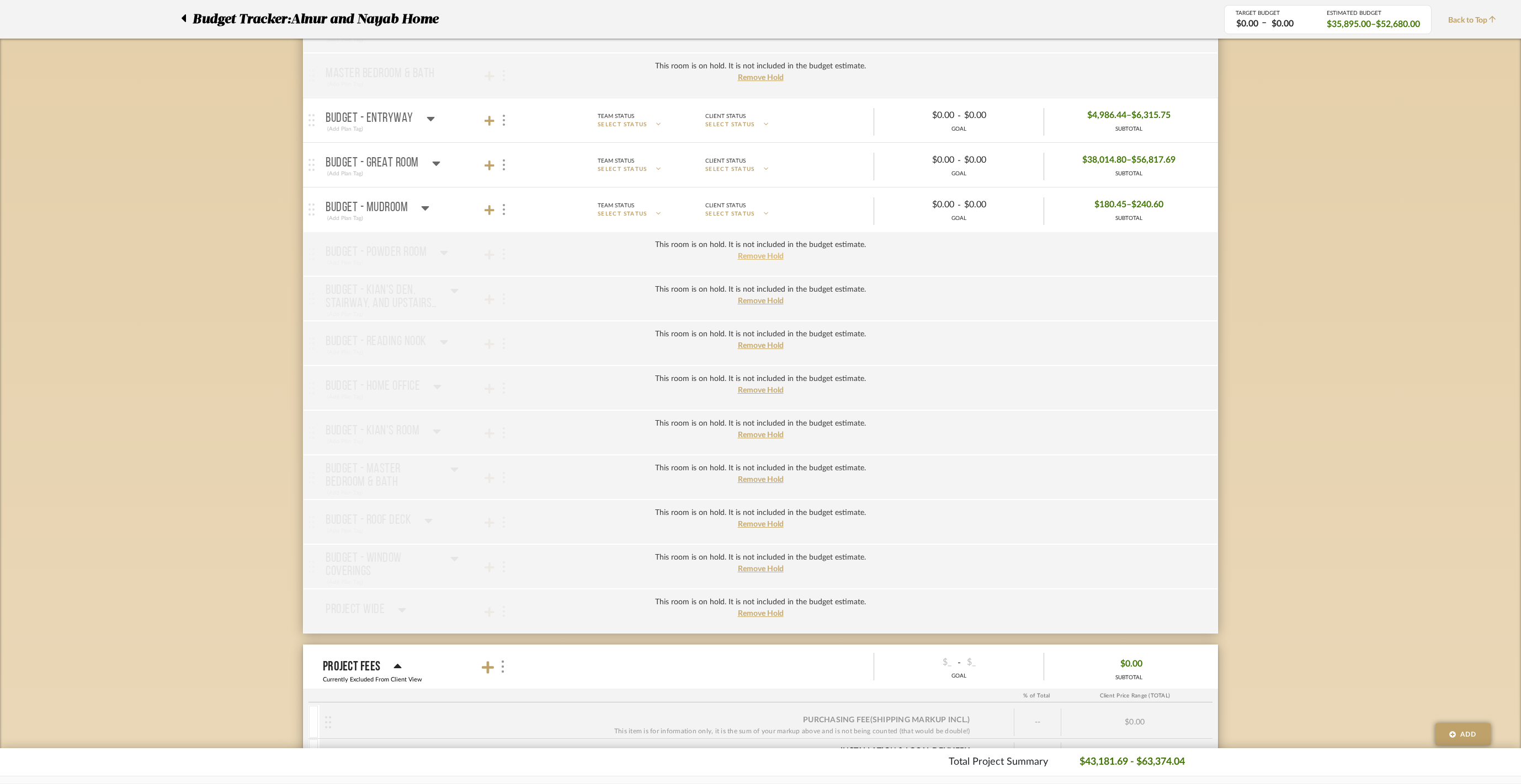
click at [751, 260] on span "Remove Hold" at bounding box center [761, 257] width 46 height 8
click at [448, 268] on mat-panel-title "BUDGET - POWDER ROOM (Add Plan Tag)" at bounding box center [422, 255] width 194 height 27
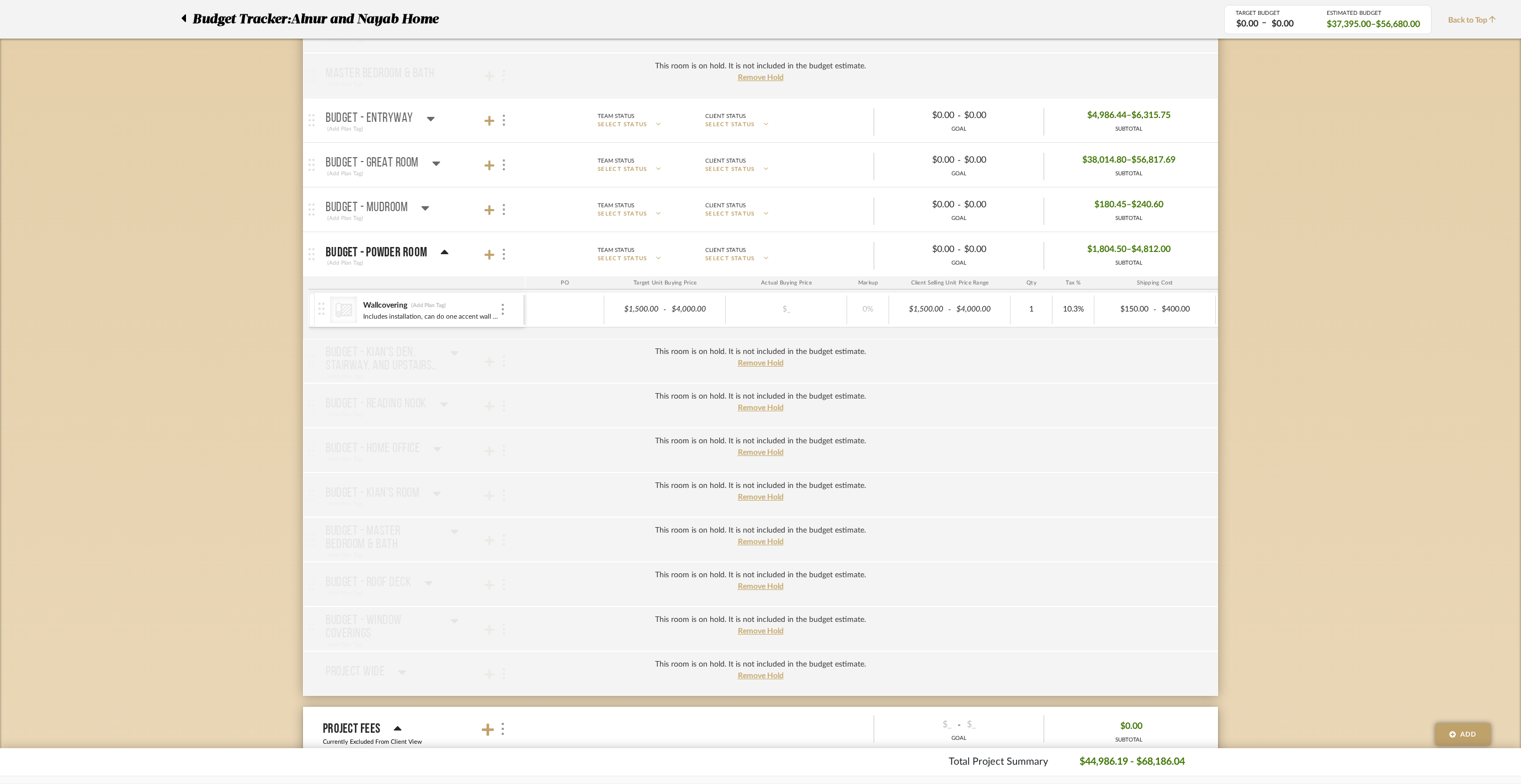
click at [443, 255] on icon at bounding box center [445, 252] width 8 height 5
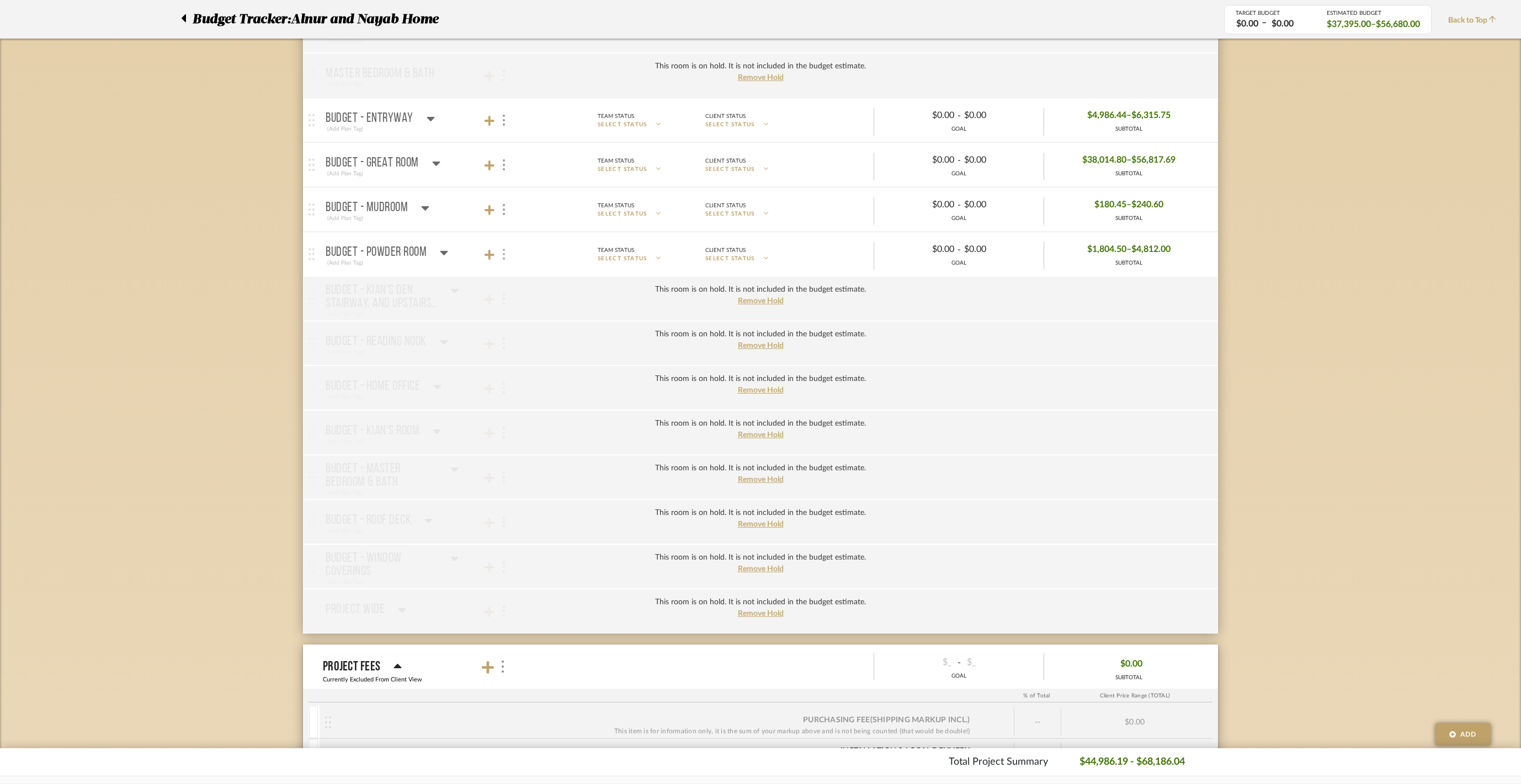
click at [505, 260] on img at bounding box center [504, 255] width 2 height 11
click at [559, 419] on span "SELECT STATUS" at bounding box center [533, 416] width 50 height 5
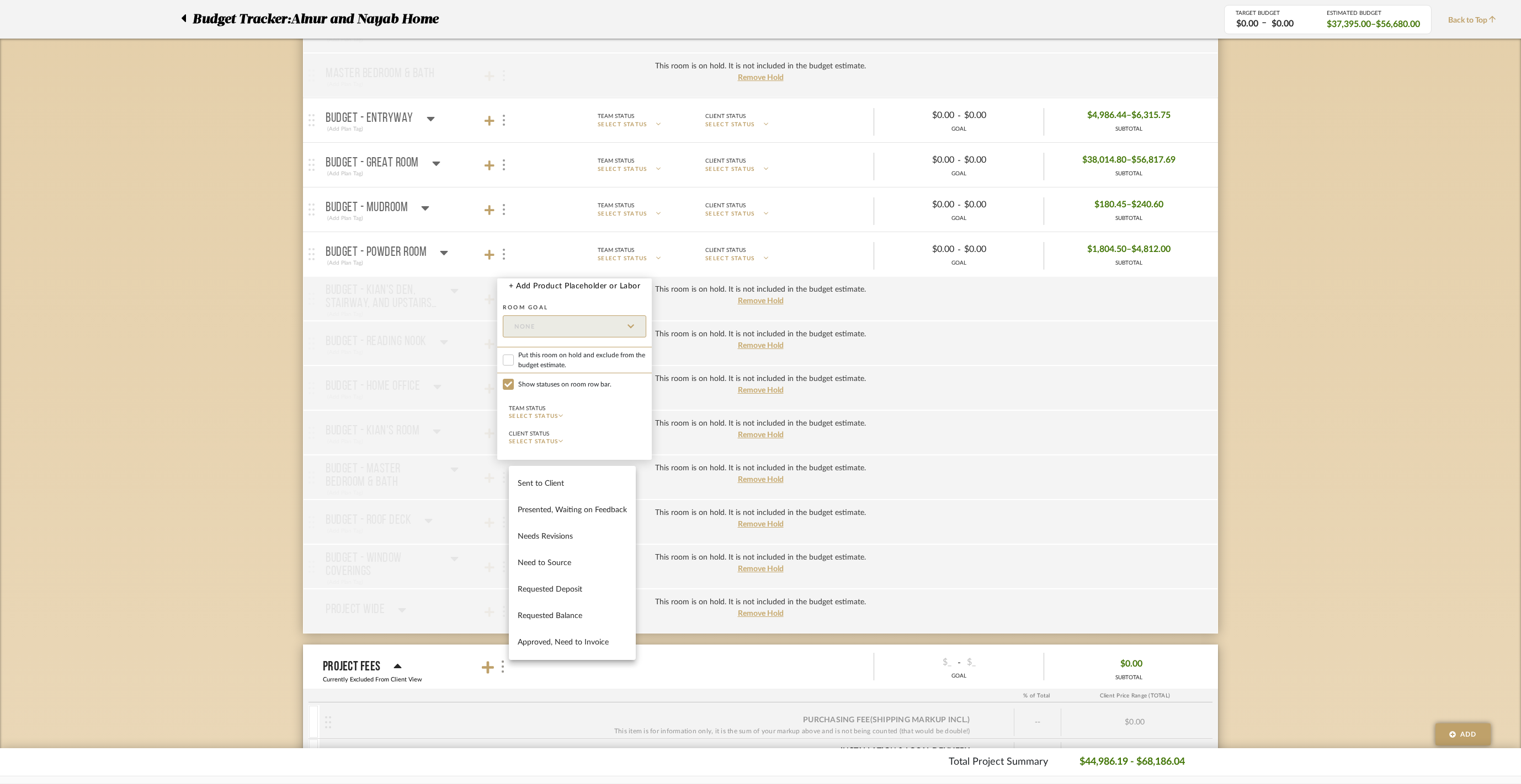
click at [505, 271] on div at bounding box center [760, 392] width 1521 height 784
click at [241, 364] on div at bounding box center [760, 392] width 1521 height 784
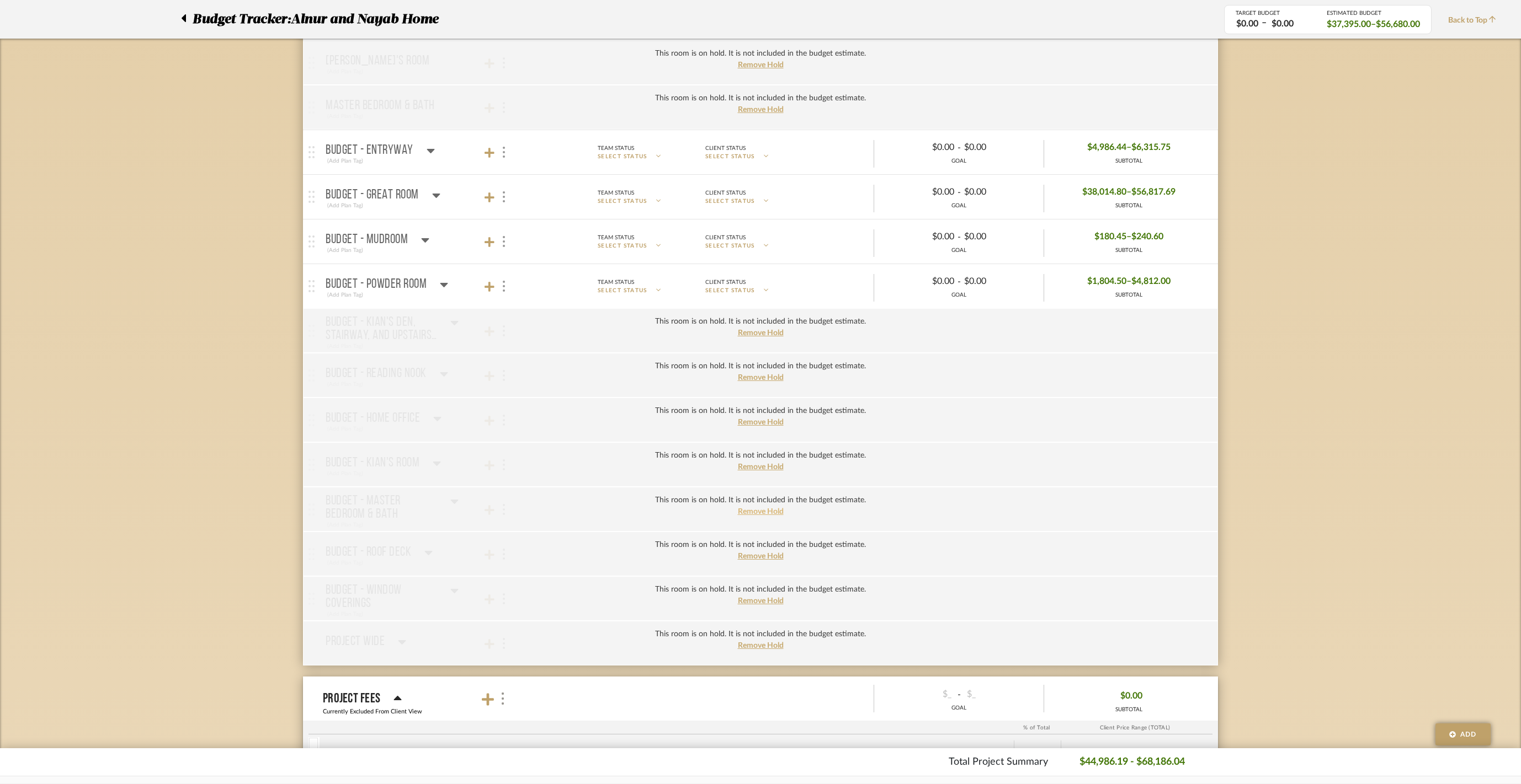
scroll to position [963, 0]
click at [748, 337] on span "Remove Hold" at bounding box center [761, 333] width 46 height 8
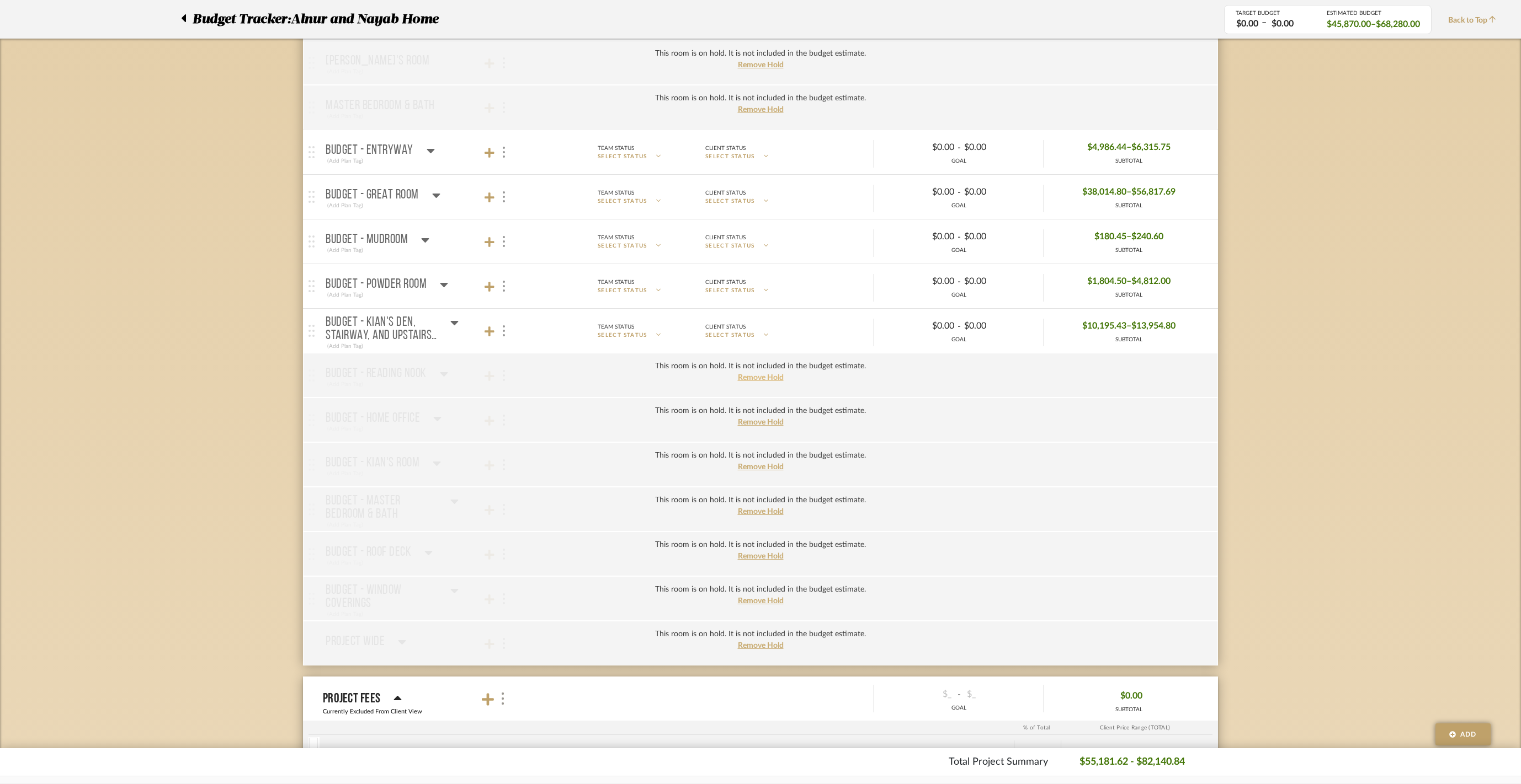
click at [757, 382] on span "Remove Hold" at bounding box center [761, 378] width 46 height 8
click at [761, 427] on span "Remove Hold" at bounding box center [761, 423] width 46 height 8
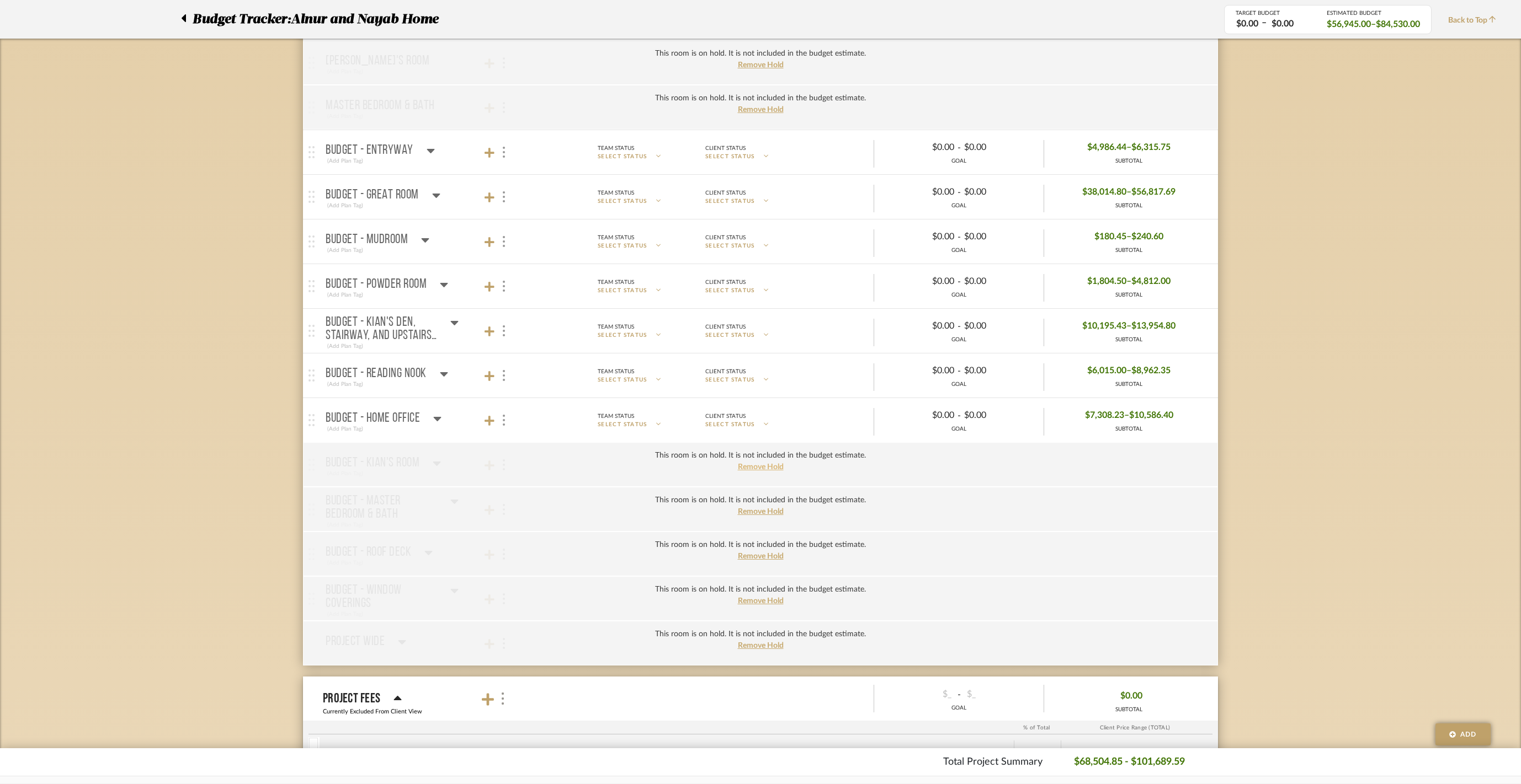
click at [755, 471] on span "Remove Hold" at bounding box center [761, 467] width 46 height 8
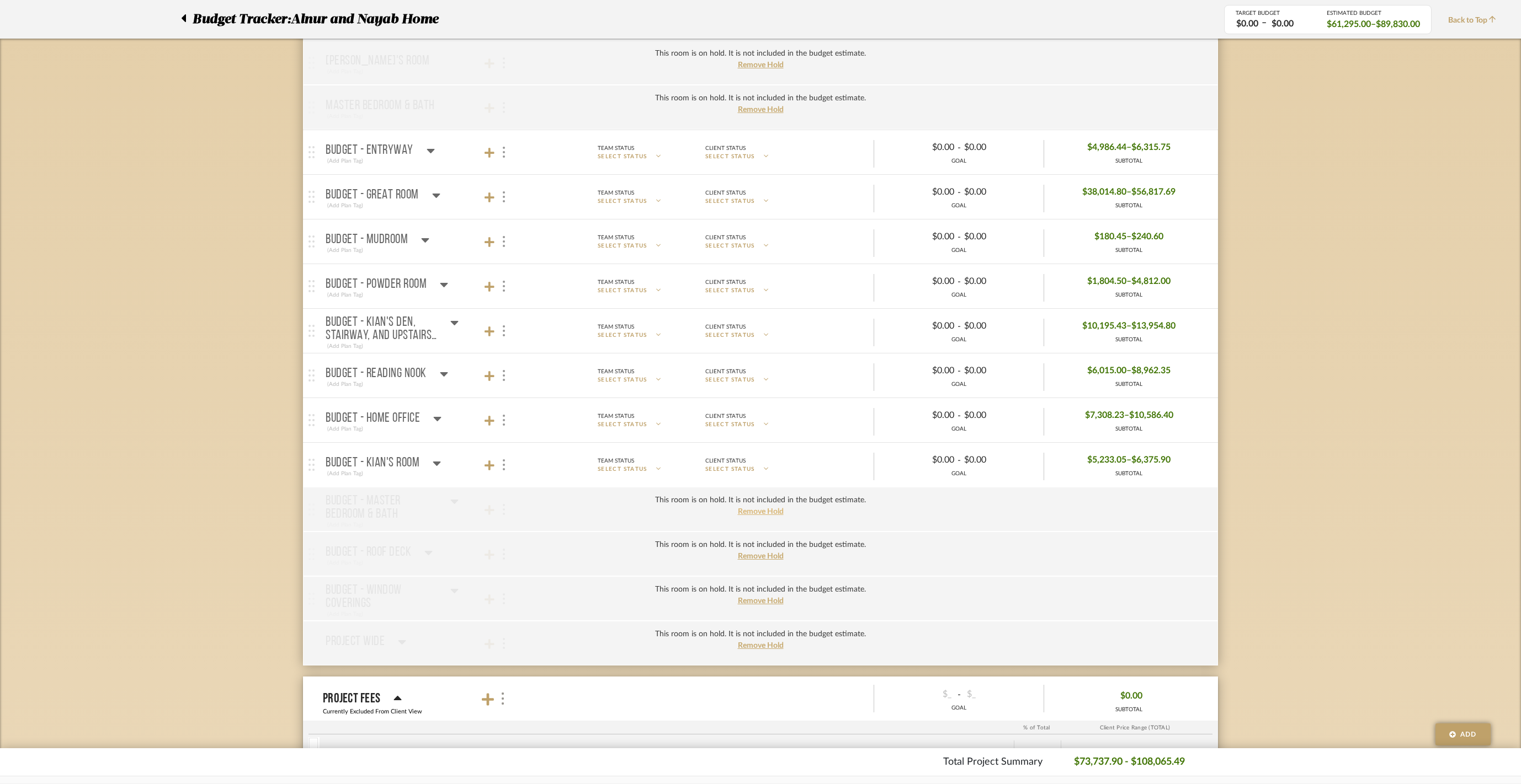
click at [755, 516] on span "Remove Hold" at bounding box center [761, 512] width 46 height 8
click at [761, 560] on span "Remove Hold" at bounding box center [761, 557] width 46 height 8
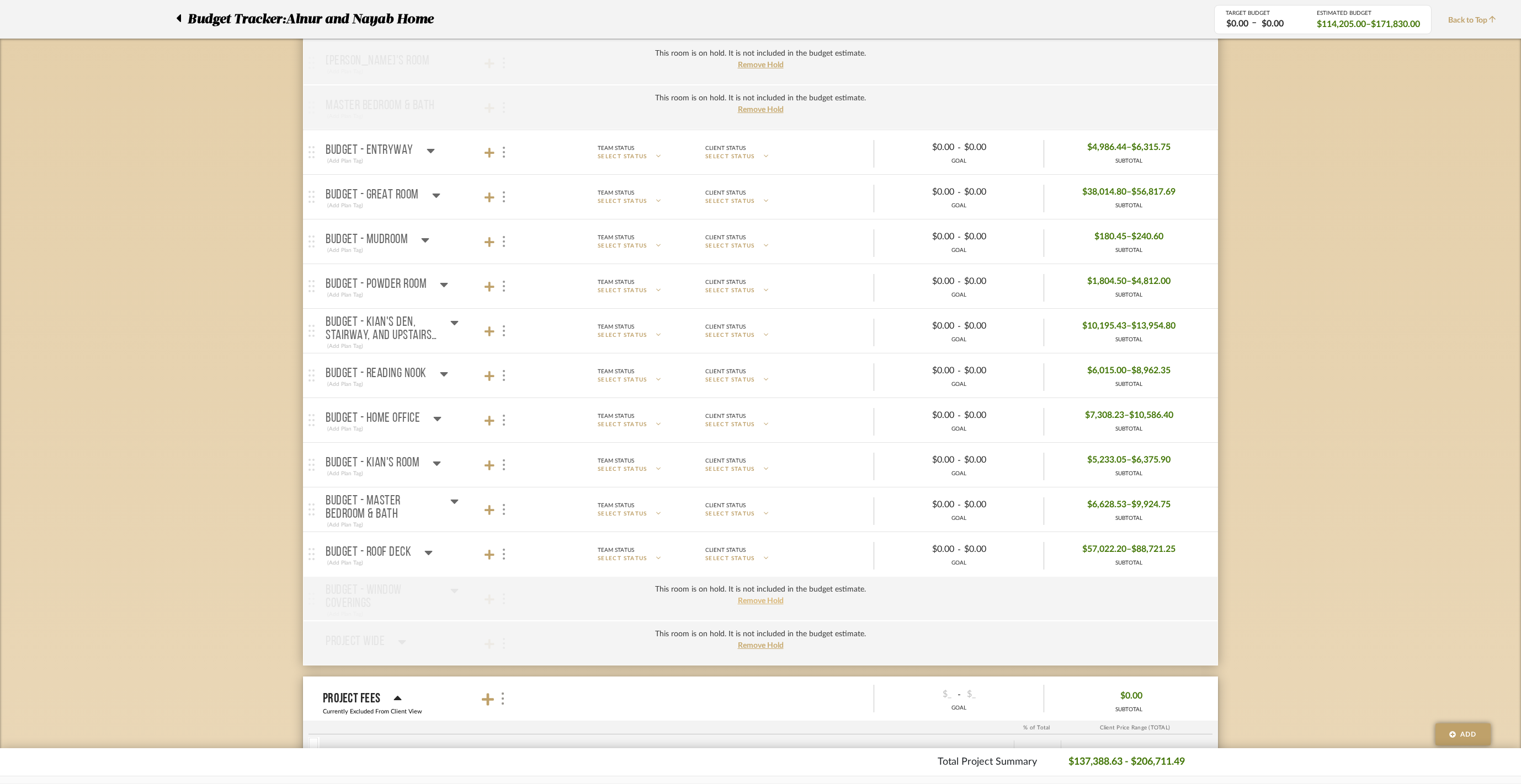
click at [766, 605] on span "Remove Hold" at bounding box center [761, 601] width 46 height 8
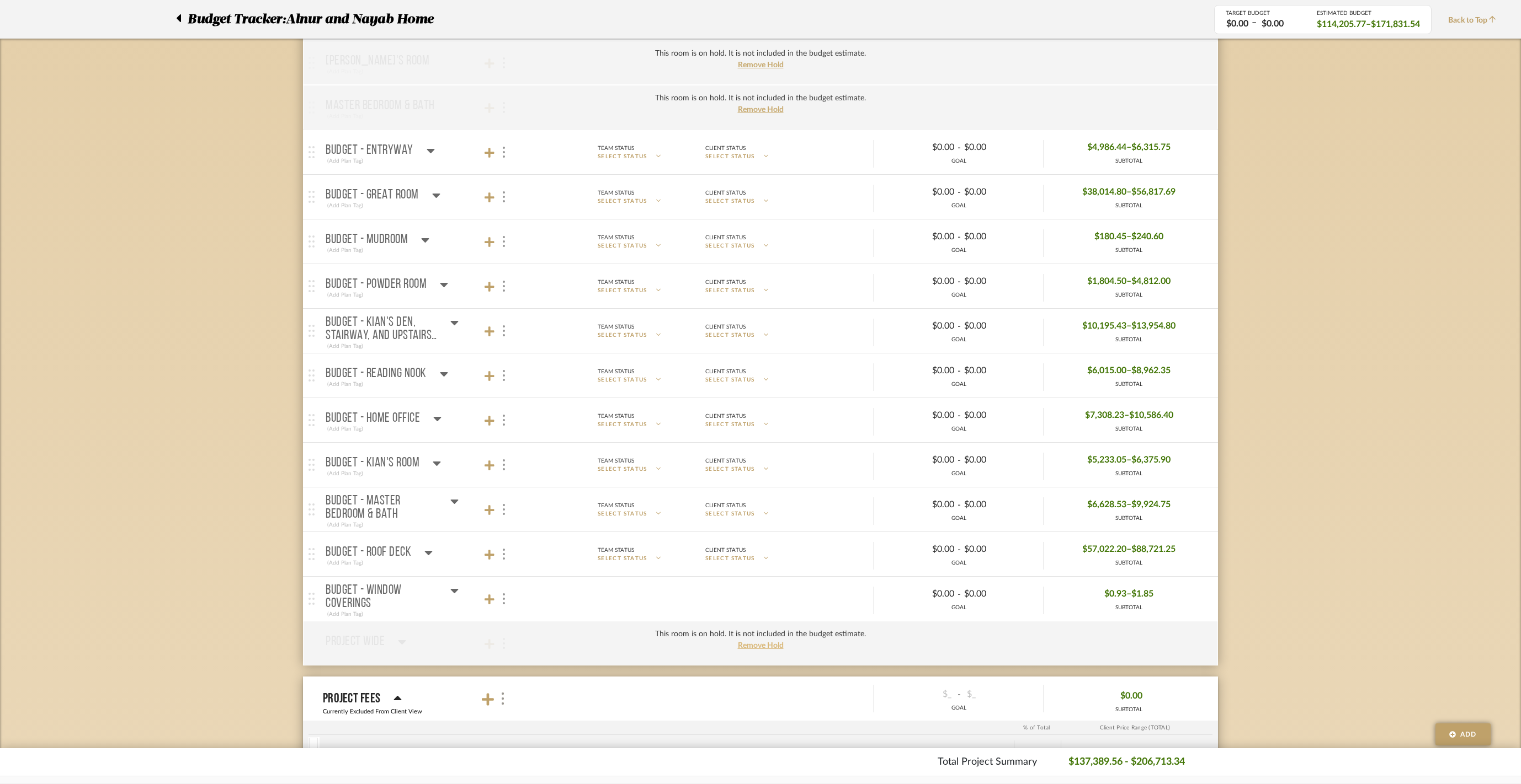
click at [770, 650] on span "Remove Hold" at bounding box center [761, 646] width 46 height 8
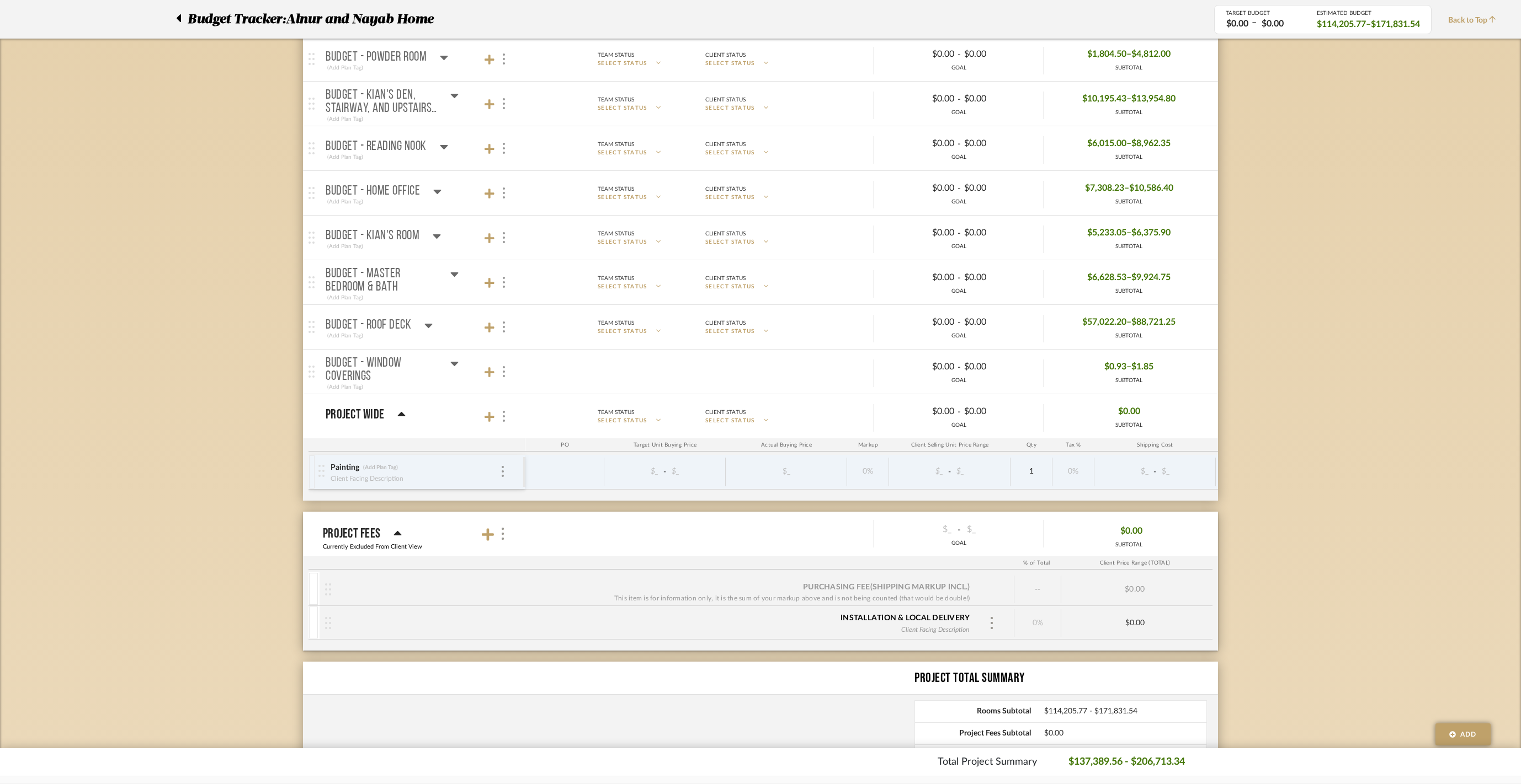
scroll to position [1192, 0]
click at [509, 388] on mat-panel-title "BUDGET - WINDOW COVERINGS (Add Plan Tag)" at bounding box center [422, 371] width 194 height 40
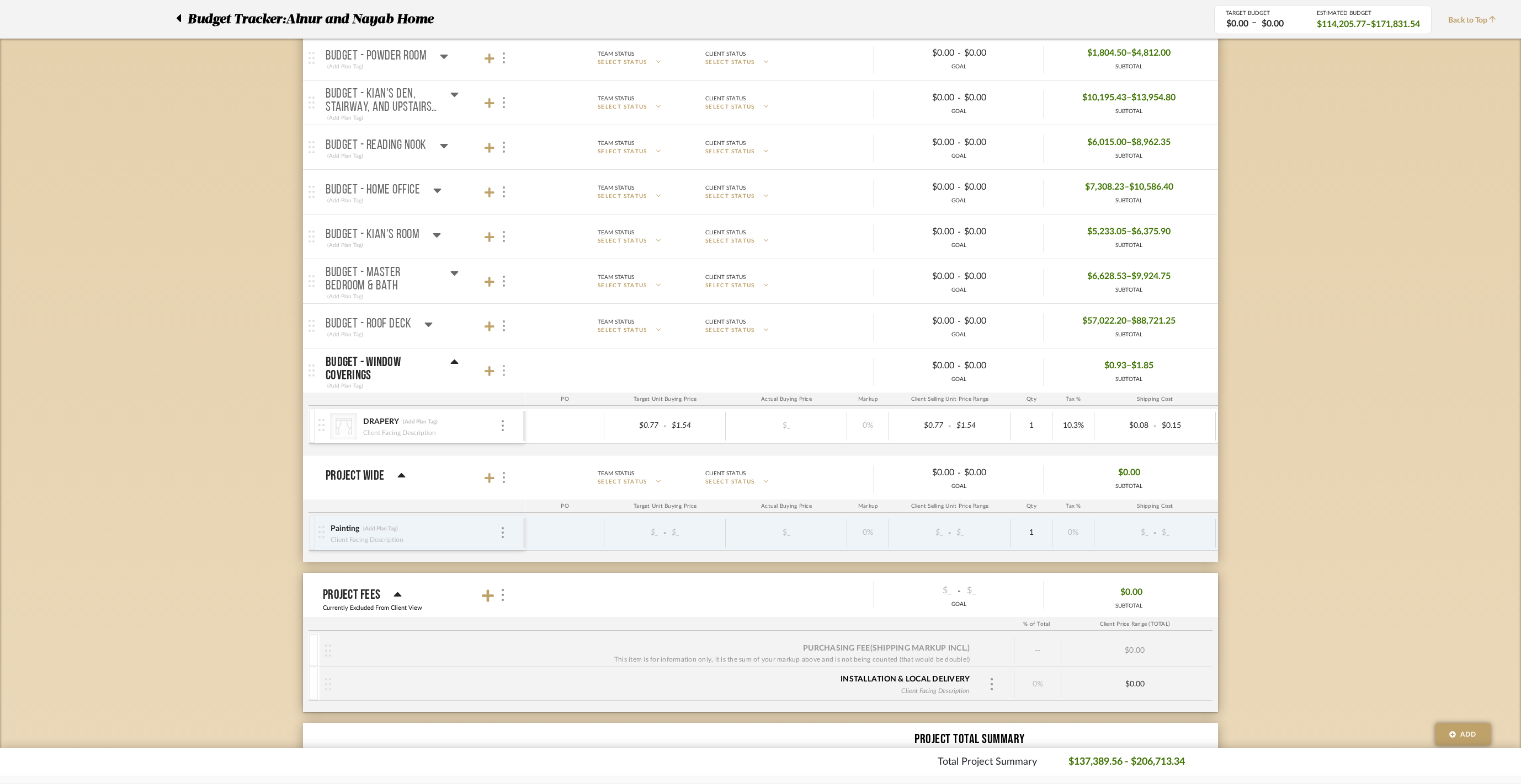
click at [508, 379] on div at bounding box center [503, 371] width 12 height 15
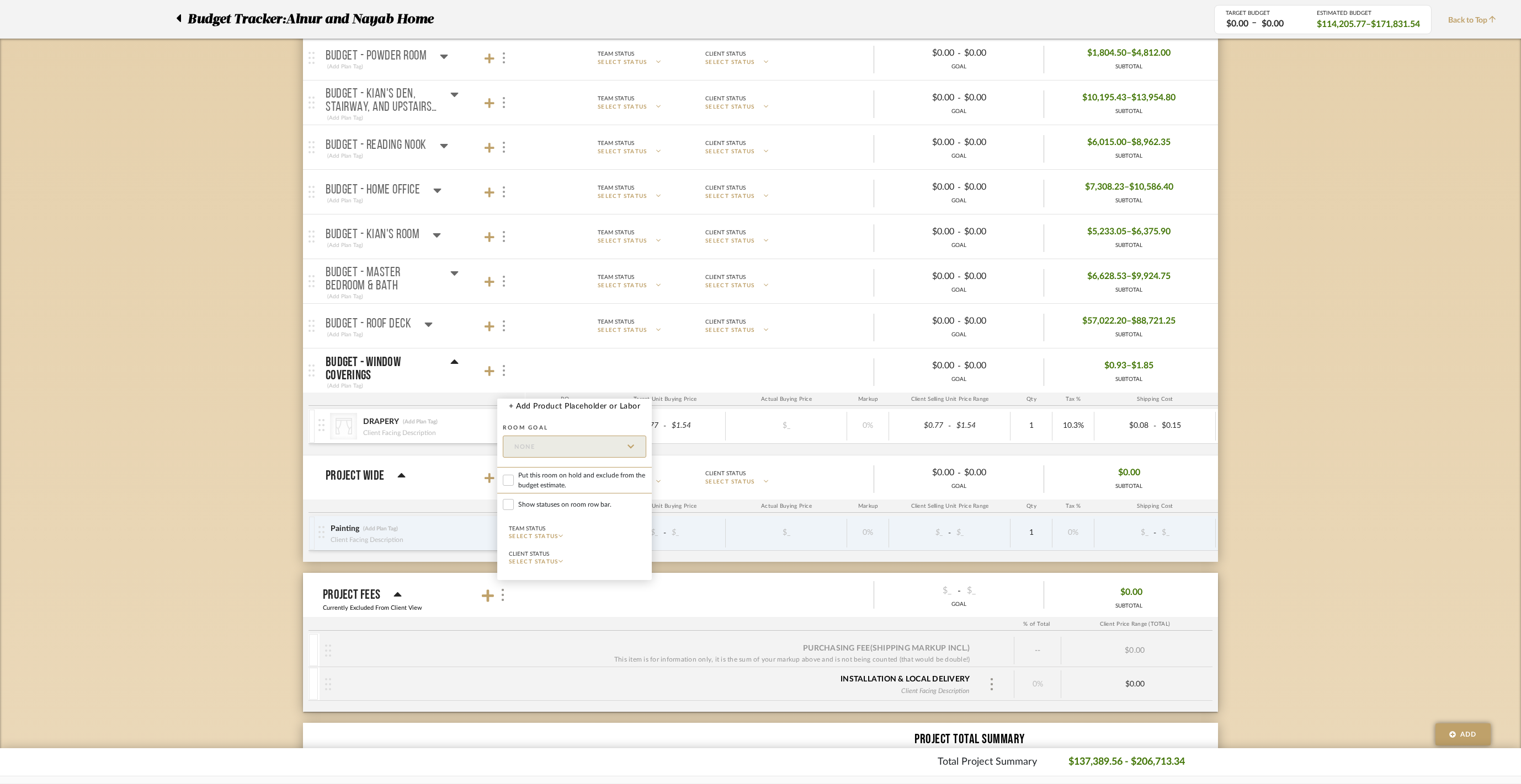
click at [249, 425] on div at bounding box center [760, 392] width 1521 height 784
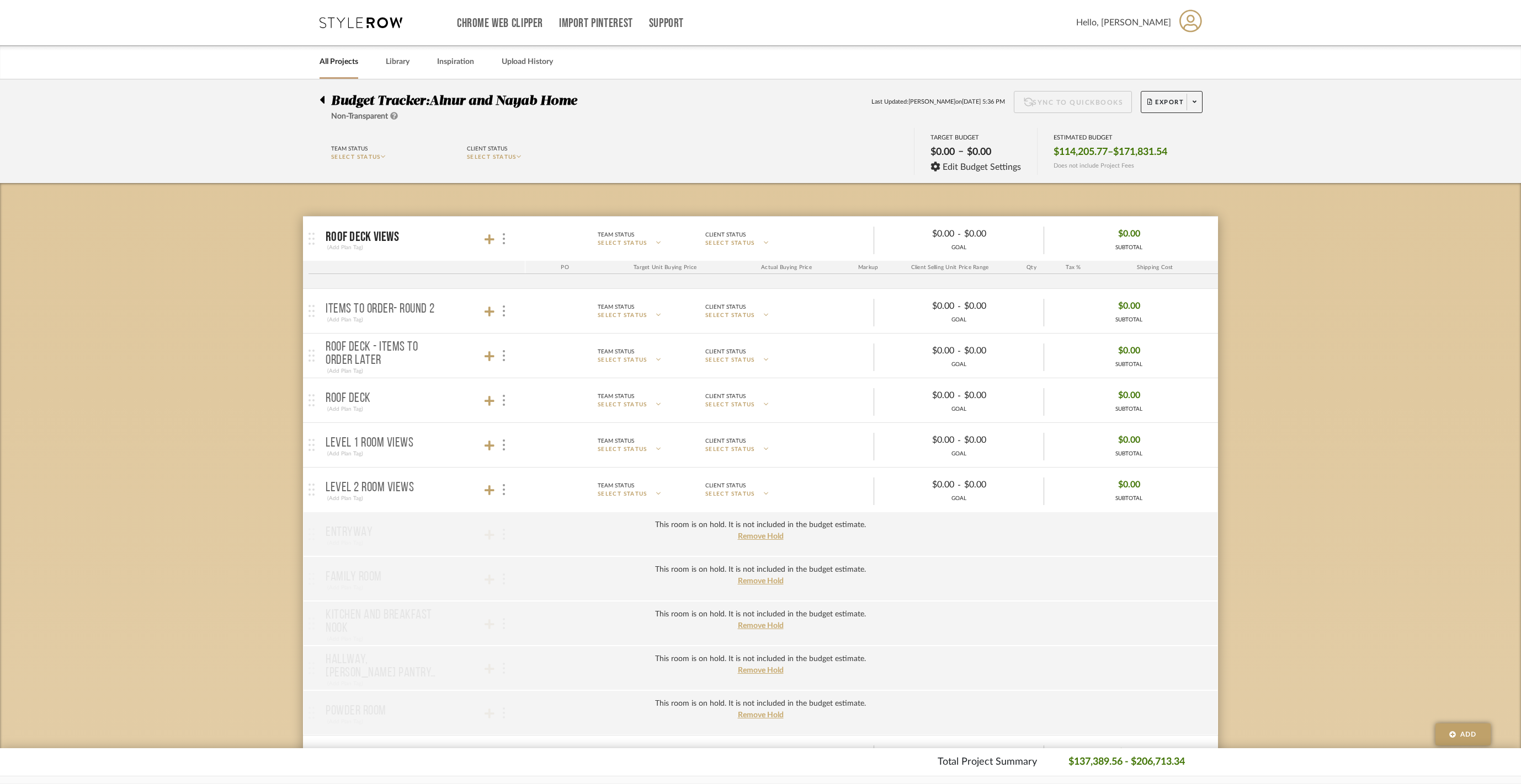
scroll to position [0, 0]
click at [566, 269] on div "PO" at bounding box center [564, 267] width 79 height 13
click at [384, 229] on span "Roof Deck Views (Add Plan Tag) Team Status SELECT STATUS Client Status SELECT S…" at bounding box center [770, 239] width 888 height 31
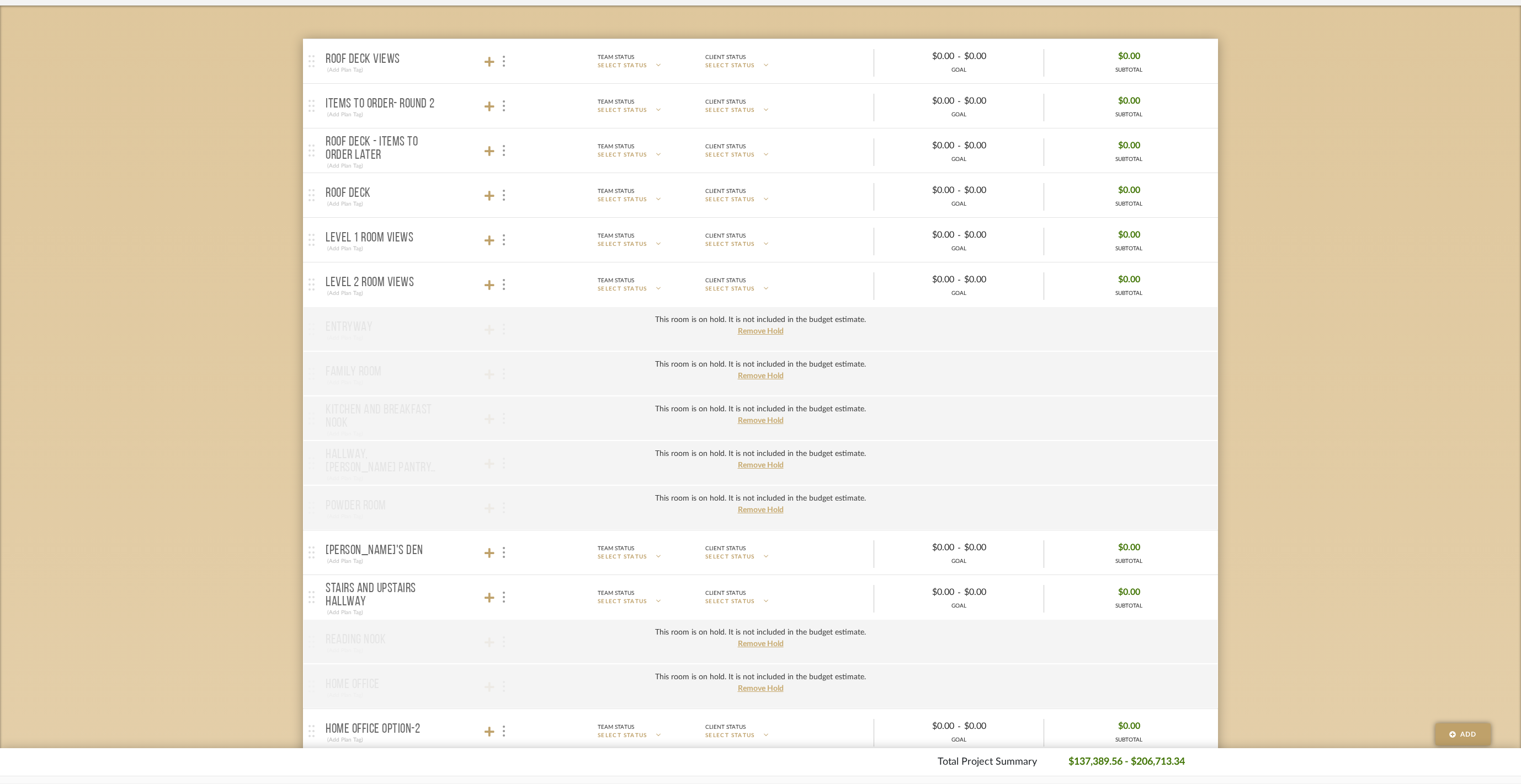
scroll to position [232, 0]
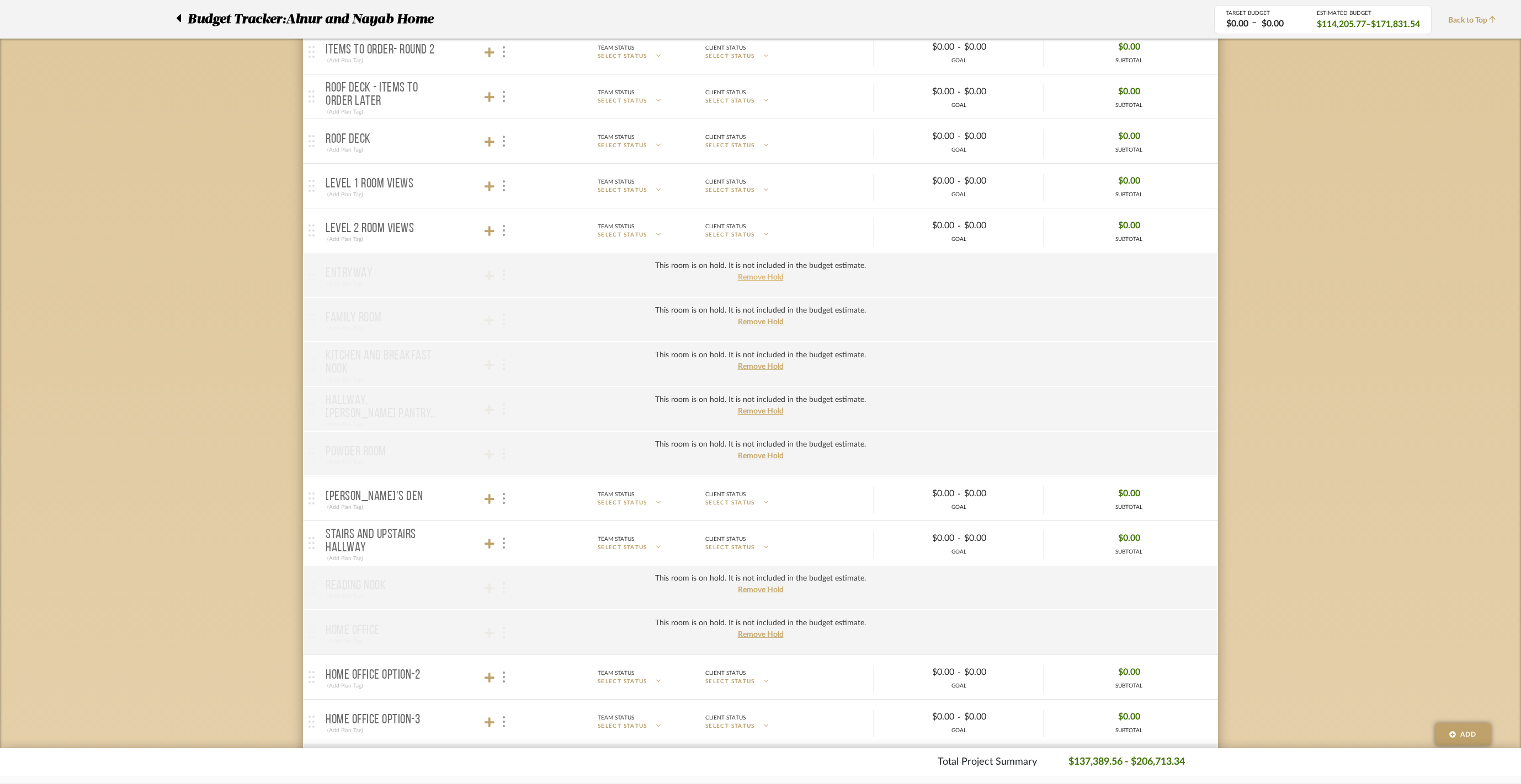
click at [772, 281] on span "Remove Hold" at bounding box center [761, 277] width 46 height 8
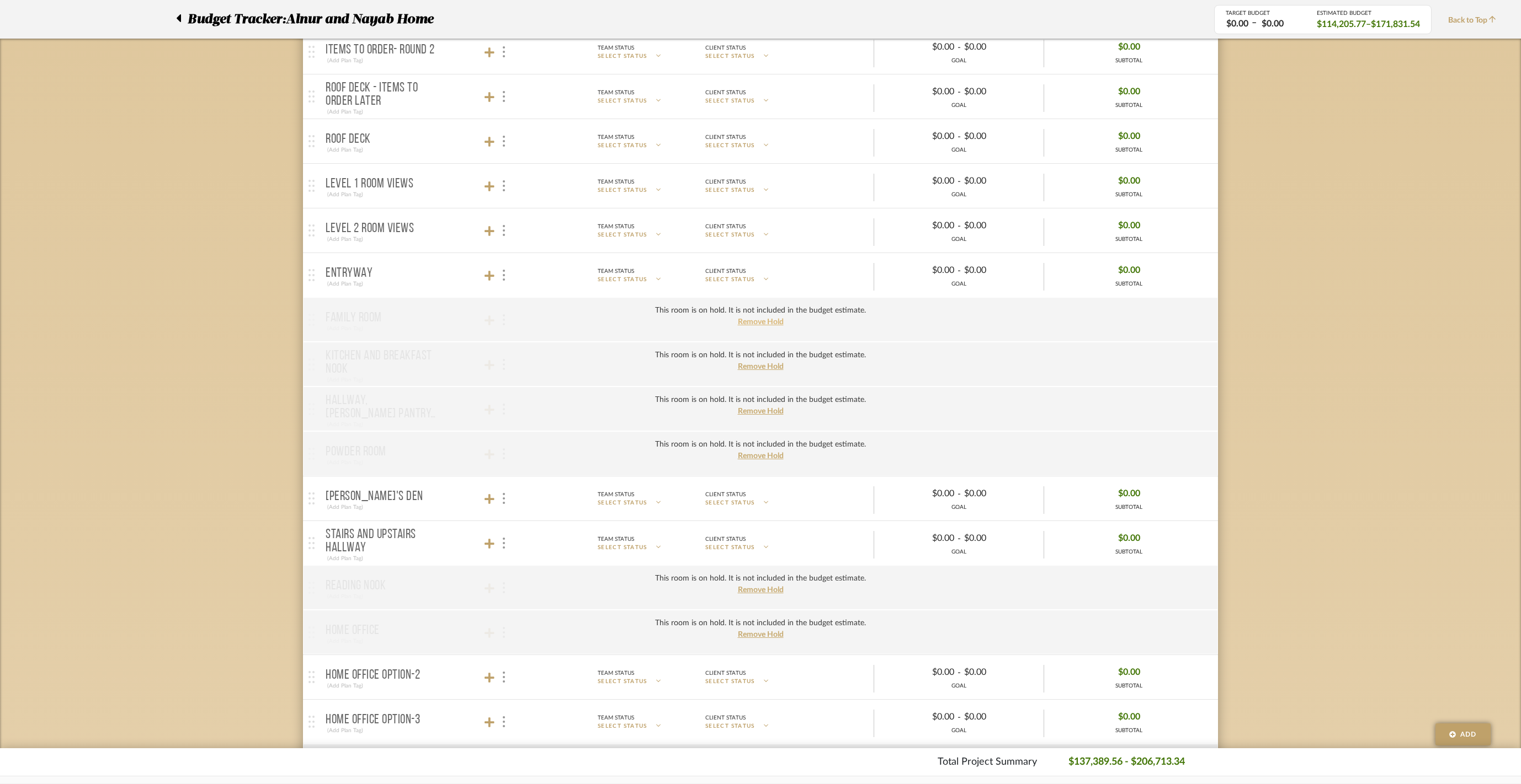
click at [754, 326] on span "Remove Hold" at bounding box center [761, 322] width 46 height 8
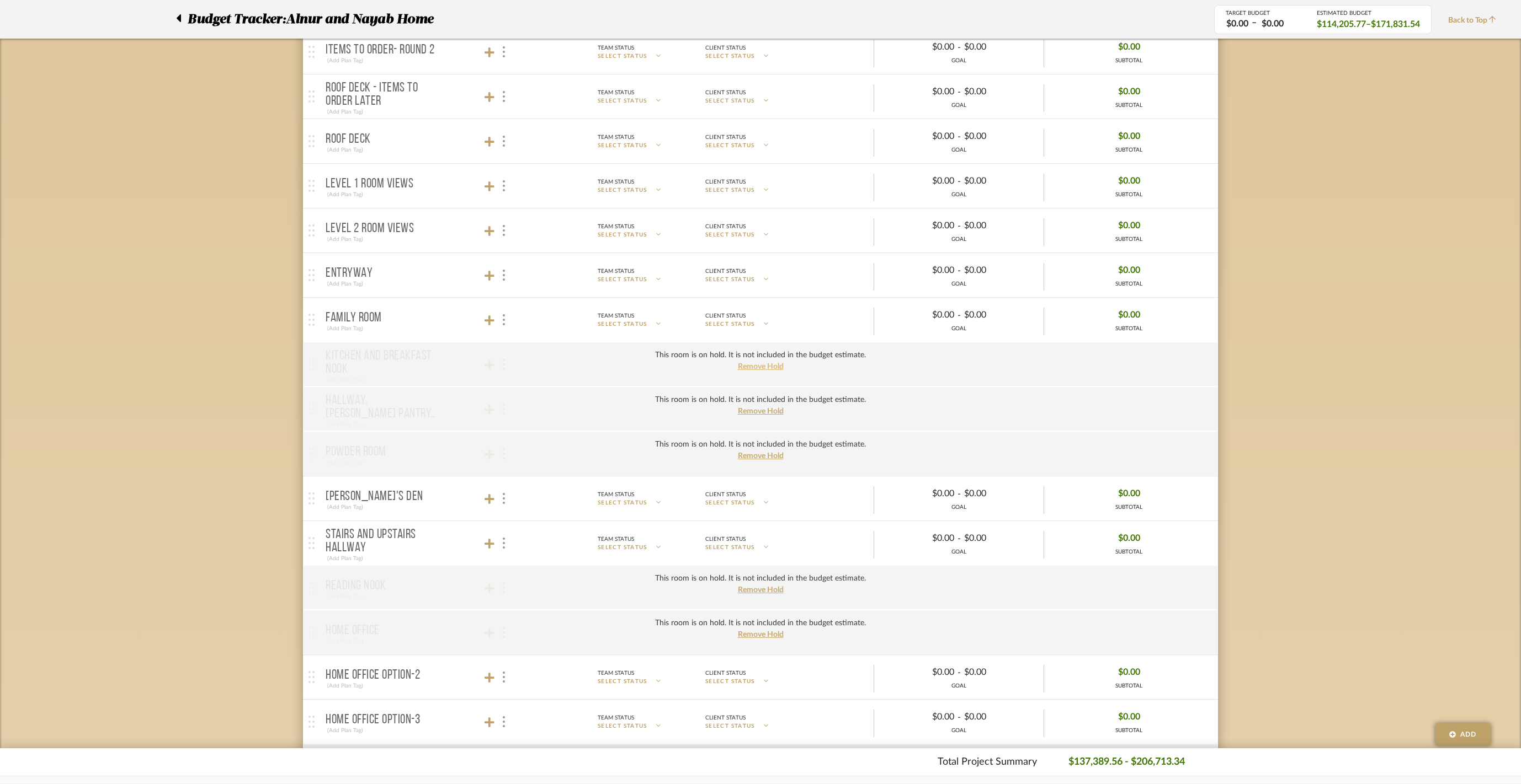
click at [764, 371] on span "Remove Hold" at bounding box center [761, 367] width 46 height 8
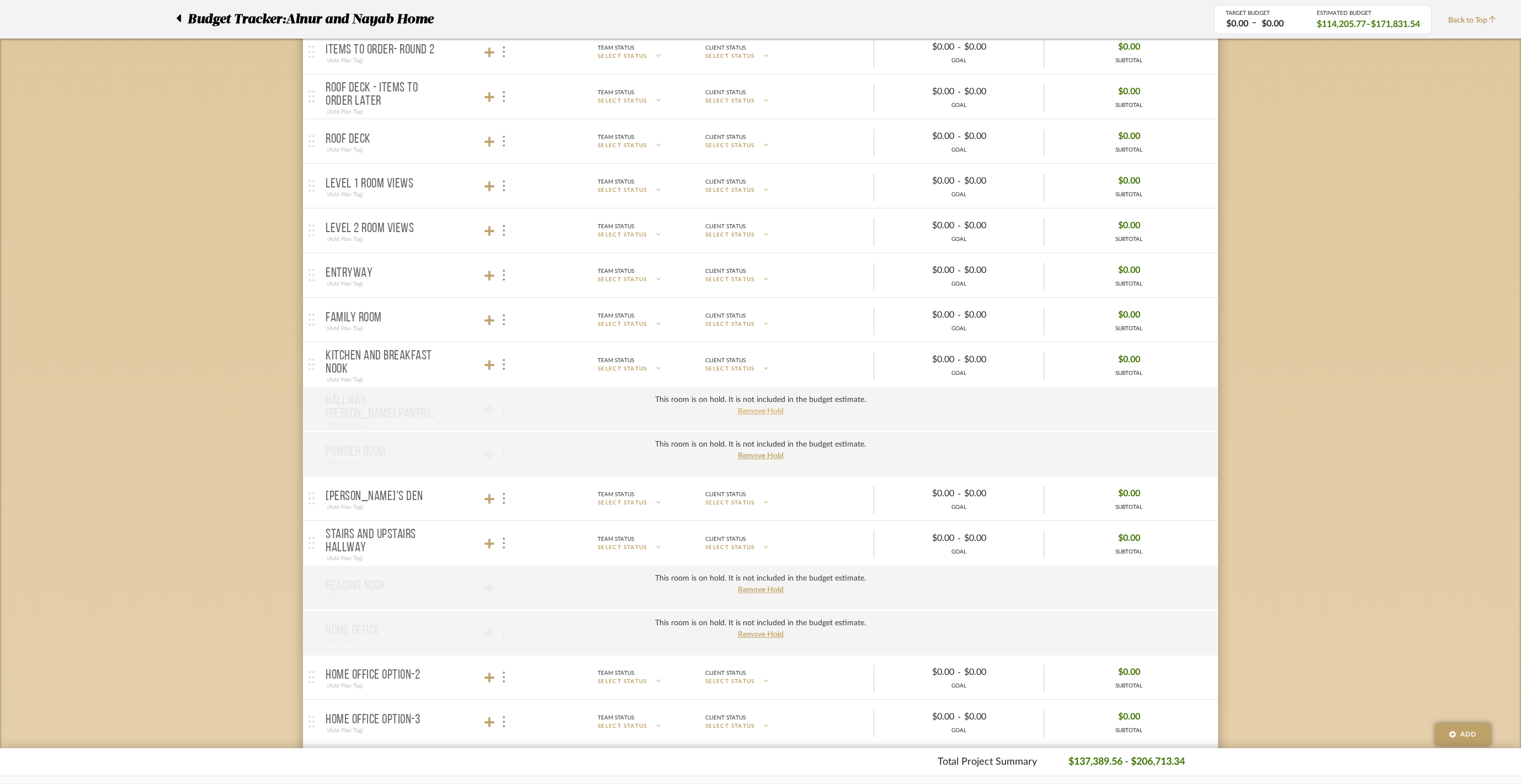
click at [766, 416] on span "Remove Hold" at bounding box center [761, 412] width 46 height 8
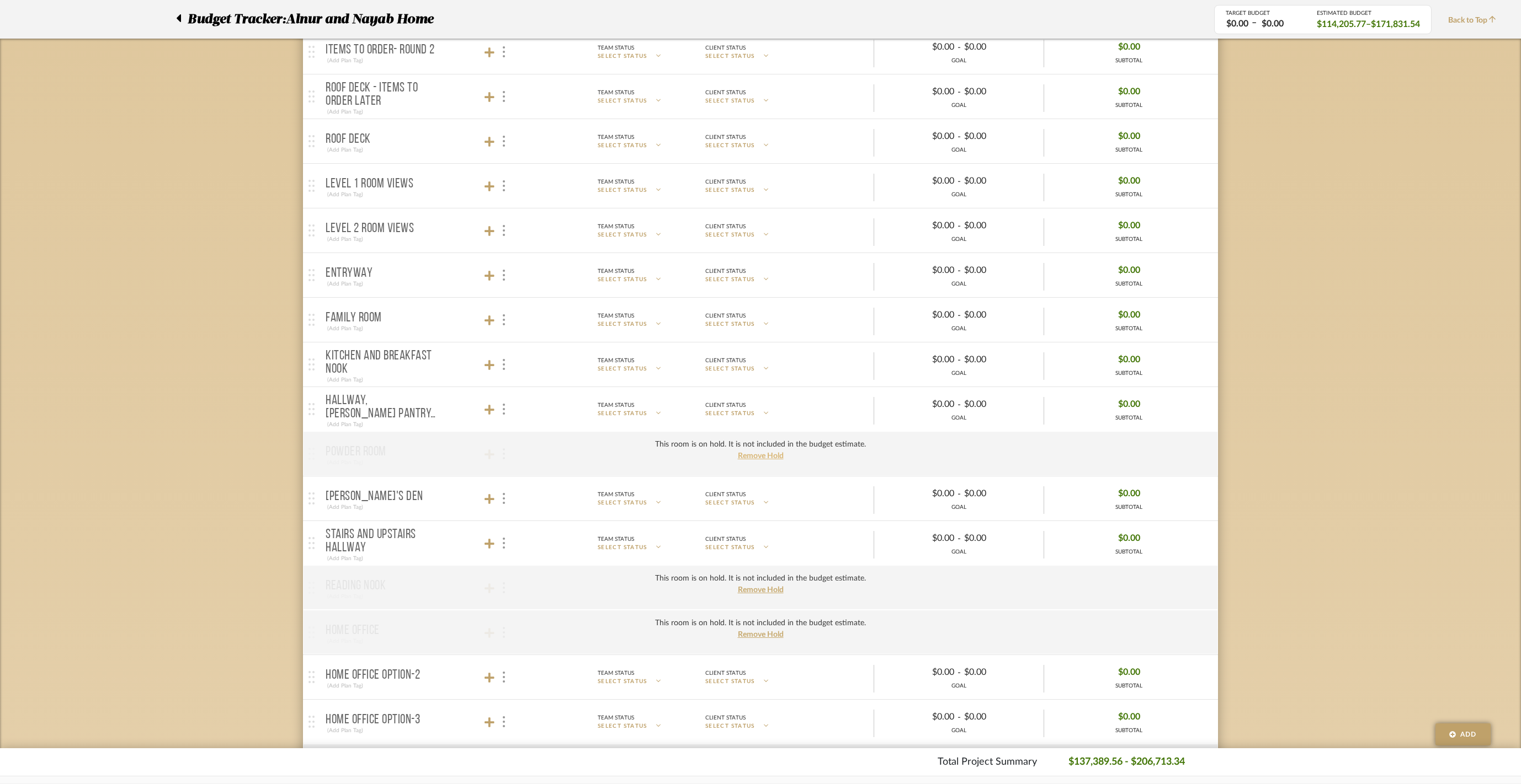
click at [762, 460] on span "Remove Hold" at bounding box center [761, 456] width 46 height 8
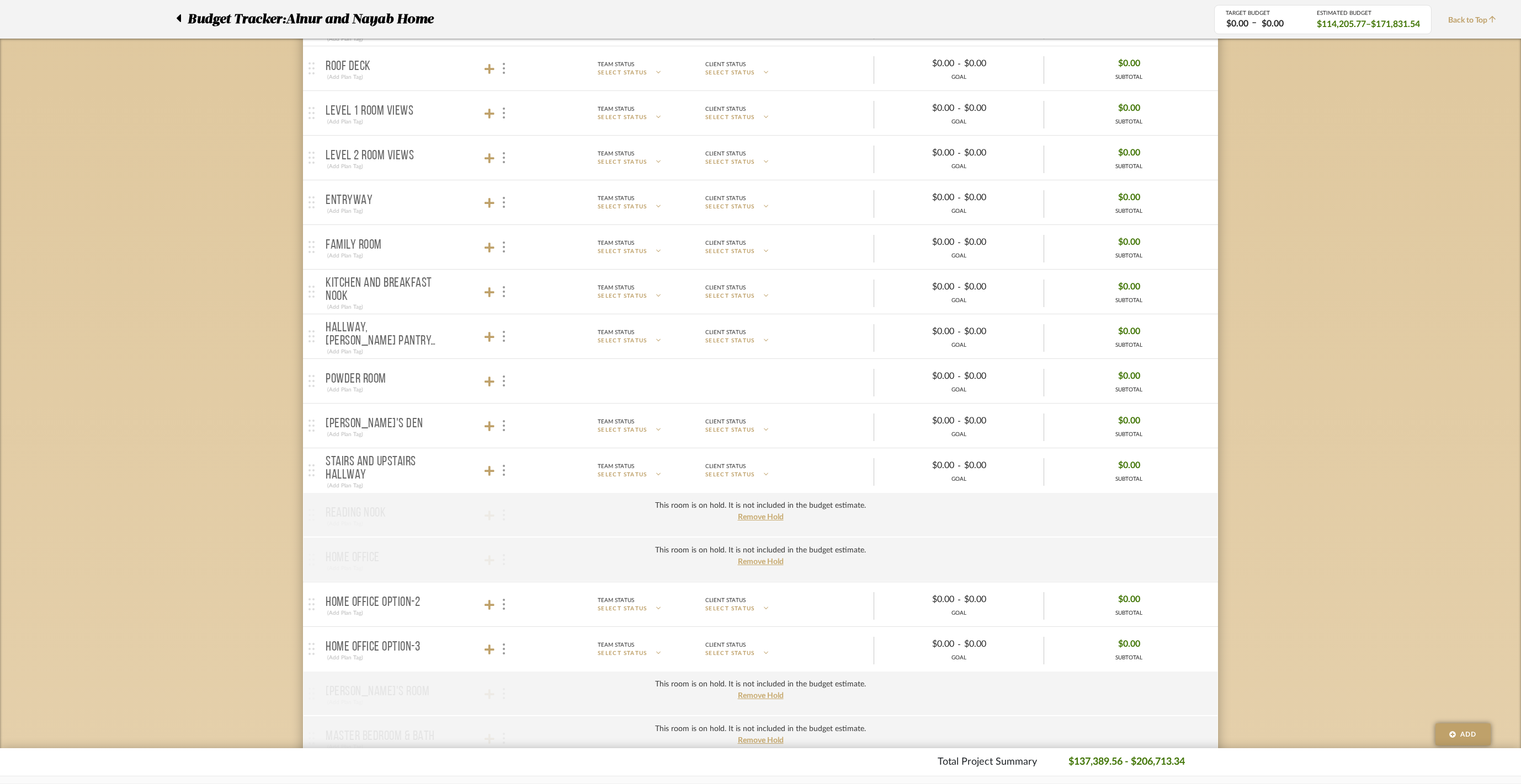
scroll to position [322, 0]
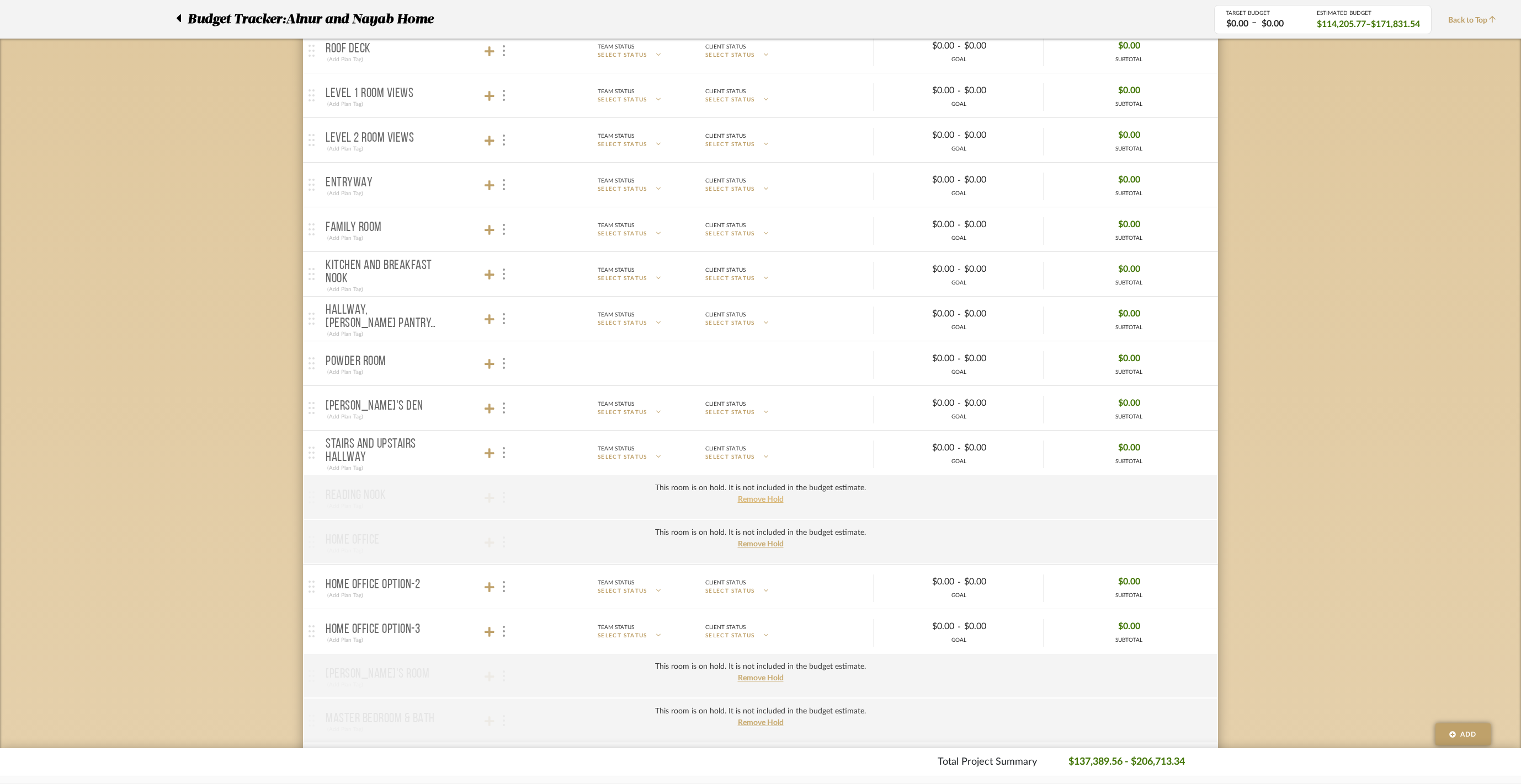
click at [762, 504] on span "Remove Hold" at bounding box center [761, 500] width 46 height 8
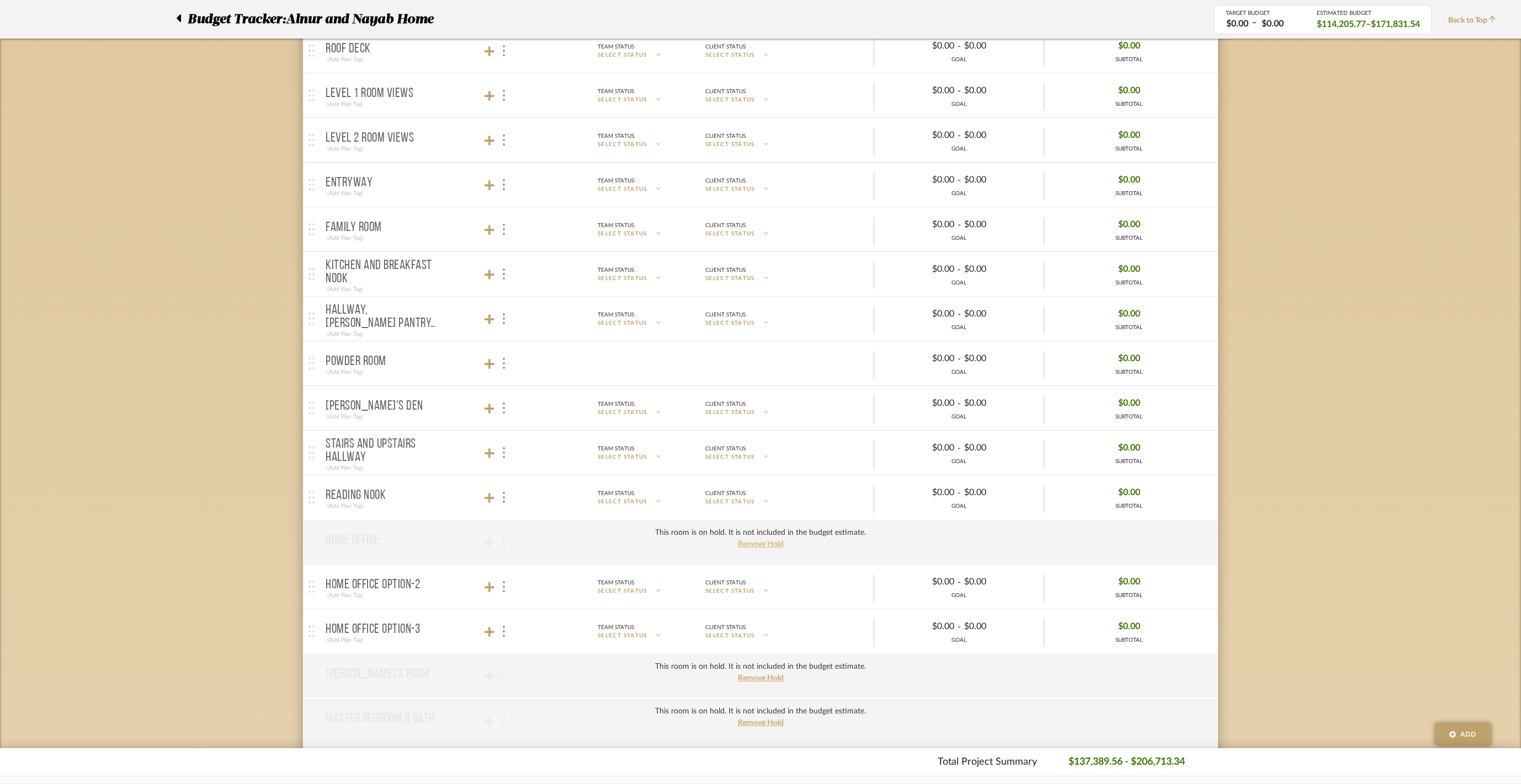
click at [762, 548] on span "Remove Hold" at bounding box center [761, 544] width 46 height 8
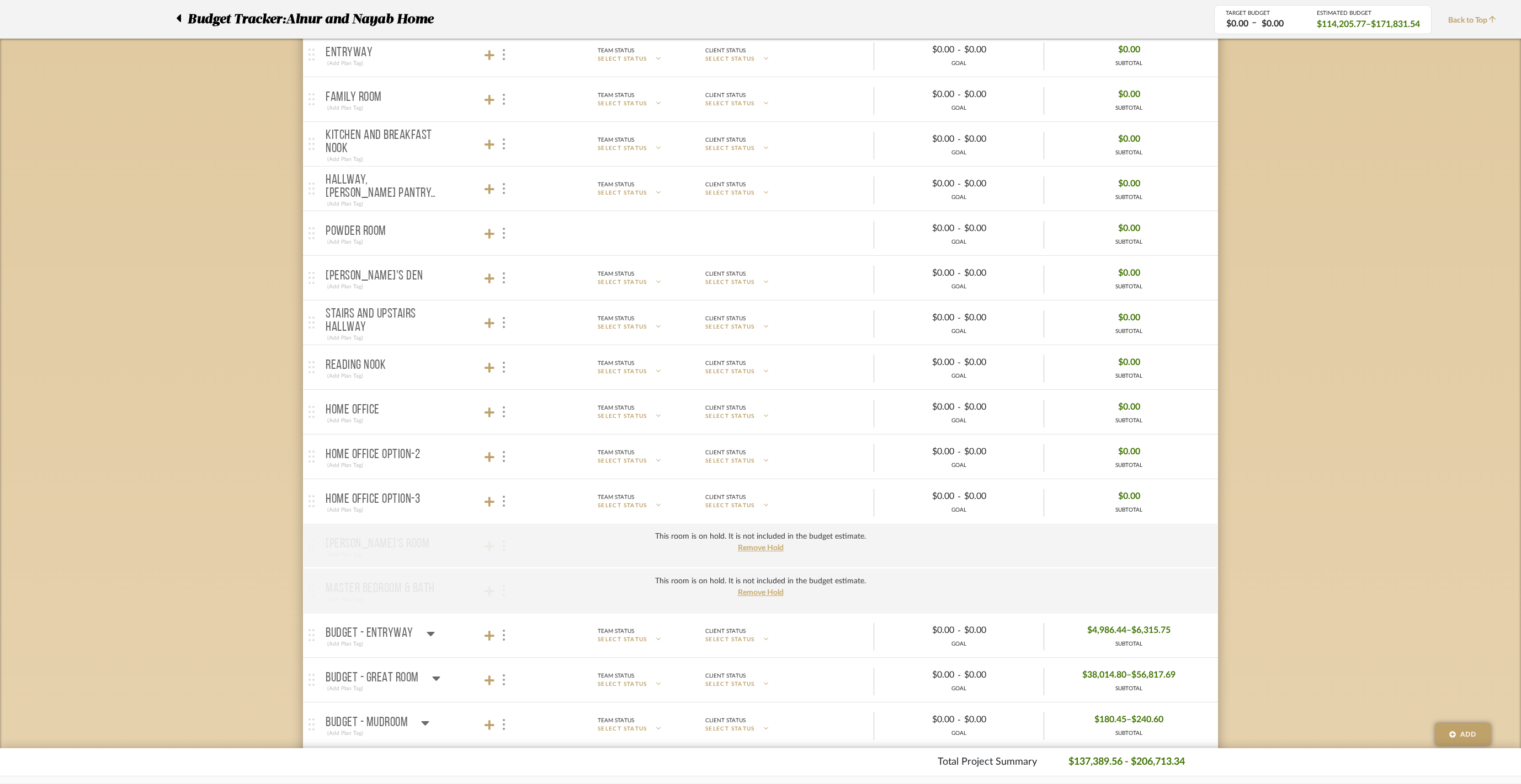
scroll to position [456, 0]
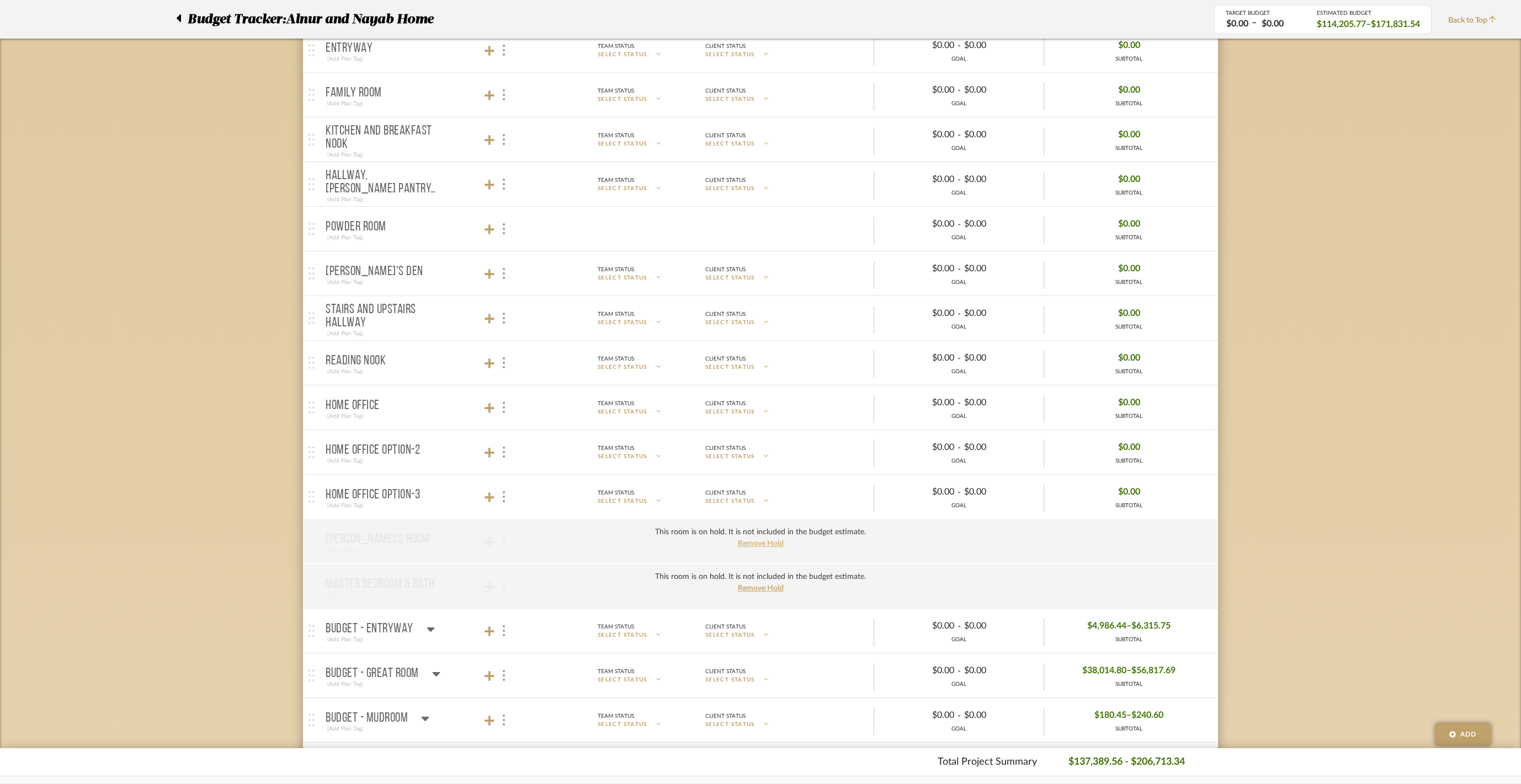
click at [770, 548] on span "Remove Hold" at bounding box center [761, 544] width 46 height 8
click at [770, 592] on span "Remove Hold" at bounding box center [761, 588] width 46 height 8
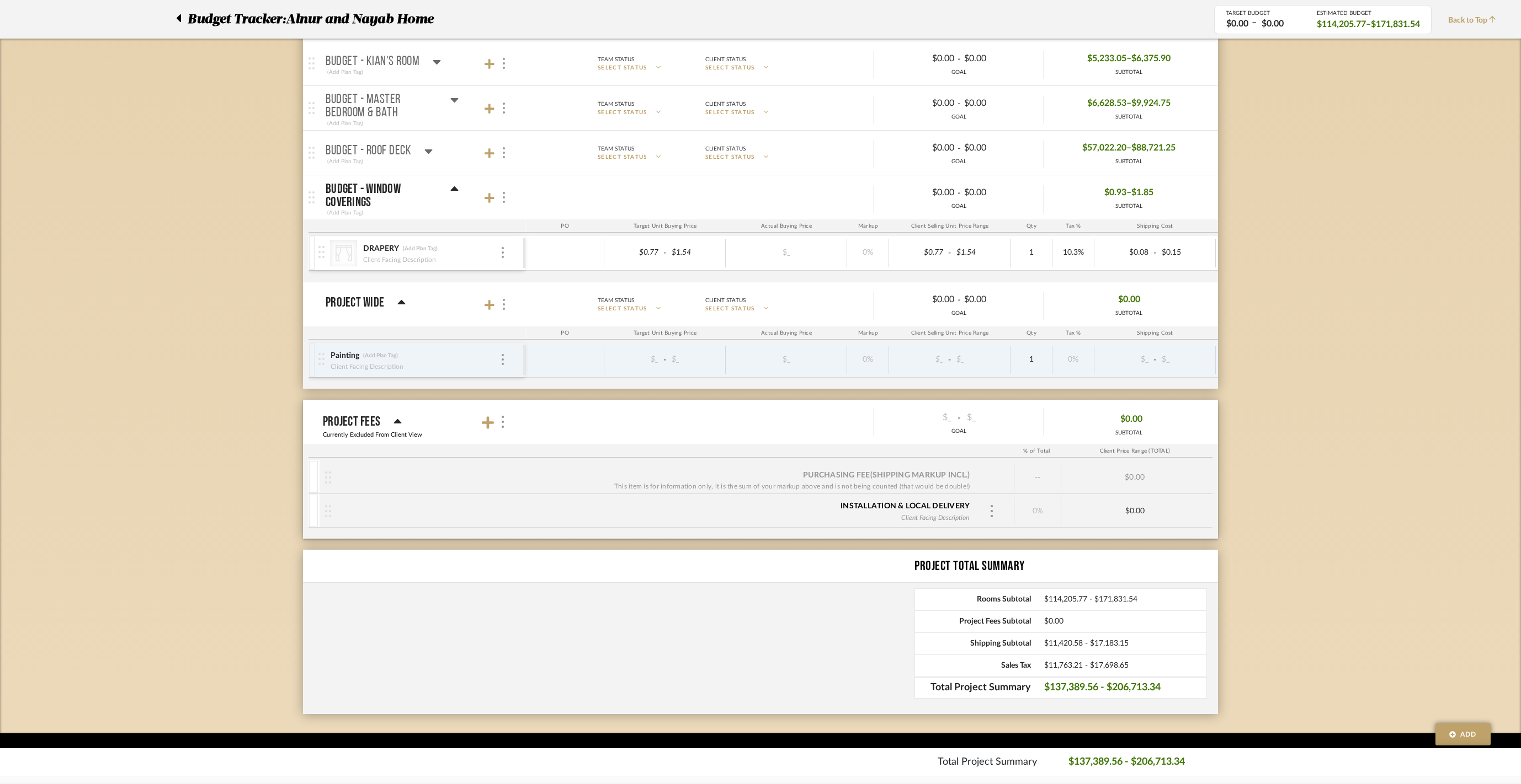
scroll to position [1357, 0]
